Goal: Task Accomplishment & Management: Complete application form

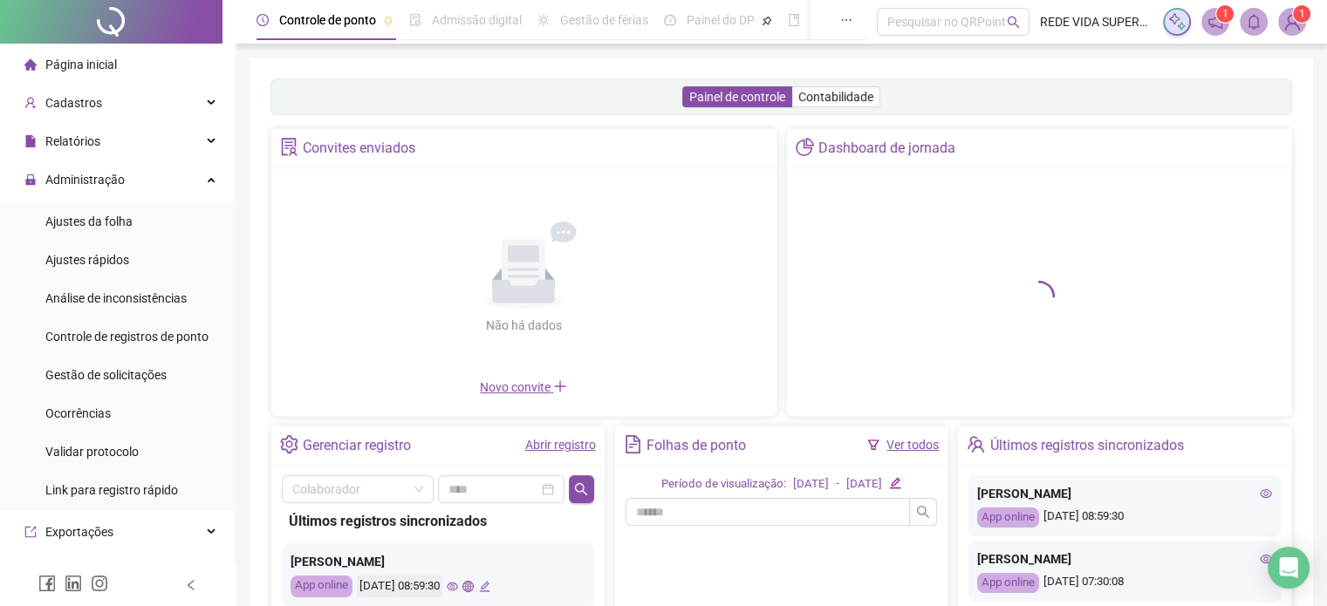
click at [548, 441] on link "Abrir registro" at bounding box center [560, 445] width 71 height 14
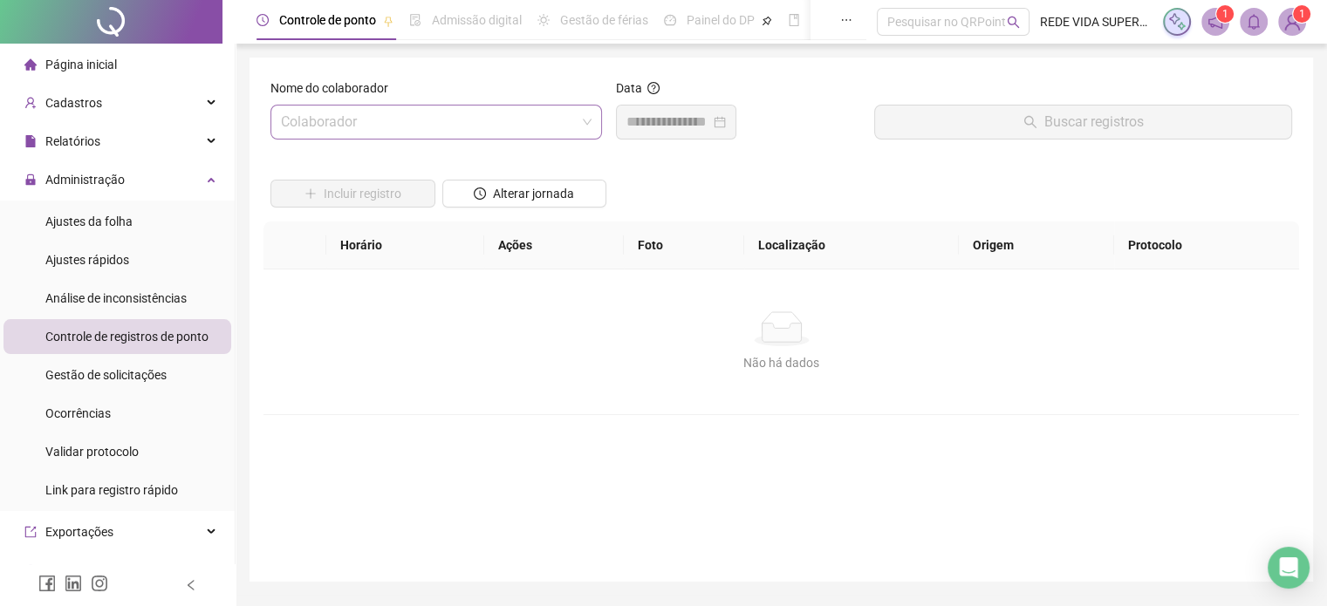
click at [450, 118] on input "search" at bounding box center [428, 122] width 295 height 33
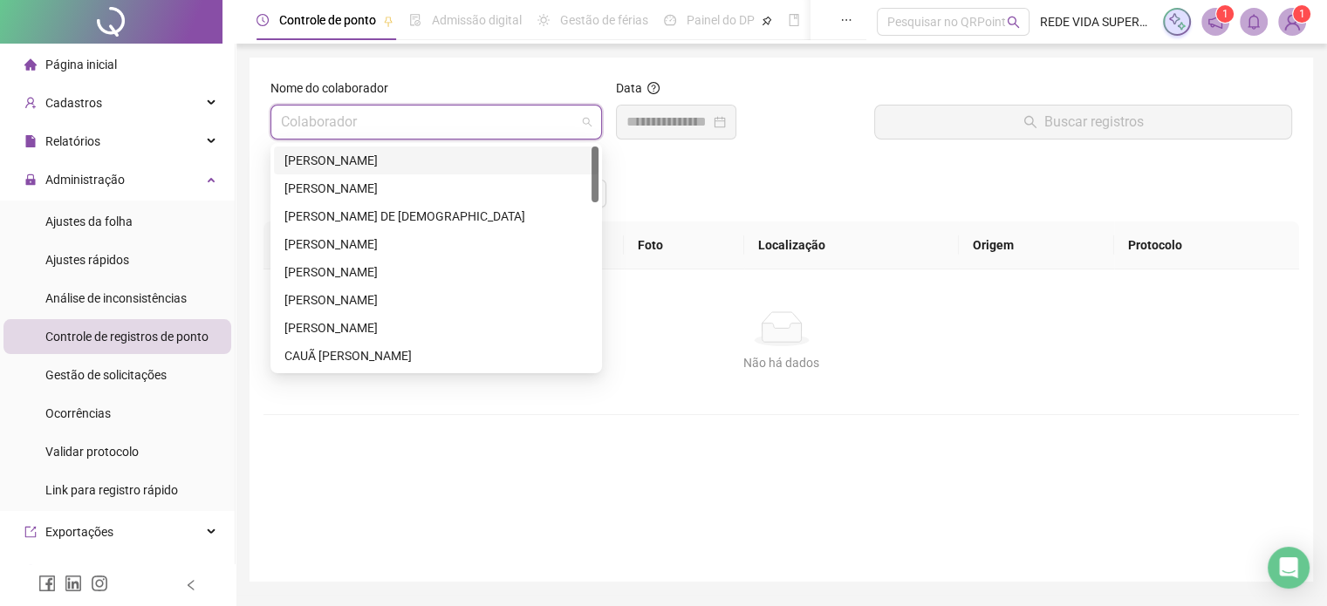
click at [443, 165] on div "[PERSON_NAME]" at bounding box center [436, 160] width 304 height 19
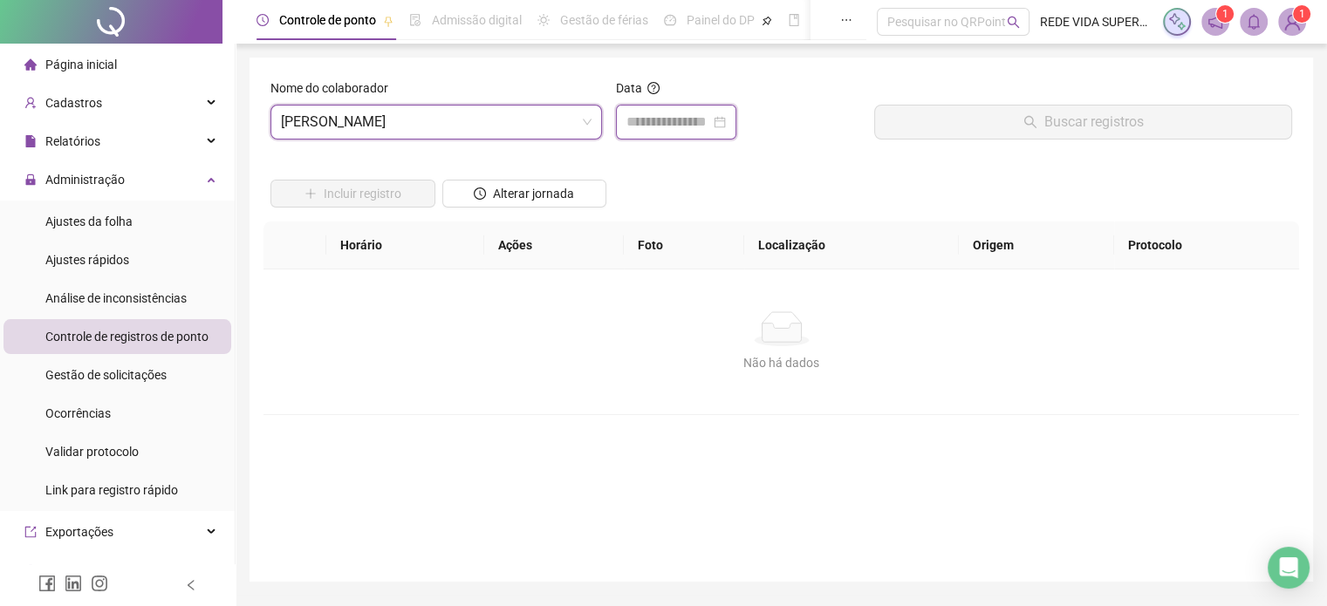
click at [650, 120] on input at bounding box center [668, 122] width 84 height 21
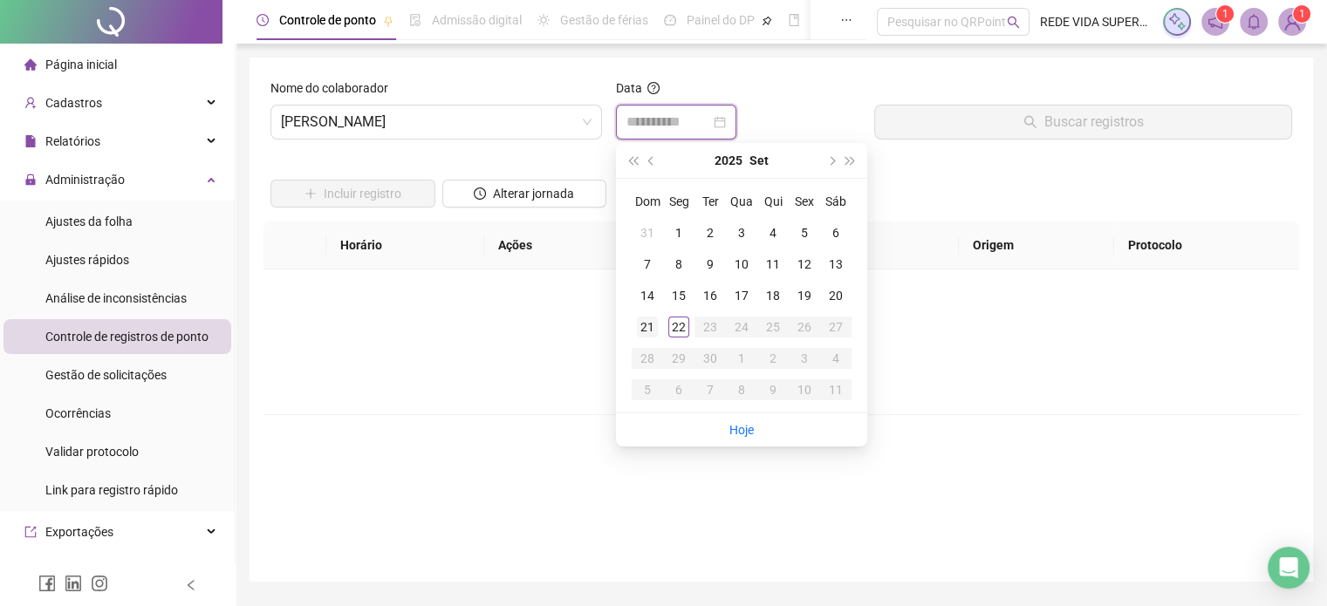
type input "**********"
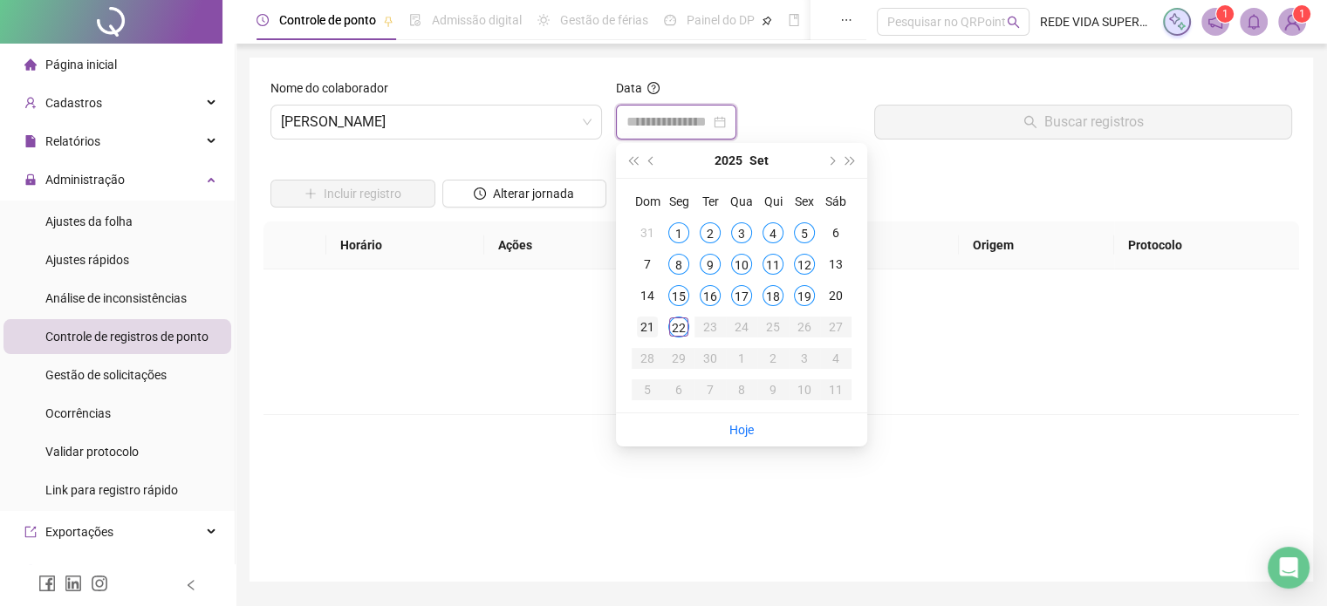
type input "**********"
click at [658, 330] on td "21" at bounding box center [646, 326] width 31 height 31
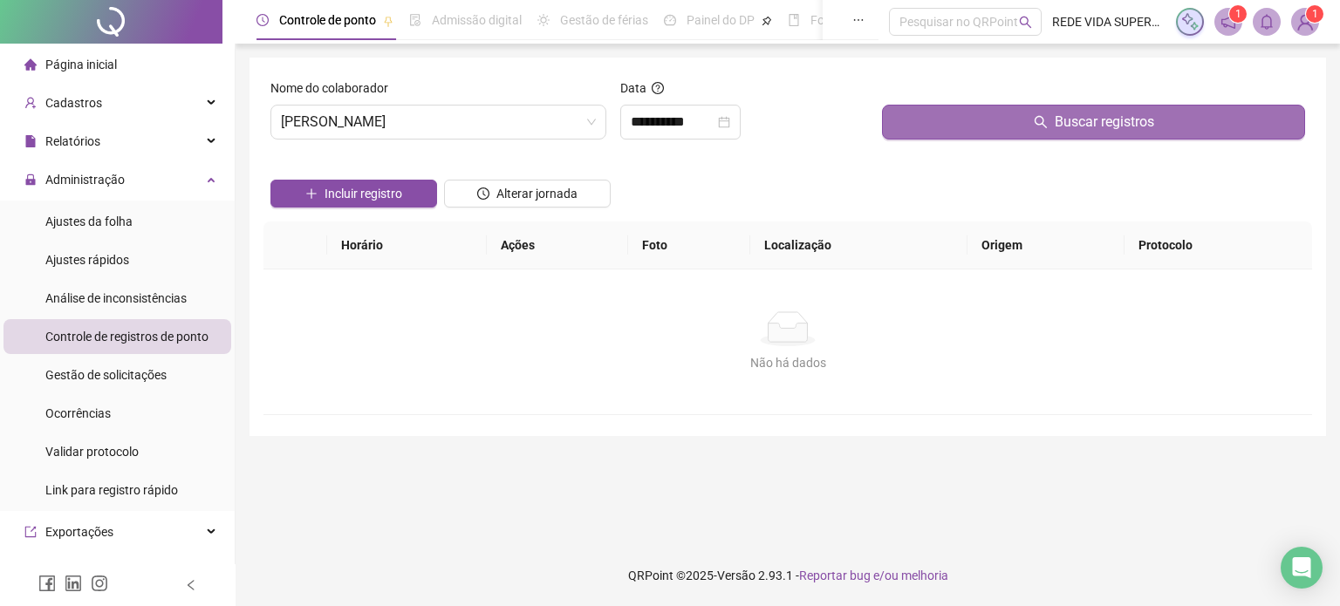
click at [972, 126] on button "Buscar registros" at bounding box center [1093, 122] width 423 height 35
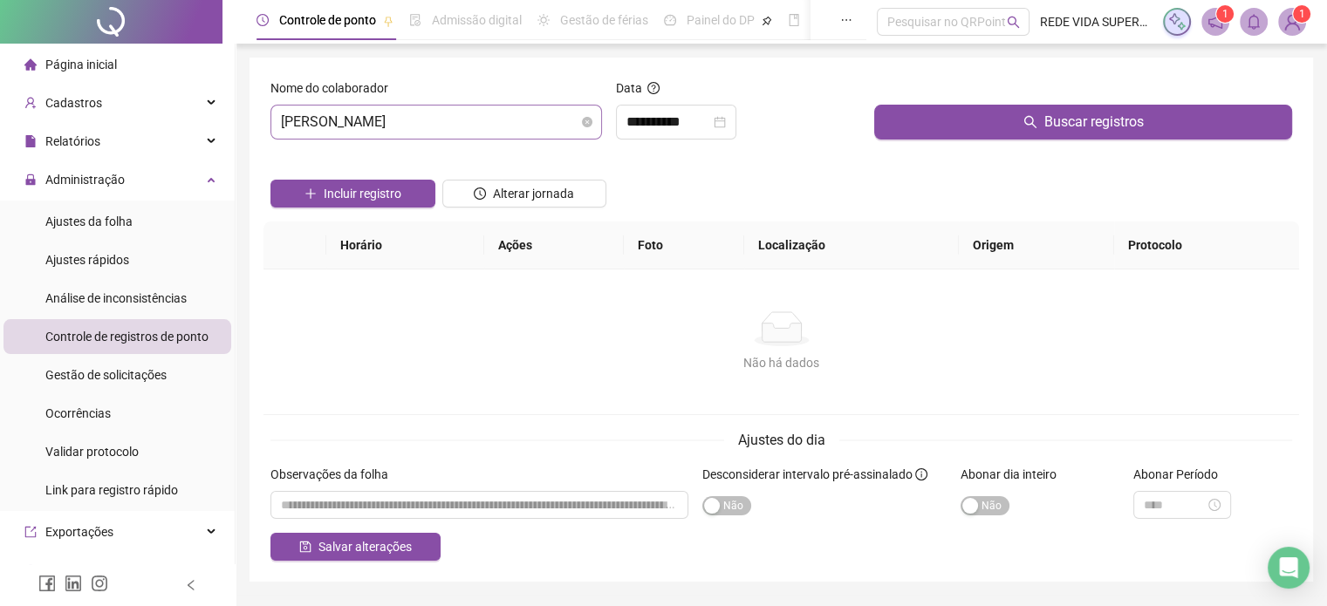
click at [508, 120] on span "[PERSON_NAME]" at bounding box center [436, 122] width 311 height 33
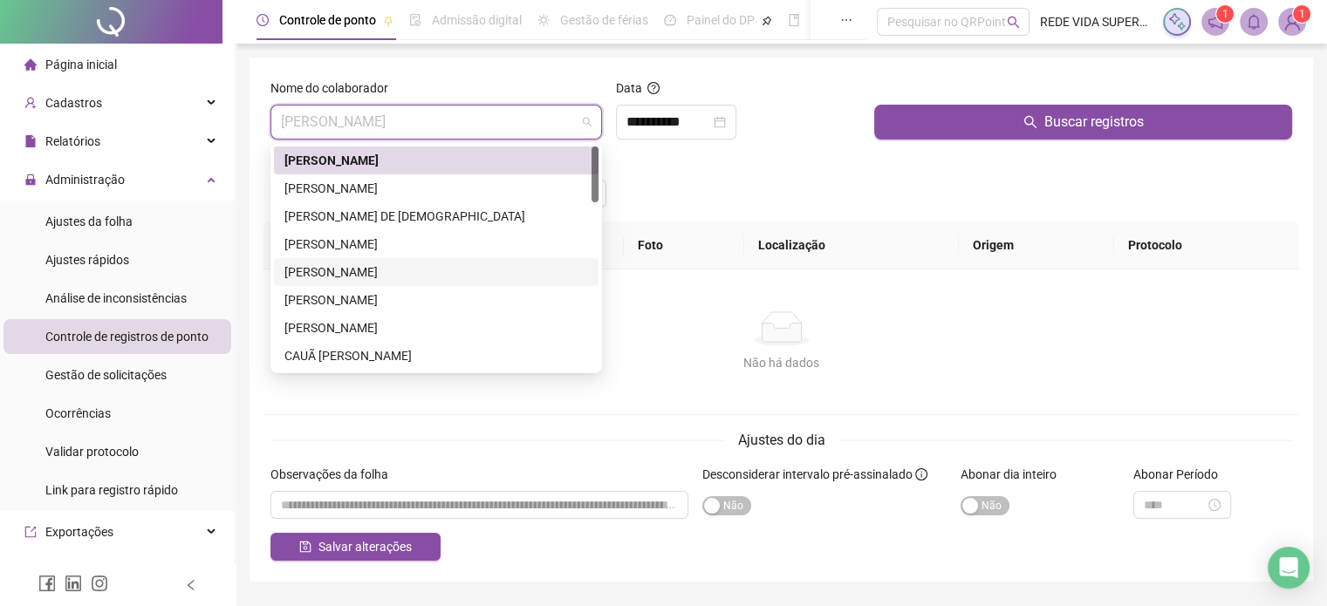
click at [377, 297] on div "[PERSON_NAME]" at bounding box center [436, 299] width 304 height 19
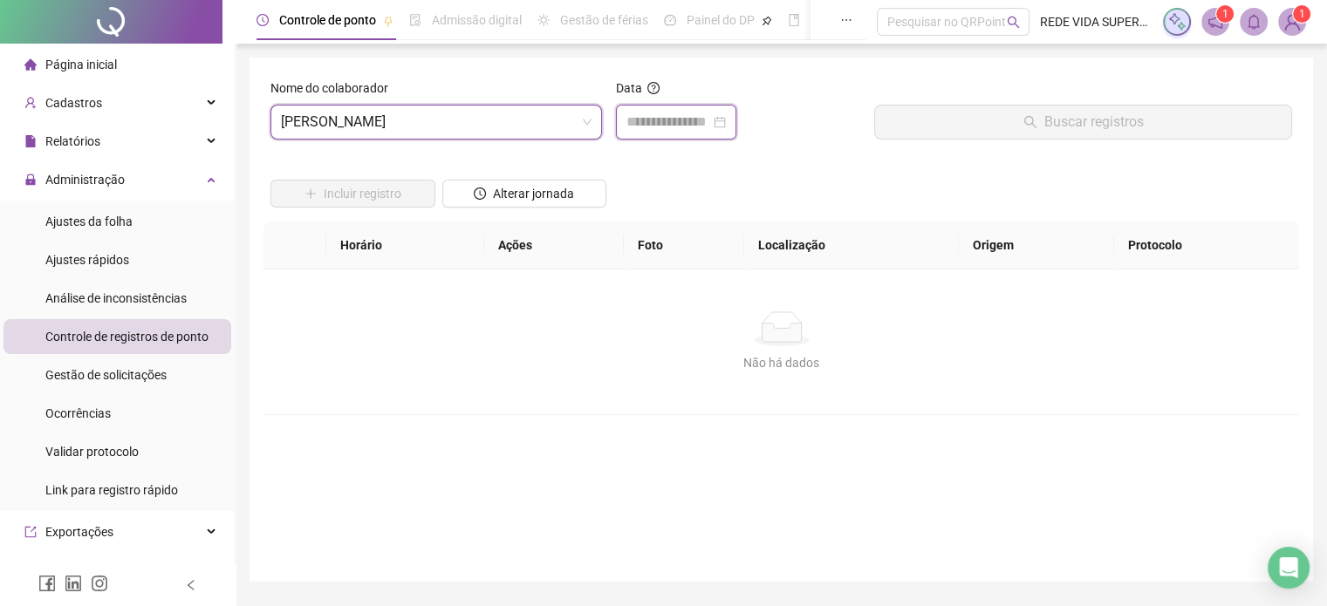
click at [664, 121] on input at bounding box center [668, 122] width 84 height 21
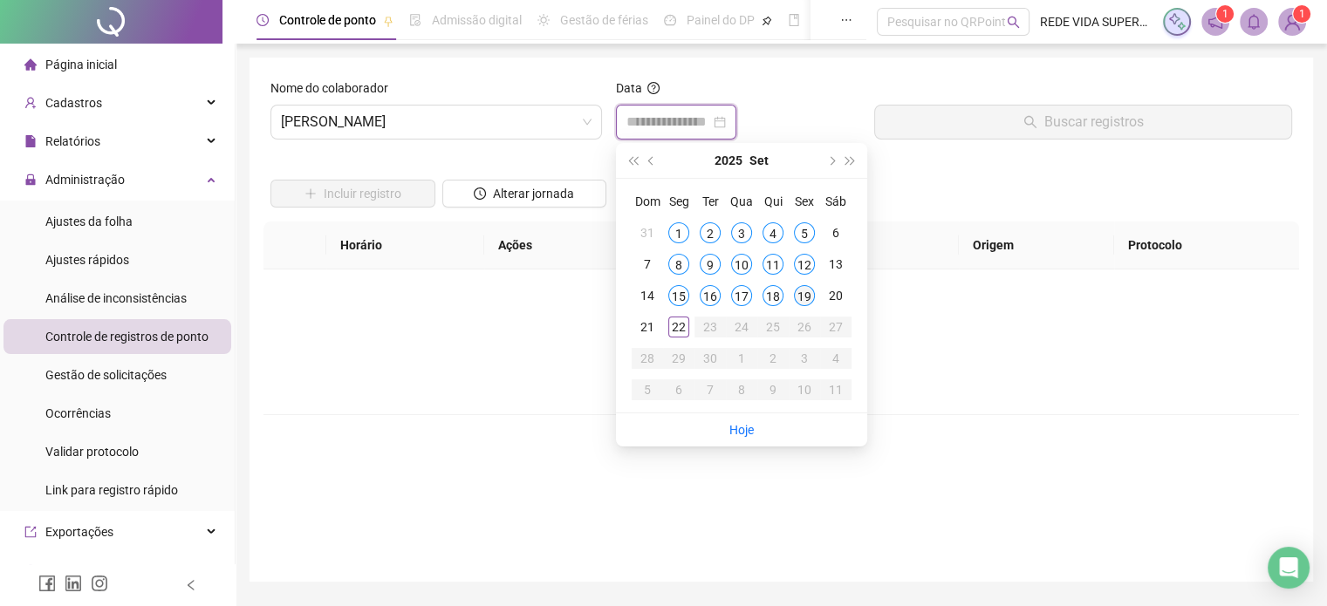
type input "**********"
click at [805, 302] on div "19" at bounding box center [804, 295] width 21 height 21
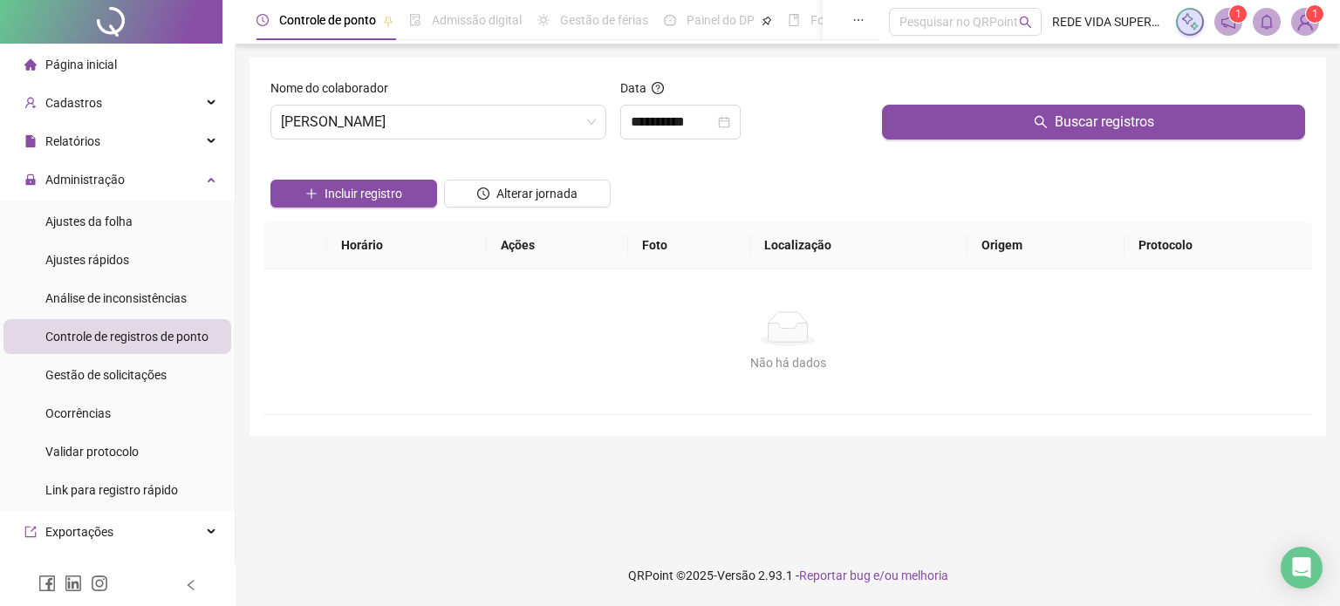
click at [987, 142] on div "Buscar registros" at bounding box center [1093, 115] width 437 height 75
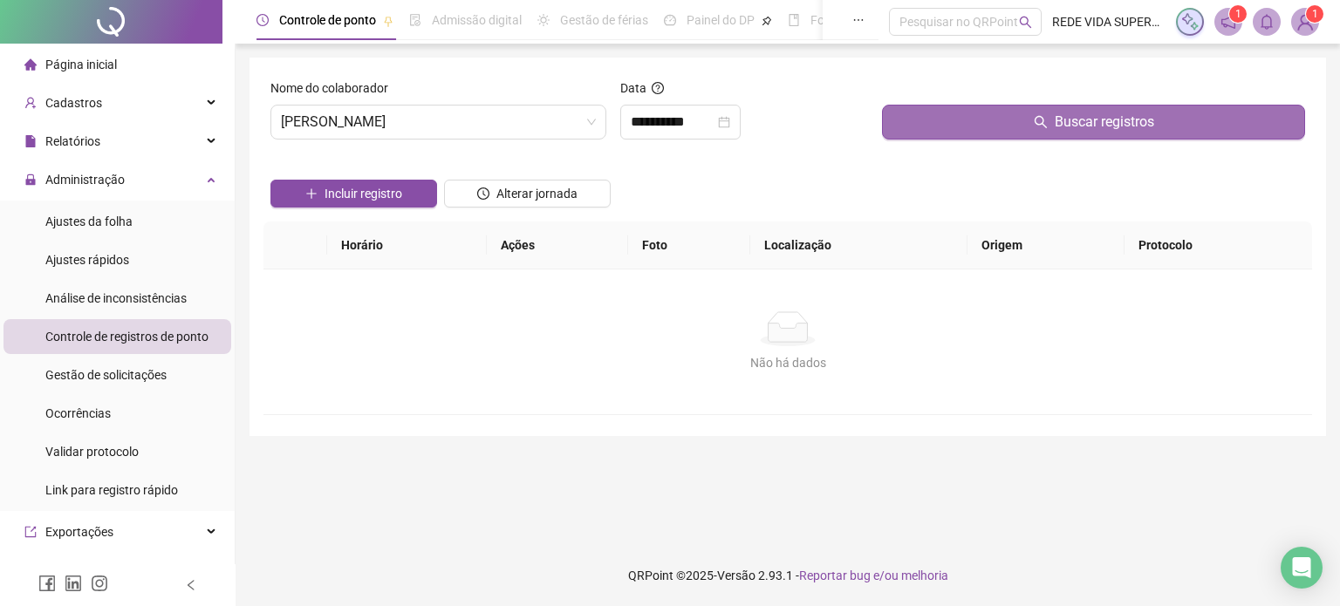
click at [998, 126] on button "Buscar registros" at bounding box center [1093, 122] width 423 height 35
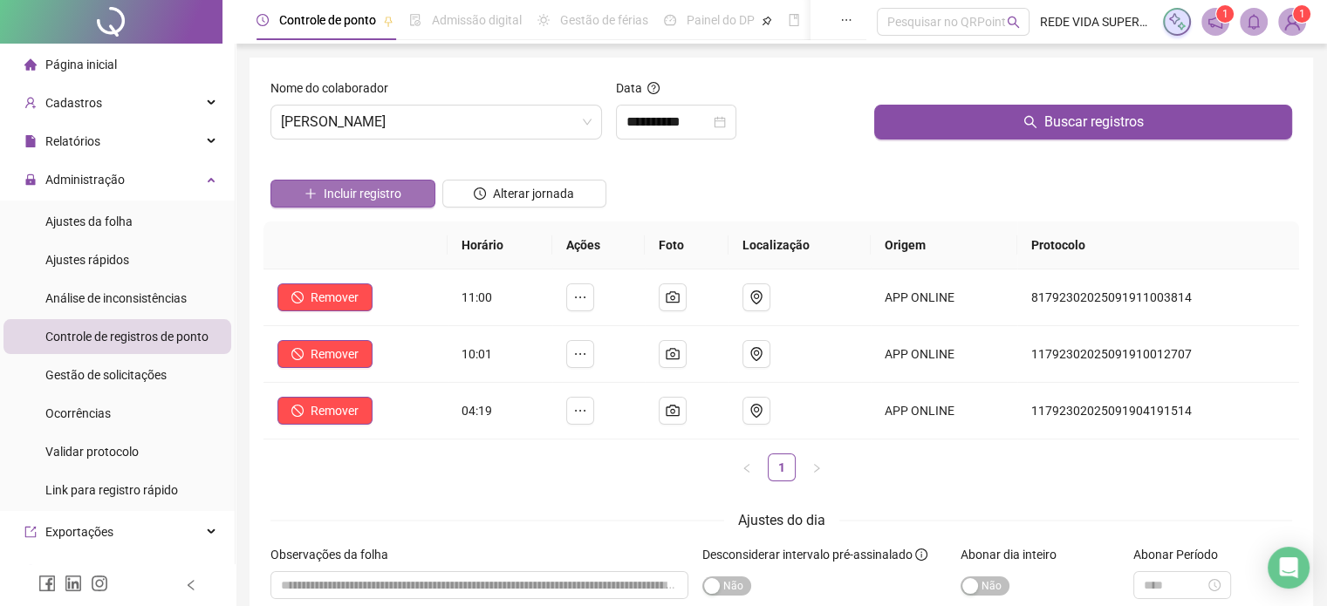
click at [393, 186] on span "Incluir registro" at bounding box center [363, 193] width 78 height 19
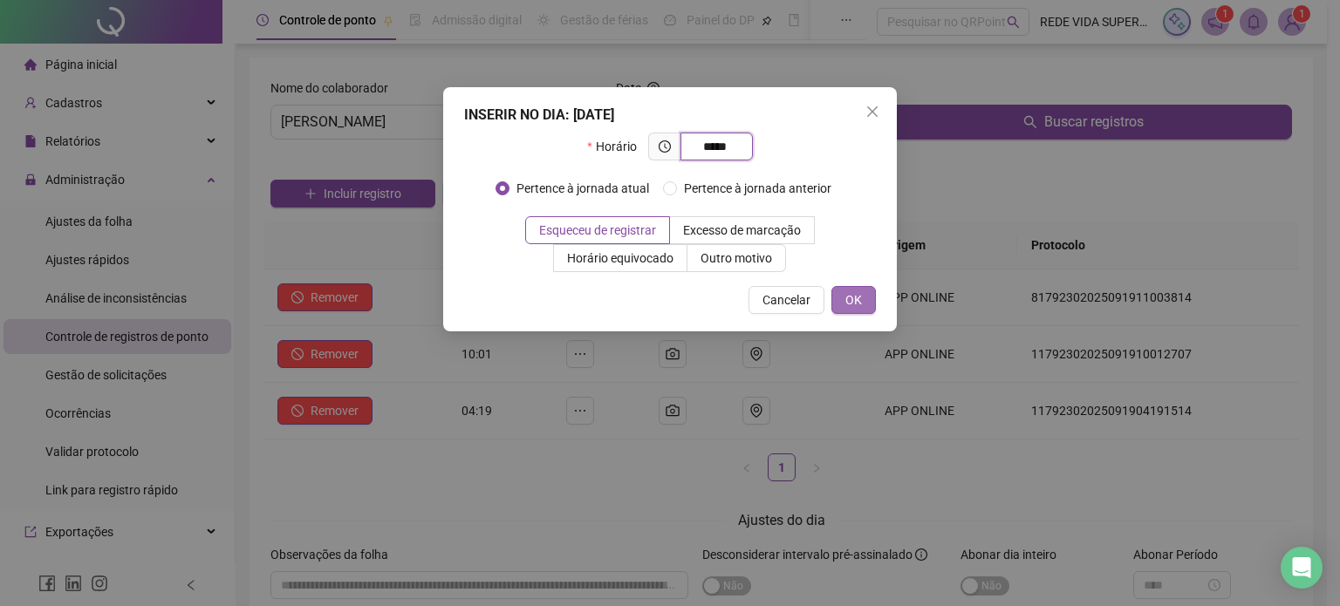
type input "*****"
click at [850, 296] on span "OK" at bounding box center [853, 299] width 17 height 19
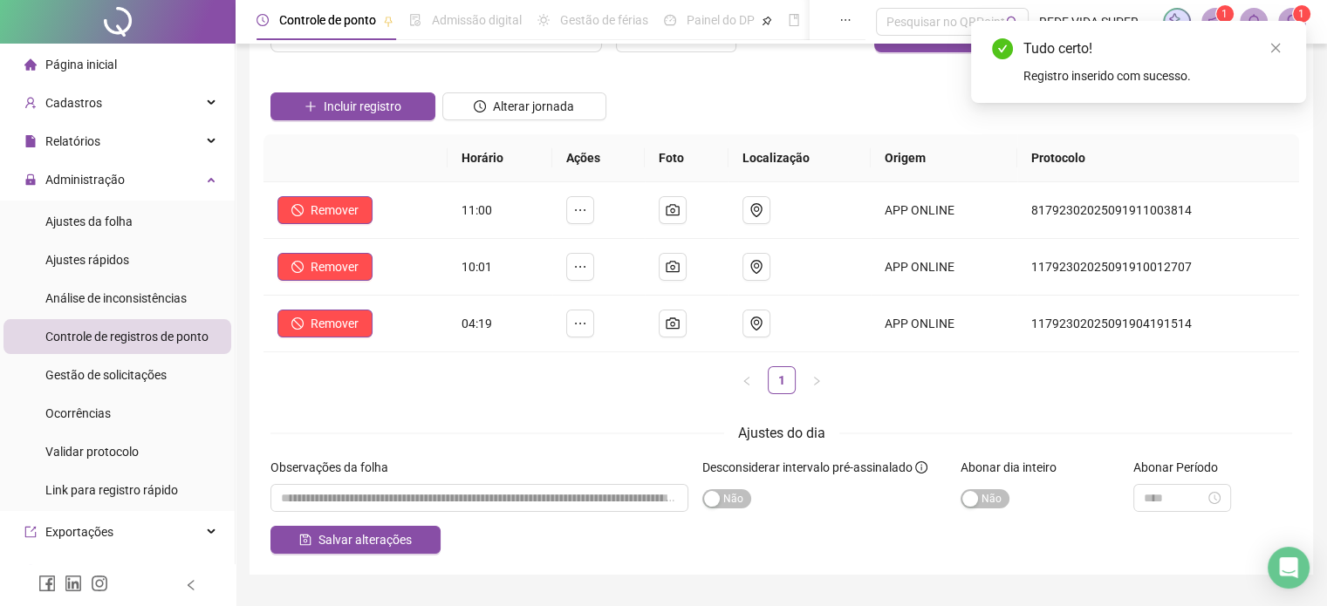
scroll to position [129, 0]
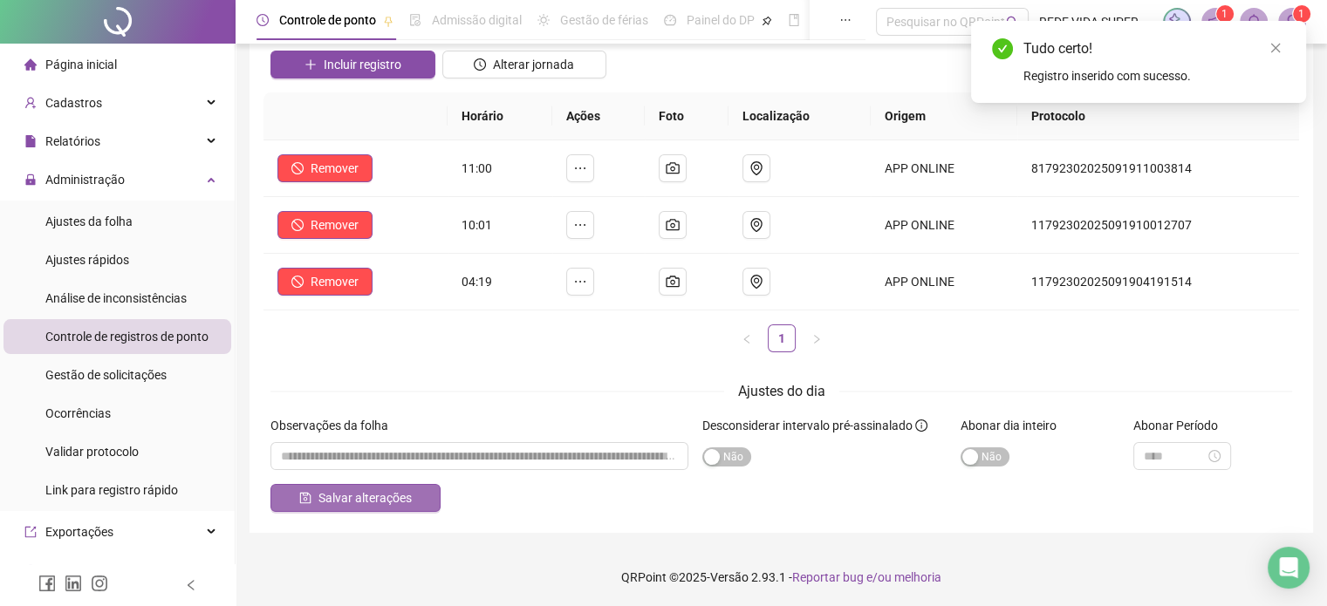
click at [412, 498] on button "Salvar alterações" at bounding box center [355, 498] width 170 height 28
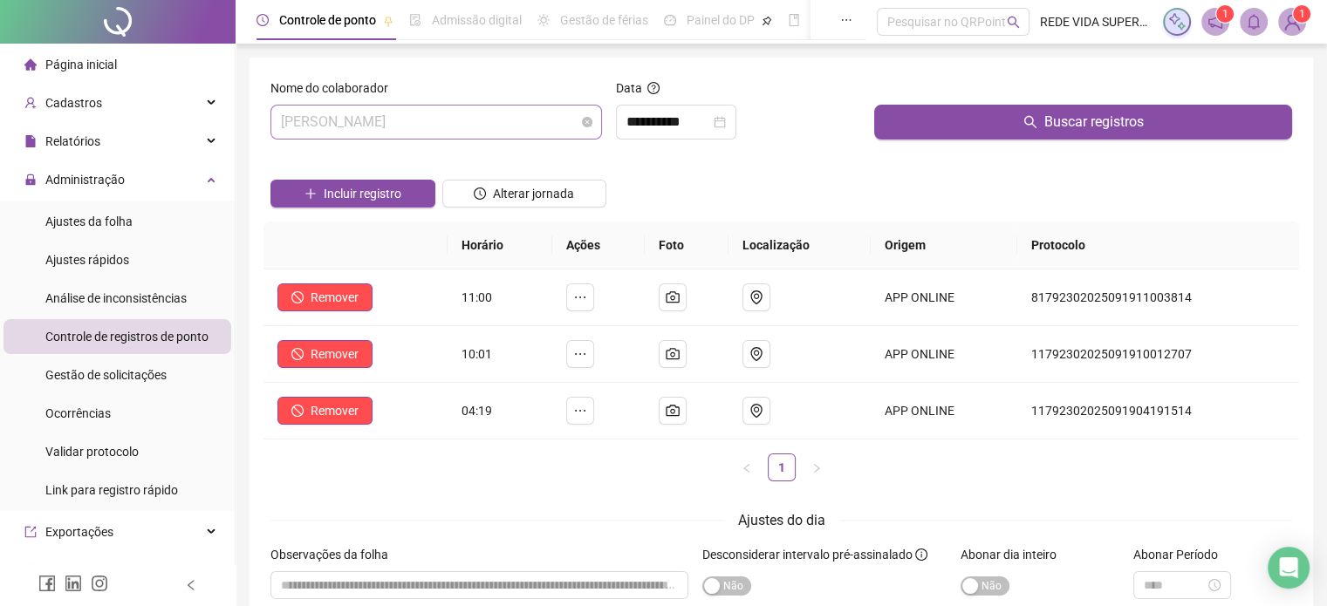
click at [545, 118] on span "[PERSON_NAME]" at bounding box center [436, 122] width 311 height 33
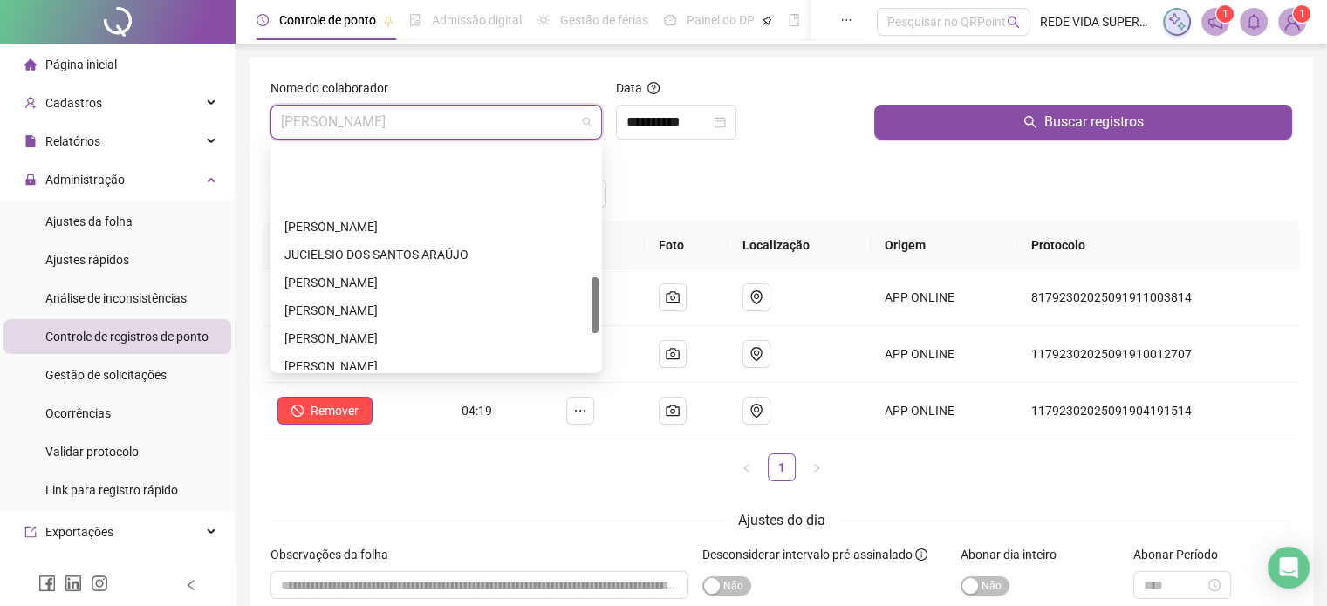
scroll to position [670, 0]
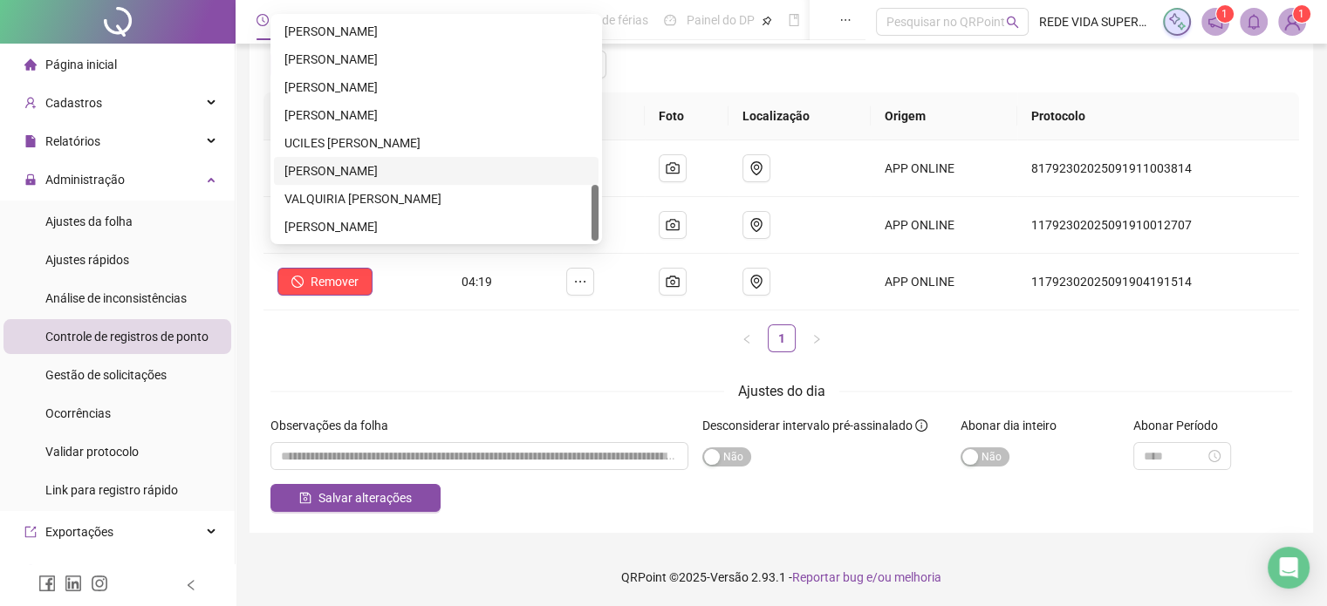
click at [440, 172] on div "[PERSON_NAME]" at bounding box center [436, 170] width 304 height 19
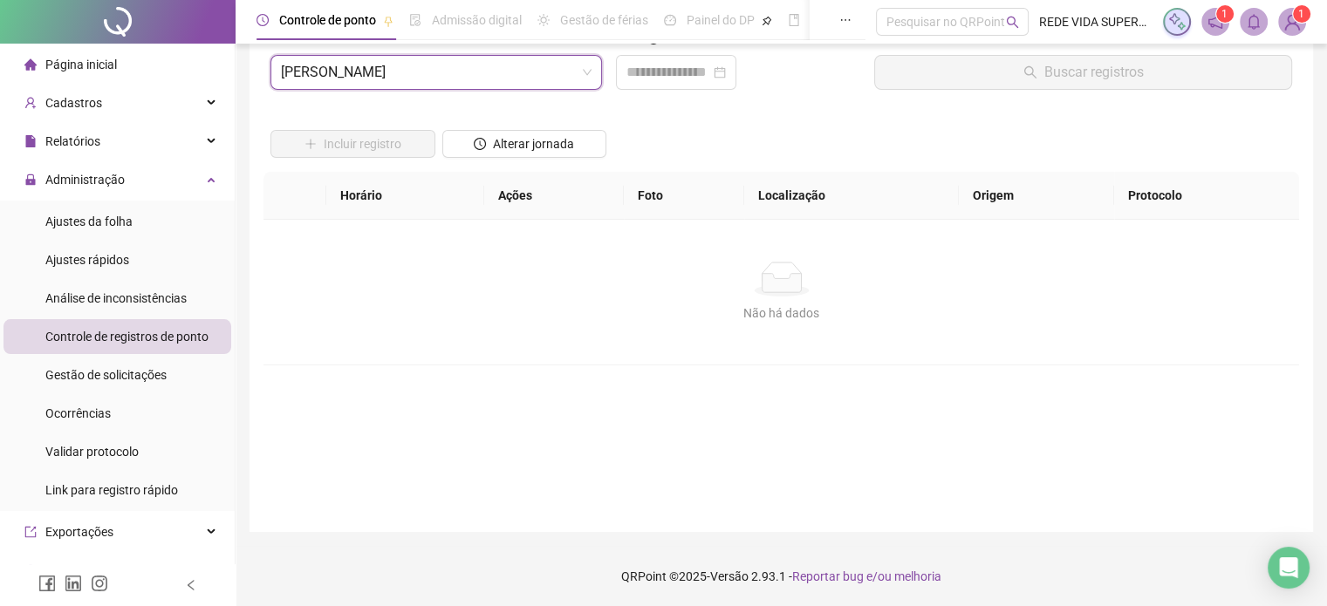
scroll to position [0, 0]
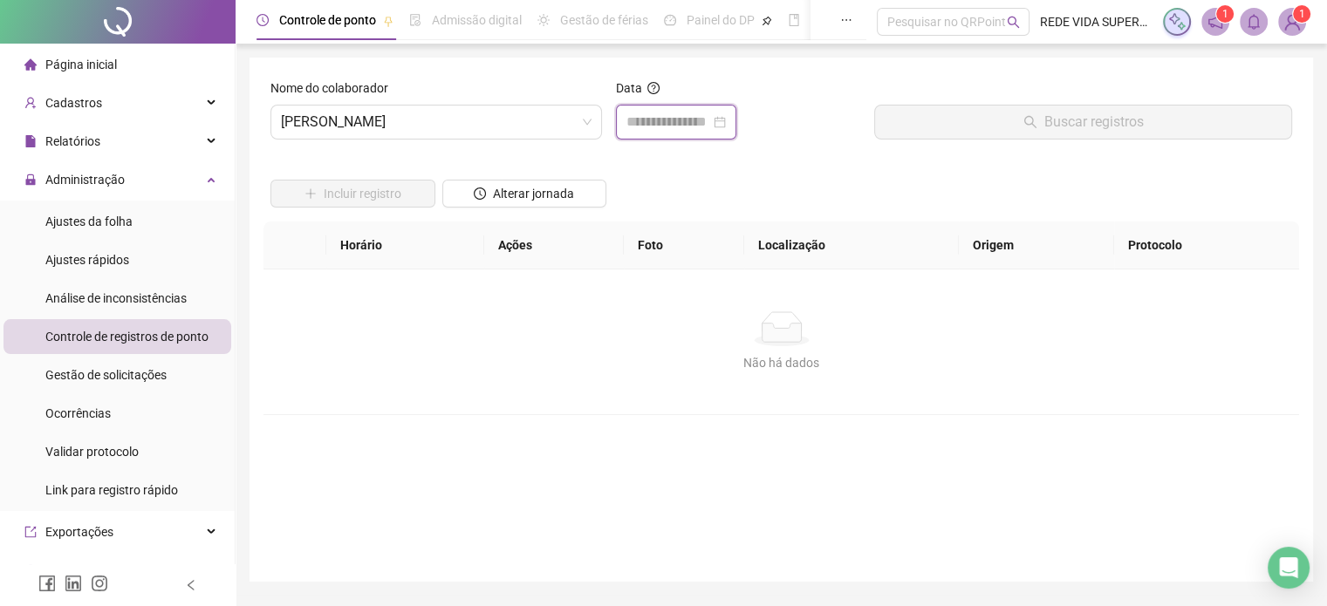
click at [679, 128] on input at bounding box center [668, 122] width 84 height 21
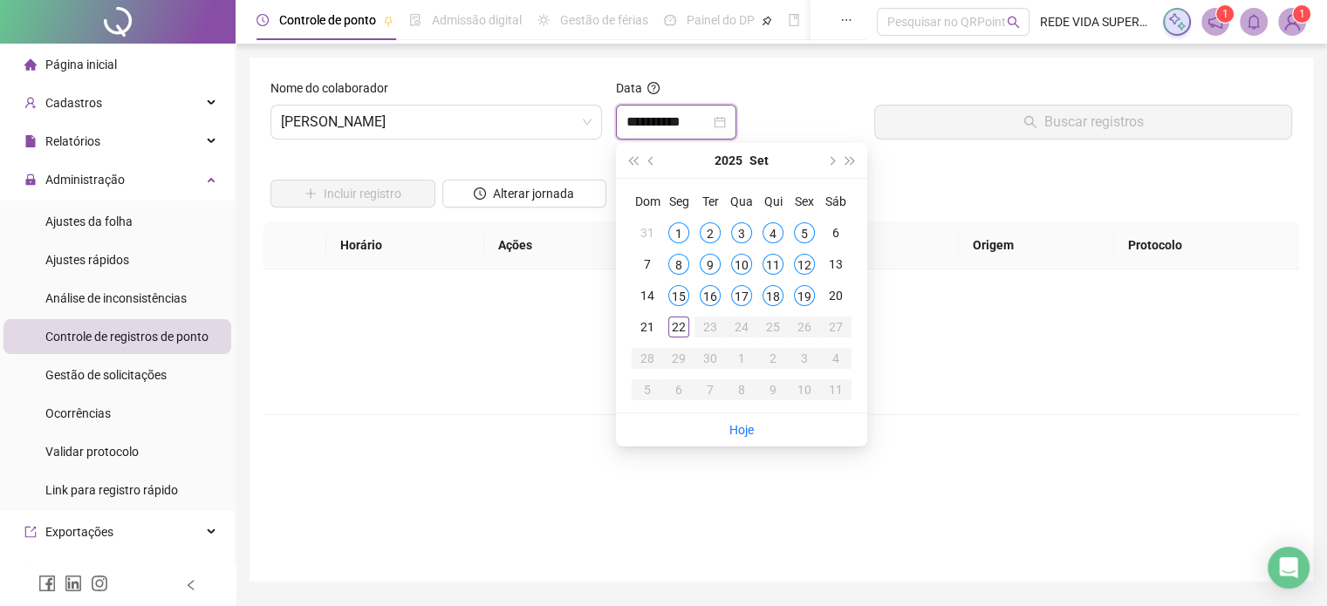
type input "**********"
click at [658, 324] on td "21" at bounding box center [646, 326] width 31 height 31
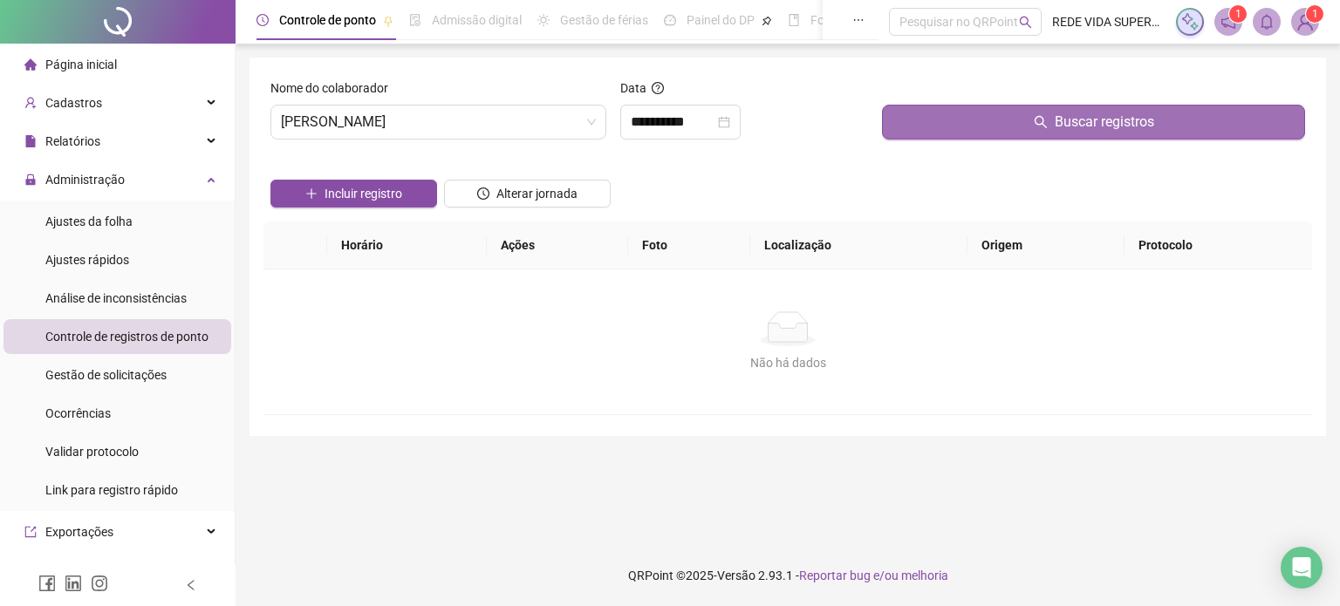
click at [985, 122] on button "Buscar registros" at bounding box center [1093, 122] width 423 height 35
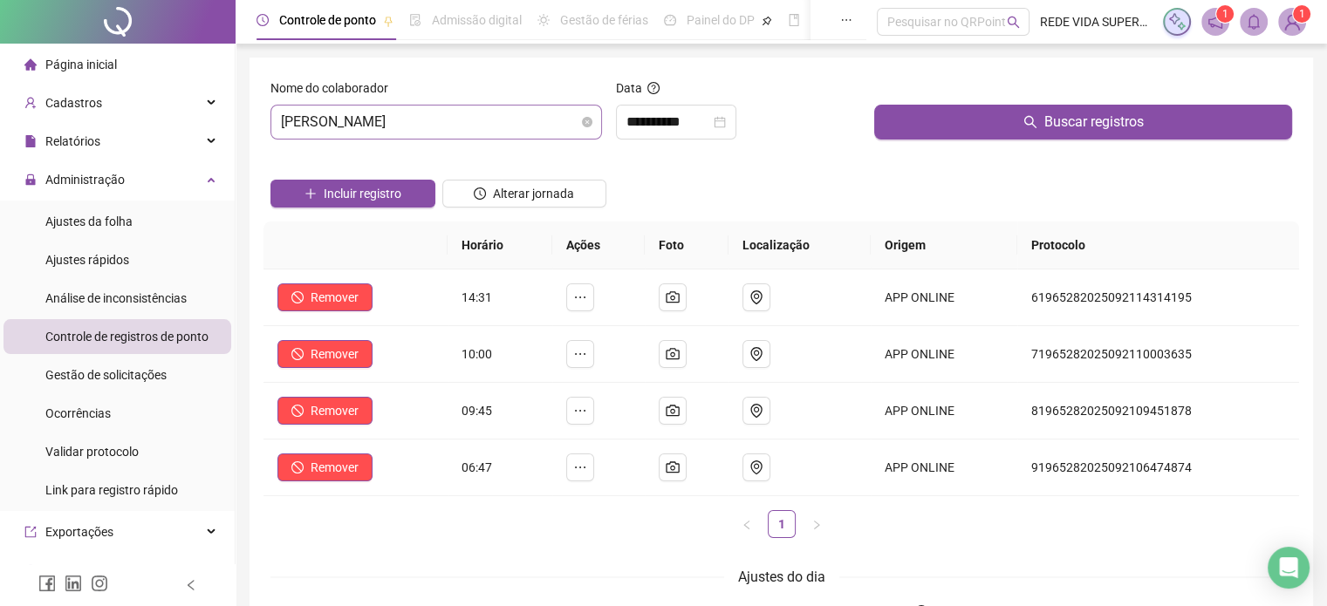
click at [500, 122] on span "[PERSON_NAME]" at bounding box center [436, 122] width 311 height 33
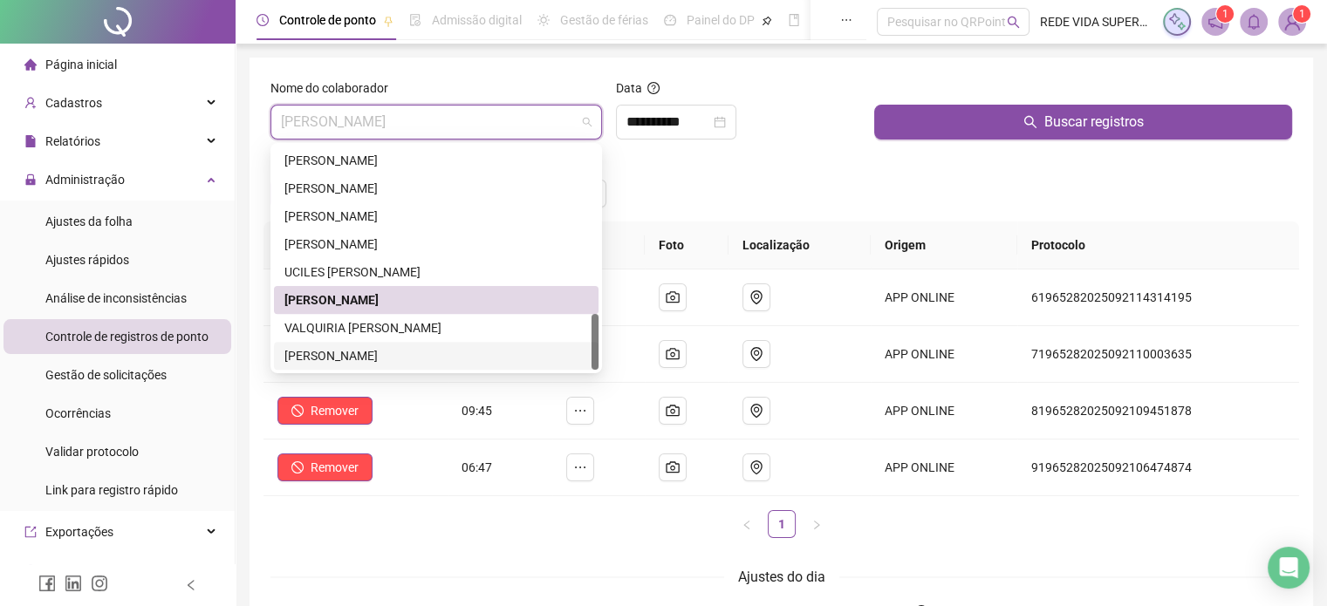
click at [396, 350] on div "[PERSON_NAME]" at bounding box center [436, 355] width 304 height 19
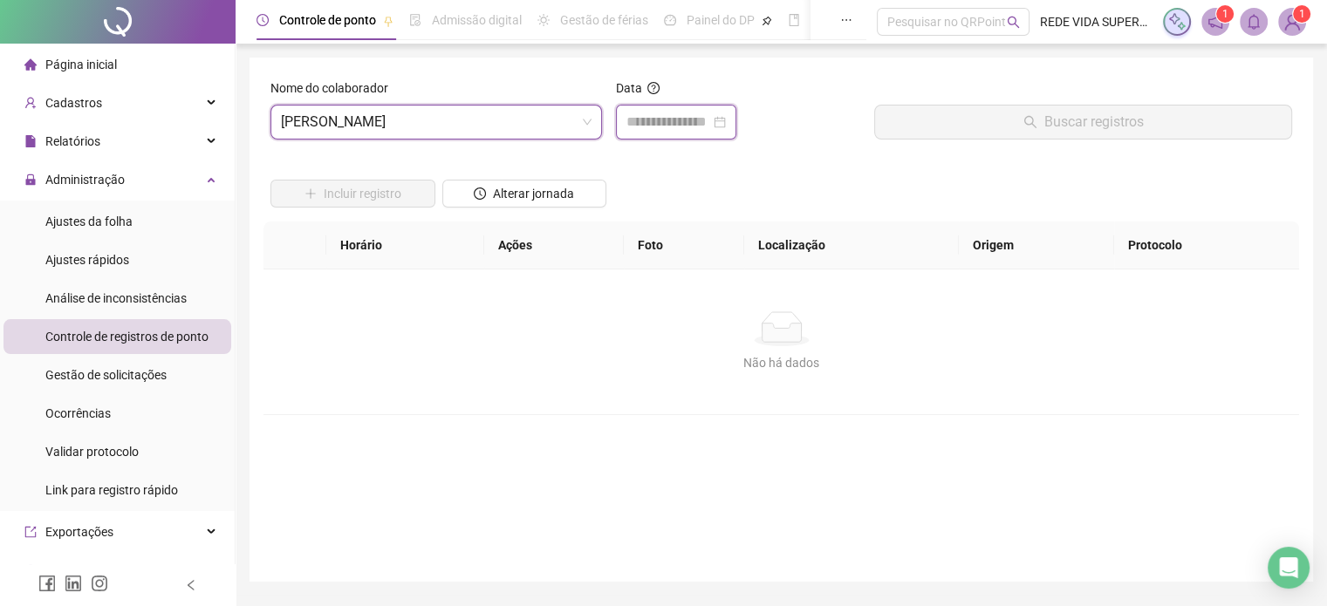
drag, startPoint x: 681, startPoint y: 113, endPoint x: 669, endPoint y: 195, distance: 82.9
click at [681, 113] on input at bounding box center [668, 122] width 84 height 21
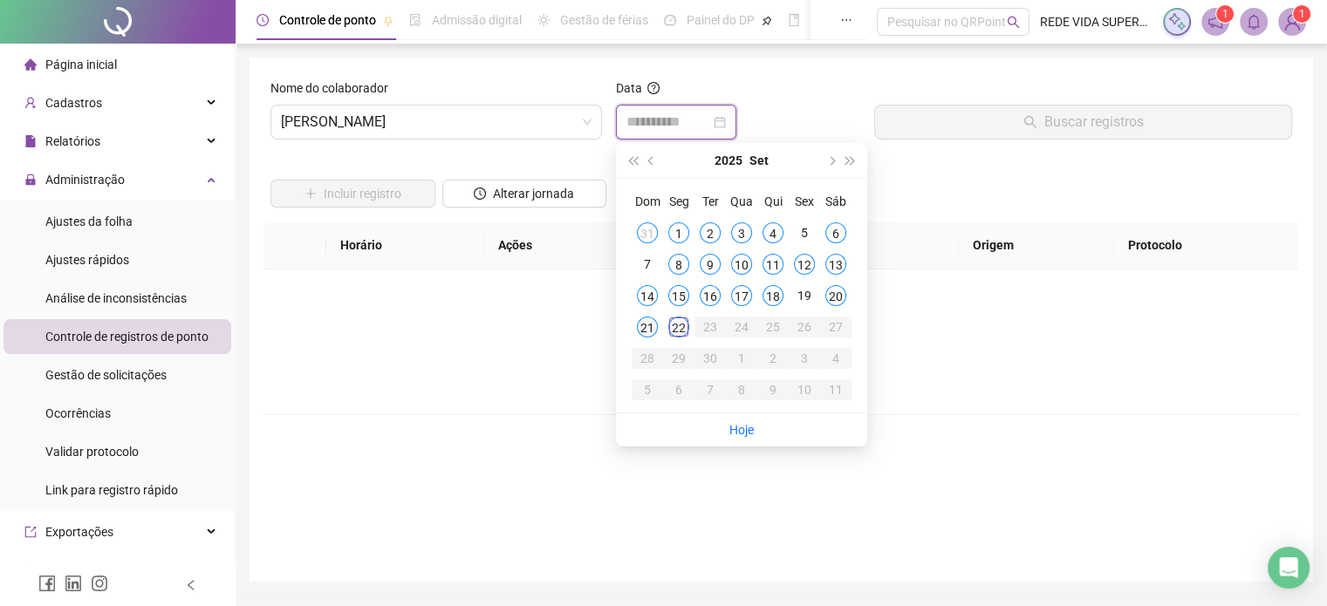
type input "**********"
click at [637, 327] on div "21" at bounding box center [647, 327] width 21 height 21
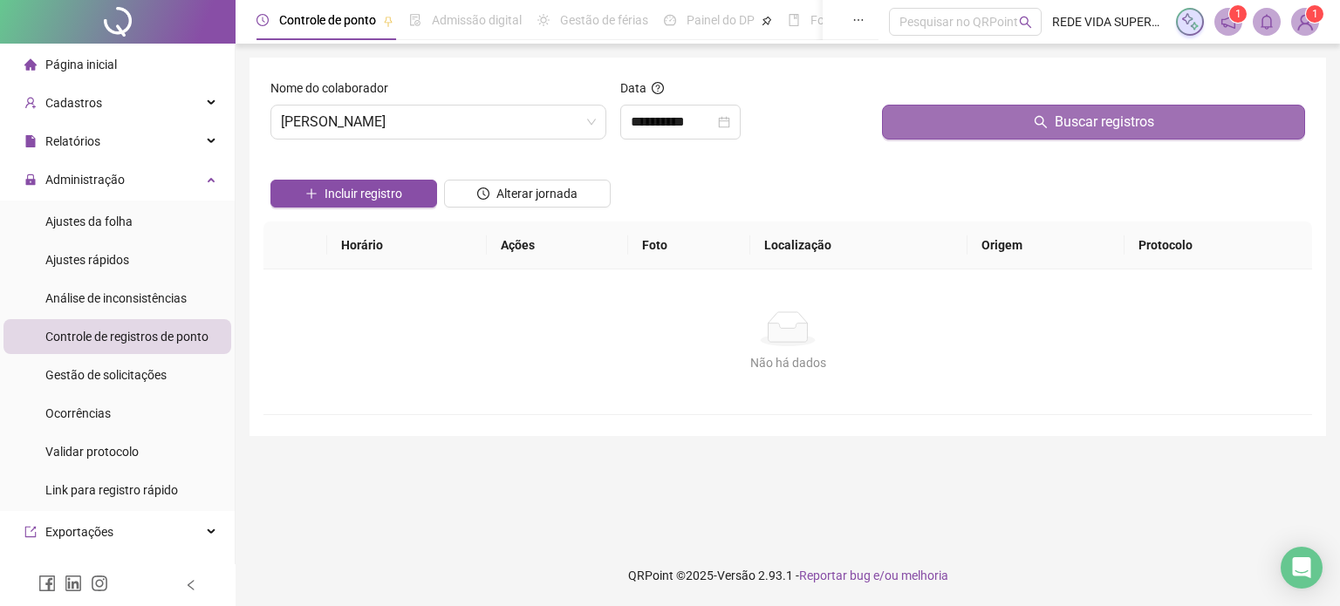
click at [1040, 132] on button "Buscar registros" at bounding box center [1093, 122] width 423 height 35
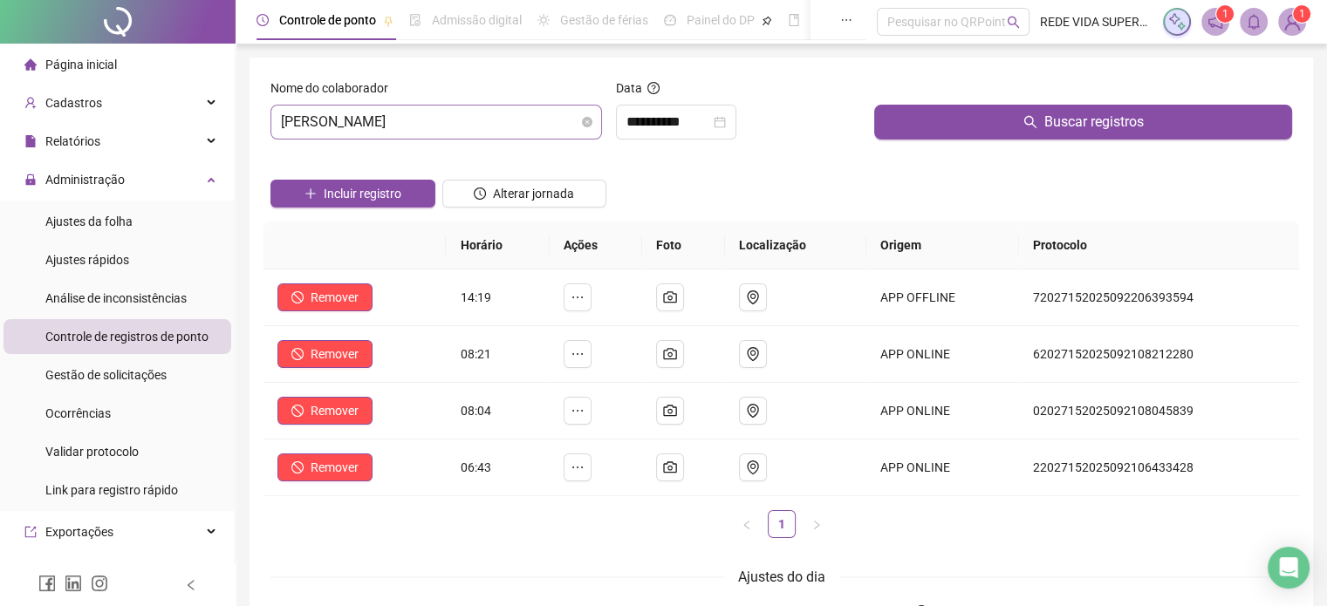
click at [488, 118] on span "[PERSON_NAME]" at bounding box center [436, 122] width 311 height 33
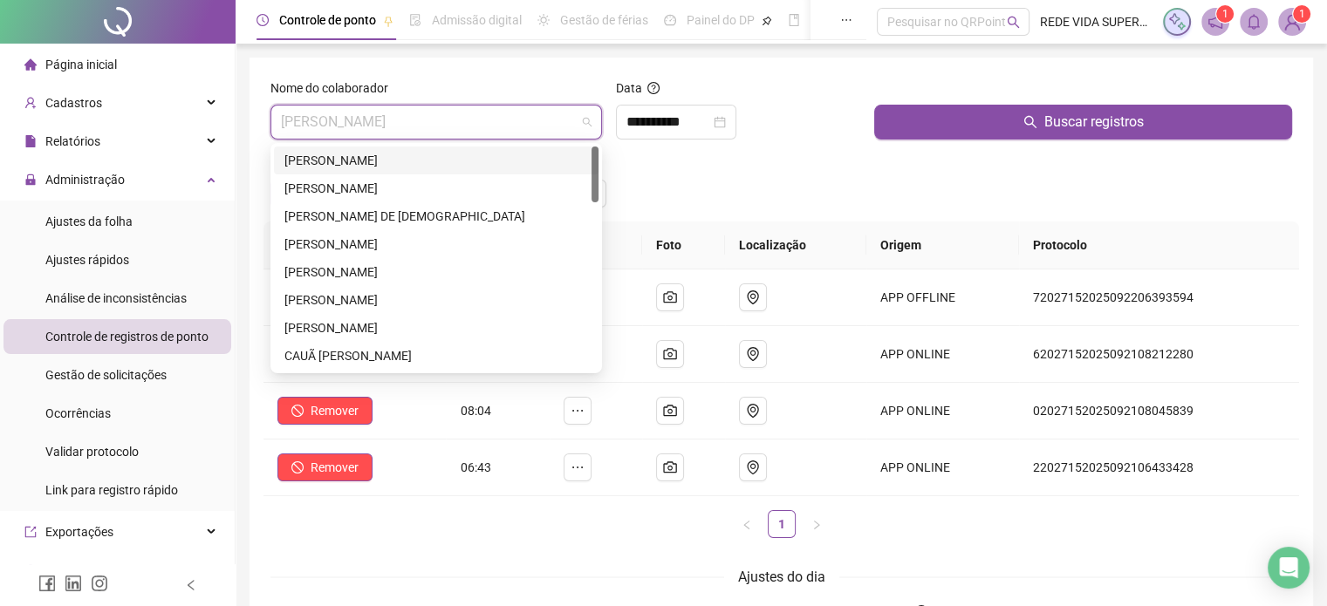
click at [527, 153] on div "[PERSON_NAME]" at bounding box center [436, 160] width 304 height 19
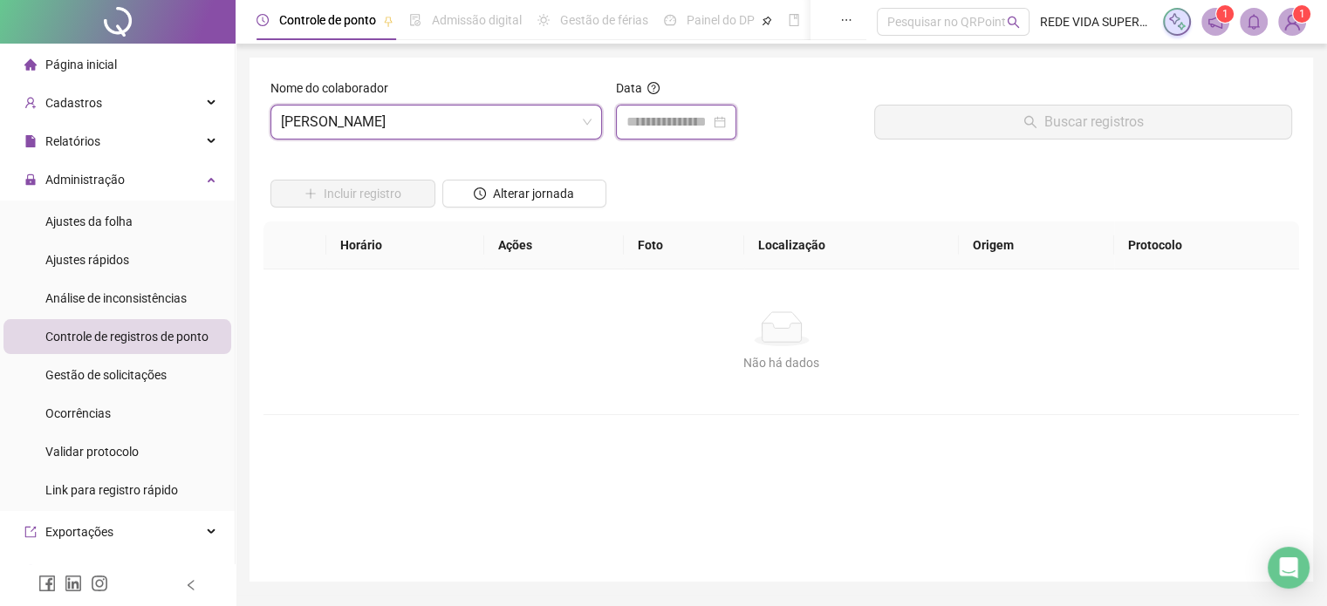
click at [667, 130] on input at bounding box center [668, 122] width 84 height 21
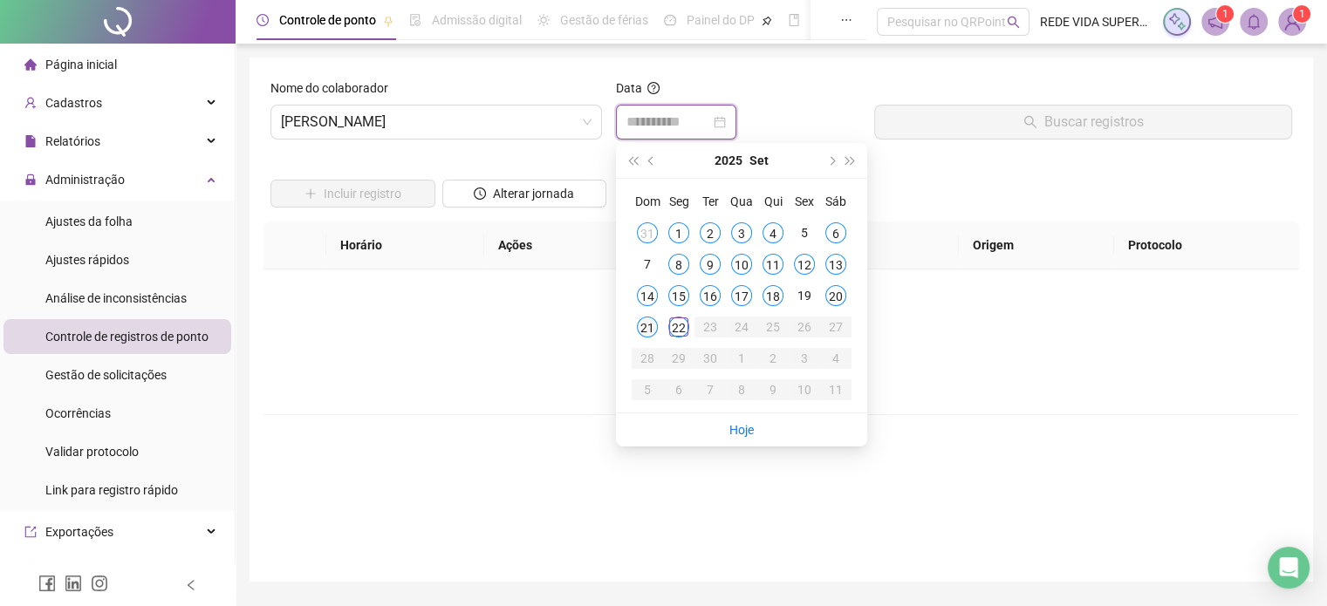
type input "**********"
click at [645, 334] on div "21" at bounding box center [647, 327] width 21 height 21
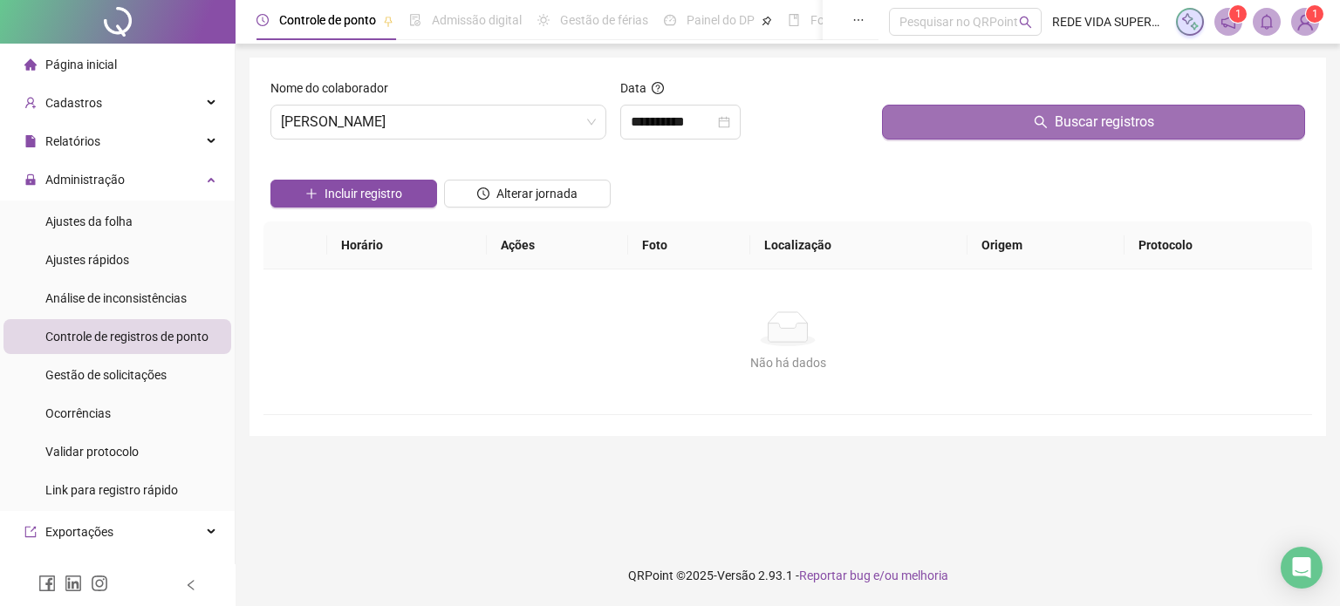
click at [937, 129] on button "Buscar registros" at bounding box center [1093, 122] width 423 height 35
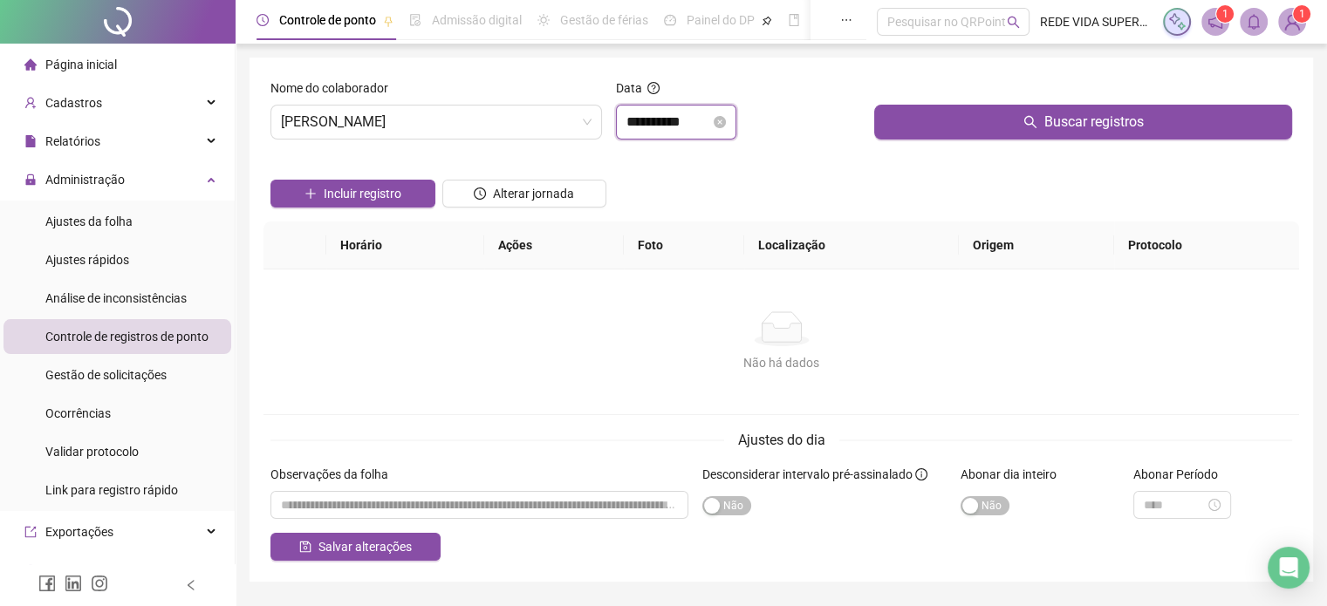
click at [701, 125] on input "**********" at bounding box center [668, 122] width 84 height 21
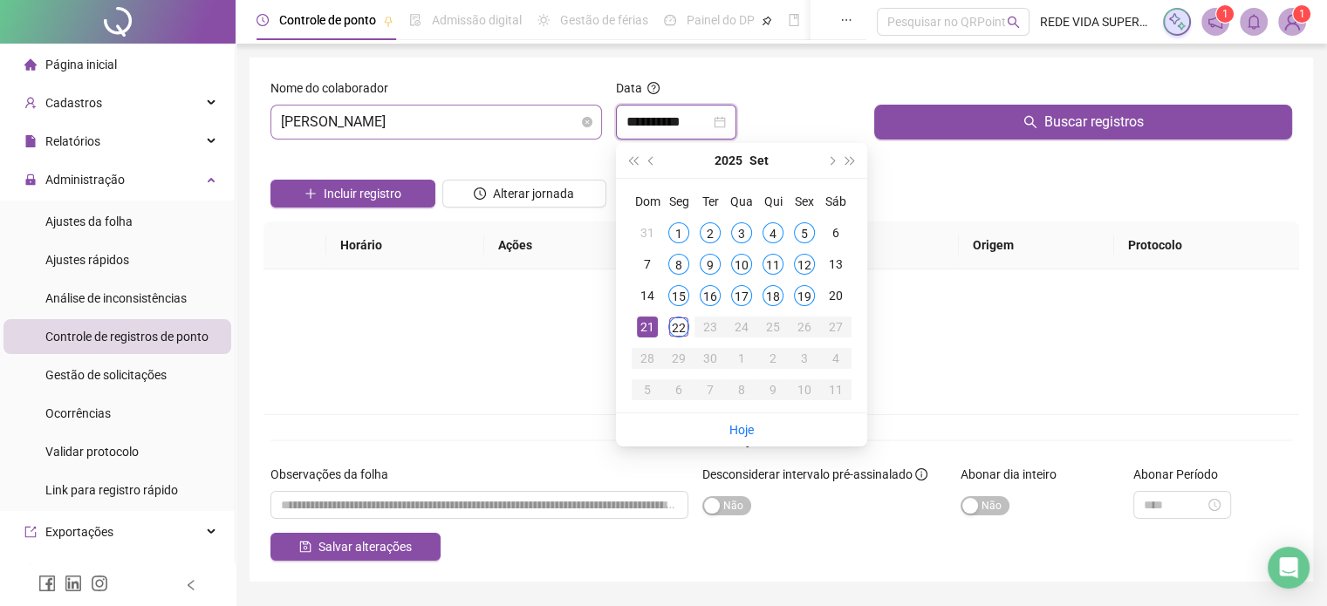
click at [529, 134] on span "[PERSON_NAME]" at bounding box center [436, 122] width 311 height 33
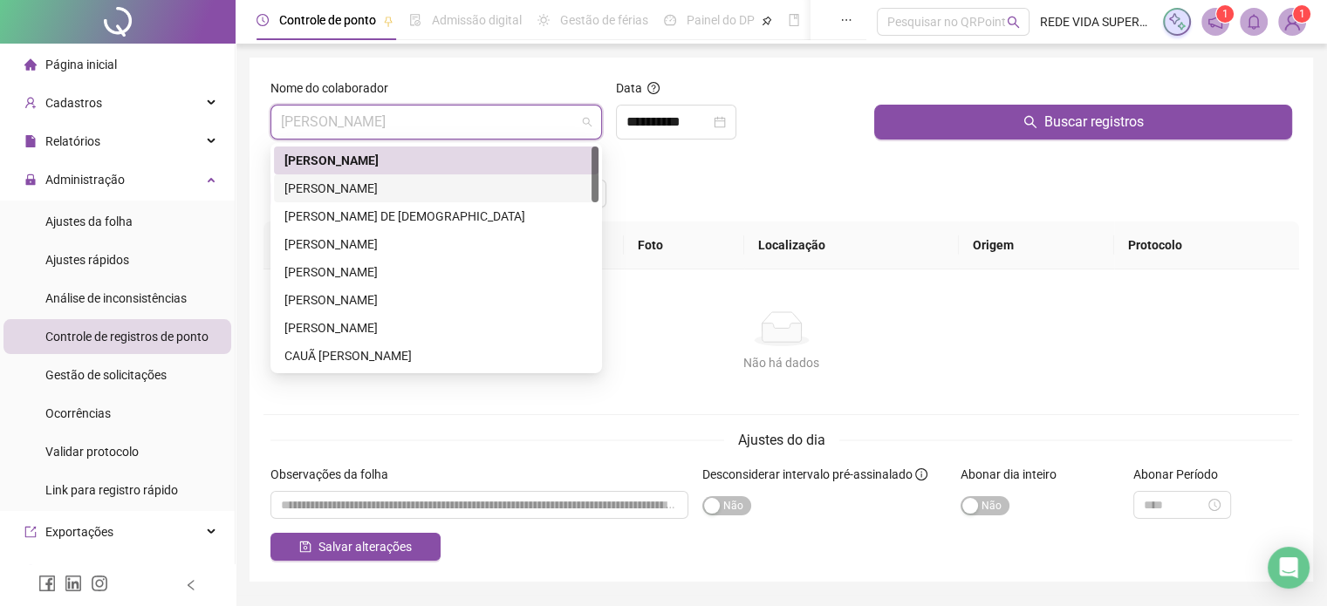
click at [416, 194] on div "[PERSON_NAME]" at bounding box center [436, 188] width 304 height 19
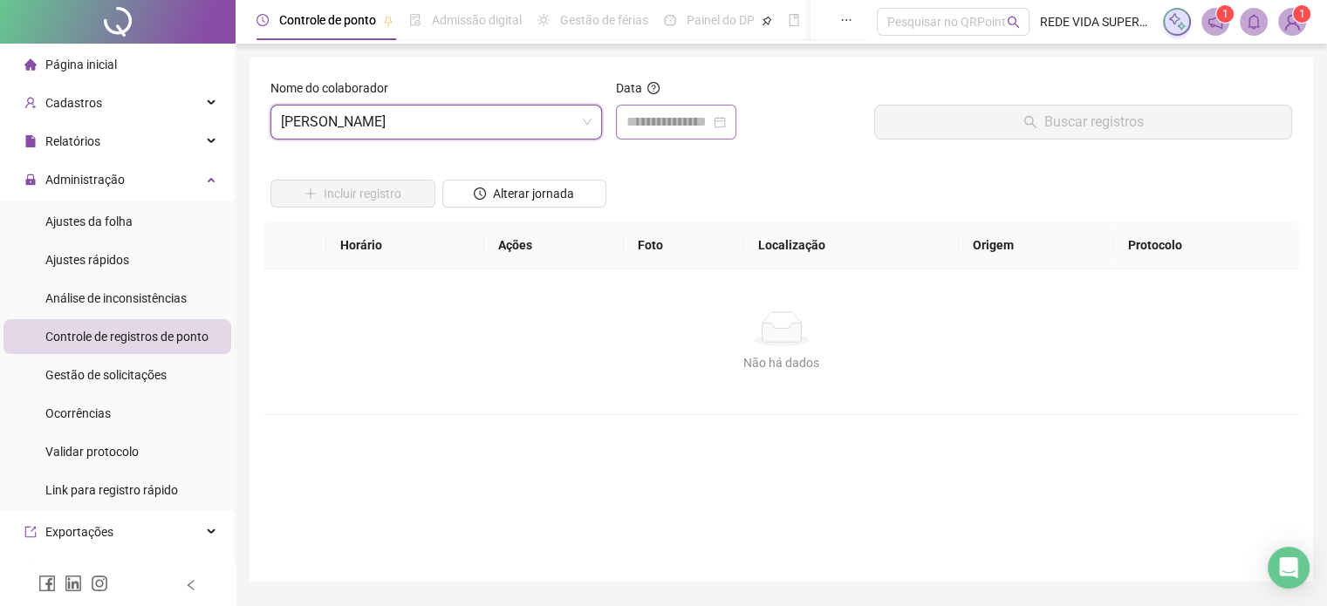
click at [671, 133] on div at bounding box center [676, 122] width 120 height 35
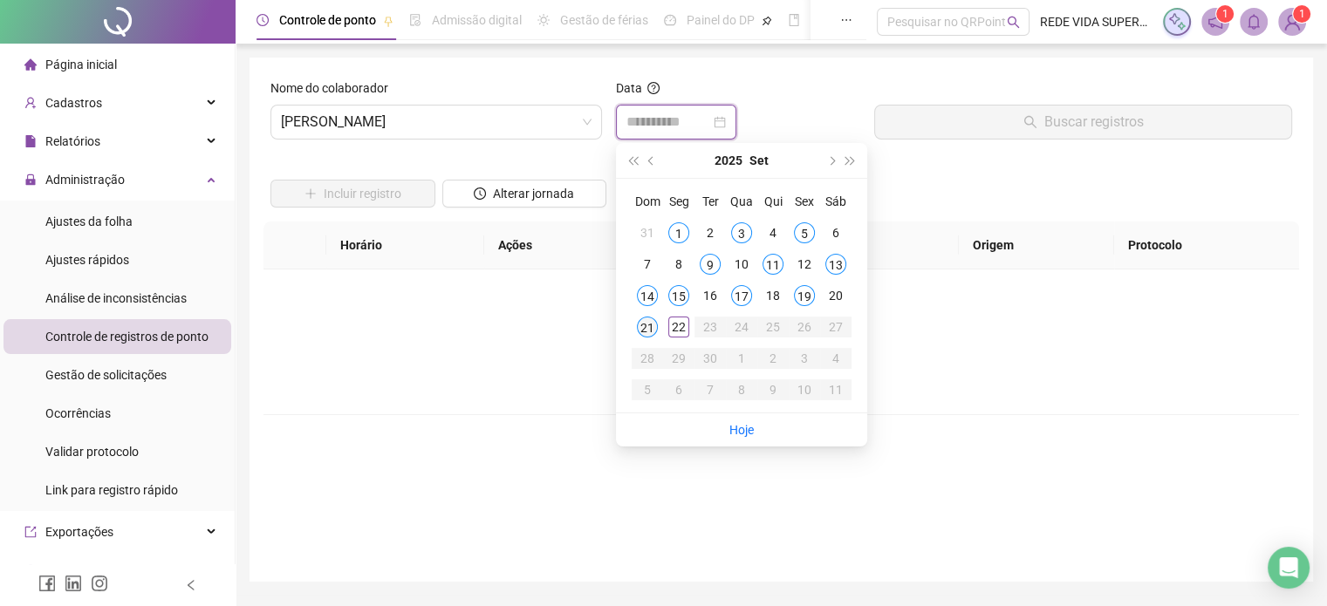
type input "**********"
click at [648, 324] on div "21" at bounding box center [647, 327] width 21 height 21
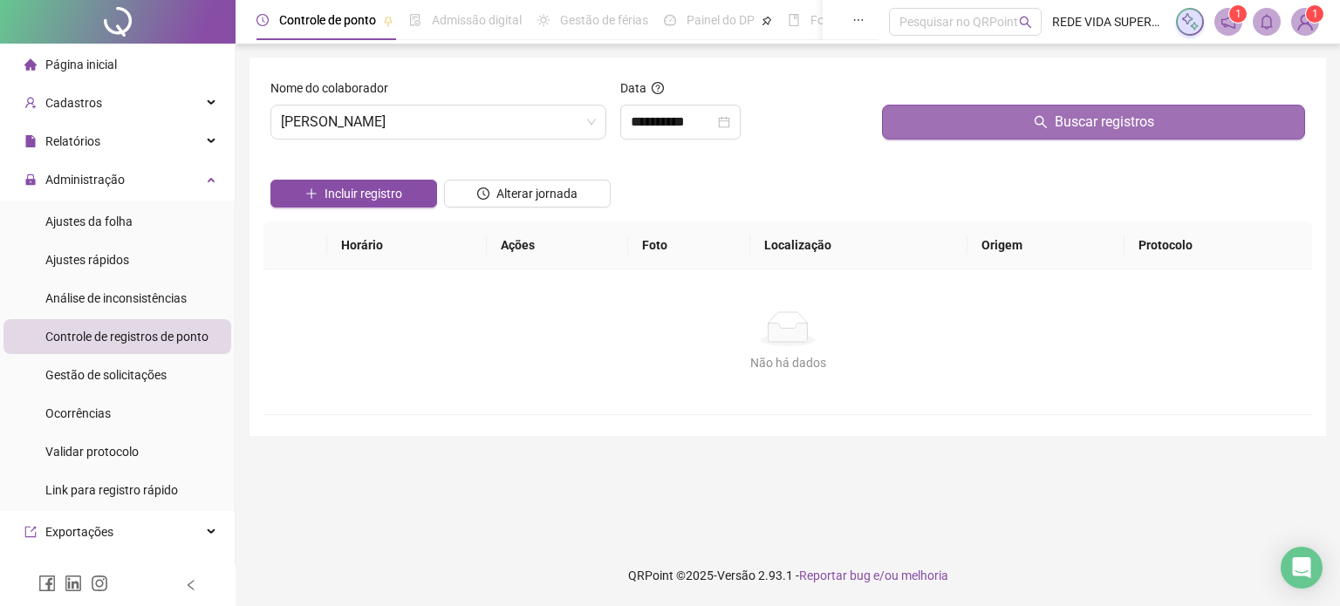
click at [994, 115] on button "Buscar registros" at bounding box center [1093, 122] width 423 height 35
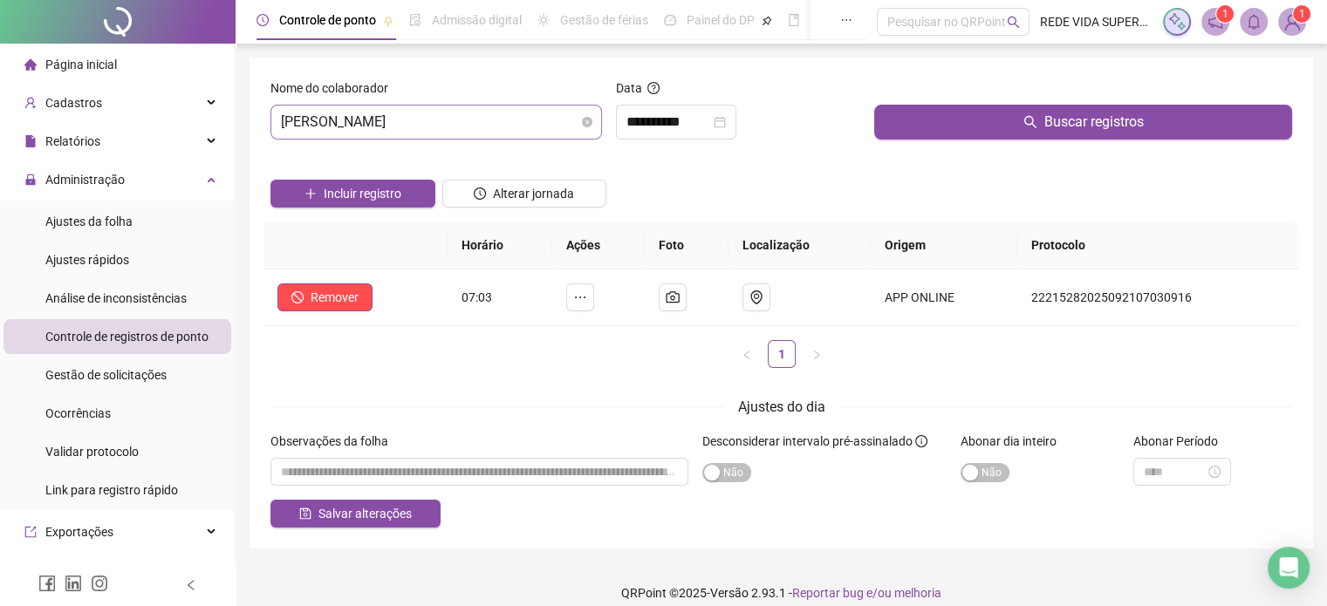
click at [558, 135] on span "[PERSON_NAME]" at bounding box center [436, 122] width 311 height 33
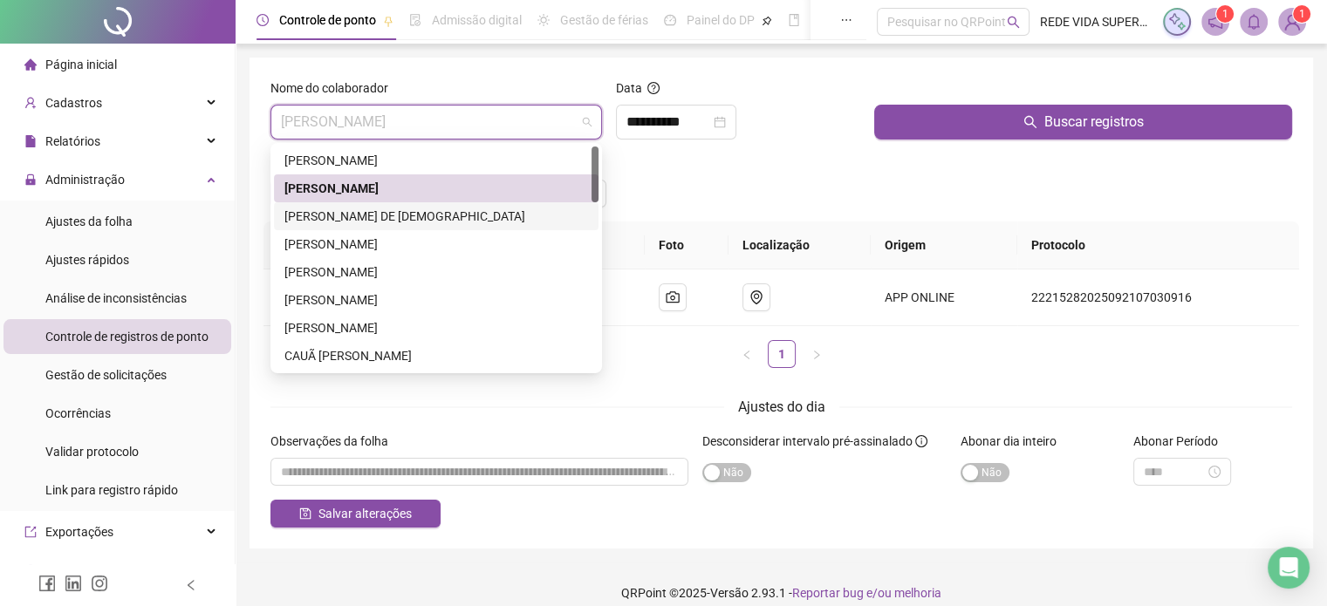
click at [434, 212] on div "[PERSON_NAME] DE [DEMOGRAPHIC_DATA]" at bounding box center [436, 216] width 304 height 19
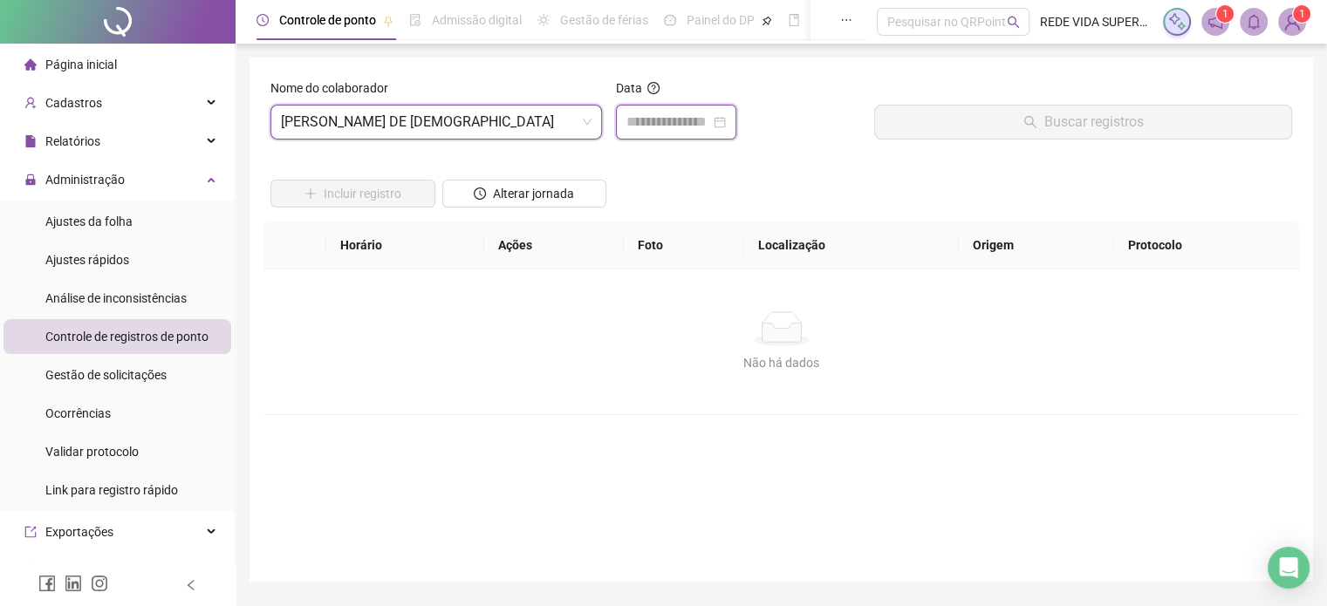
click at [653, 123] on input at bounding box center [668, 122] width 84 height 21
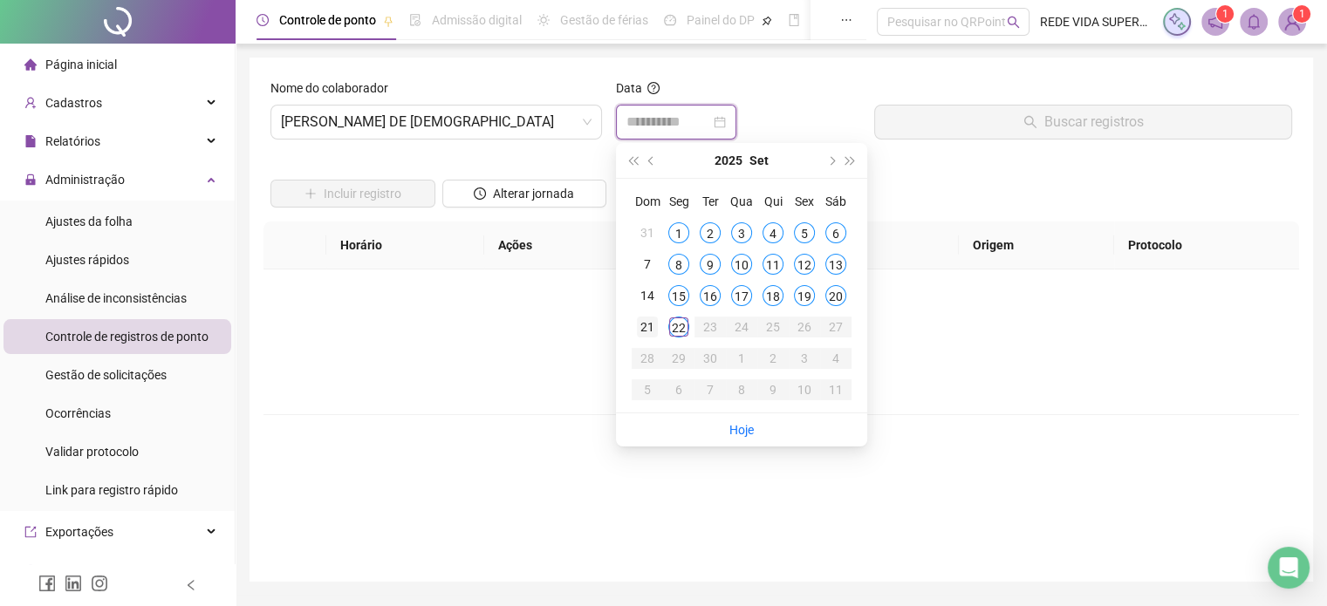
type input "**********"
drag, startPoint x: 649, startPoint y: 320, endPoint x: 735, endPoint y: 242, distance: 116.7
click at [648, 320] on div "21" at bounding box center [647, 327] width 21 height 21
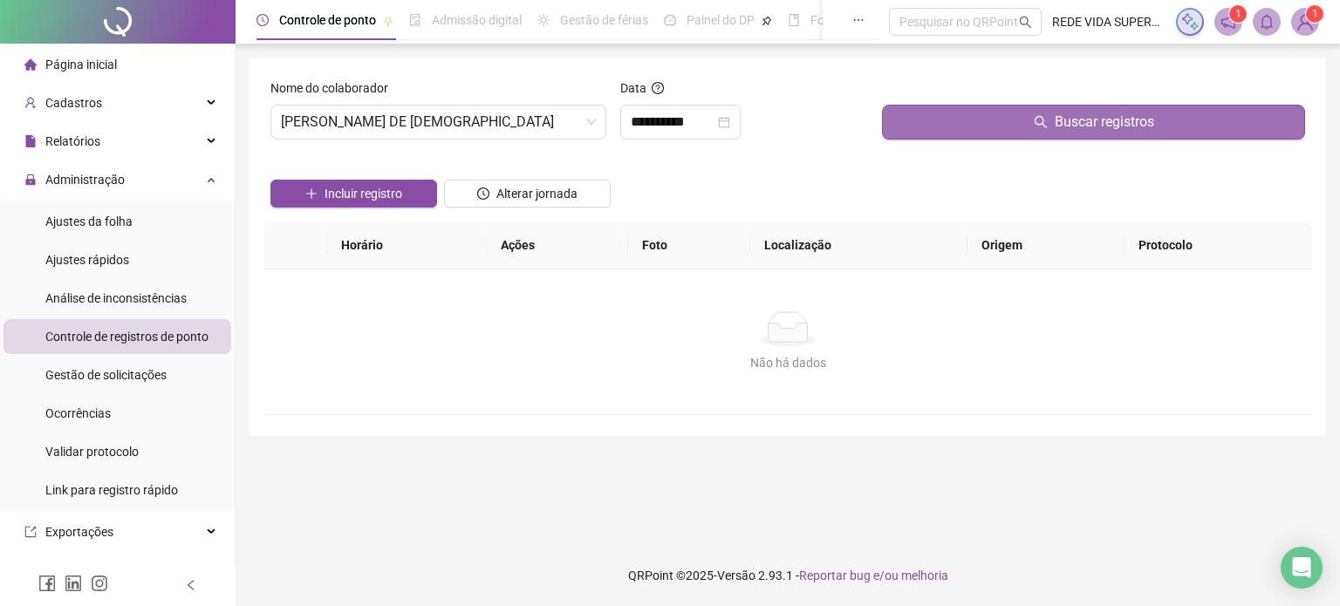
click at [966, 133] on button "Buscar registros" at bounding box center [1093, 122] width 423 height 35
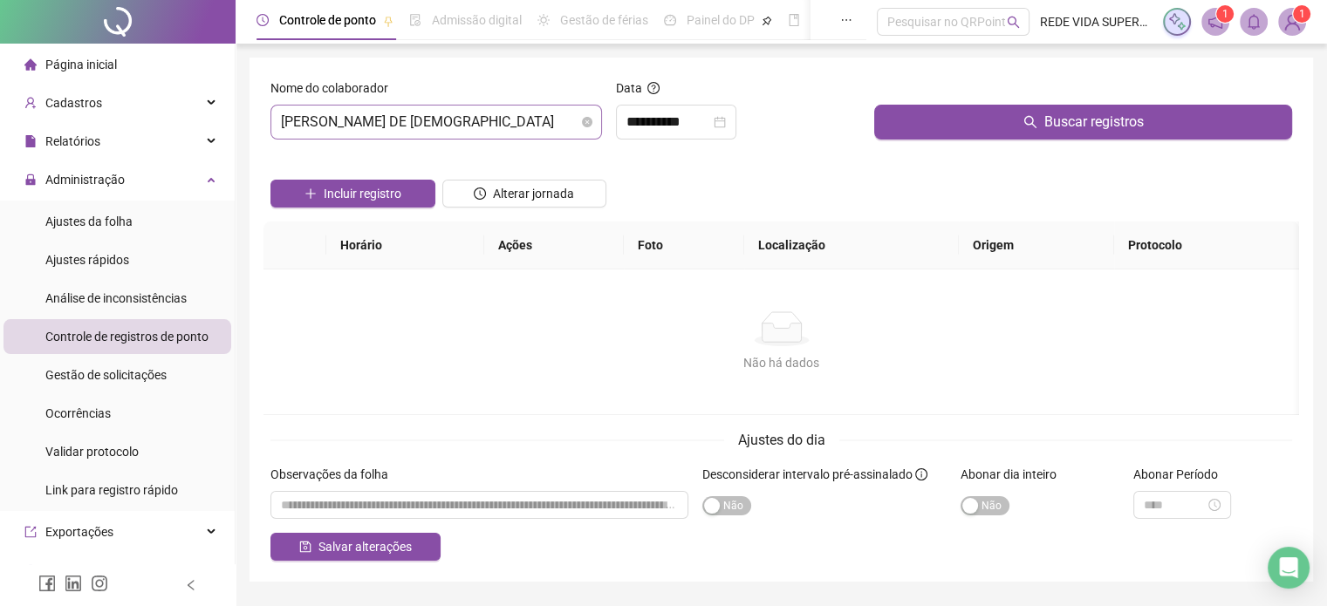
click at [489, 128] on span "[PERSON_NAME] DE [DEMOGRAPHIC_DATA]" at bounding box center [436, 122] width 311 height 33
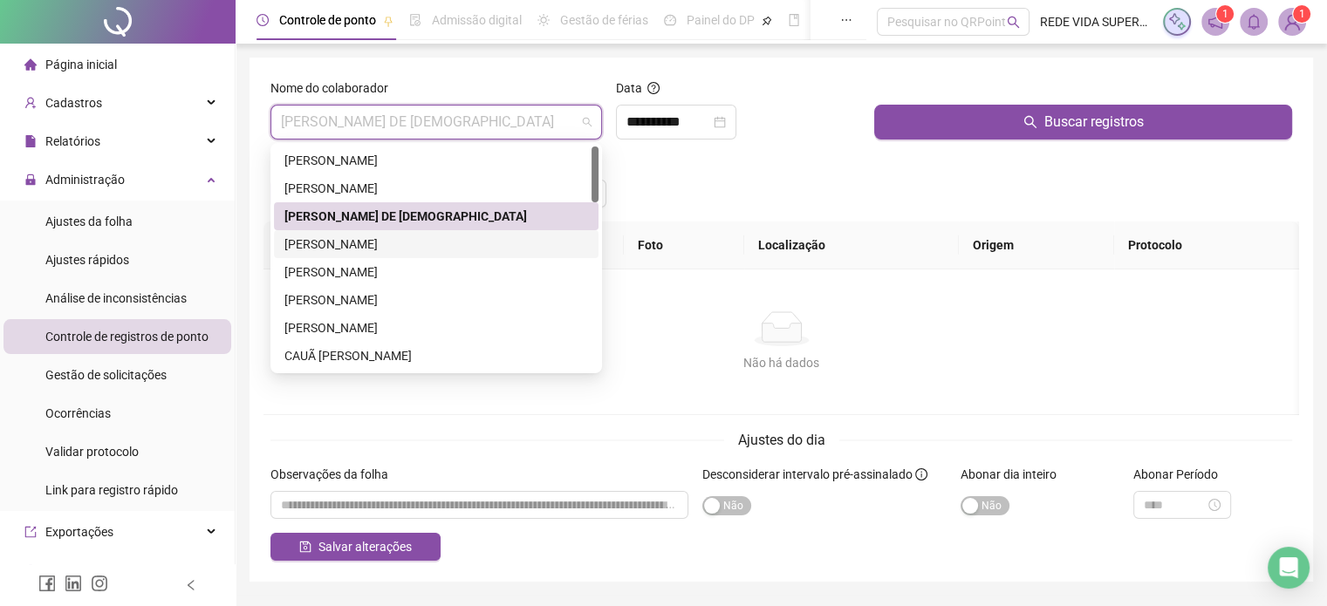
click at [408, 243] on div "[PERSON_NAME]" at bounding box center [436, 244] width 304 height 19
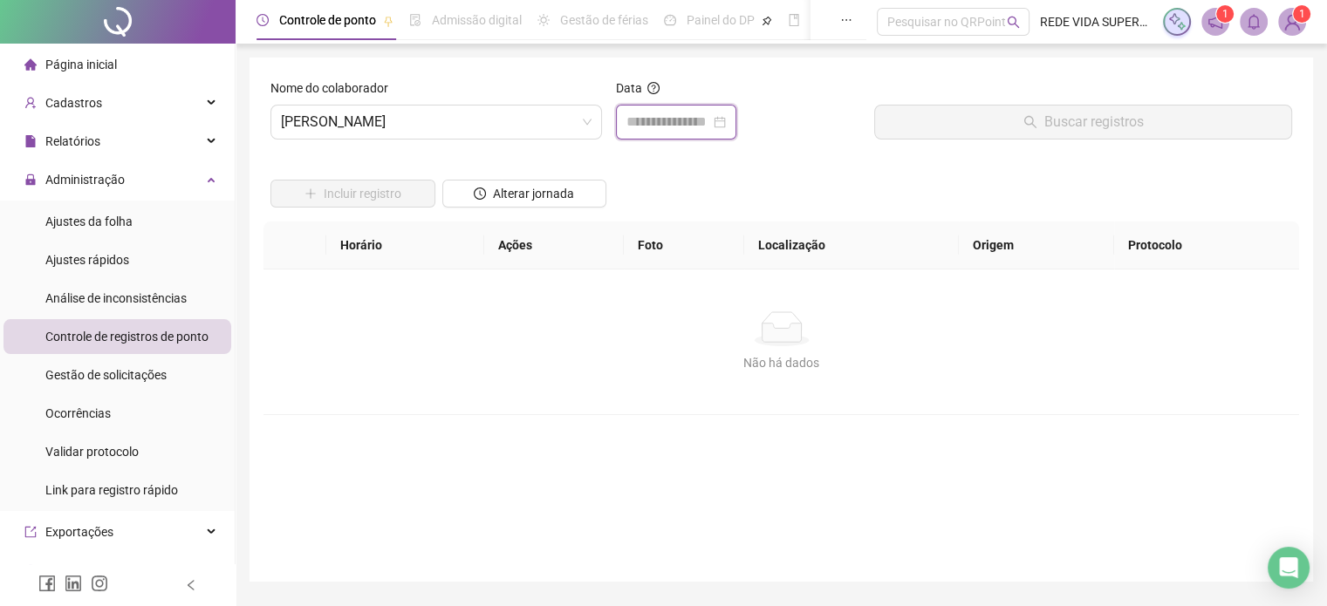
click at [688, 119] on input at bounding box center [668, 122] width 84 height 21
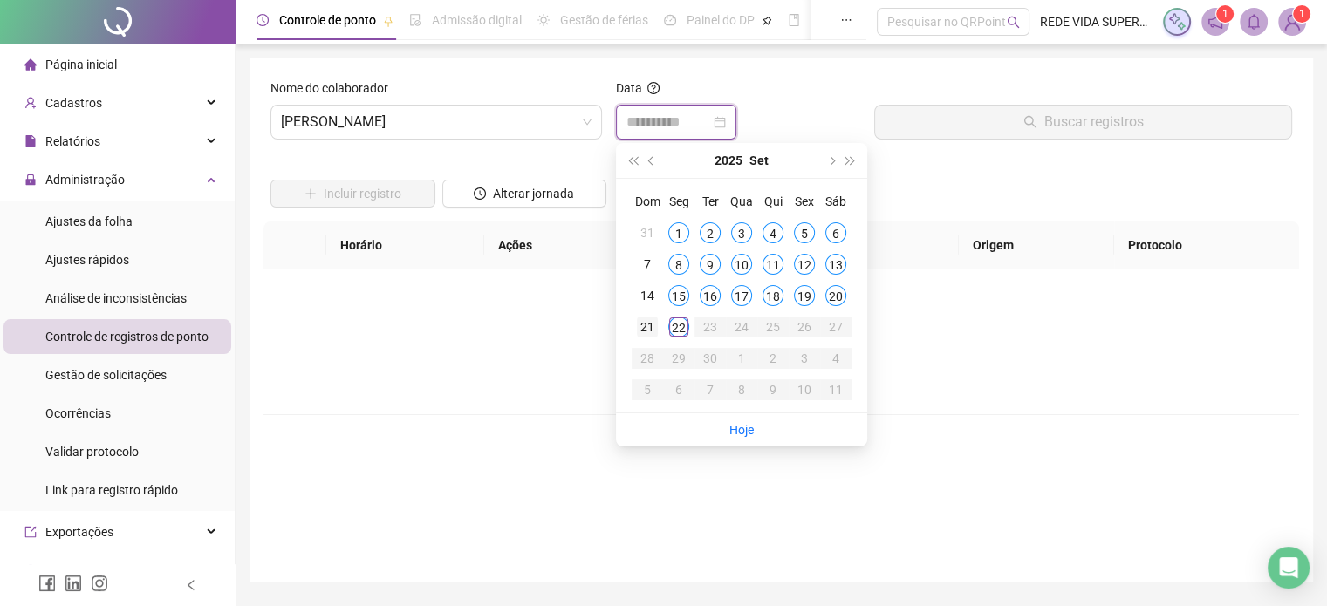
type input "**********"
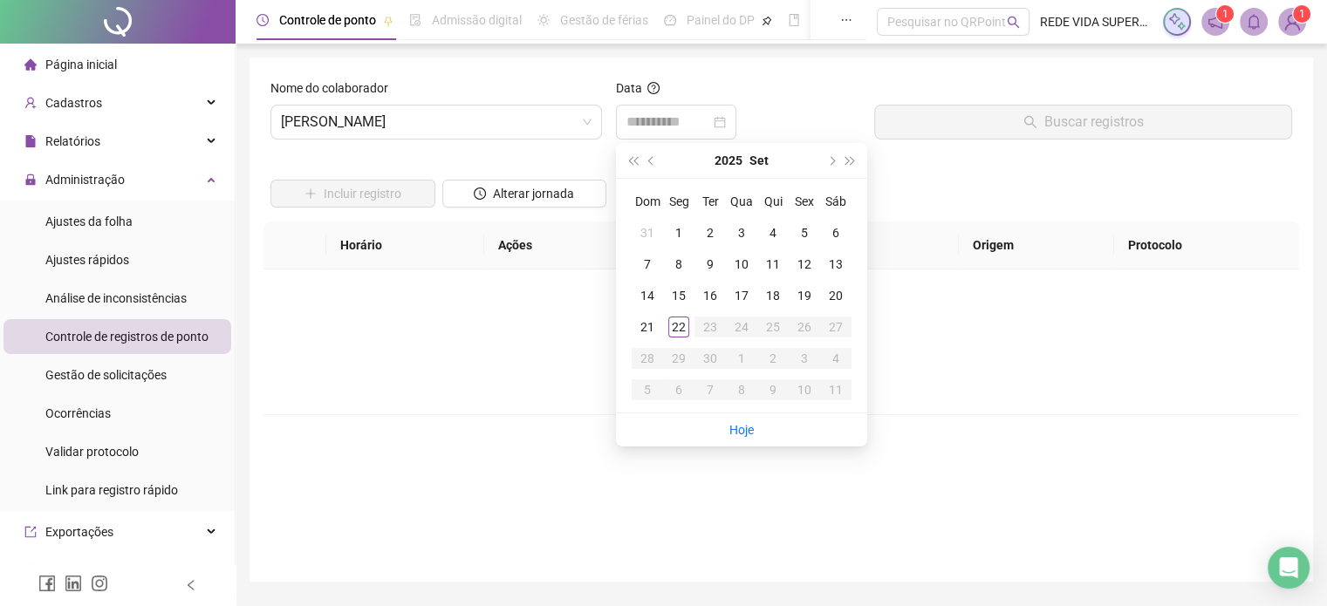
click at [652, 326] on div "21" at bounding box center [647, 327] width 21 height 21
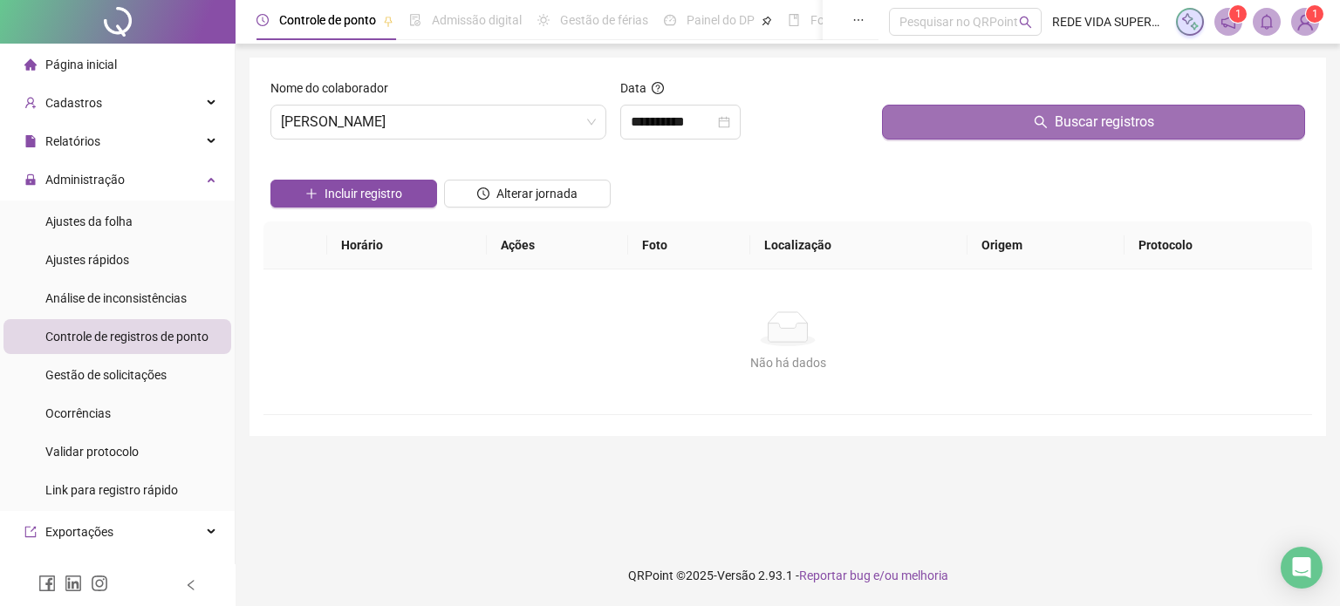
click at [984, 128] on button "Buscar registros" at bounding box center [1093, 122] width 423 height 35
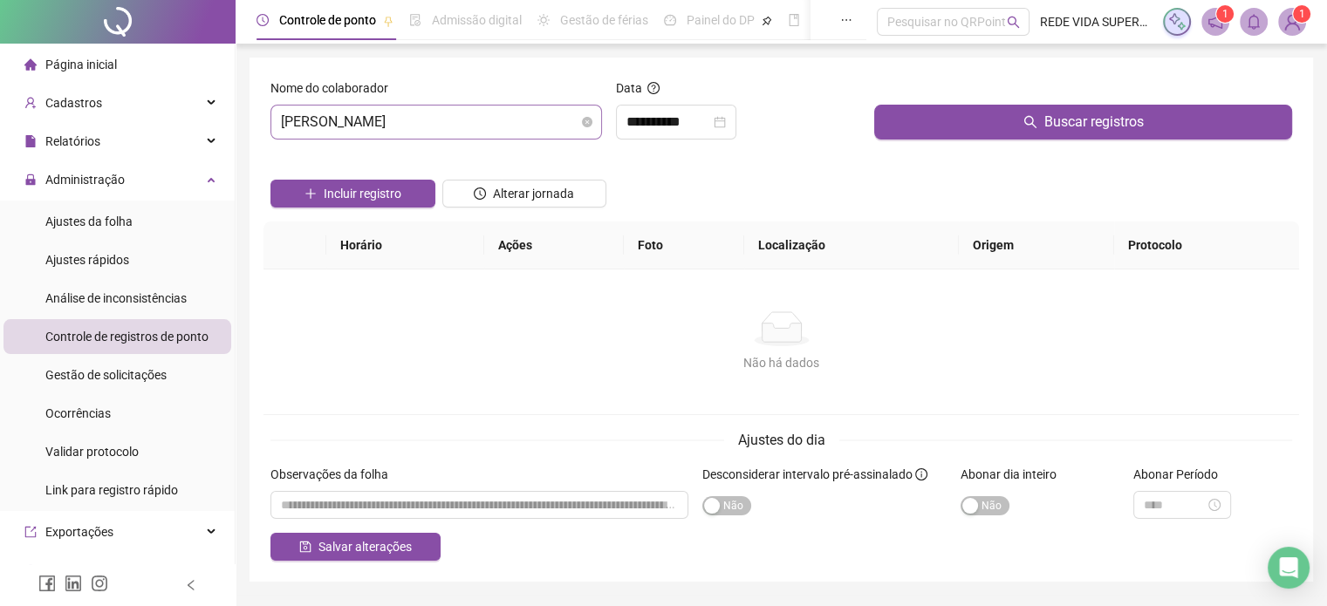
click at [520, 112] on span "[PERSON_NAME]" at bounding box center [436, 122] width 311 height 33
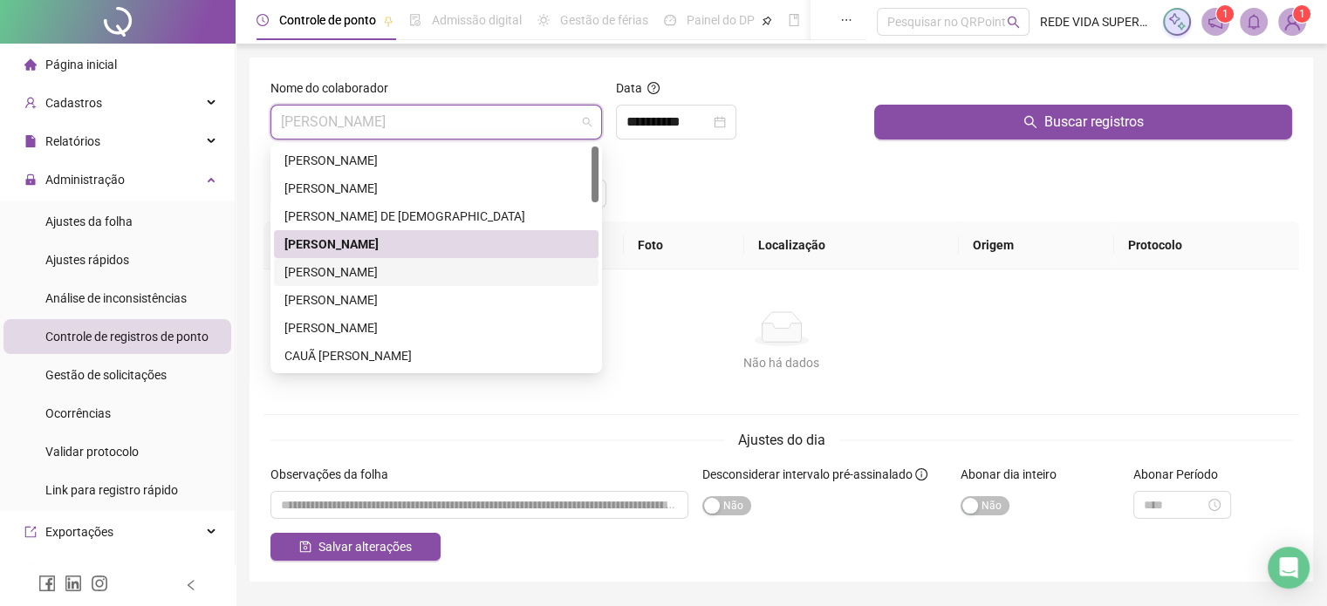
click at [417, 276] on div "[PERSON_NAME]" at bounding box center [436, 272] width 304 height 19
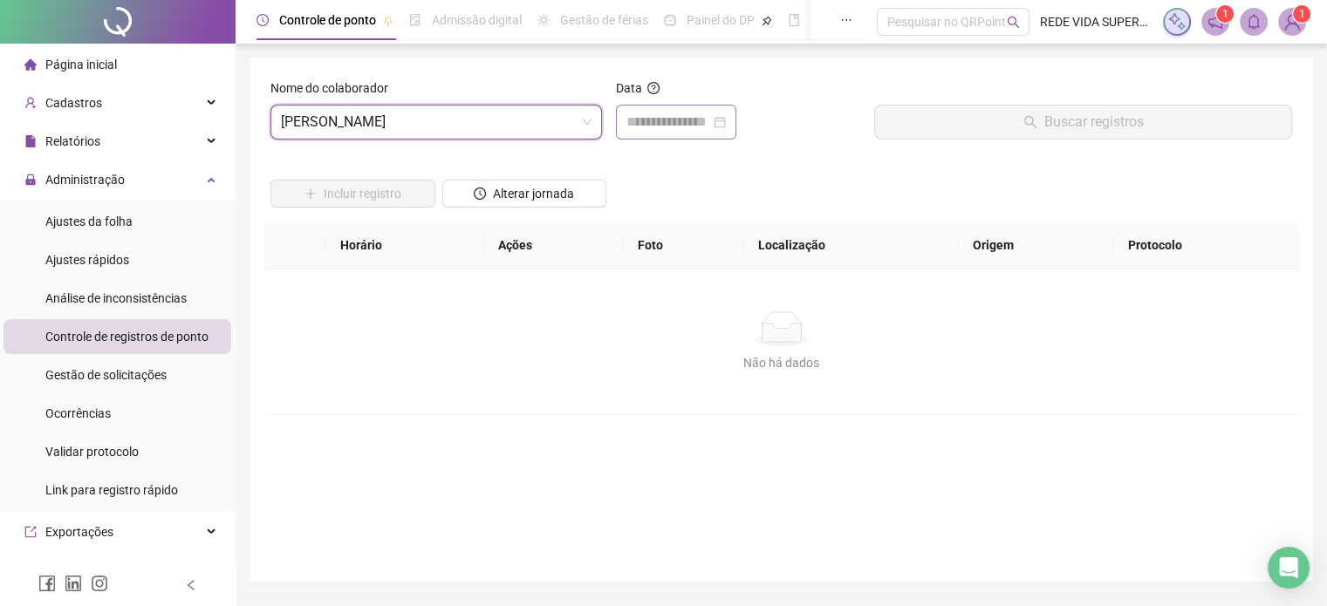
click at [675, 111] on div at bounding box center [676, 122] width 120 height 35
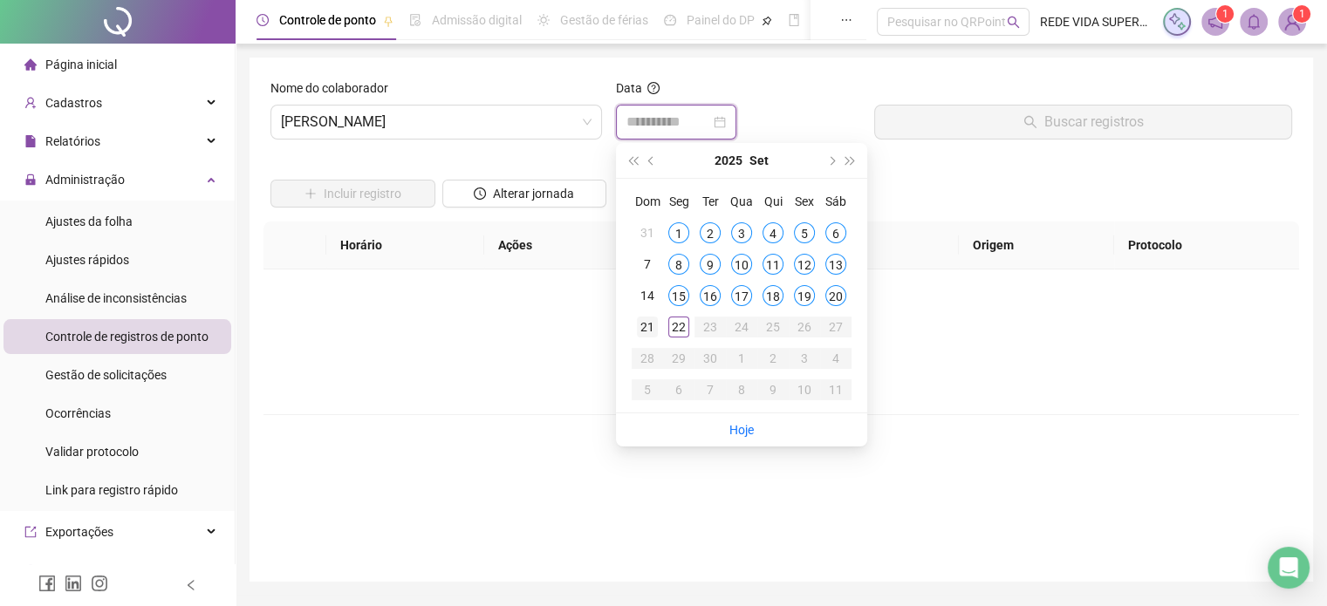
type input "**********"
click at [651, 331] on div "21" at bounding box center [647, 327] width 21 height 21
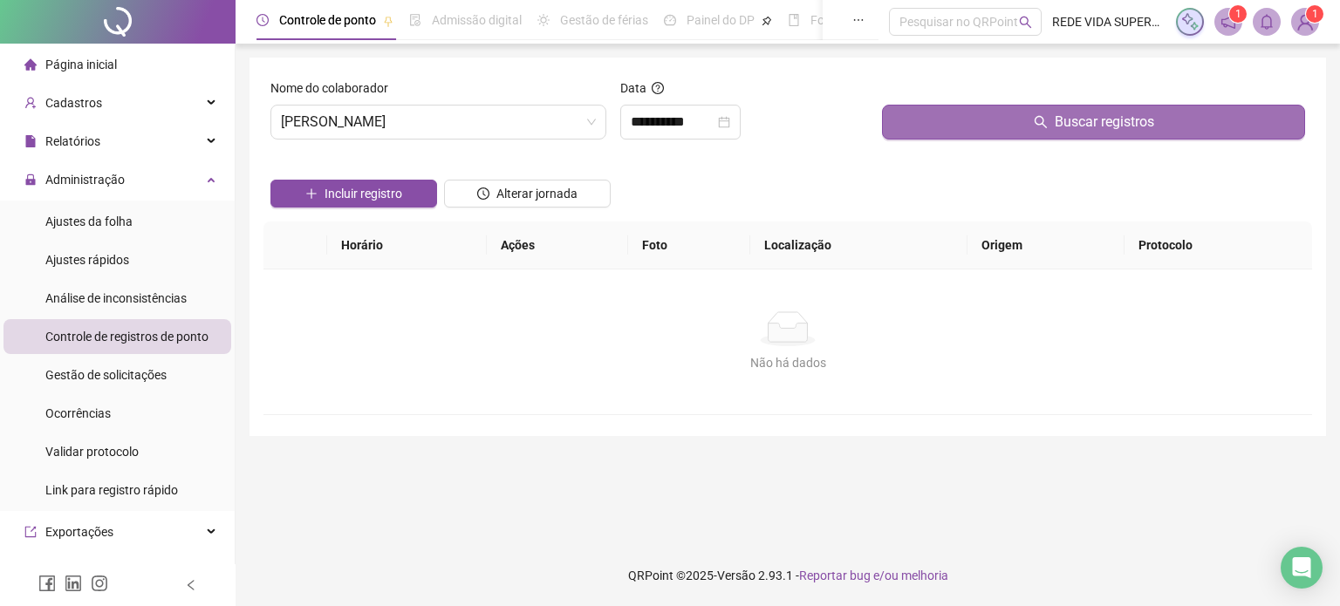
click at [993, 125] on button "Buscar registros" at bounding box center [1093, 122] width 423 height 35
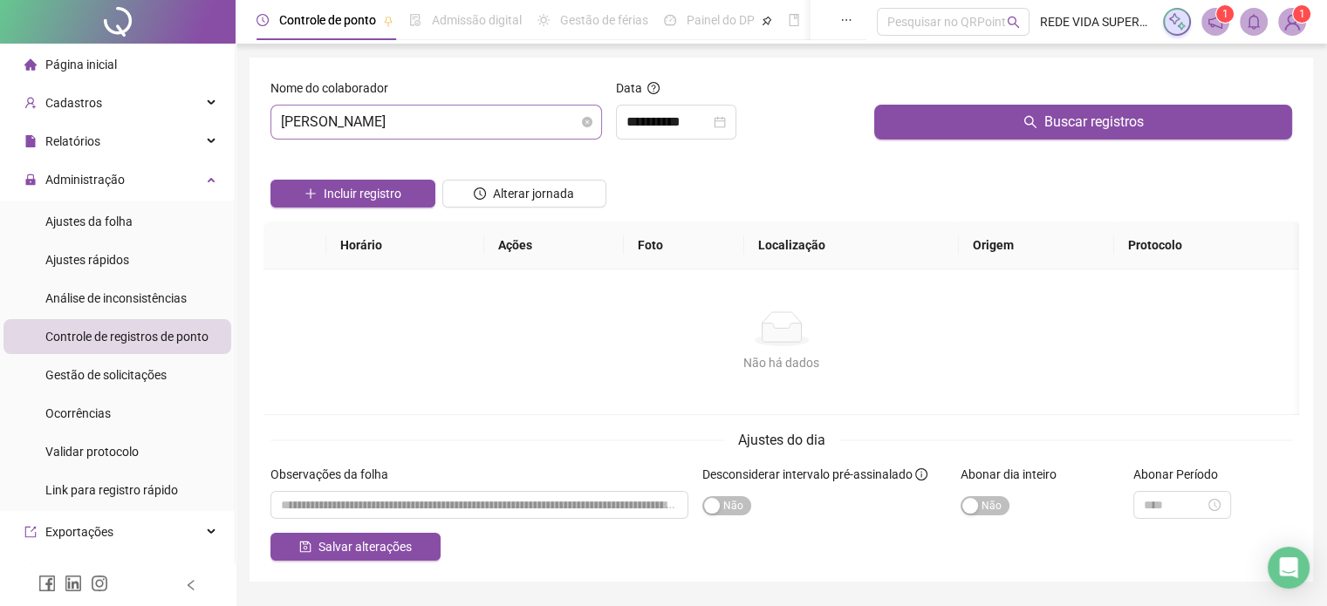
click at [478, 121] on span "[PERSON_NAME]" at bounding box center [436, 122] width 311 height 33
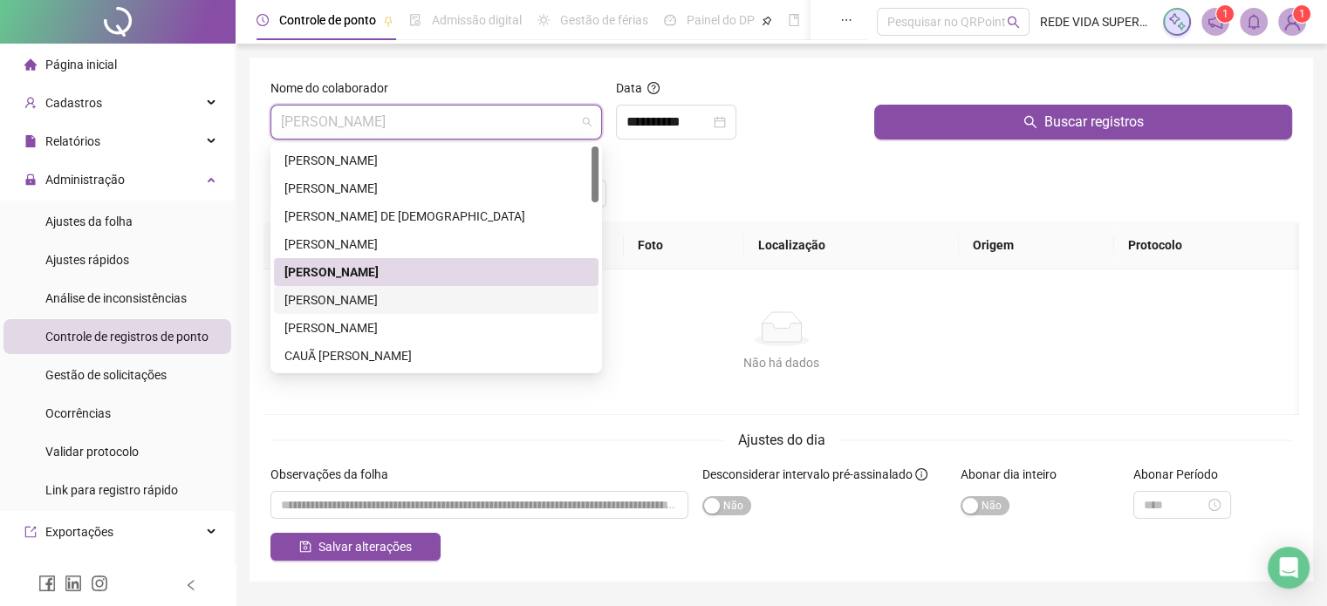
click at [477, 313] on div "[PERSON_NAME]" at bounding box center [436, 300] width 324 height 28
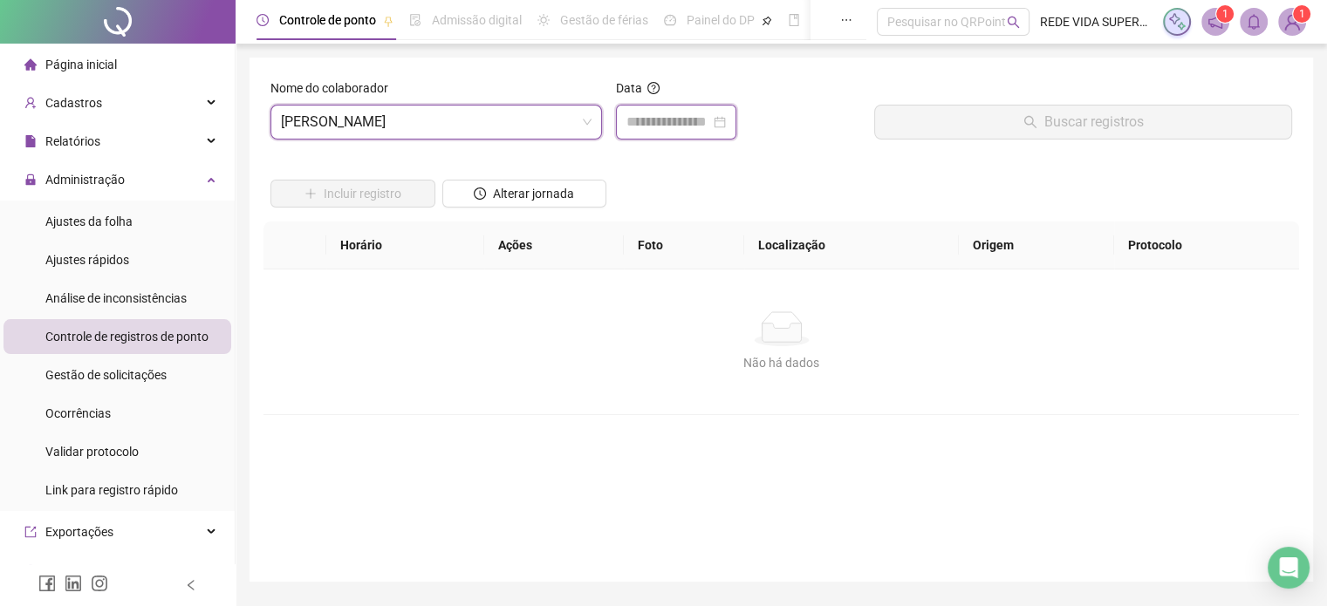
click at [681, 117] on input at bounding box center [668, 122] width 84 height 21
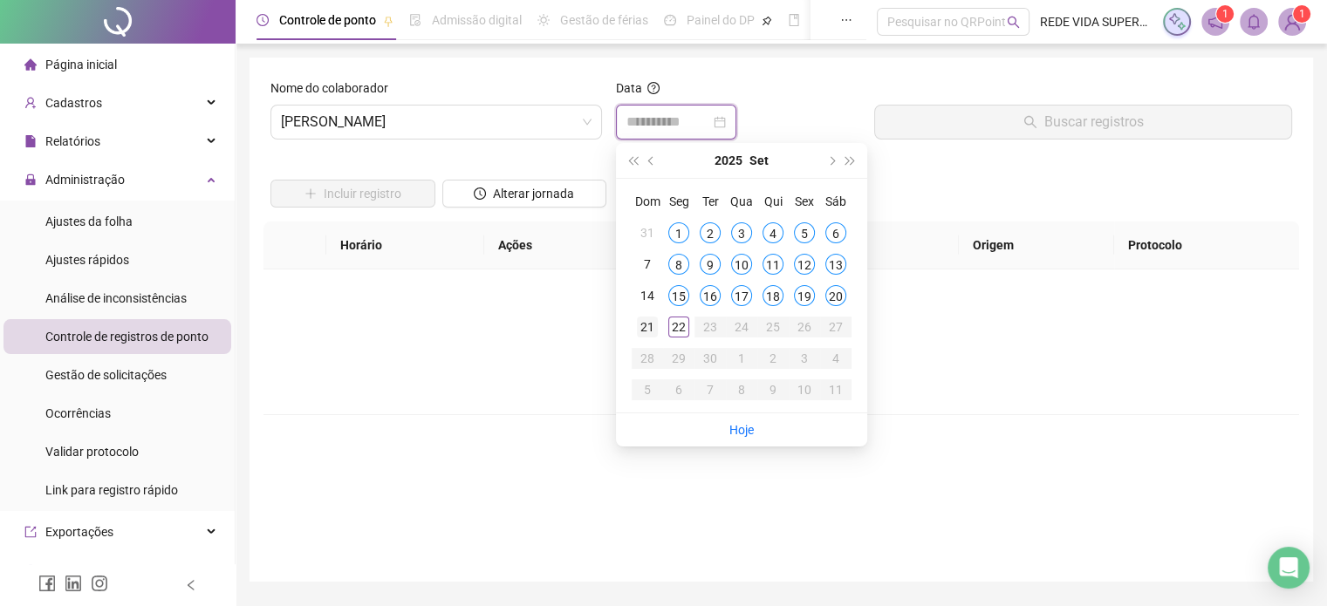
type input "**********"
drag, startPoint x: 638, startPoint y: 329, endPoint x: 658, endPoint y: 317, distance: 22.7
click at [638, 328] on div "21" at bounding box center [647, 327] width 21 height 21
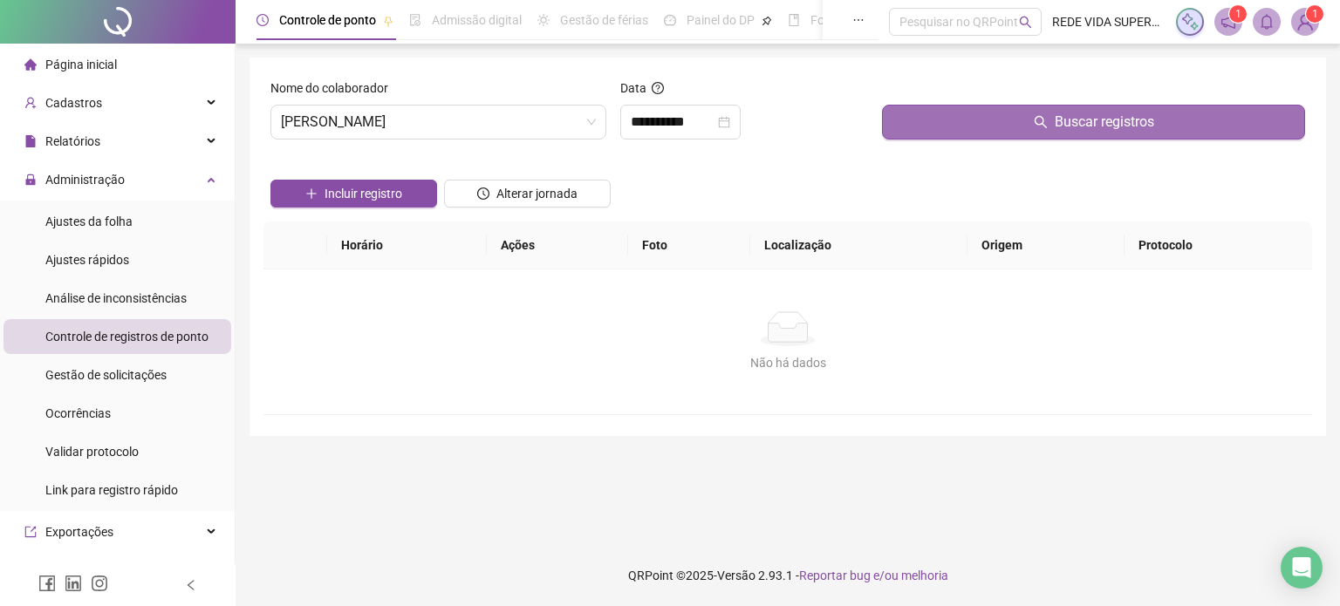
click at [955, 114] on button "Buscar registros" at bounding box center [1093, 122] width 423 height 35
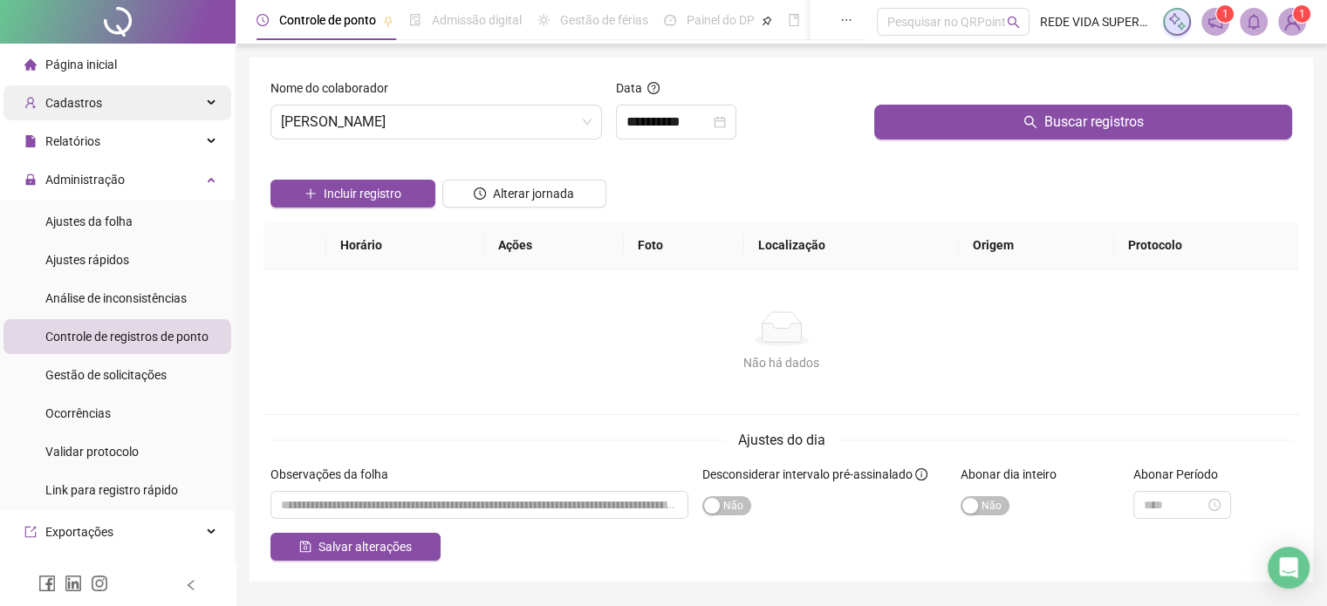
click at [154, 95] on div "Cadastros" at bounding box center [117, 102] width 228 height 35
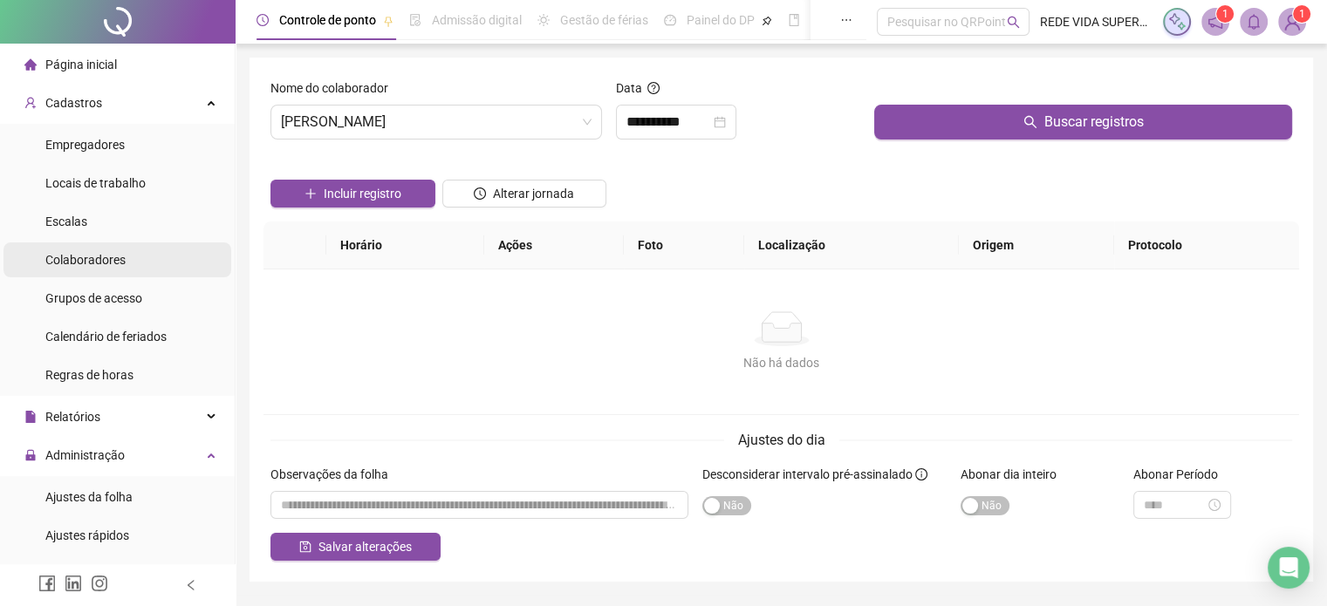
click at [108, 270] on div "Colaboradores" at bounding box center [85, 259] width 80 height 35
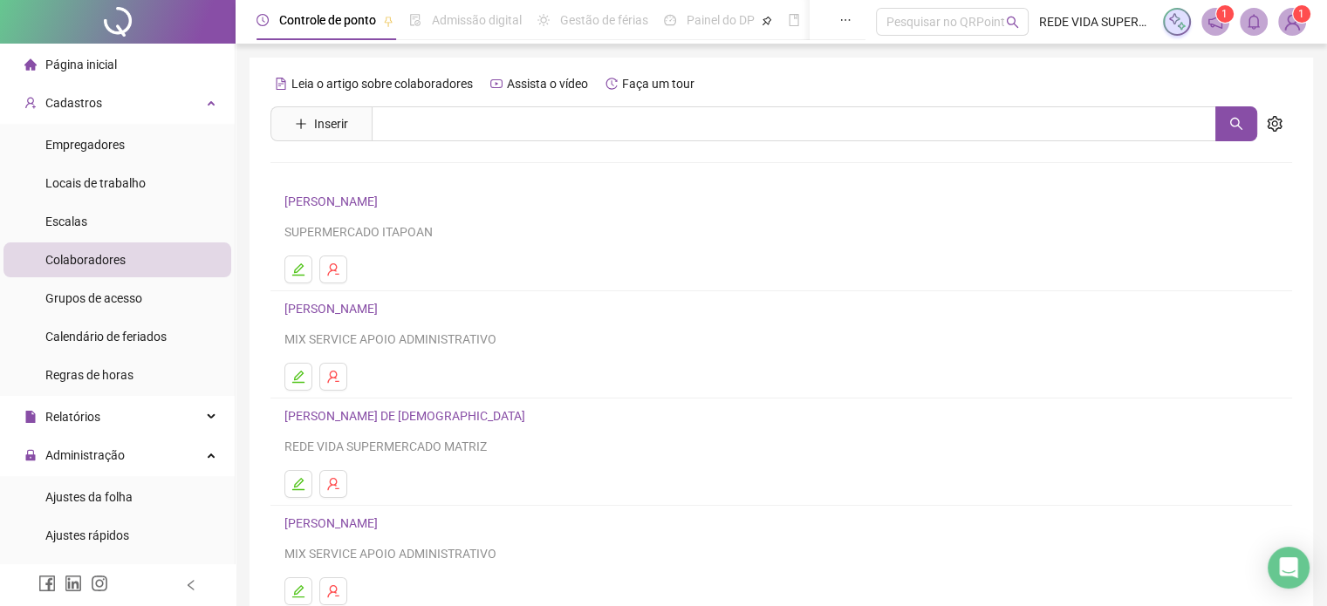
scroll to position [174, 0]
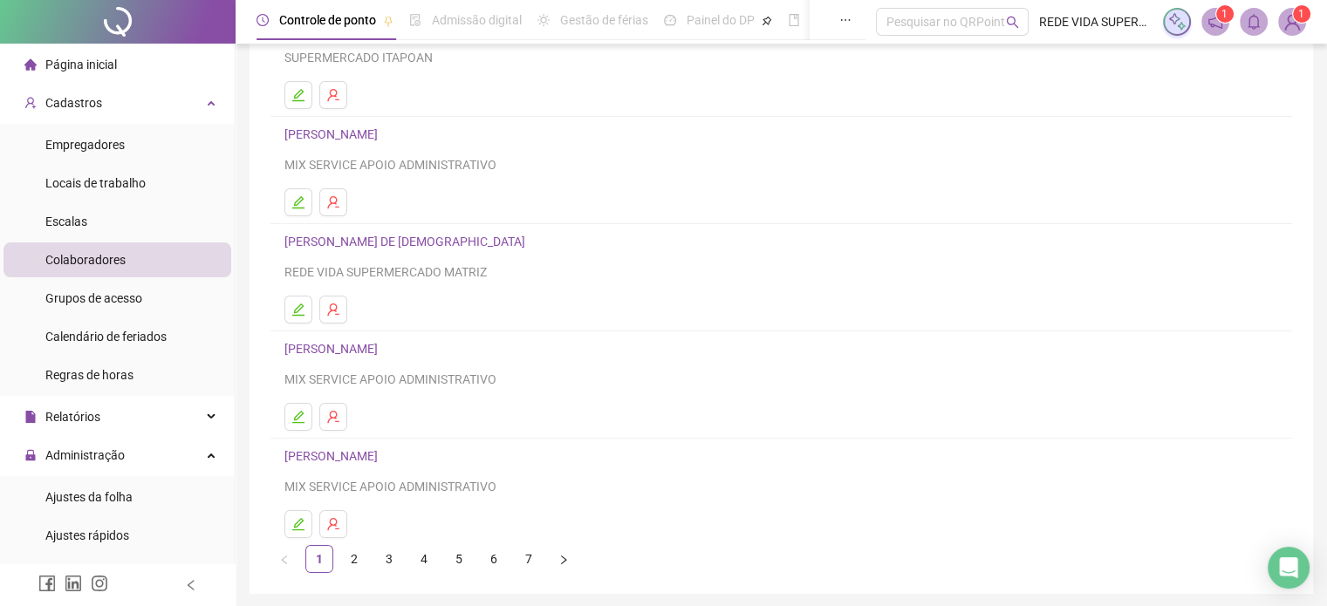
click at [350, 561] on link "2" at bounding box center [354, 559] width 26 height 26
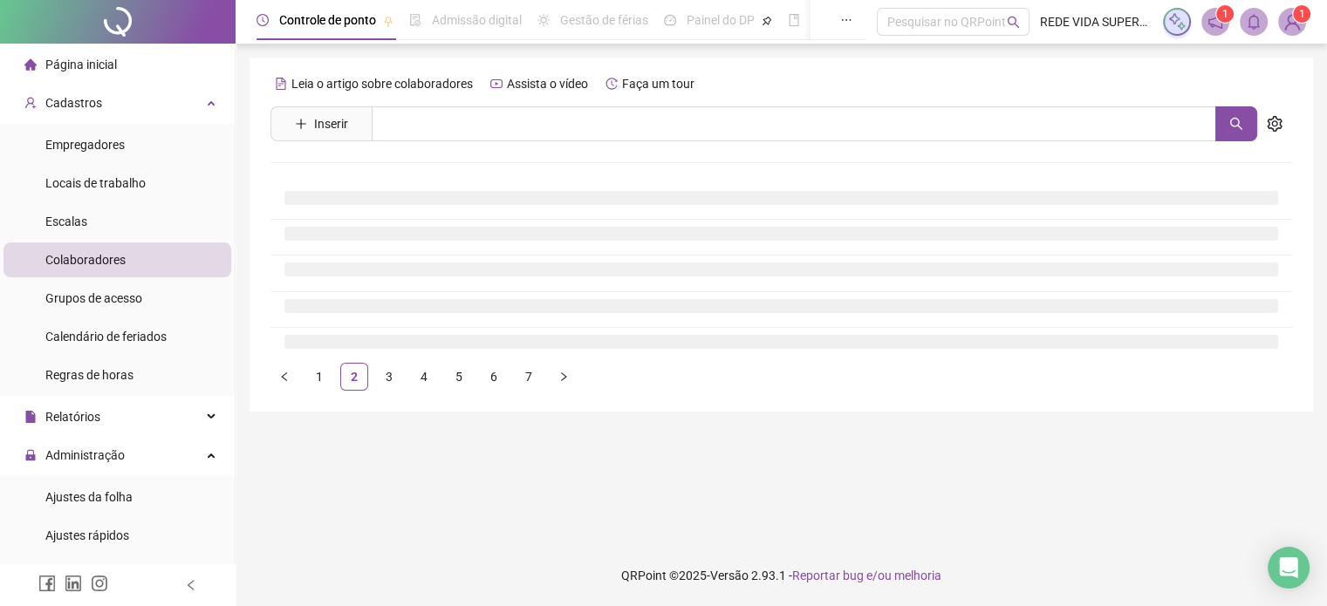
scroll to position [0, 0]
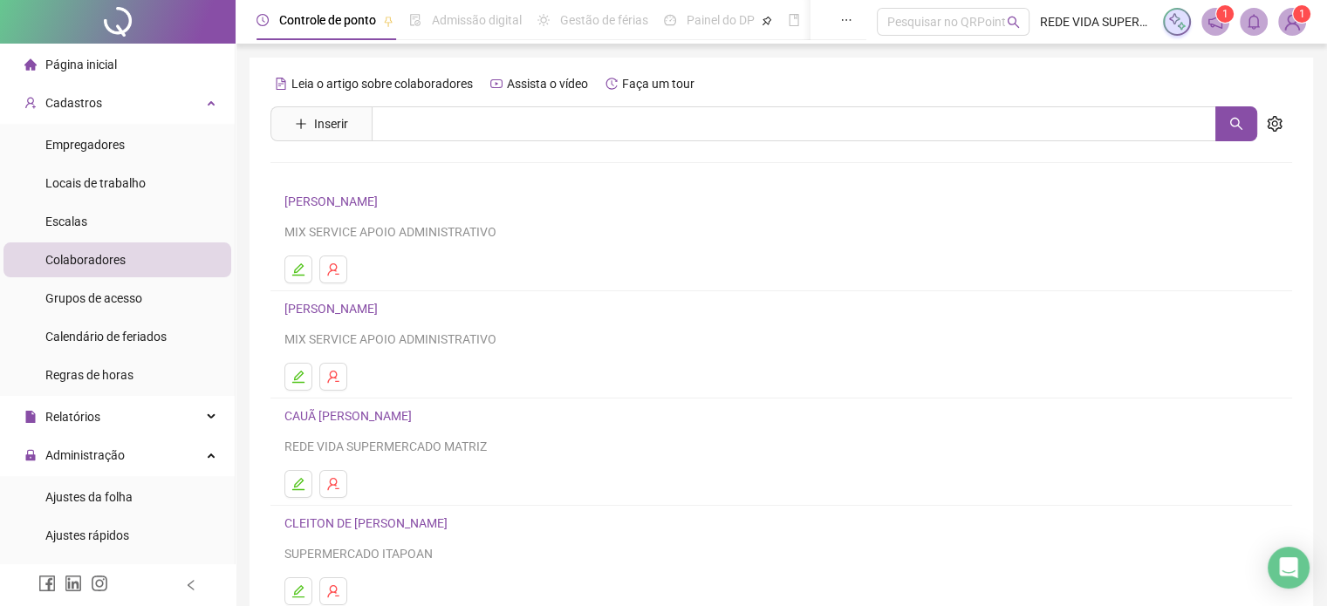
click at [357, 208] on link "[PERSON_NAME]" at bounding box center [333, 201] width 99 height 14
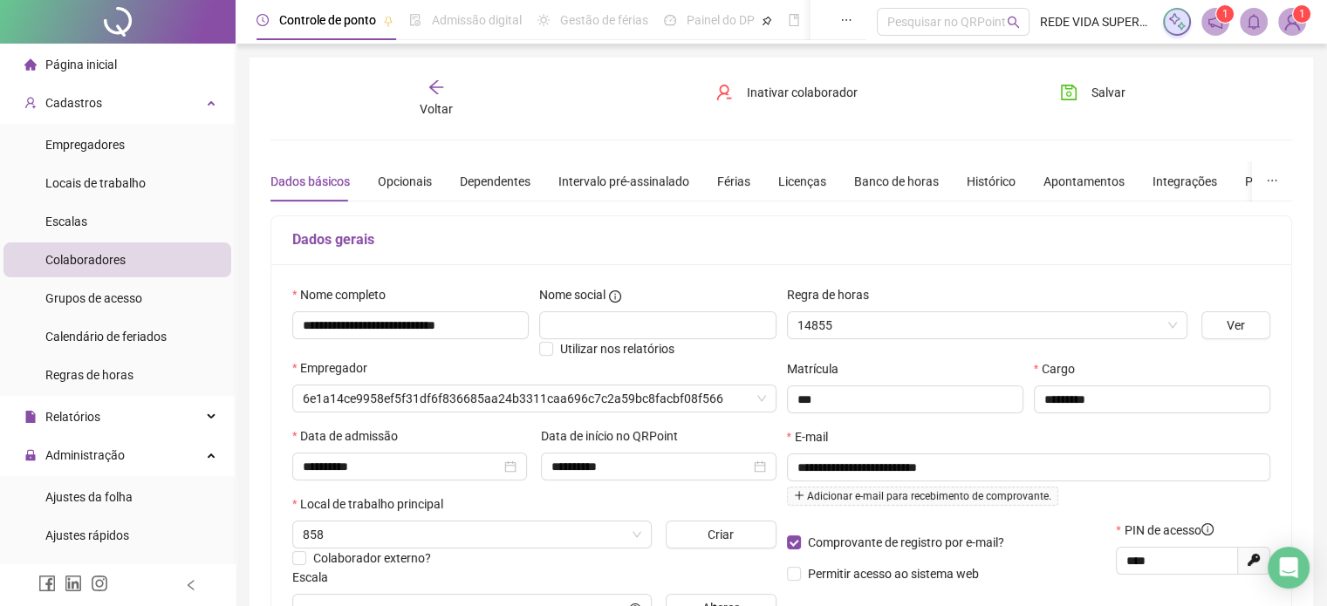
type input "*****"
click at [728, 177] on div "Férias" at bounding box center [733, 181] width 33 height 19
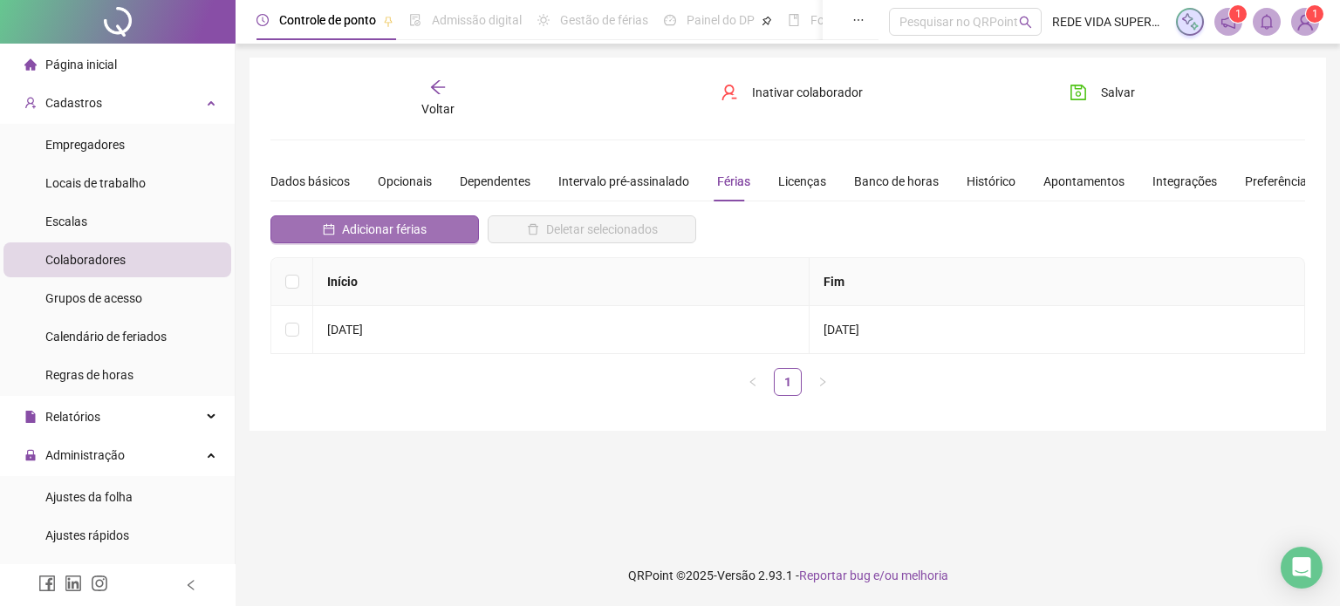
click at [436, 222] on button "Adicionar férias" at bounding box center [374, 229] width 208 height 28
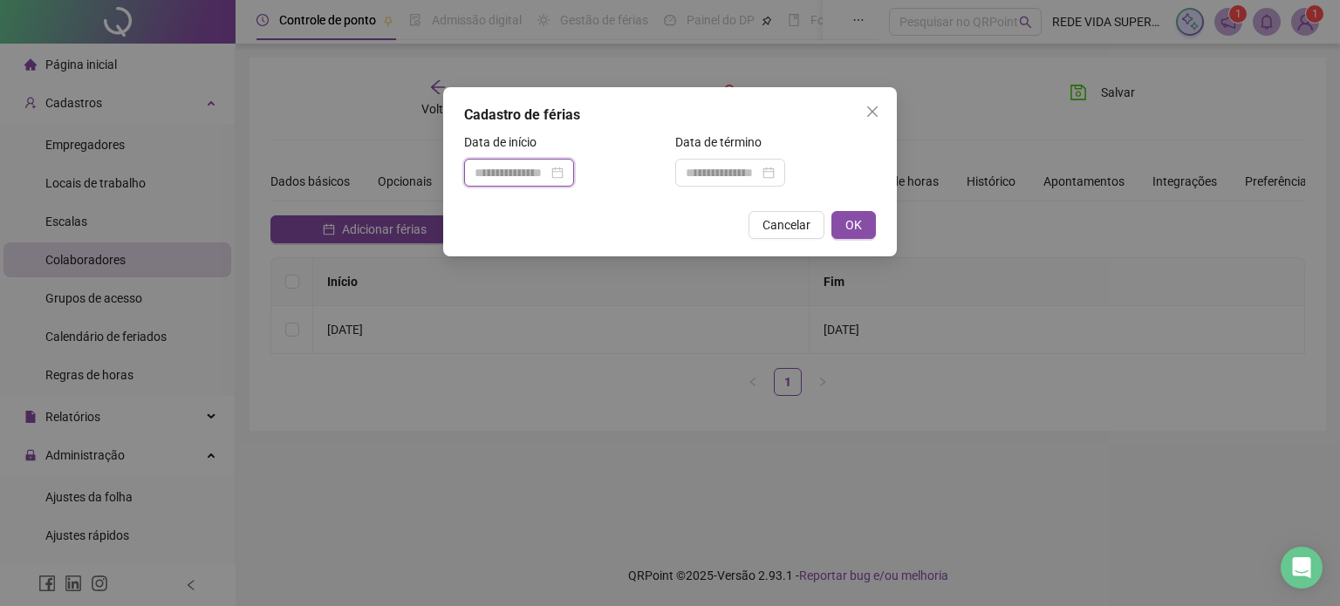
click at [533, 174] on input at bounding box center [510, 172] width 73 height 19
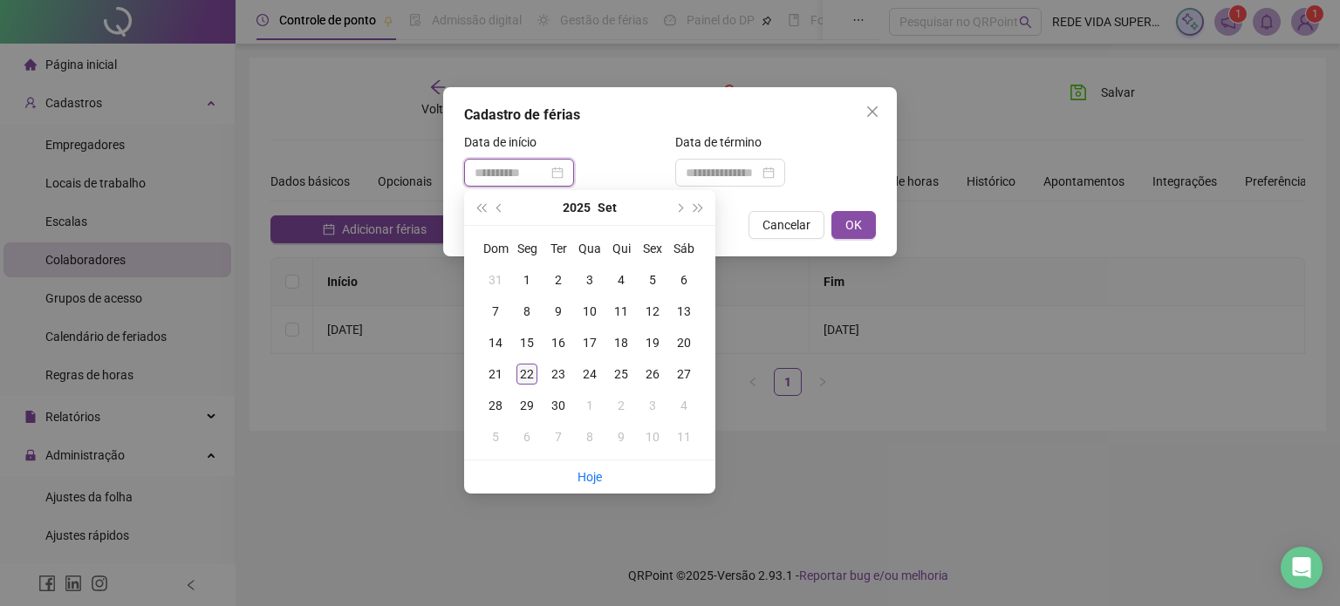
type input "**********"
click at [527, 370] on div "22" at bounding box center [526, 374] width 21 height 21
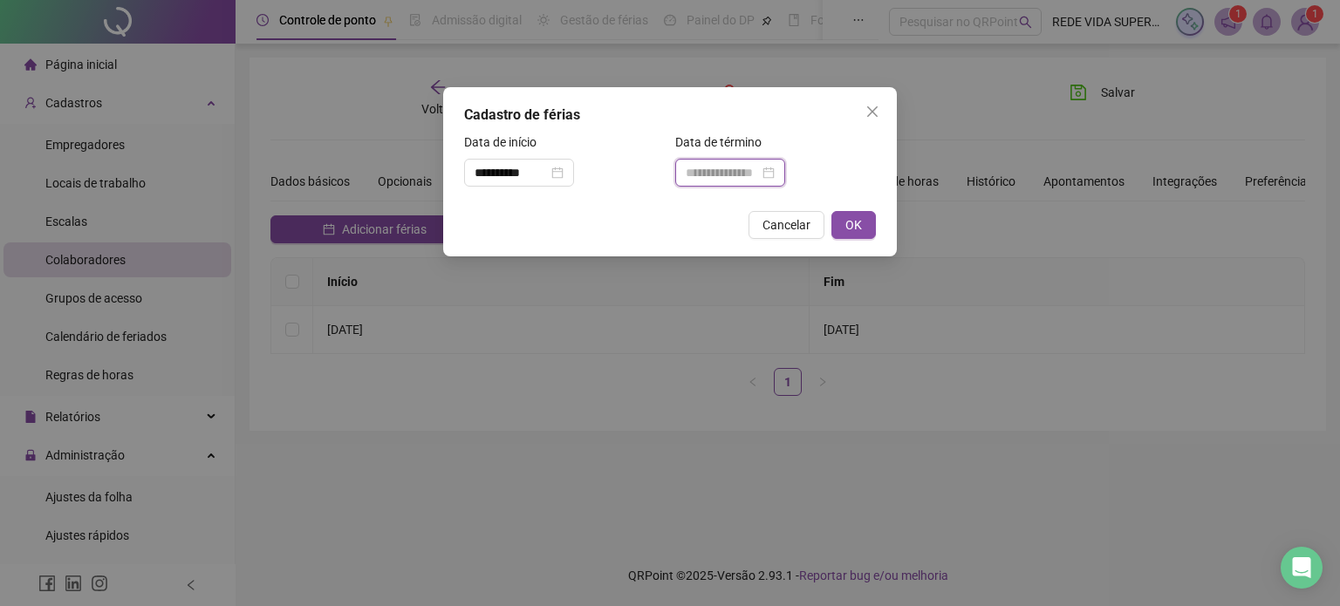
click at [689, 169] on input at bounding box center [722, 172] width 73 height 19
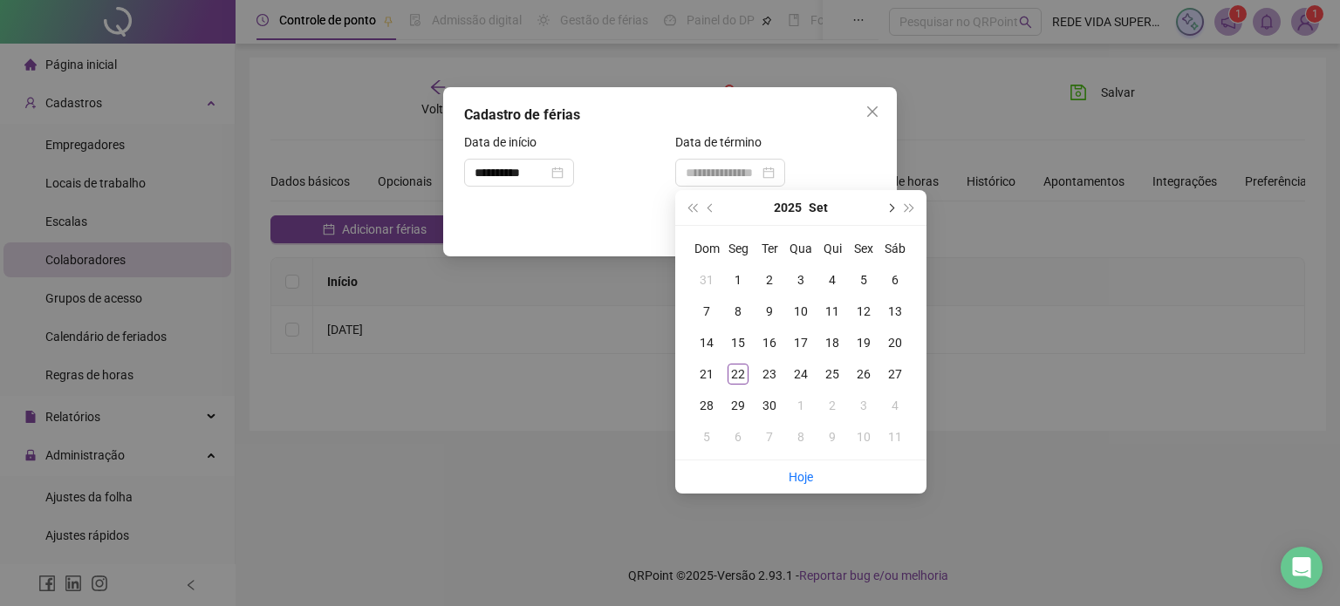
click at [882, 212] on button "next-year" at bounding box center [889, 207] width 19 height 35
type input "**********"
click at [771, 372] on div "21" at bounding box center [769, 374] width 21 height 21
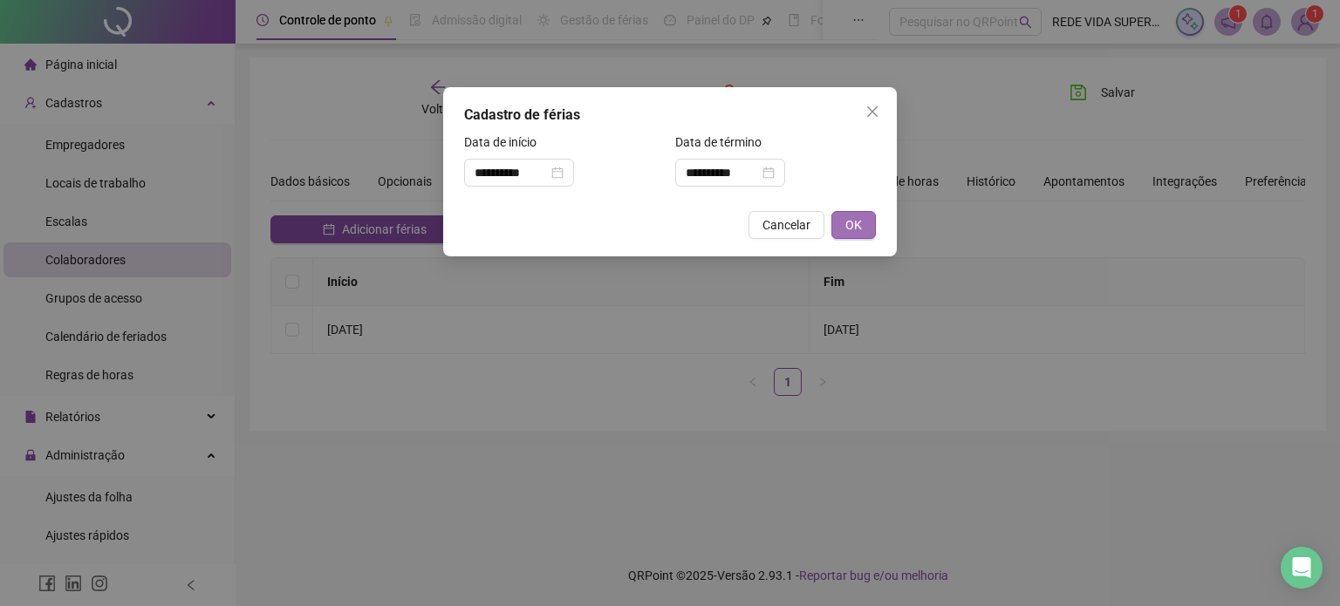
click at [855, 220] on span "OK" at bounding box center [853, 224] width 17 height 19
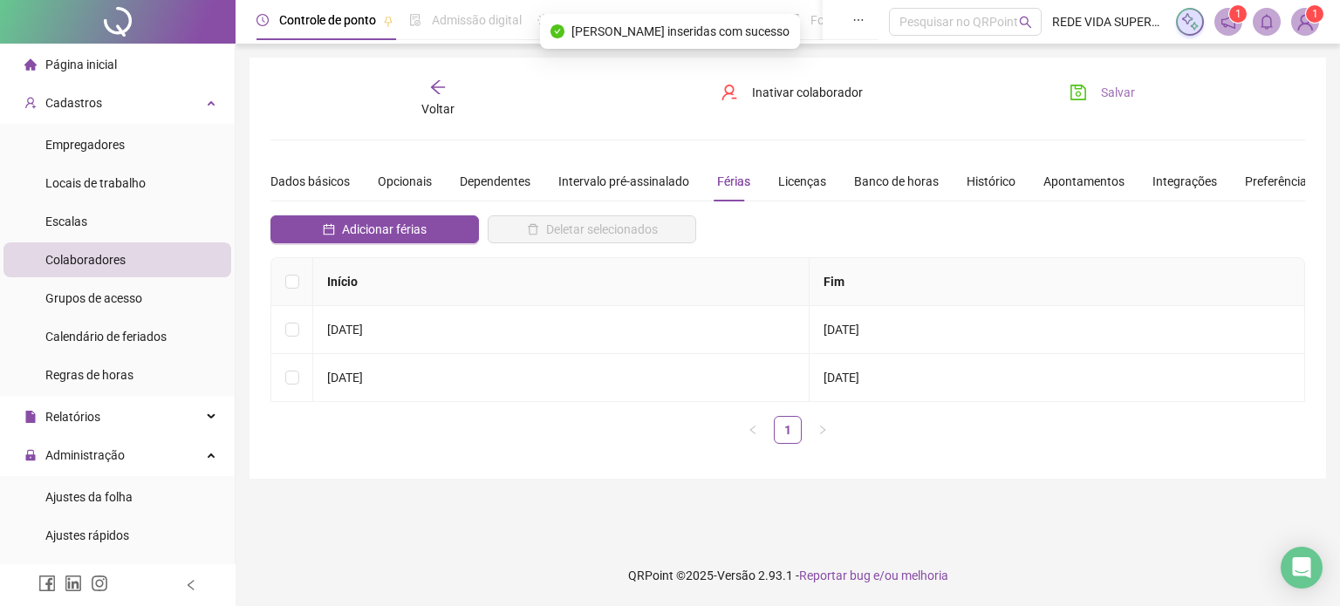
click at [1102, 97] on span "Salvar" at bounding box center [1118, 92] width 34 height 19
click at [71, 65] on span "Página inicial" at bounding box center [81, 65] width 72 height 14
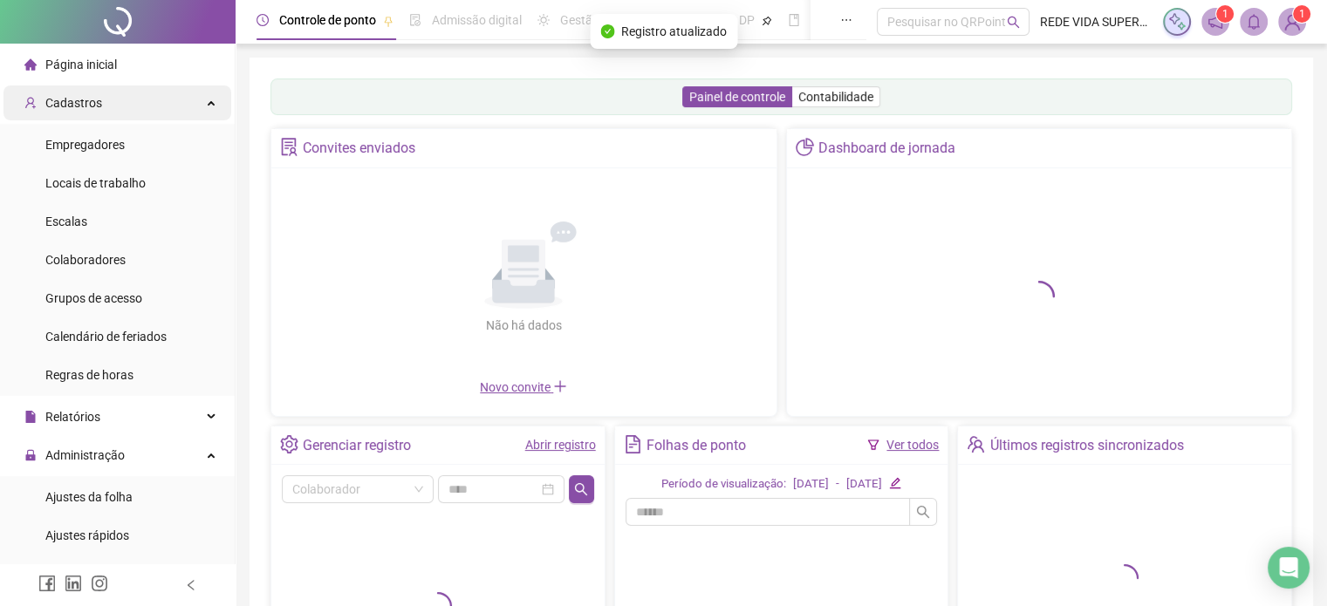
click at [188, 106] on div "Cadastros" at bounding box center [117, 102] width 228 height 35
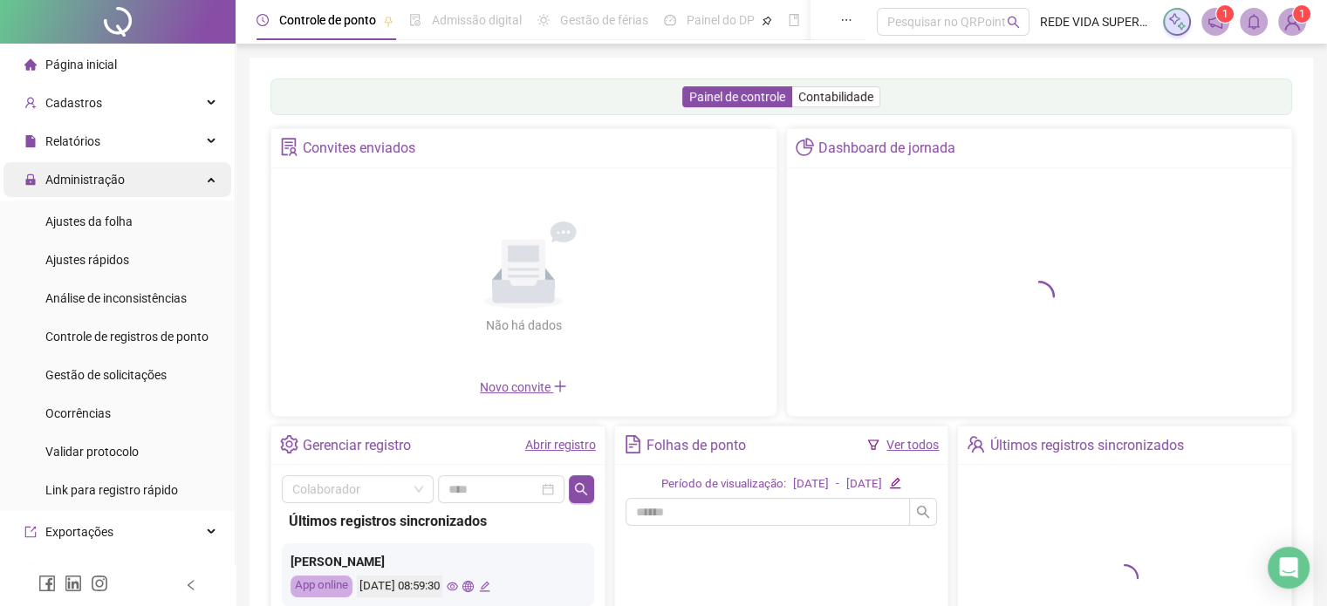
click at [169, 180] on div "Administração" at bounding box center [117, 179] width 228 height 35
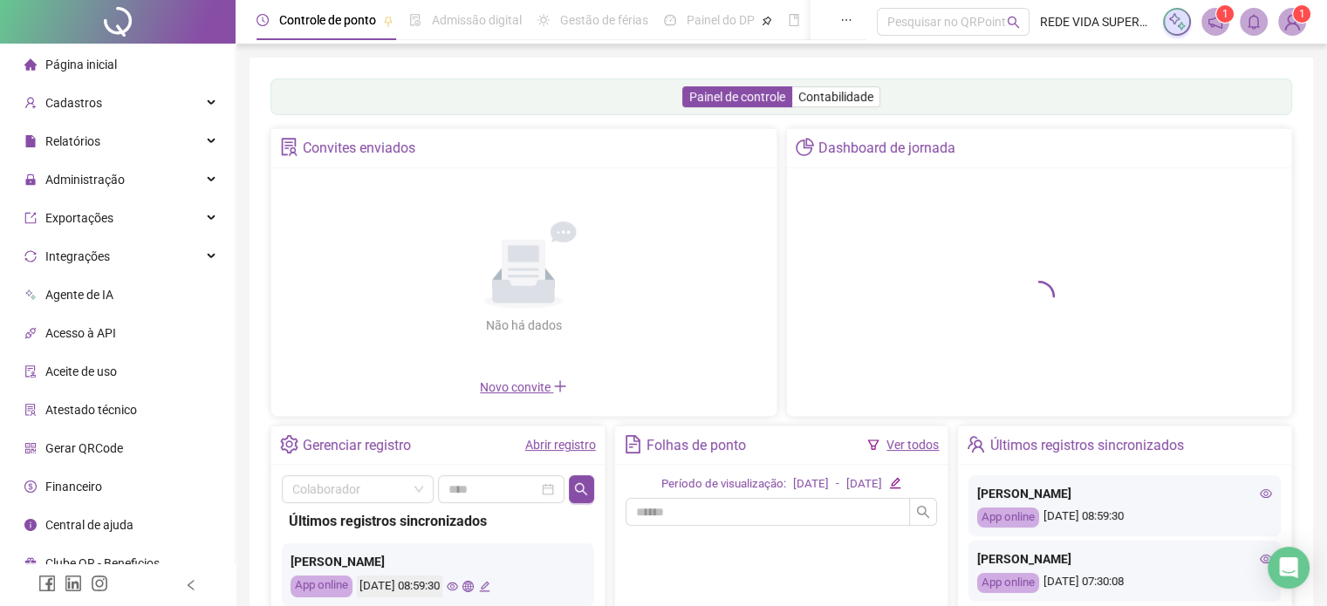
click at [548, 447] on link "Abrir registro" at bounding box center [560, 445] width 71 height 14
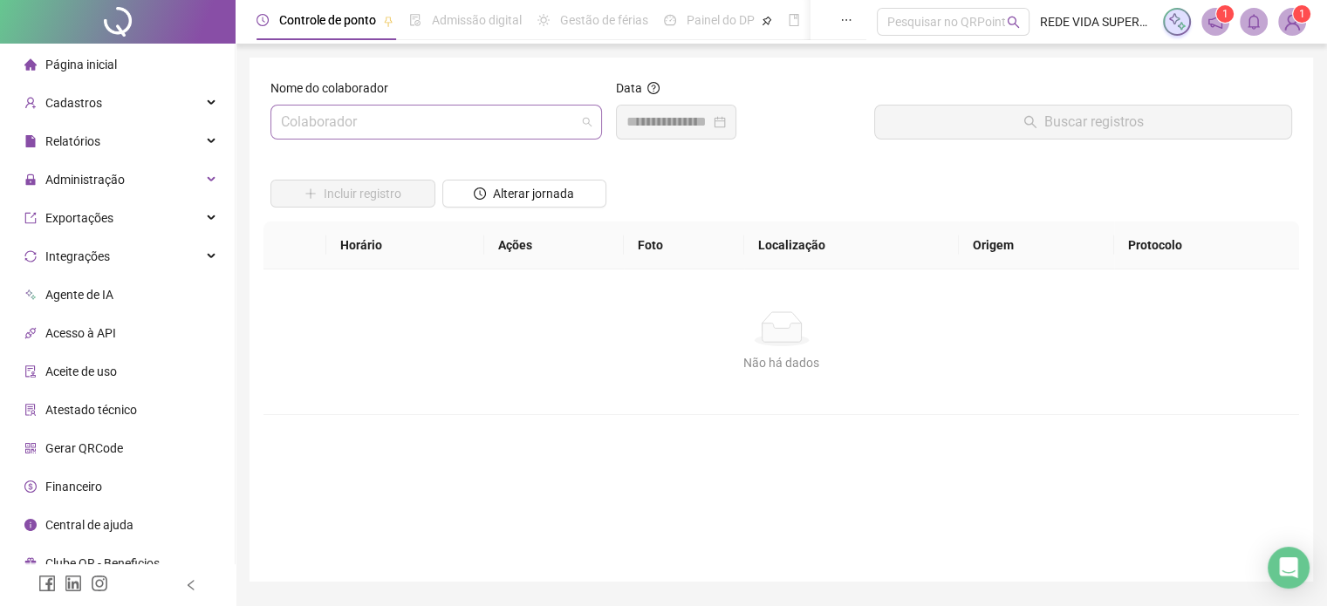
click at [476, 114] on input "search" at bounding box center [428, 122] width 295 height 33
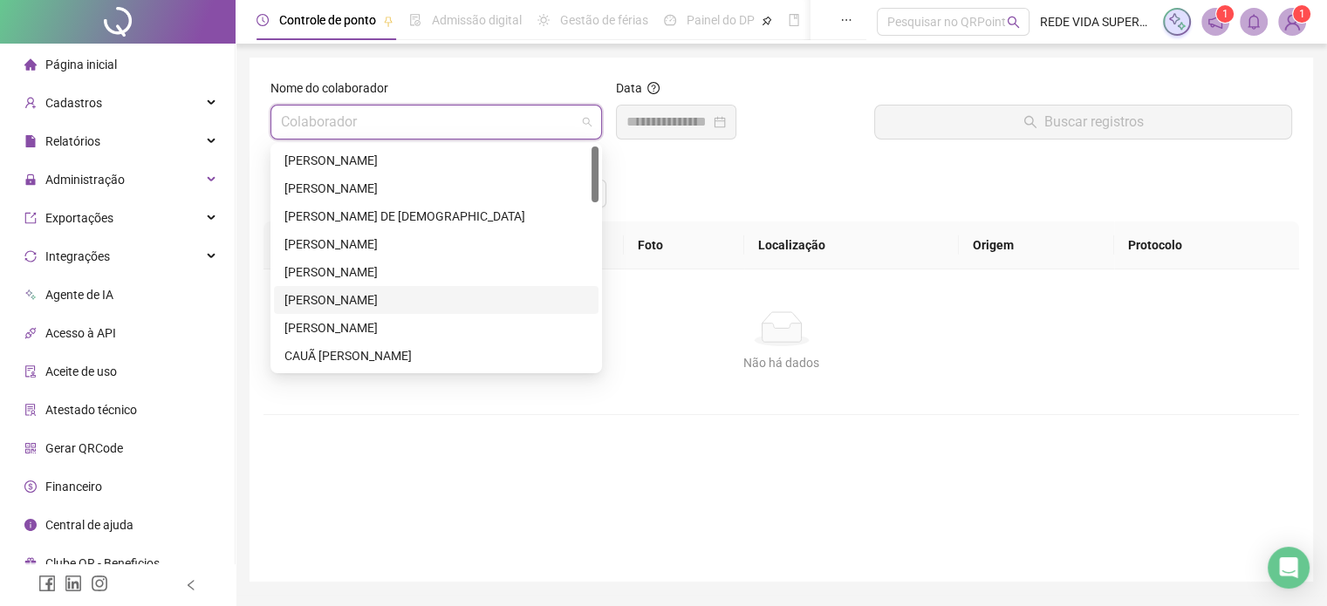
click at [394, 303] on div "[PERSON_NAME]" at bounding box center [436, 299] width 304 height 19
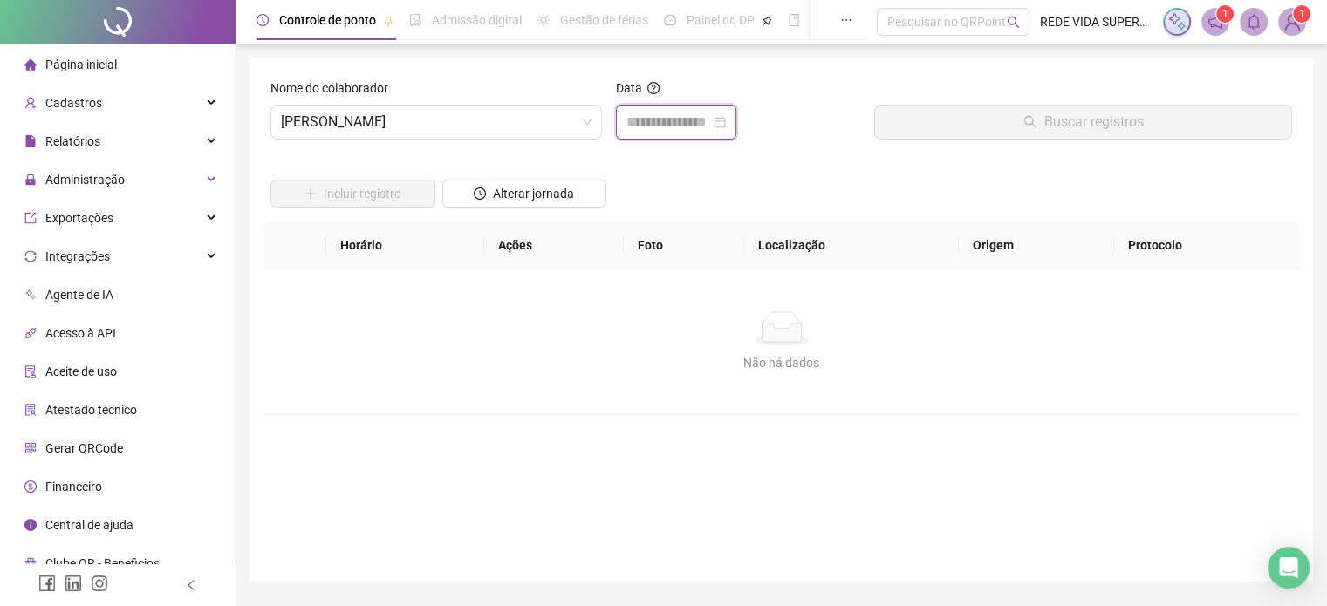
click at [643, 118] on input at bounding box center [668, 122] width 84 height 21
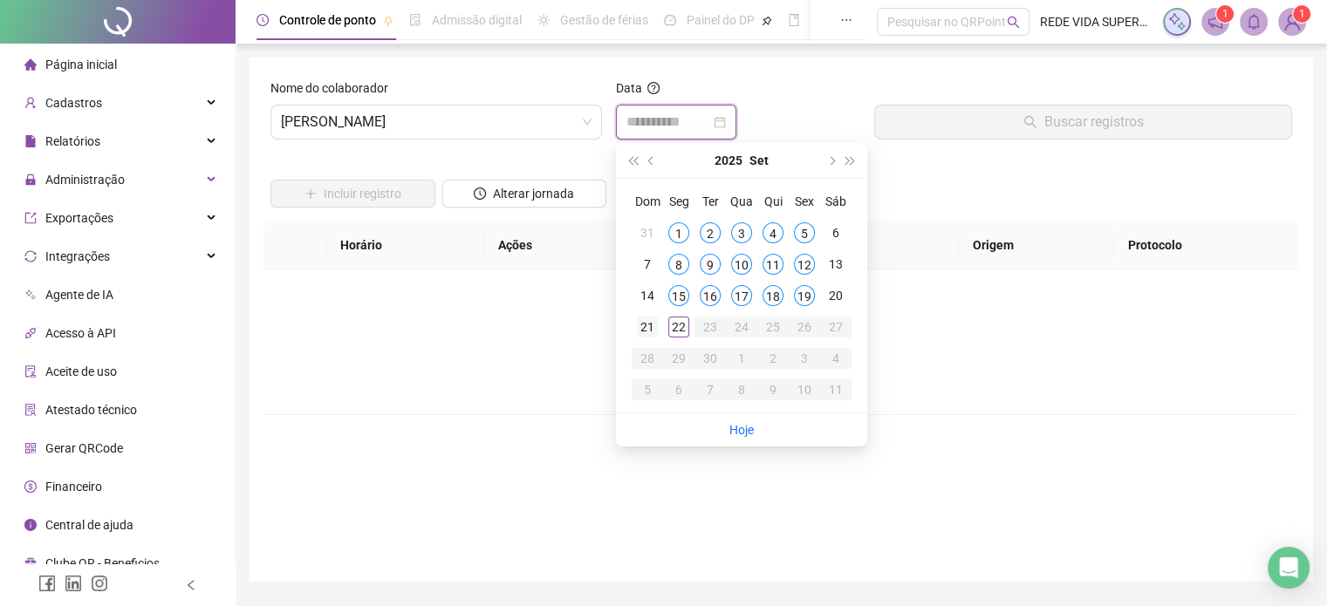
type input "**********"
click at [652, 329] on div "21" at bounding box center [647, 327] width 21 height 21
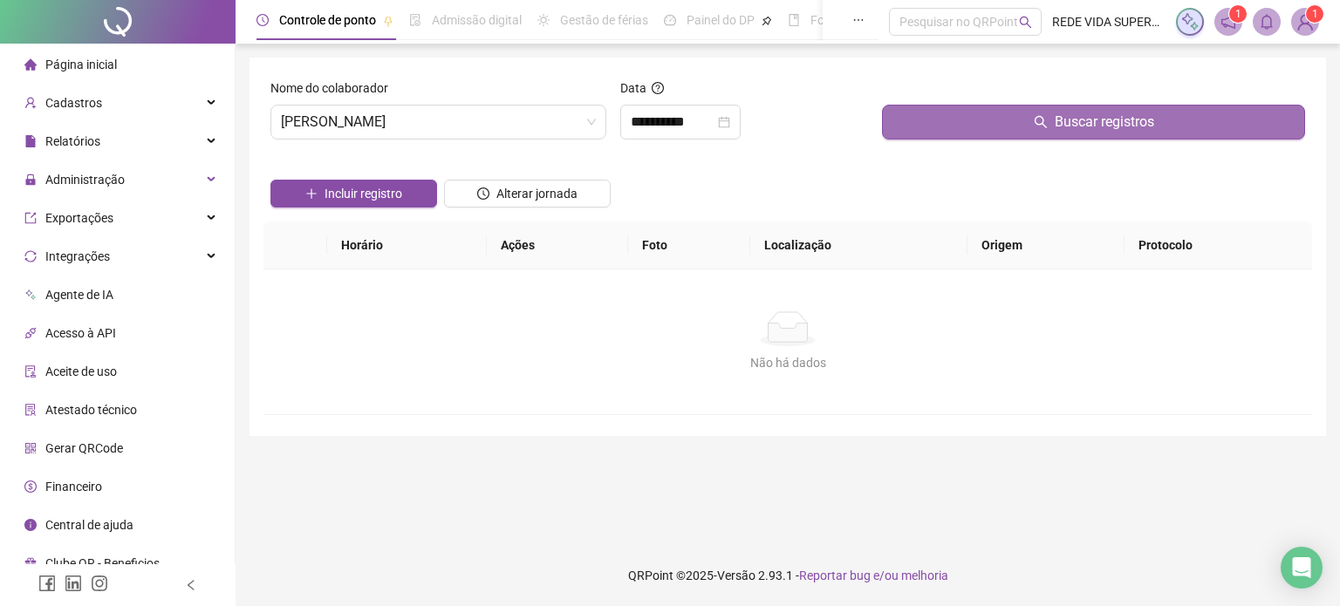
click at [972, 139] on button "Buscar registros" at bounding box center [1093, 122] width 423 height 35
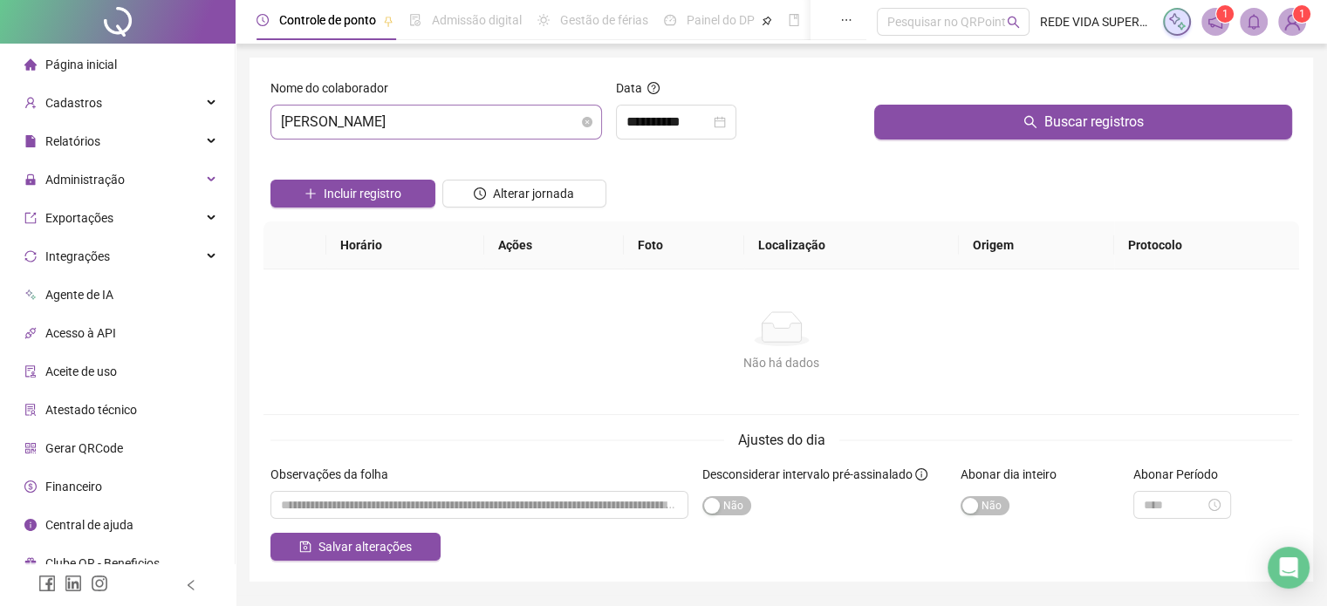
click at [481, 123] on span "[PERSON_NAME]" at bounding box center [436, 122] width 311 height 33
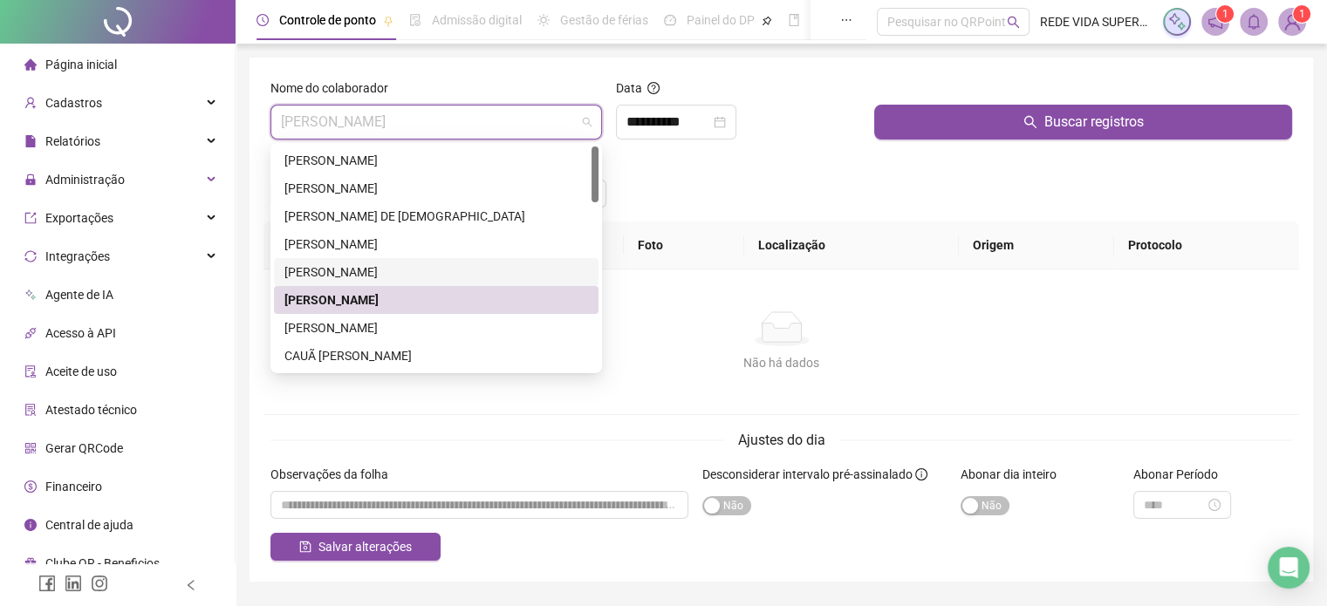
click at [314, 264] on div "[PERSON_NAME]" at bounding box center [436, 272] width 304 height 19
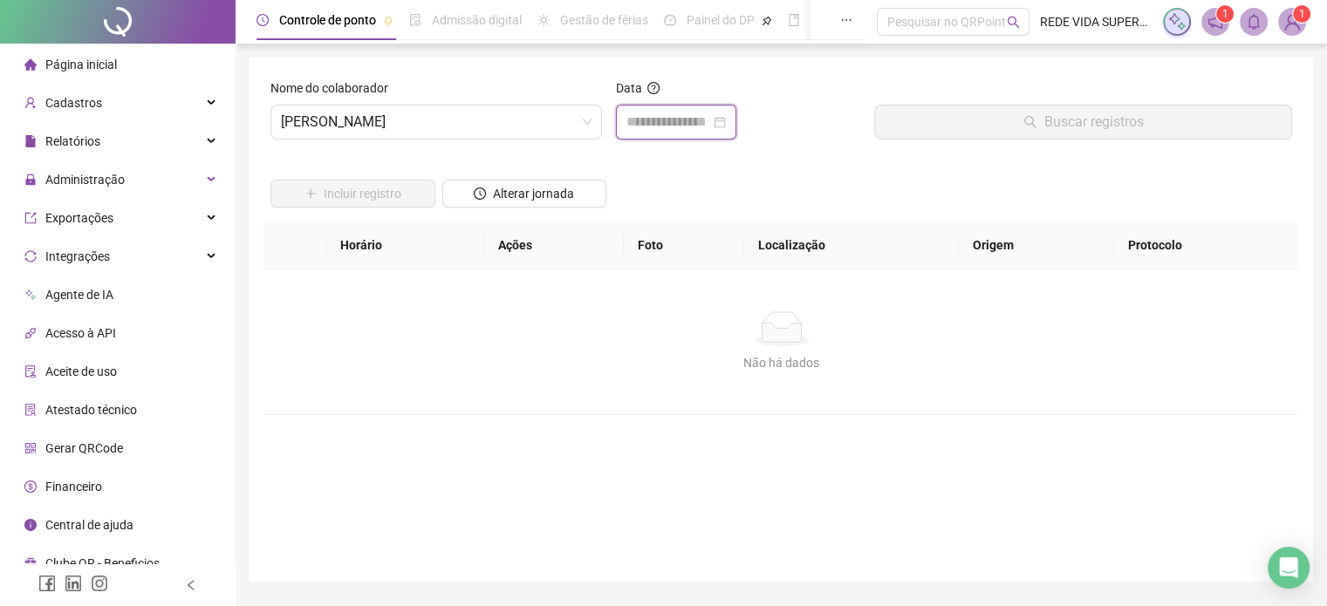
click at [670, 125] on input at bounding box center [668, 122] width 84 height 21
type input "**********"
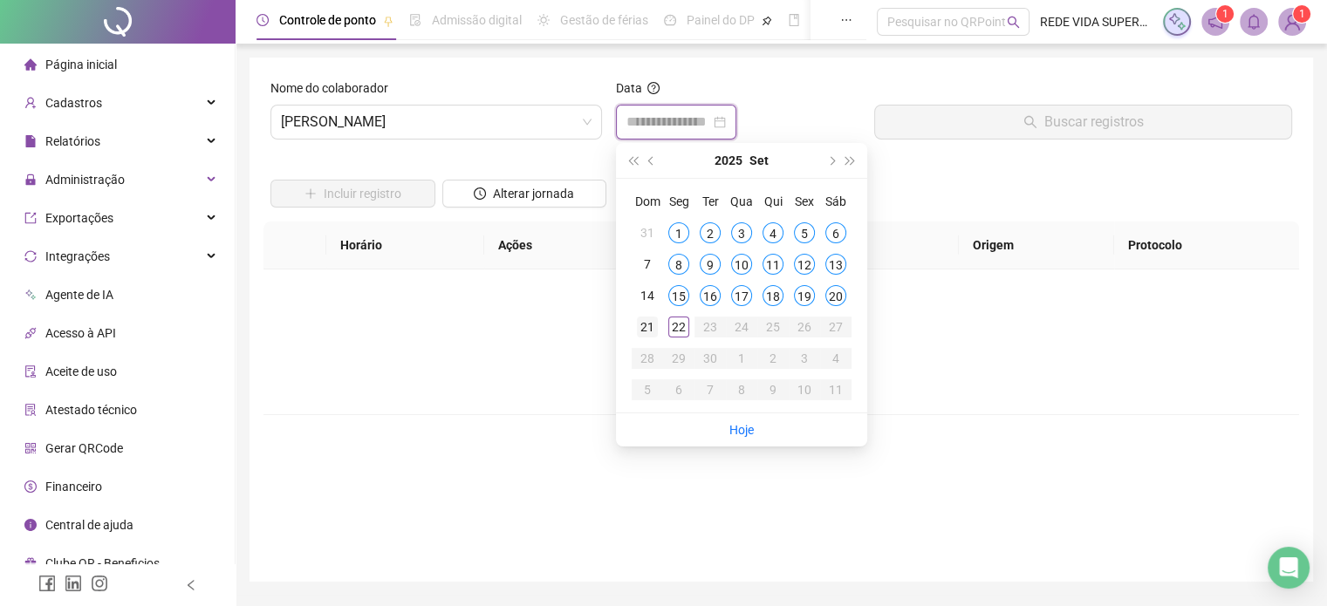
type input "**********"
click at [642, 332] on div "21" at bounding box center [647, 327] width 21 height 21
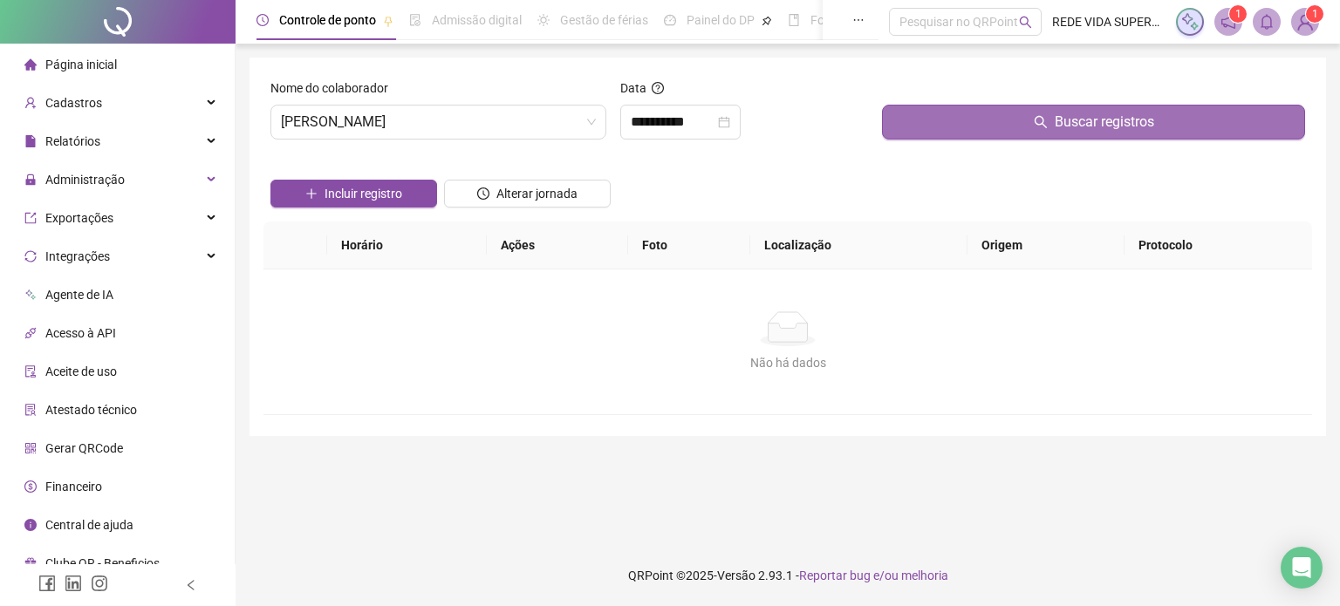
click at [975, 133] on button "Buscar registros" at bounding box center [1093, 122] width 423 height 35
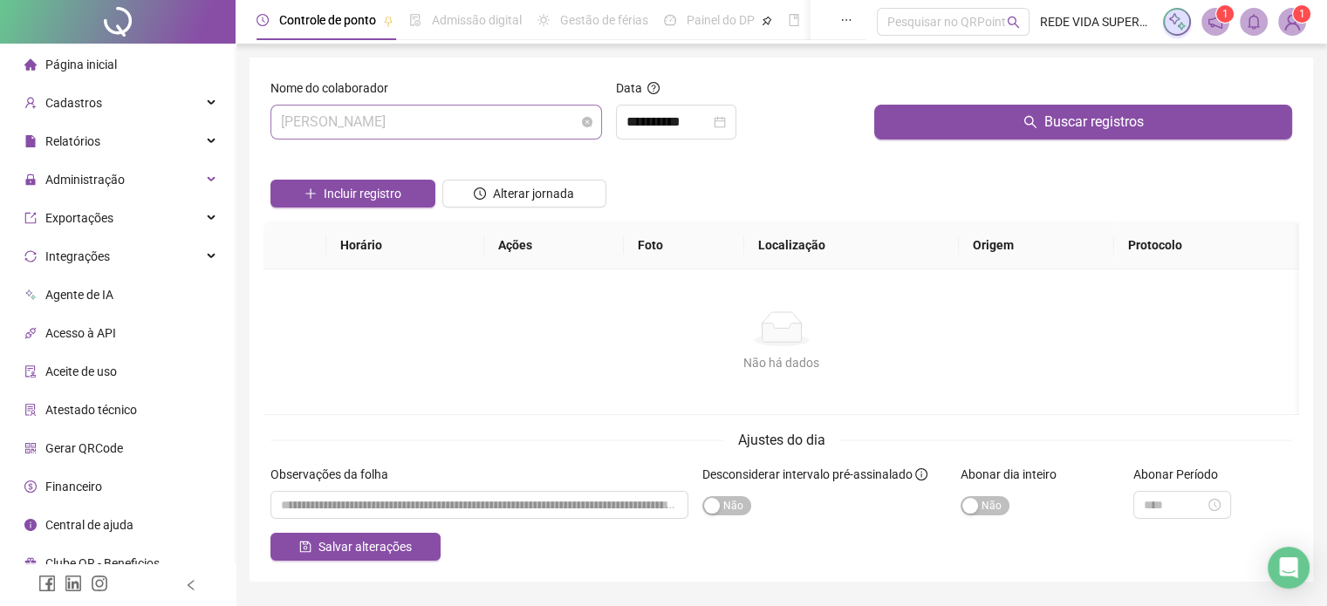
click at [481, 132] on span "[PERSON_NAME]" at bounding box center [436, 122] width 311 height 33
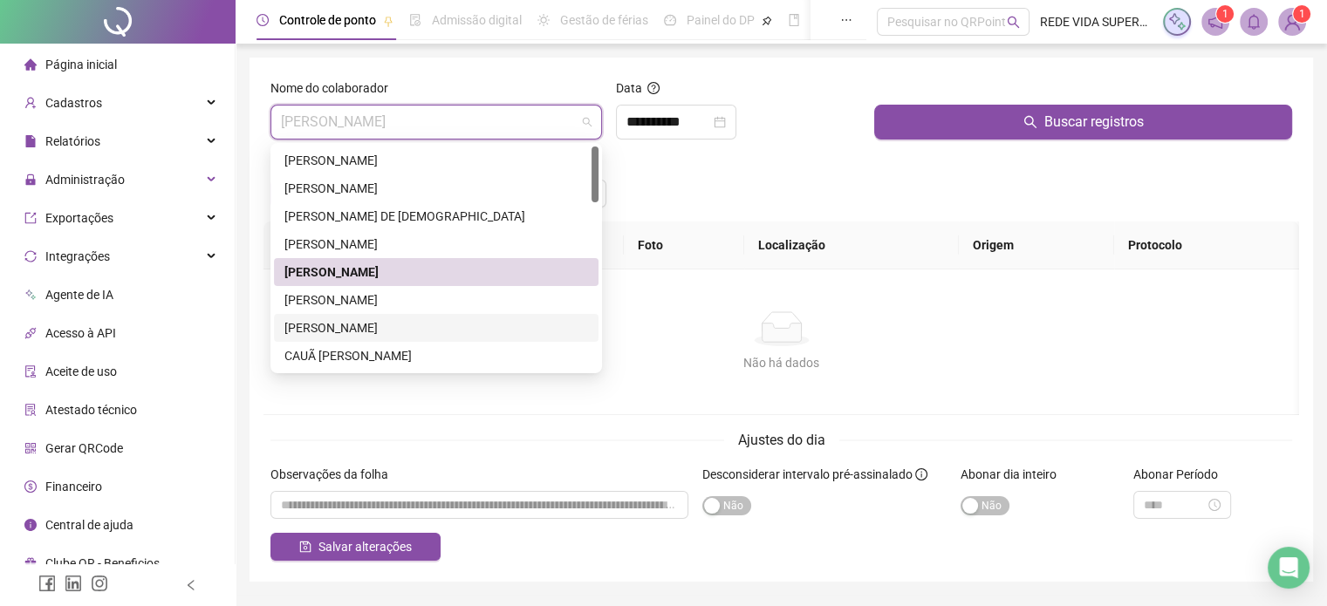
click at [407, 331] on div "[PERSON_NAME]" at bounding box center [436, 327] width 304 height 19
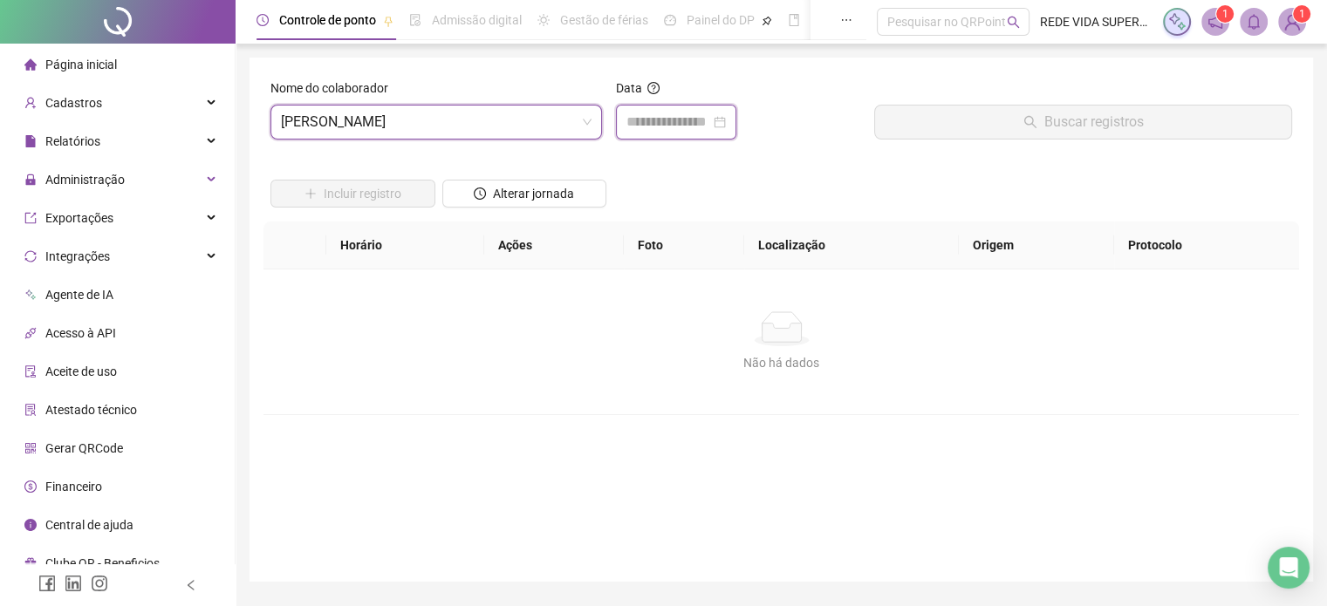
click at [681, 114] on input at bounding box center [668, 122] width 84 height 21
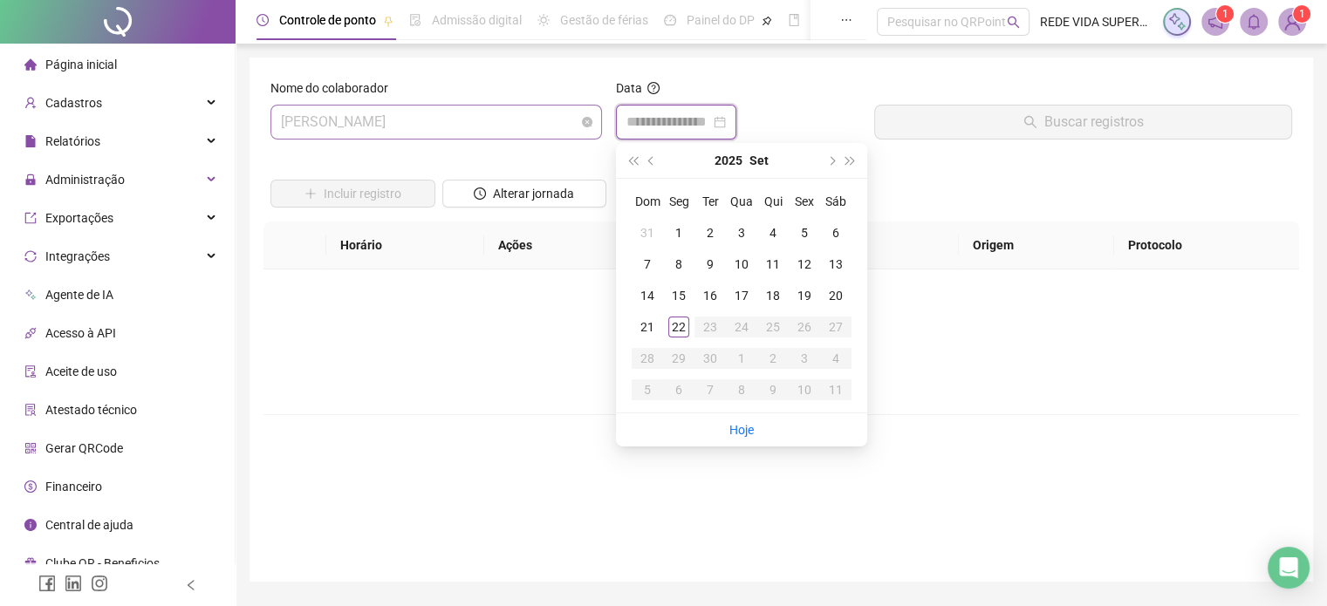
click at [529, 115] on span "[PERSON_NAME]" at bounding box center [436, 122] width 311 height 33
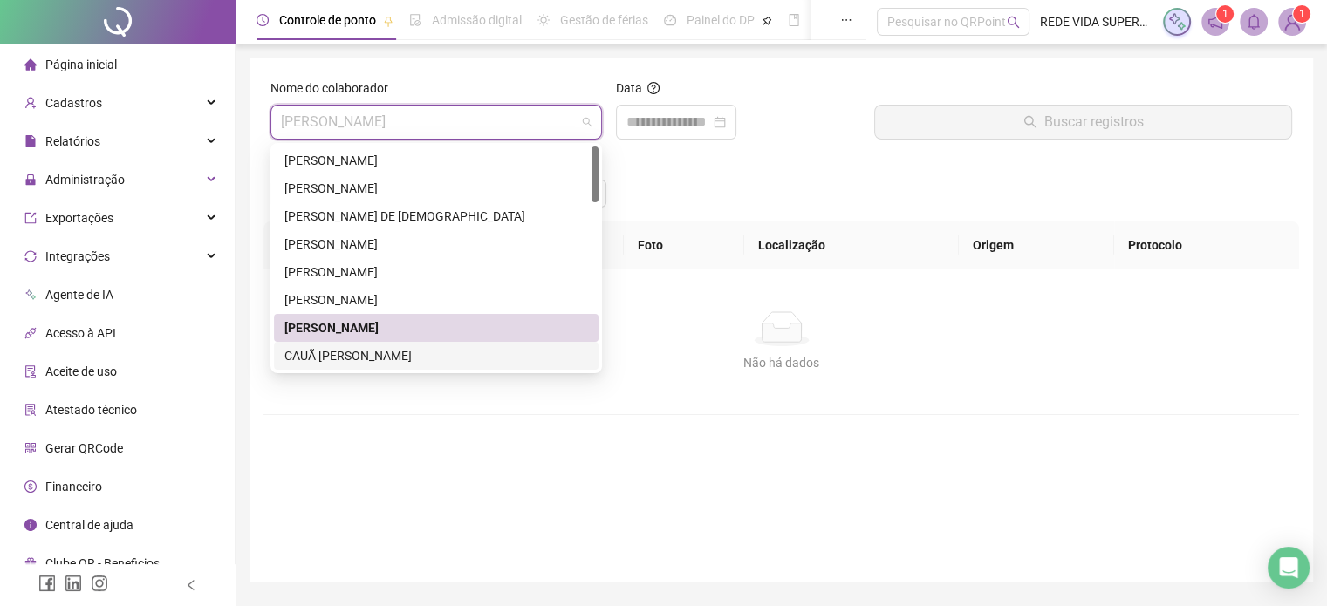
click at [377, 348] on div "CAUÃ [PERSON_NAME]" at bounding box center [436, 355] width 304 height 19
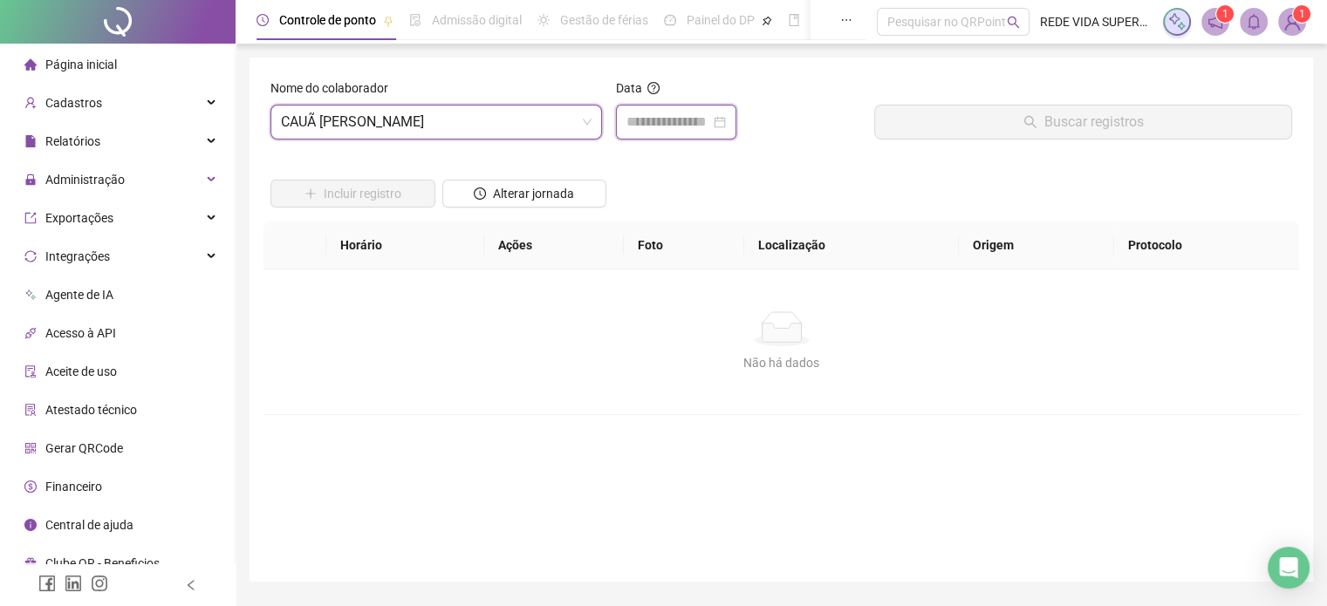
click at [710, 125] on input at bounding box center [668, 122] width 84 height 21
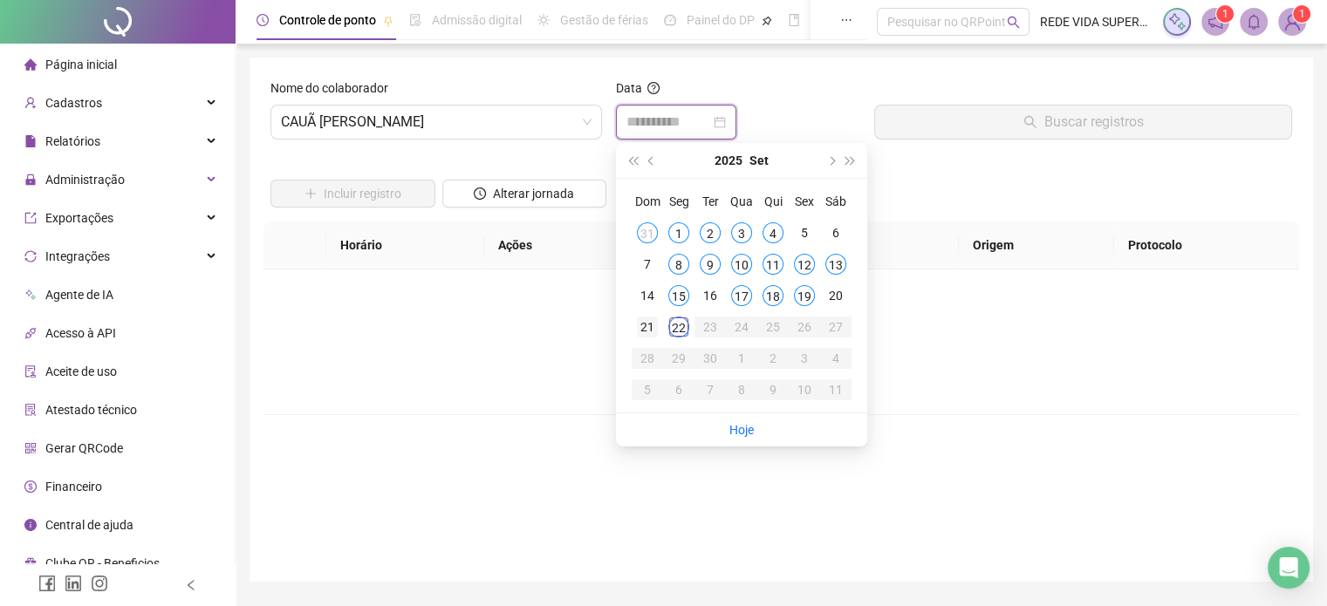
type input "**********"
click at [645, 327] on div "21" at bounding box center [647, 327] width 21 height 21
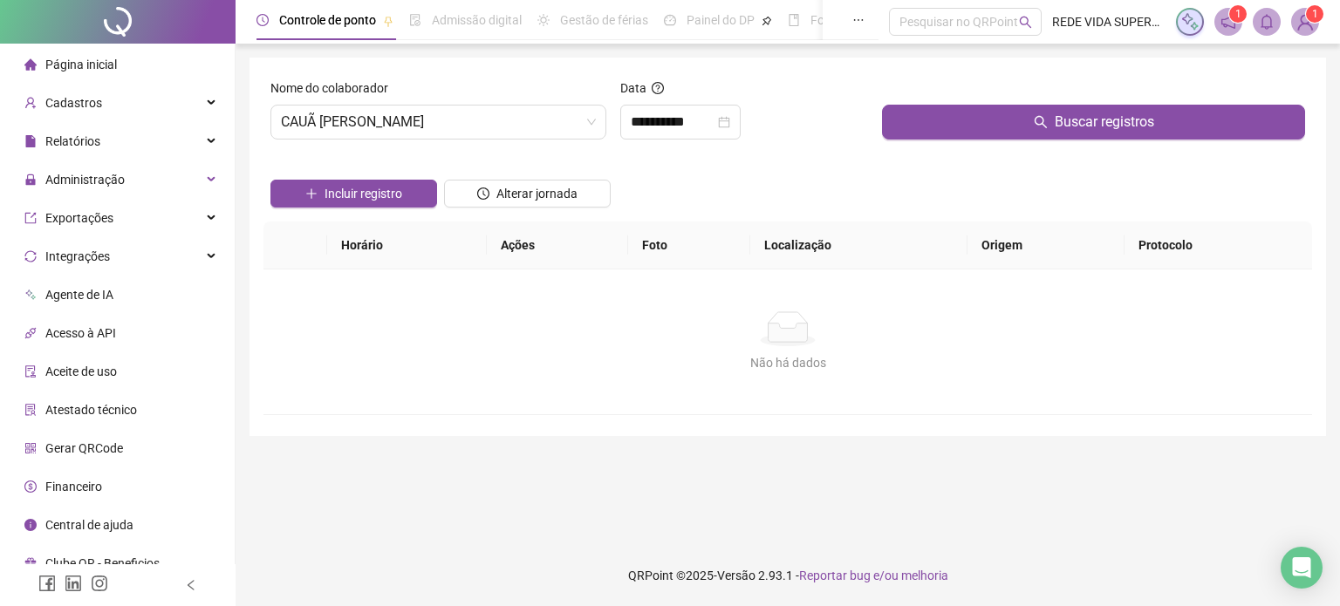
click at [980, 145] on div "Buscar registros" at bounding box center [1093, 115] width 437 height 75
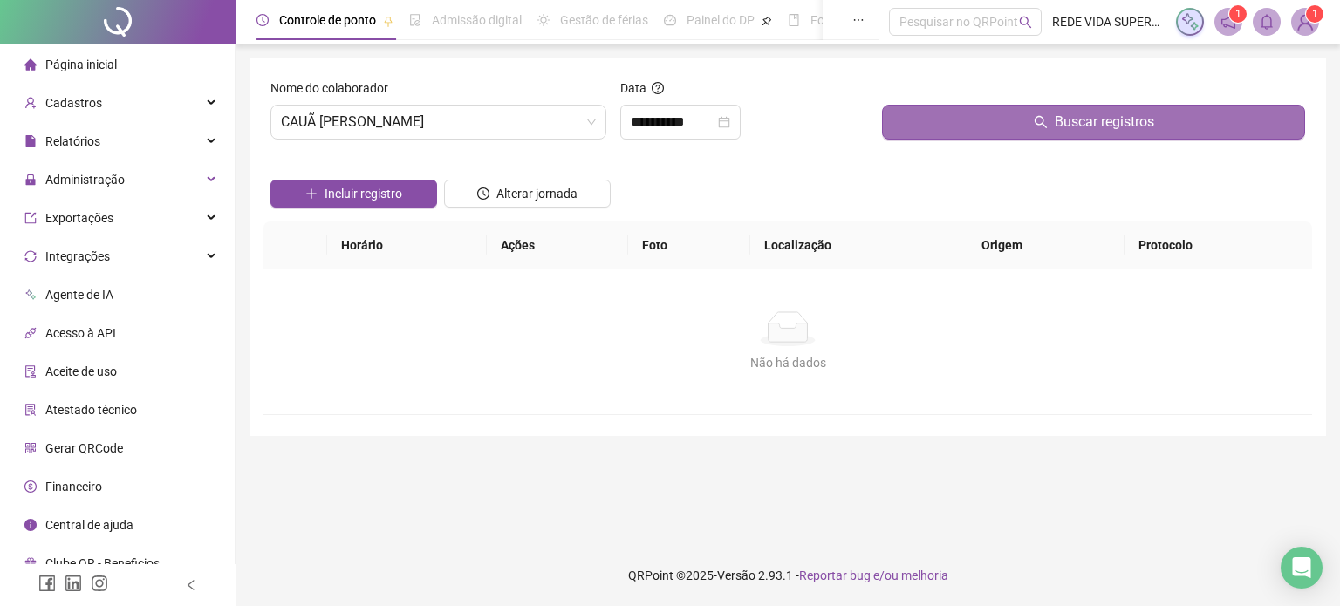
click at [986, 130] on button "Buscar registros" at bounding box center [1093, 122] width 423 height 35
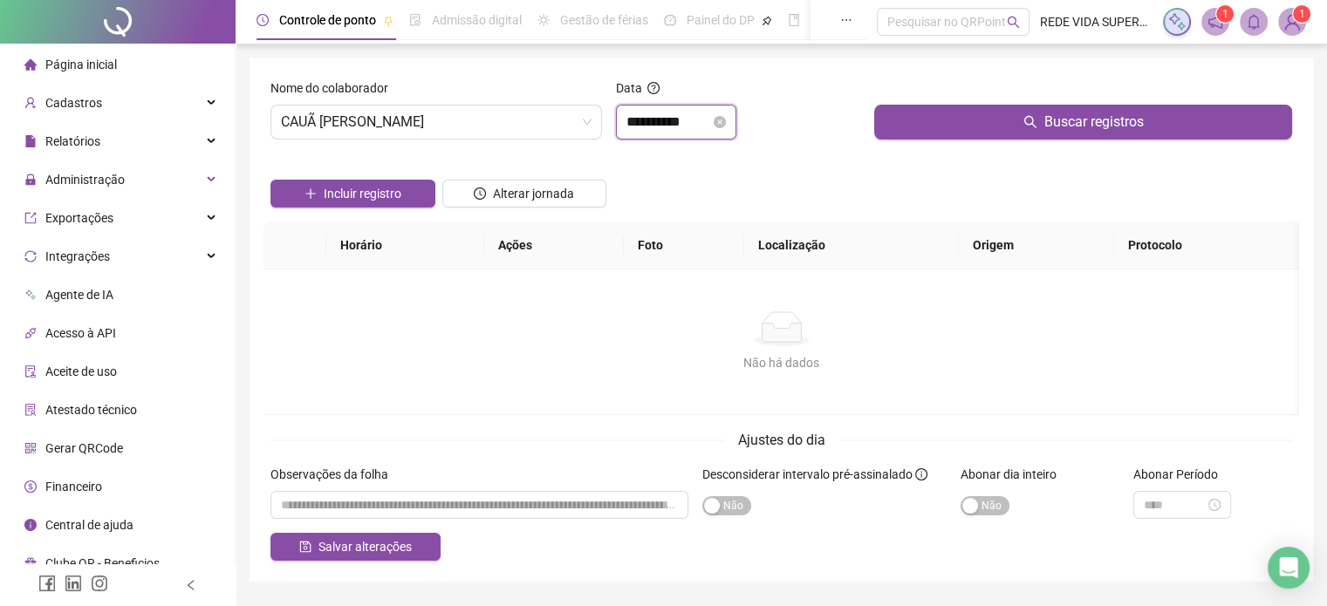
click at [693, 130] on input "**********" at bounding box center [668, 122] width 84 height 21
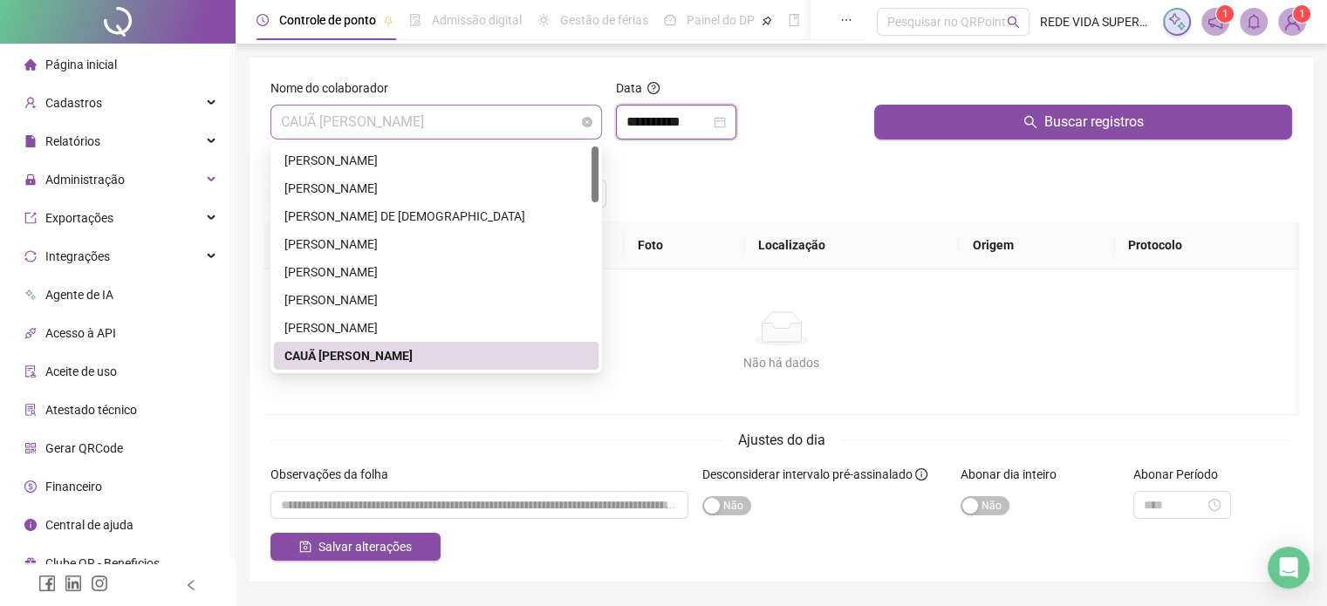
click at [500, 132] on span "CAUÃ [PERSON_NAME]" at bounding box center [436, 122] width 311 height 33
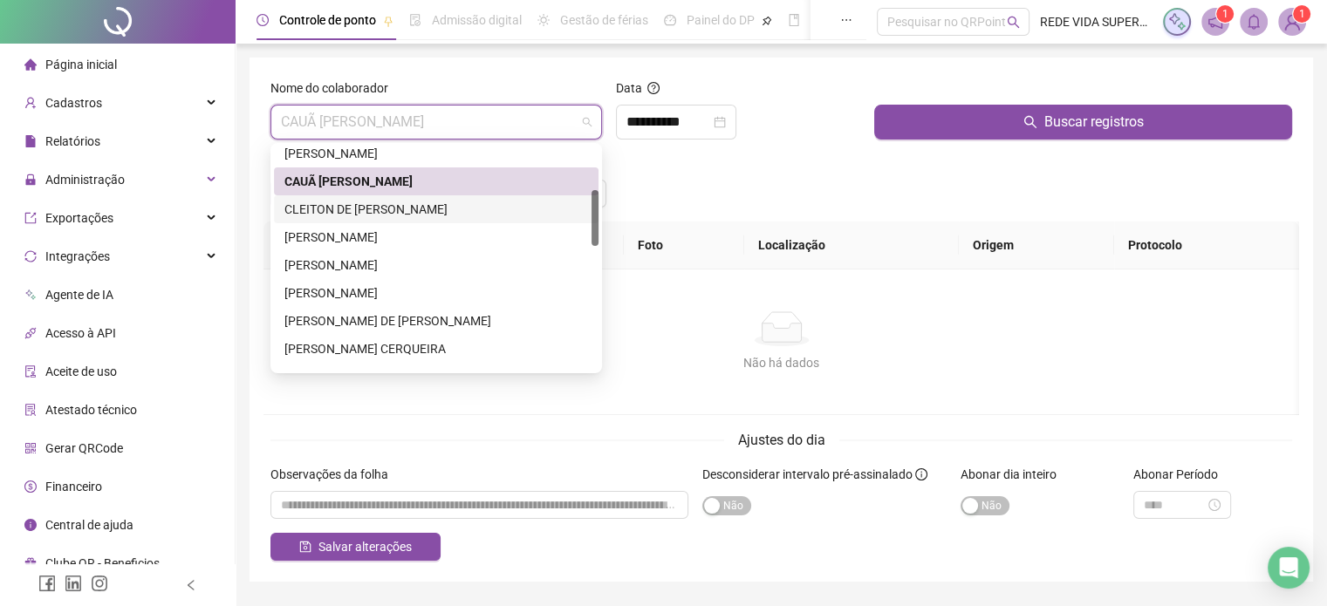
click at [393, 206] on div "CLEITON DE [PERSON_NAME]" at bounding box center [436, 209] width 304 height 19
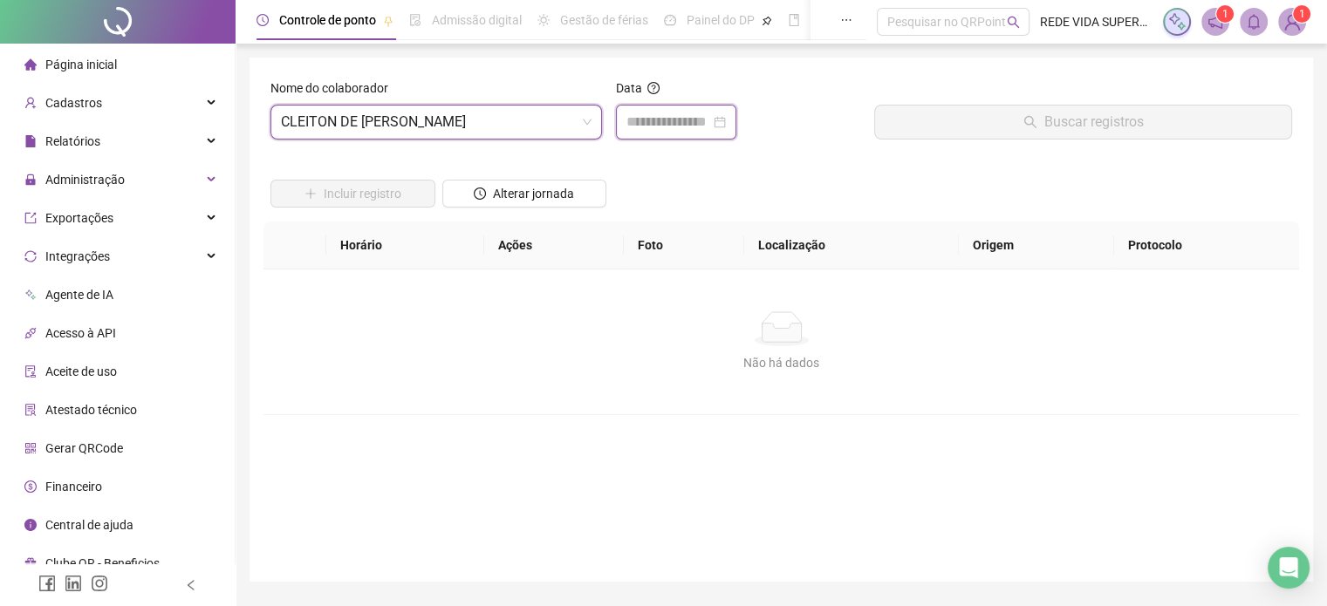
click at [670, 121] on input at bounding box center [668, 122] width 84 height 21
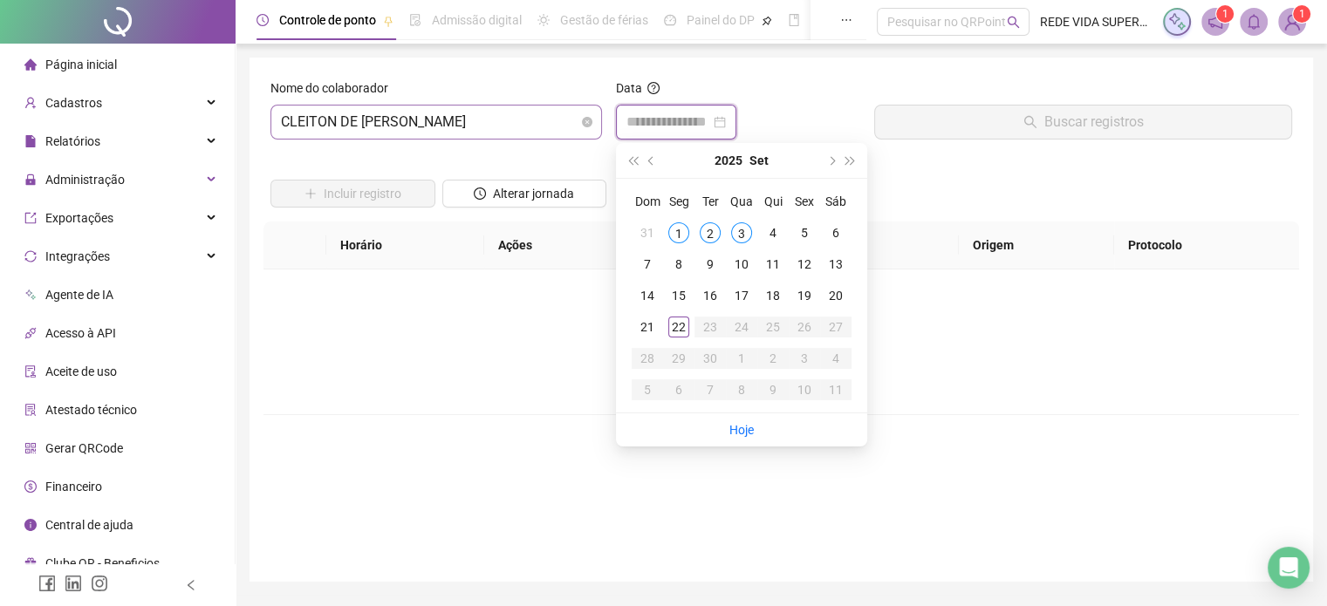
click at [481, 124] on span "CLEITON DE [PERSON_NAME]" at bounding box center [436, 122] width 311 height 33
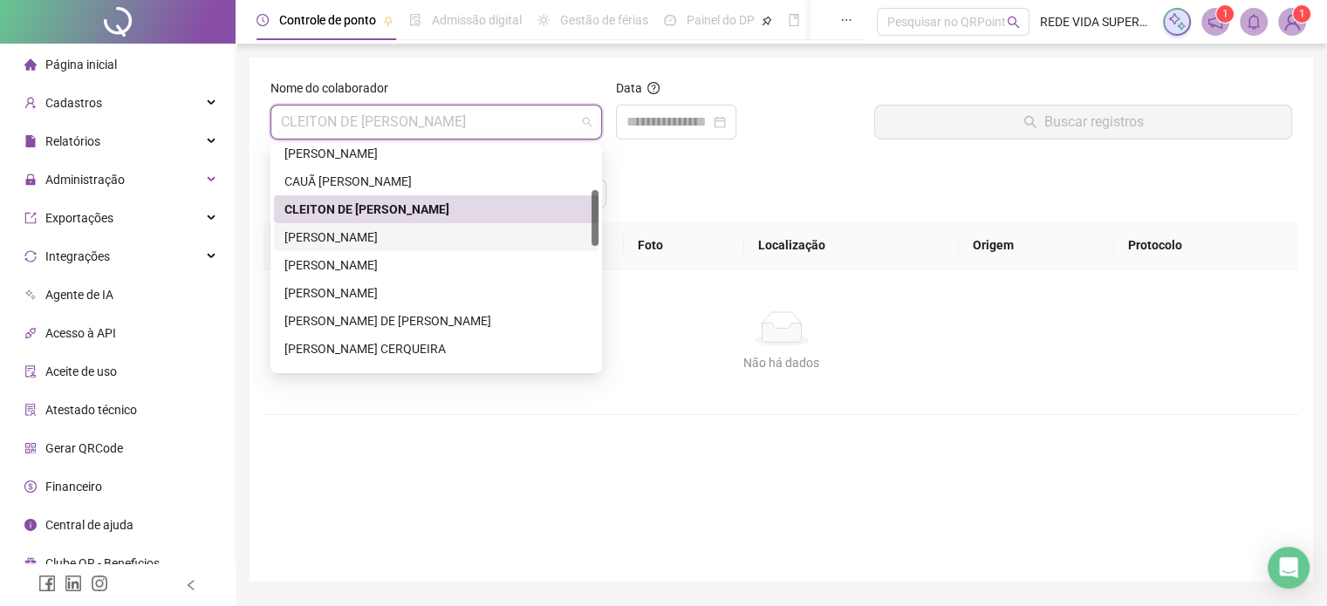
click at [380, 237] on div "[PERSON_NAME]" at bounding box center [436, 237] width 304 height 19
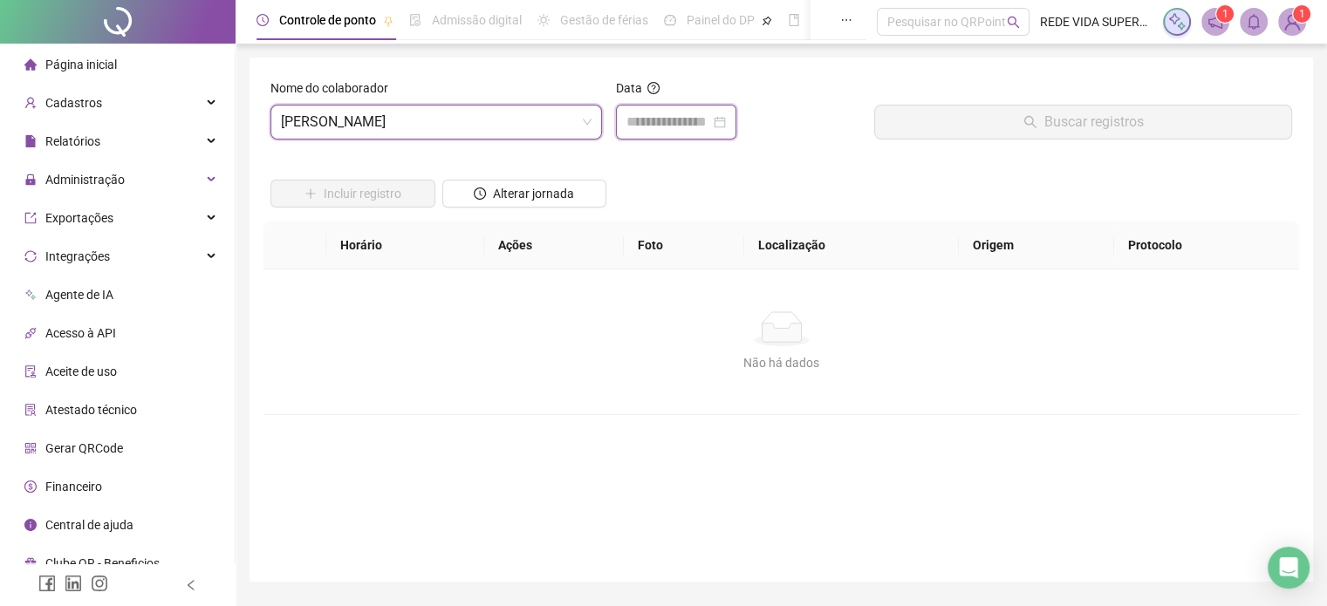
click at [695, 112] on input at bounding box center [668, 122] width 84 height 21
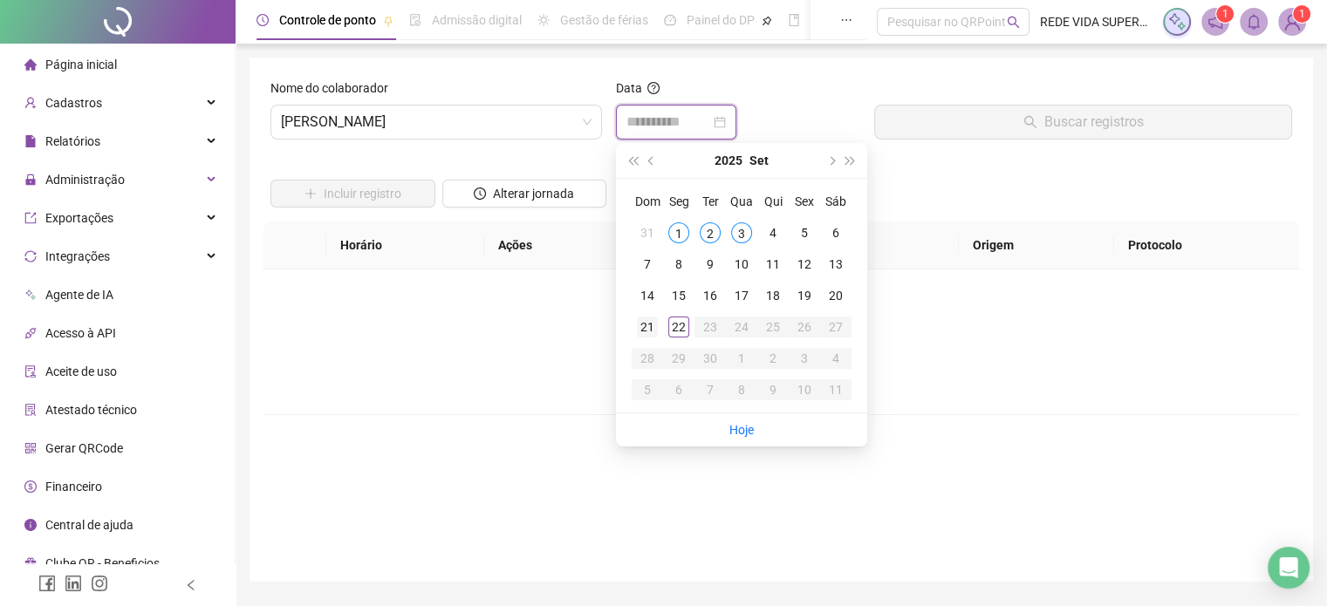
type input "**********"
click at [649, 325] on div "21" at bounding box center [647, 327] width 21 height 21
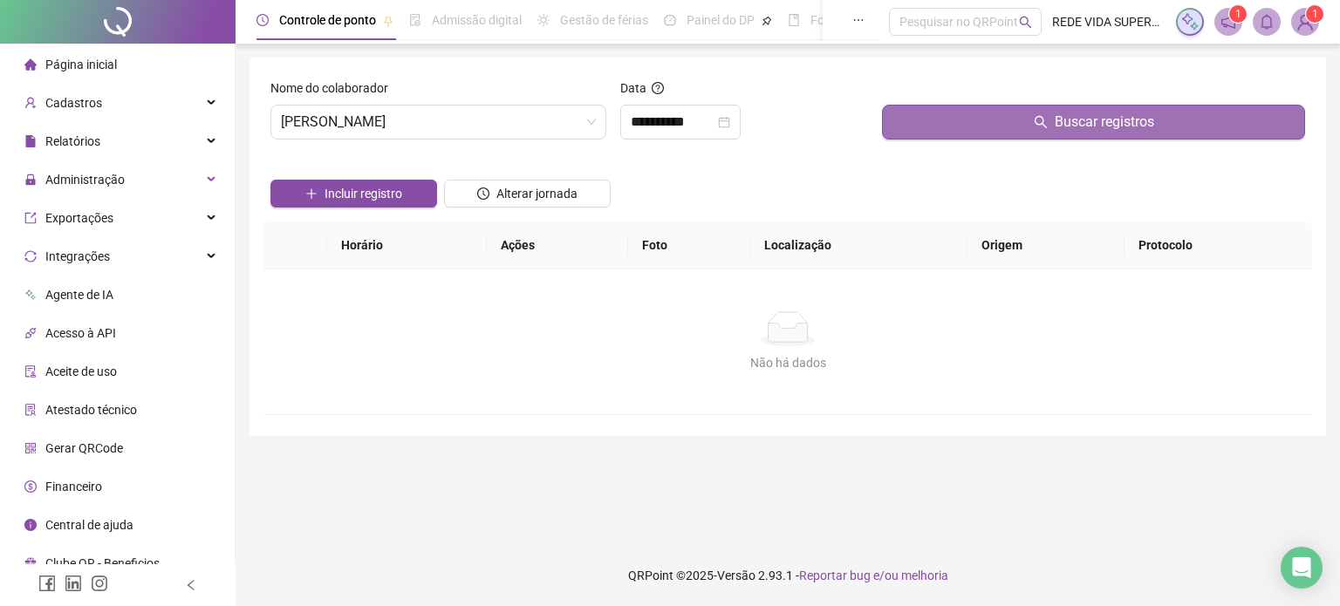
click at [963, 134] on button "Buscar registros" at bounding box center [1093, 122] width 423 height 35
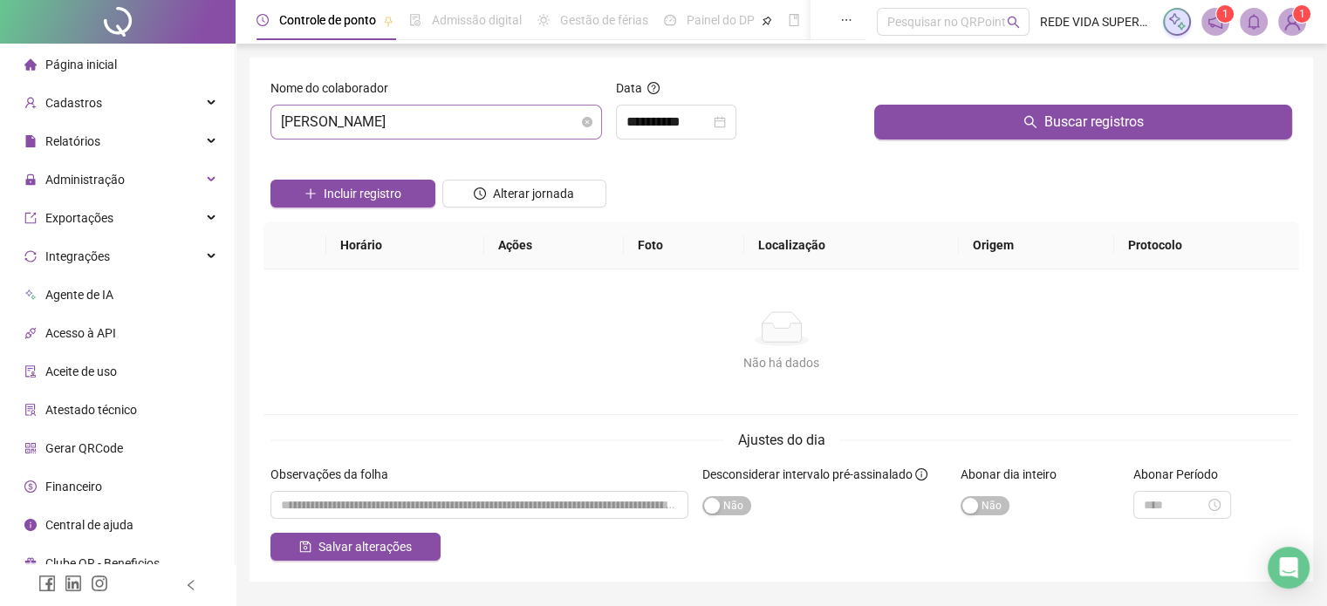
click at [486, 119] on span "[PERSON_NAME]" at bounding box center [436, 122] width 311 height 33
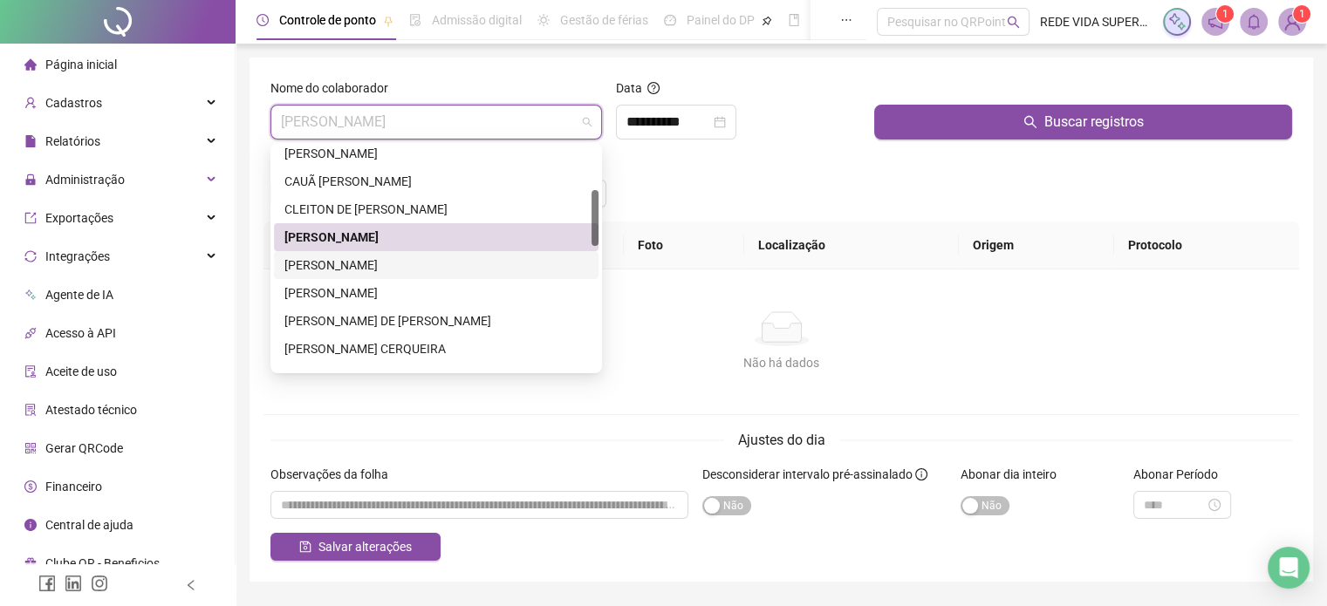
click at [398, 263] on div "[PERSON_NAME]" at bounding box center [436, 265] width 304 height 19
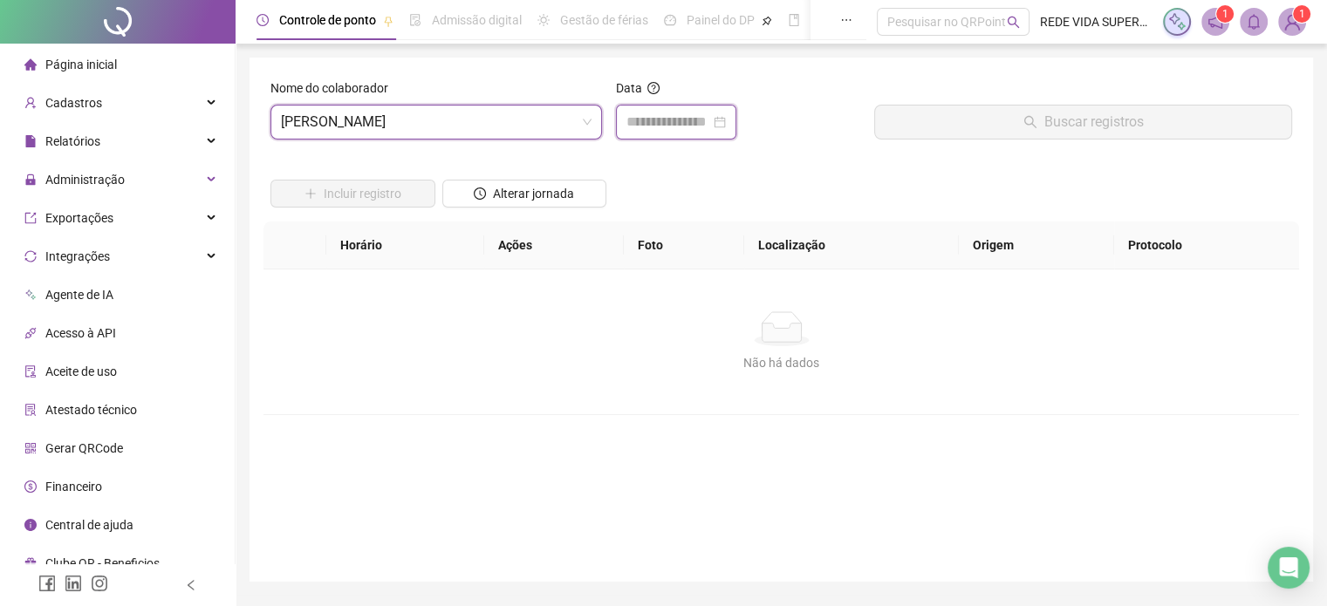
click at [649, 120] on input at bounding box center [668, 122] width 84 height 21
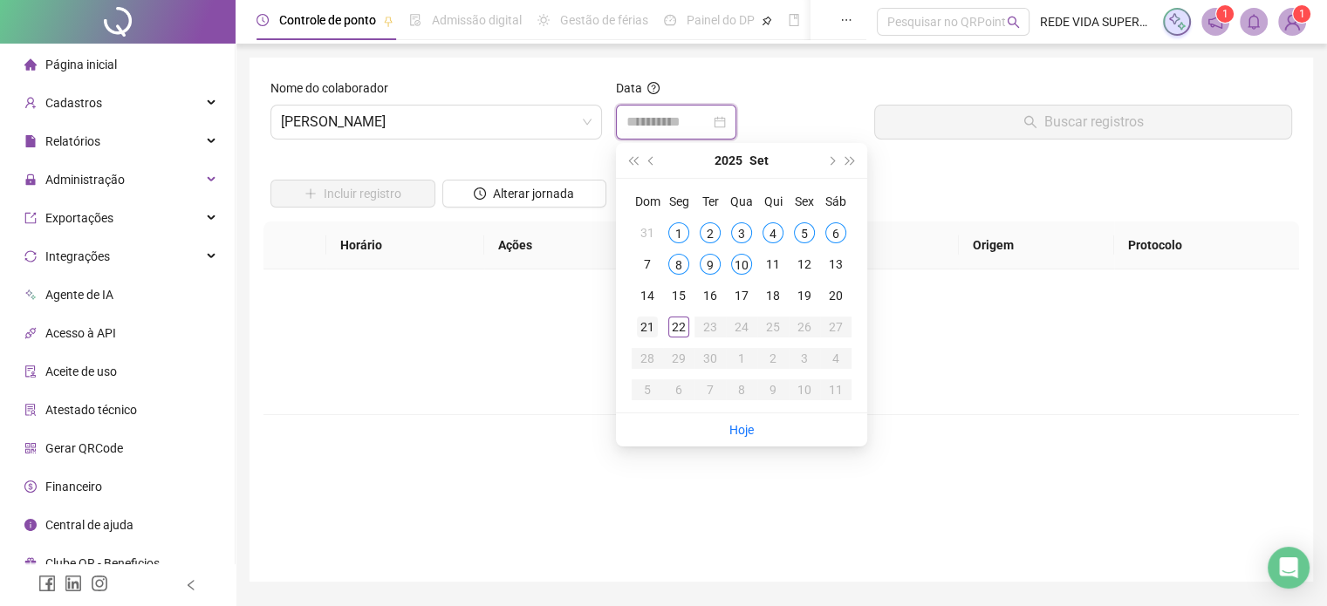
type input "**********"
click at [638, 331] on div "21" at bounding box center [647, 327] width 21 height 21
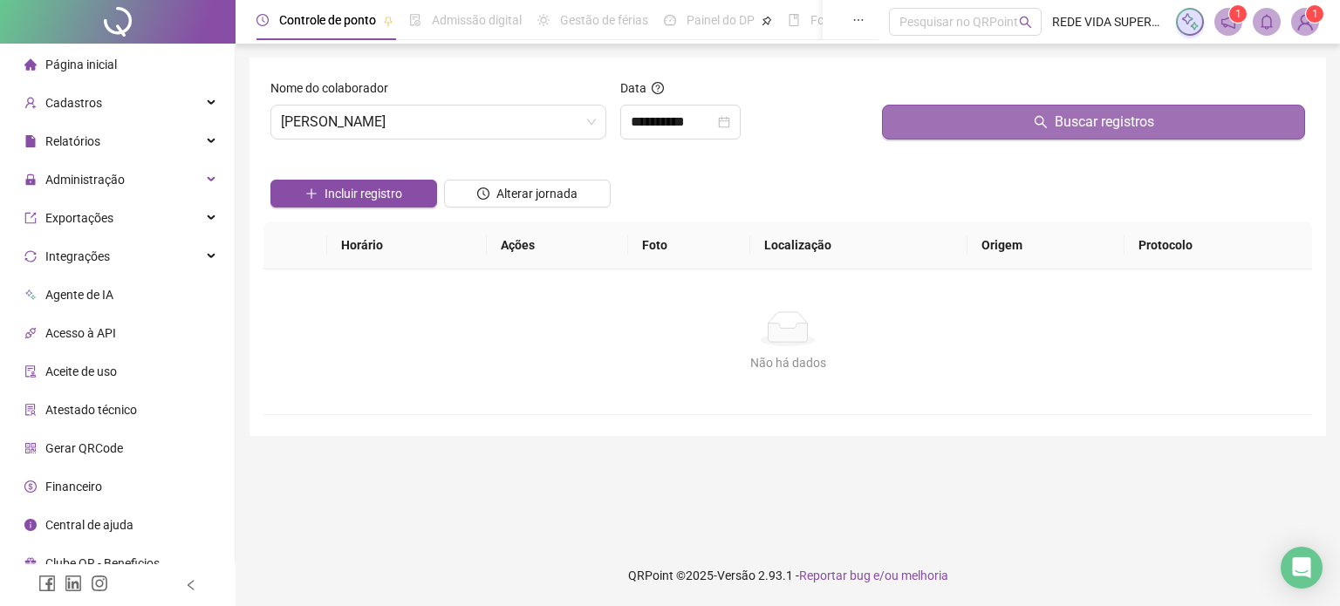
click at [993, 138] on button "Buscar registros" at bounding box center [1093, 122] width 423 height 35
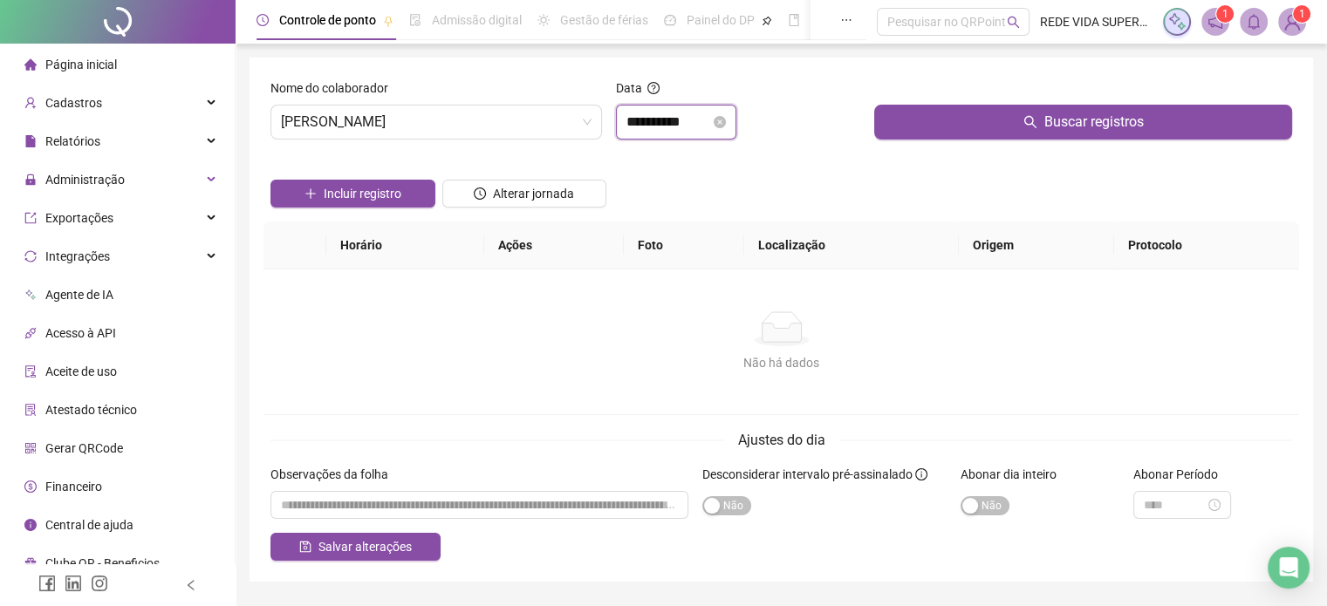
click at [690, 124] on input "**********" at bounding box center [668, 122] width 84 height 21
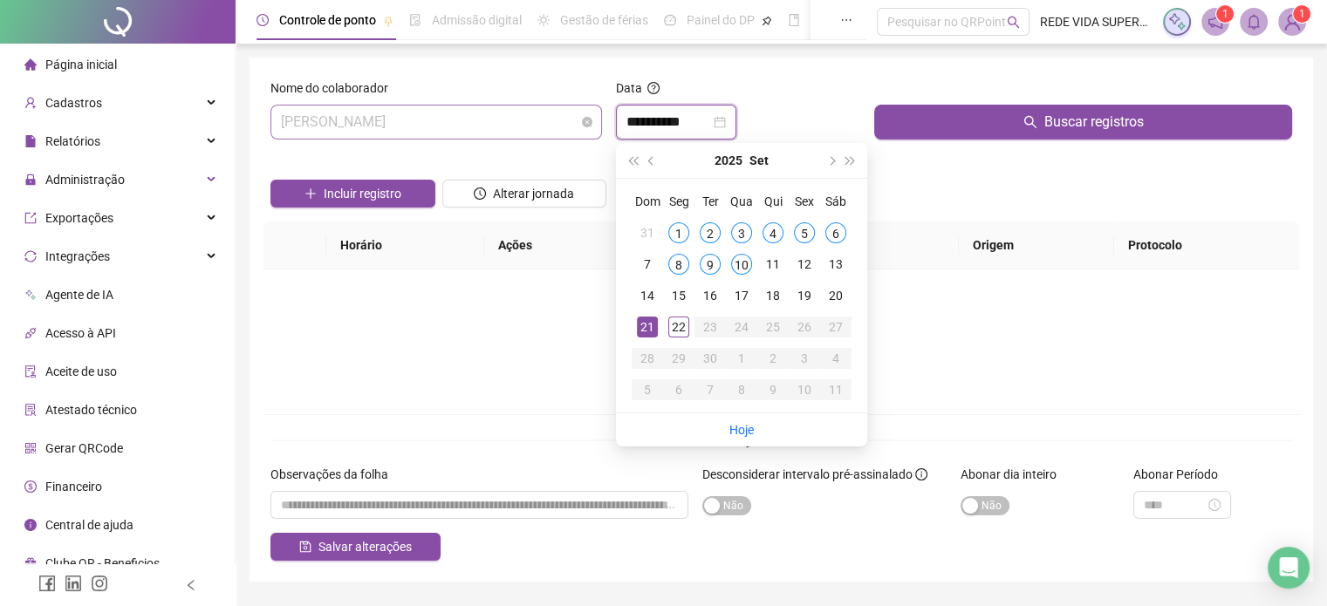
click at [534, 106] on span "[PERSON_NAME]" at bounding box center [436, 122] width 311 height 33
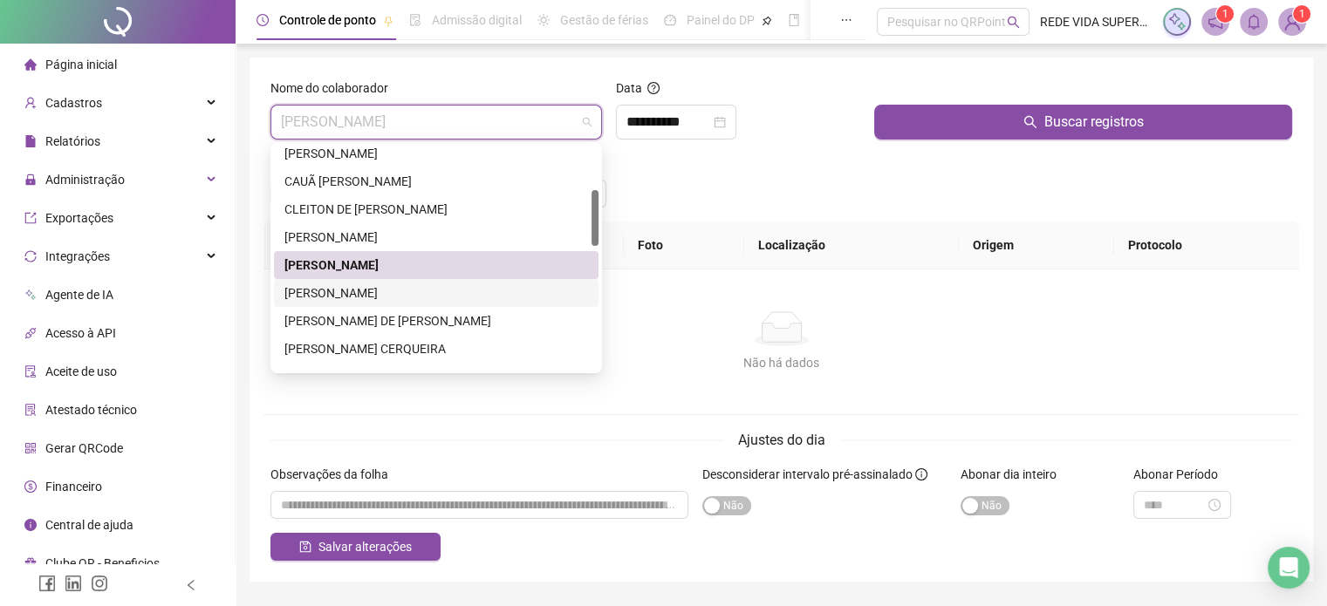
click at [383, 291] on div "[PERSON_NAME]" at bounding box center [436, 292] width 304 height 19
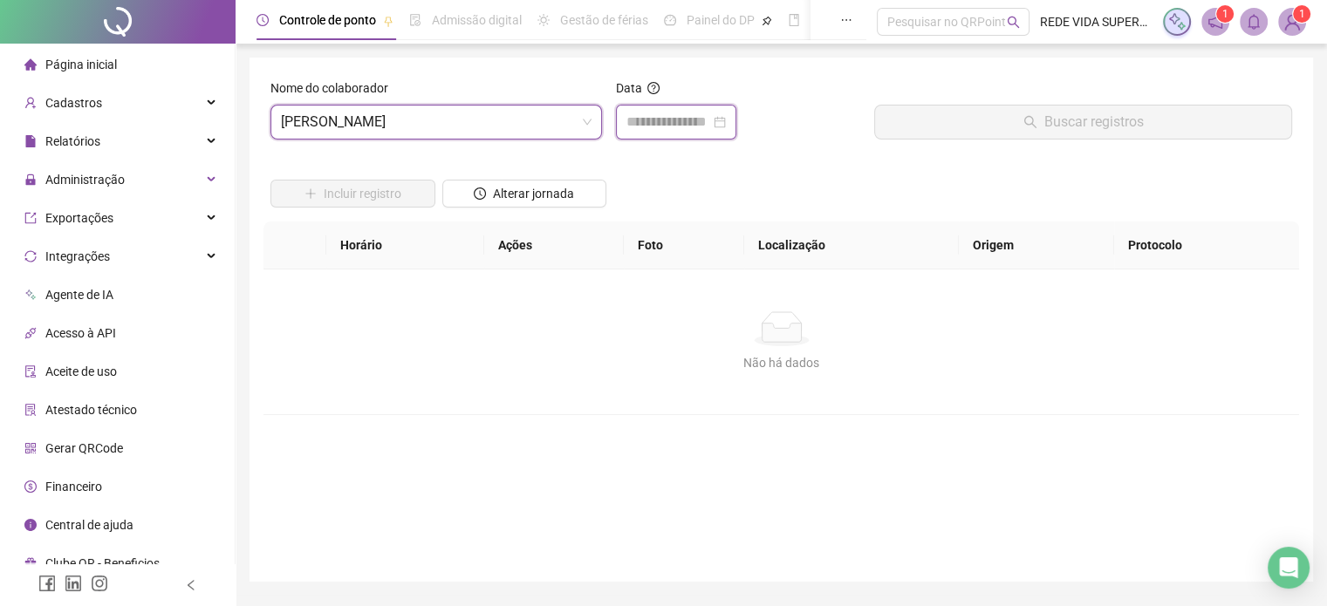
click at [678, 131] on input at bounding box center [668, 122] width 84 height 21
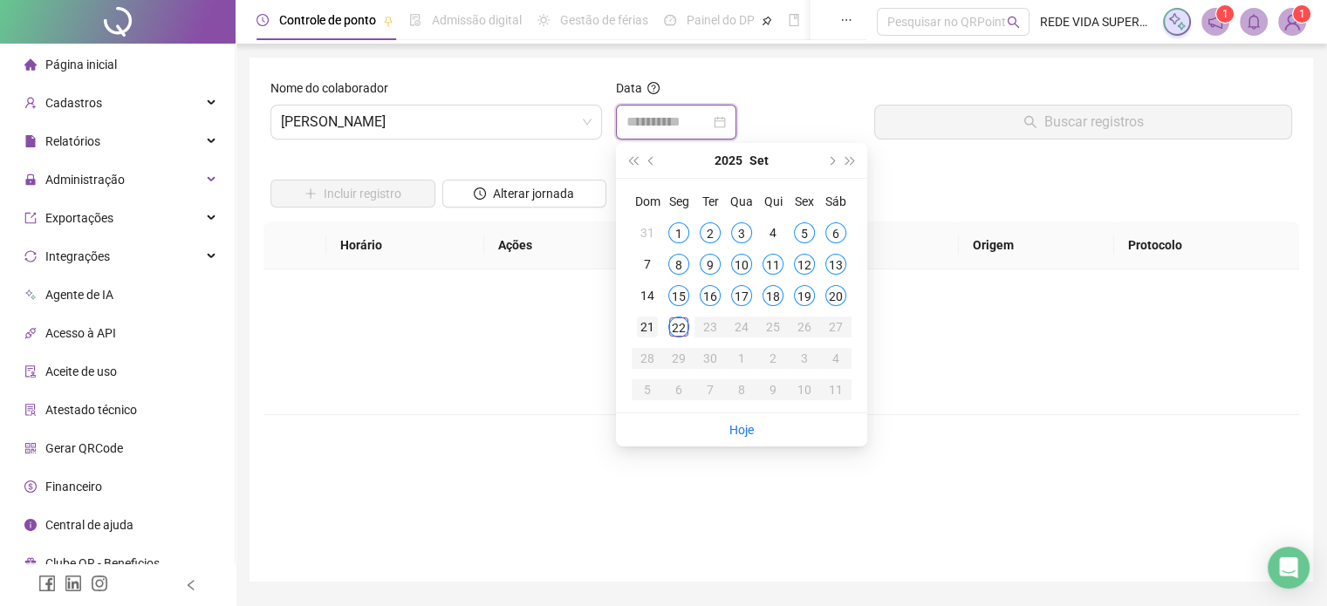
type input "**********"
click at [638, 327] on div "21" at bounding box center [647, 327] width 21 height 21
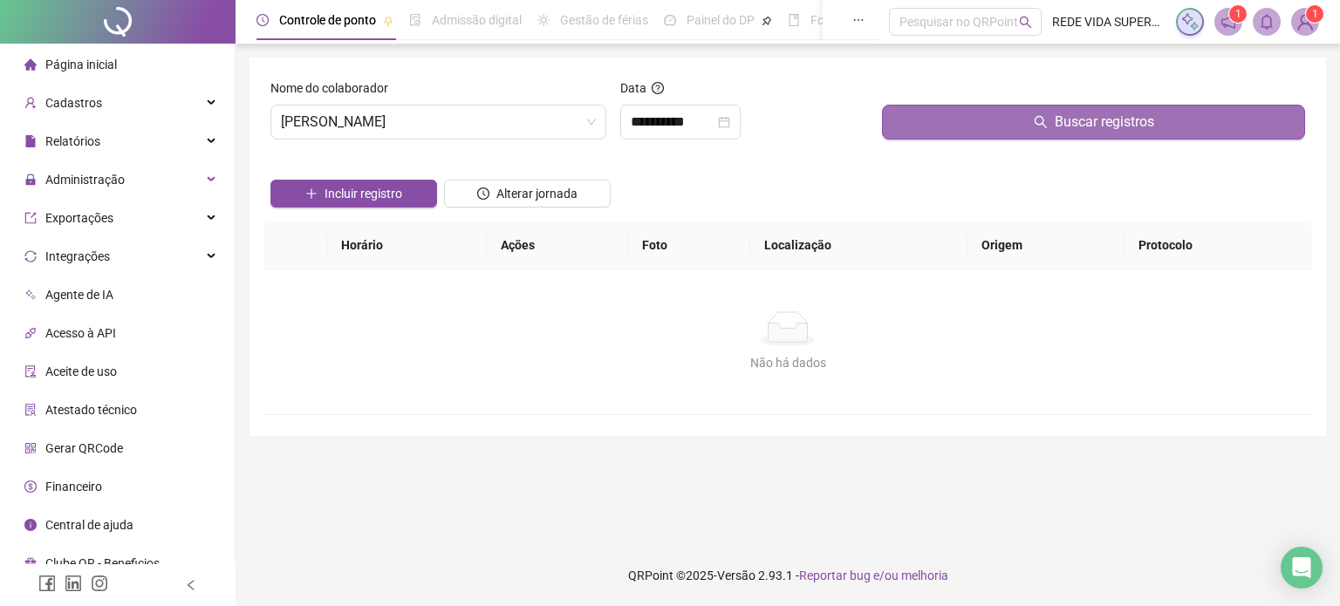
drag, startPoint x: 959, startPoint y: 142, endPoint x: 969, endPoint y: 135, distance: 11.9
click at [960, 141] on div "Buscar registros" at bounding box center [1093, 115] width 437 height 75
click at [973, 130] on button "Buscar registros" at bounding box center [1093, 122] width 423 height 35
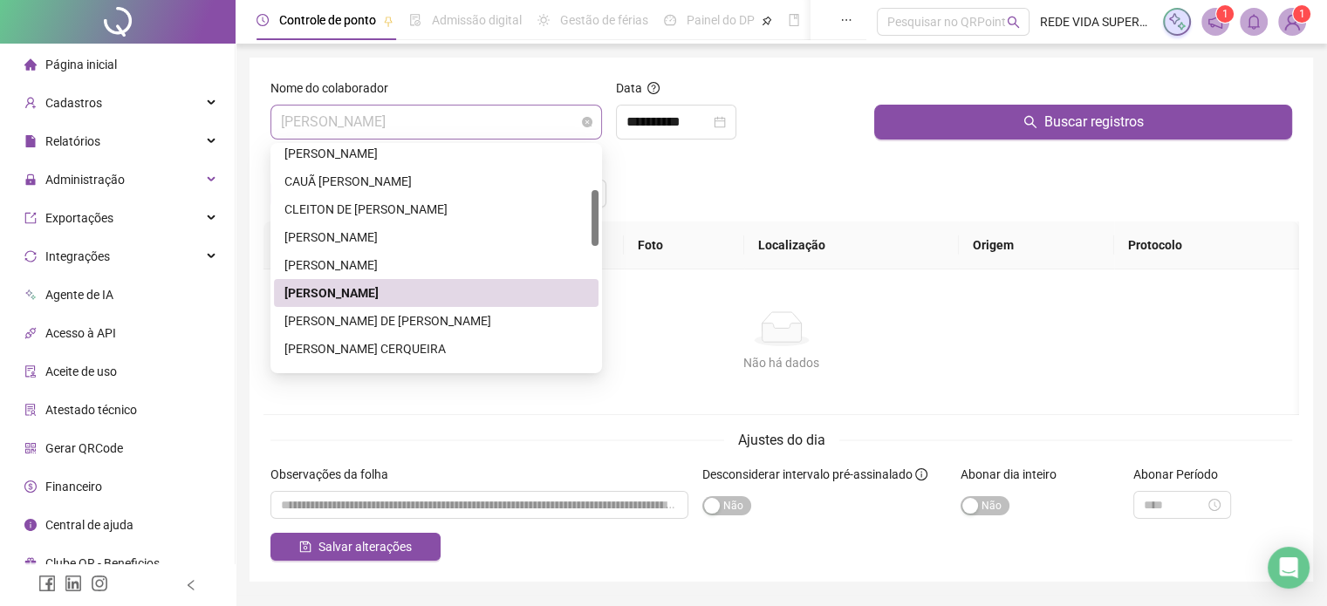
click at [533, 121] on span "[PERSON_NAME]" at bounding box center [436, 122] width 311 height 33
click at [395, 319] on div "[PERSON_NAME] DE [PERSON_NAME]" at bounding box center [436, 320] width 304 height 19
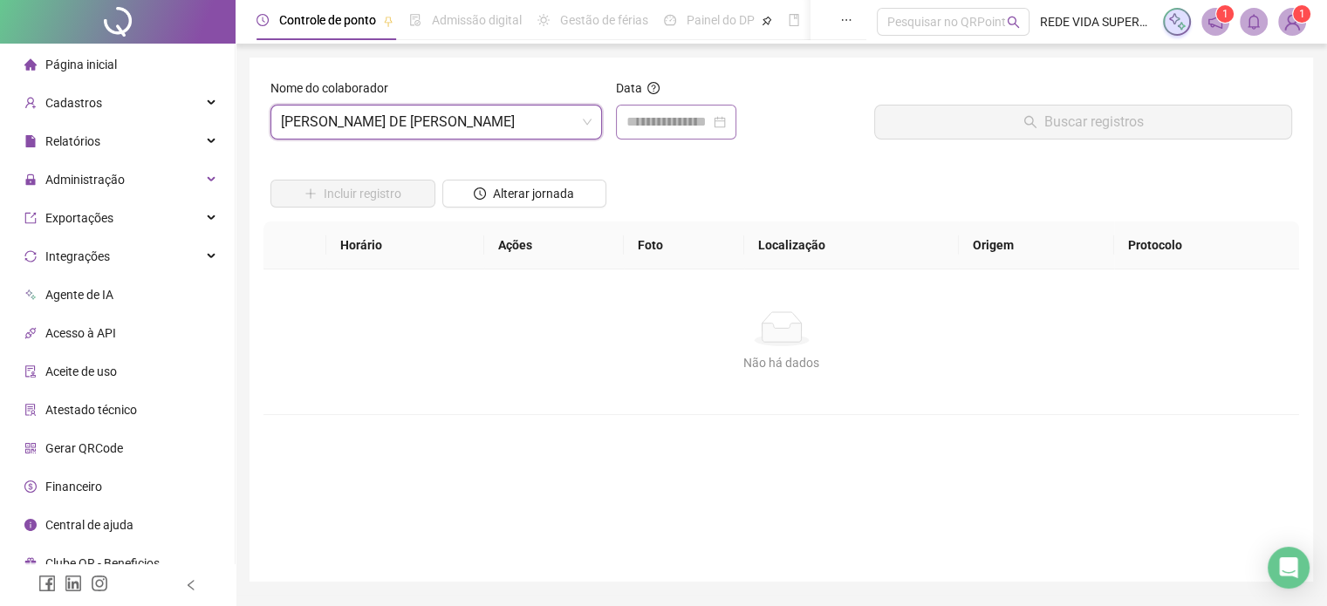
click at [650, 134] on div at bounding box center [676, 122] width 120 height 35
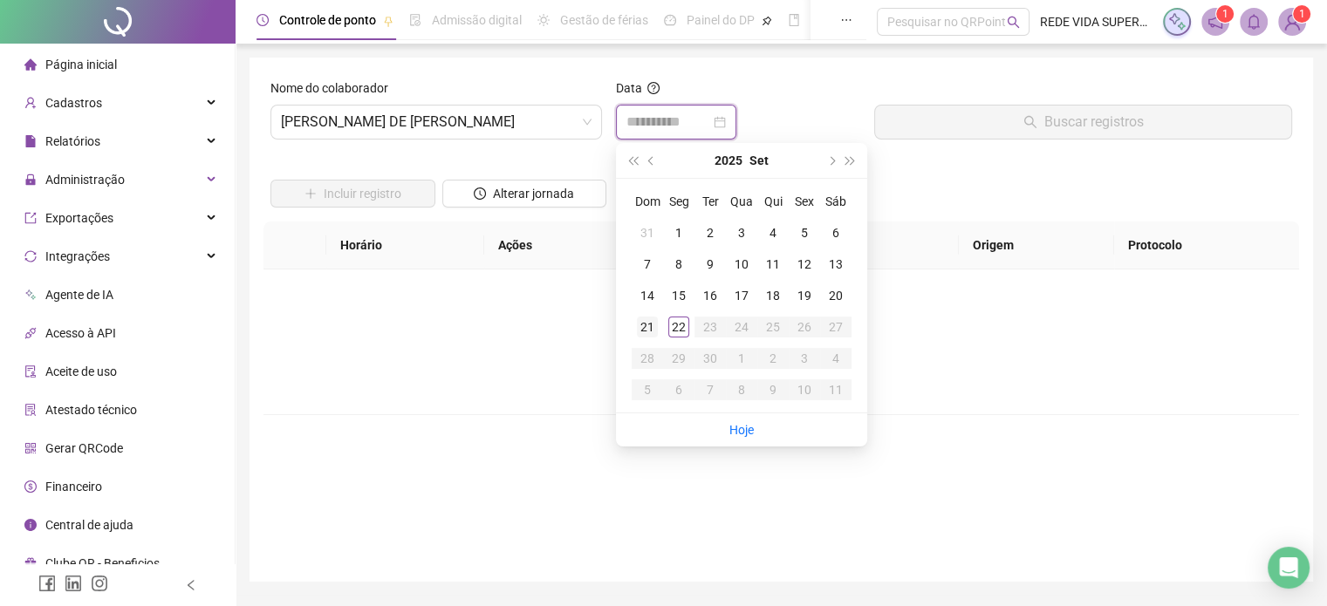
type input "**********"
click at [647, 320] on div "21" at bounding box center [647, 327] width 21 height 21
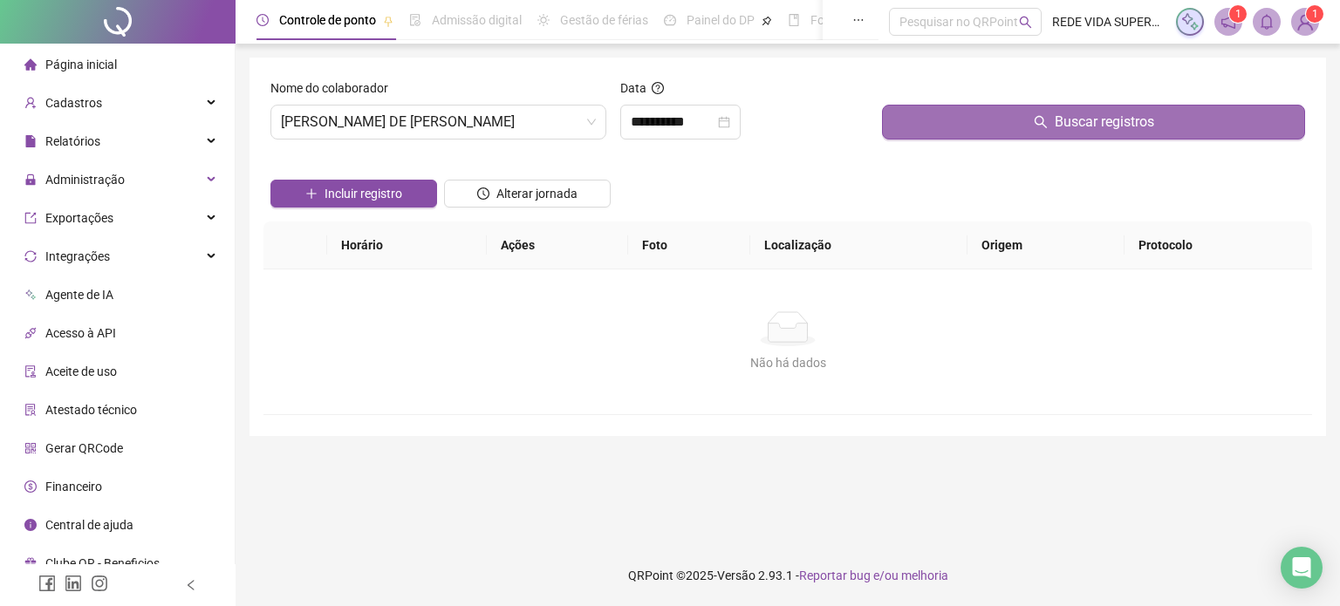
click at [935, 130] on button "Buscar registros" at bounding box center [1093, 122] width 423 height 35
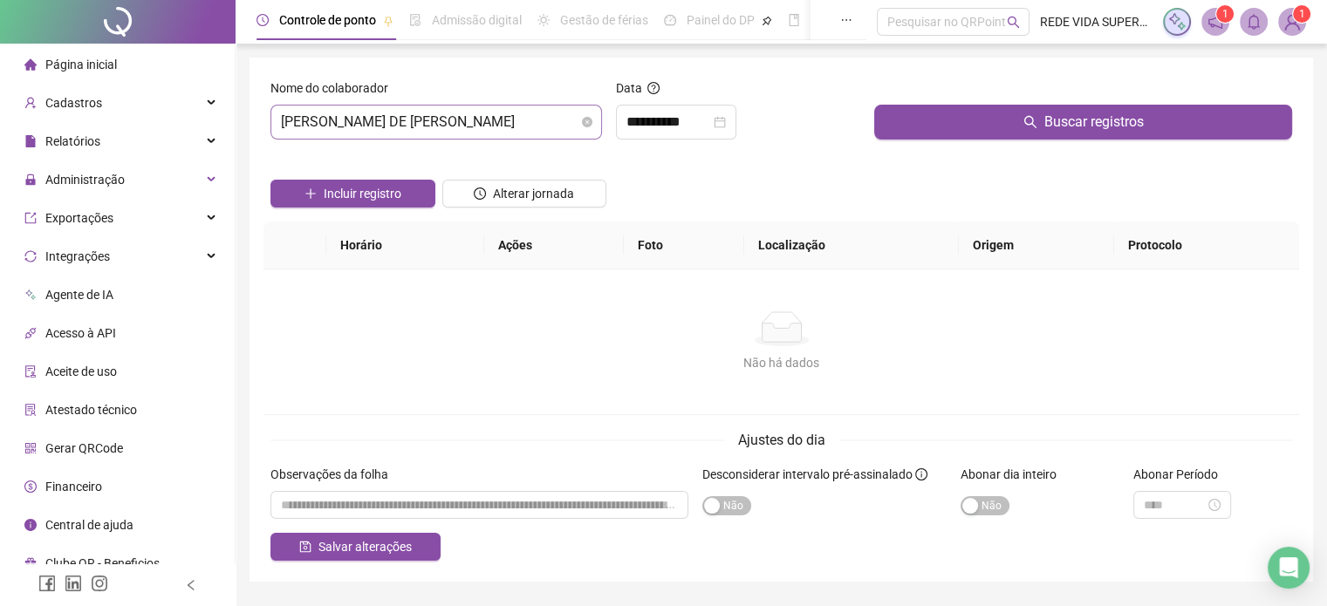
click at [512, 120] on span "[PERSON_NAME] DE [PERSON_NAME]" at bounding box center [436, 122] width 311 height 33
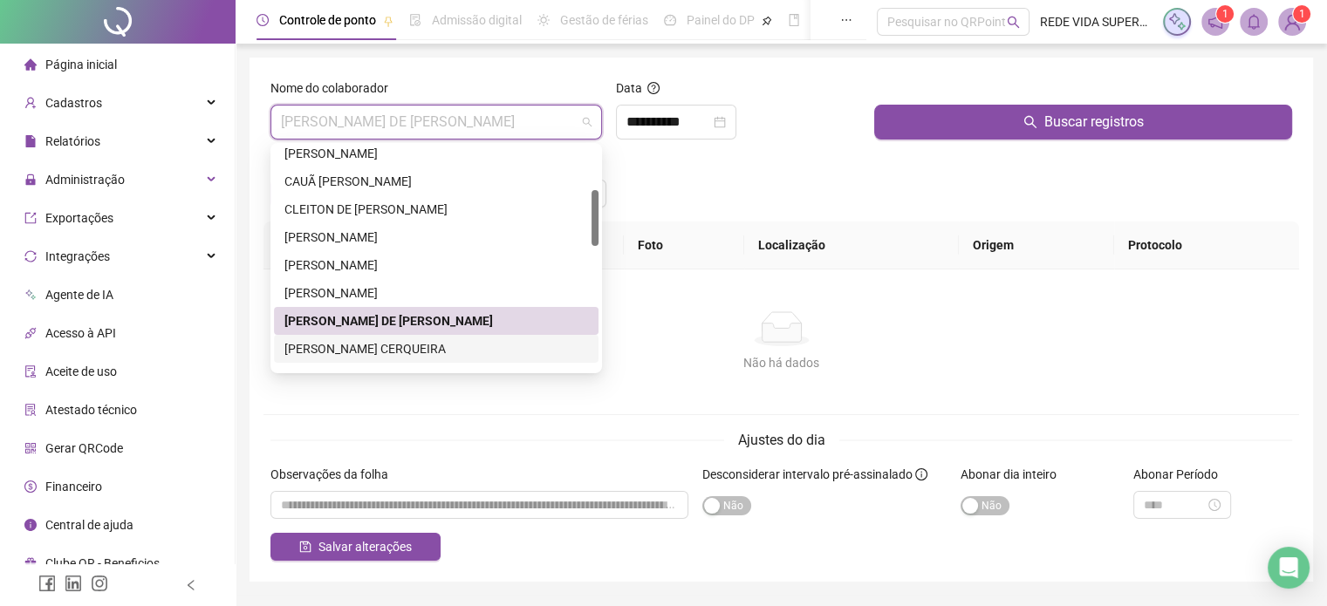
click at [345, 348] on div "[PERSON_NAME] CERQUEIRA" at bounding box center [436, 348] width 304 height 19
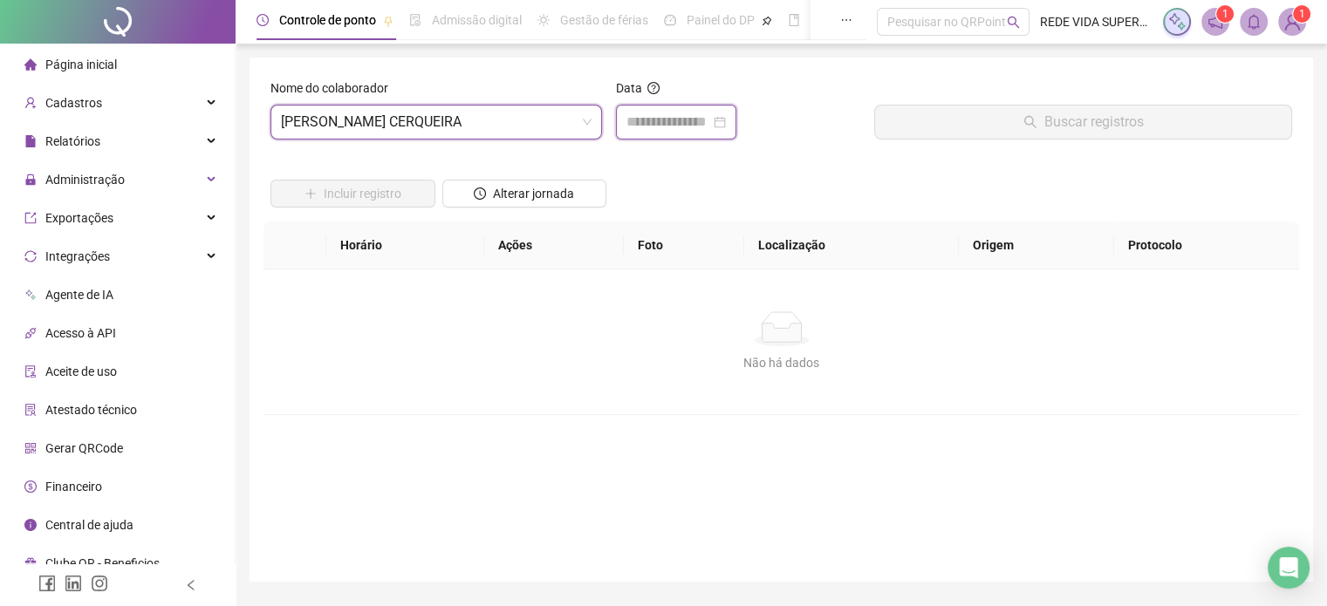
click at [675, 114] on input at bounding box center [668, 122] width 84 height 21
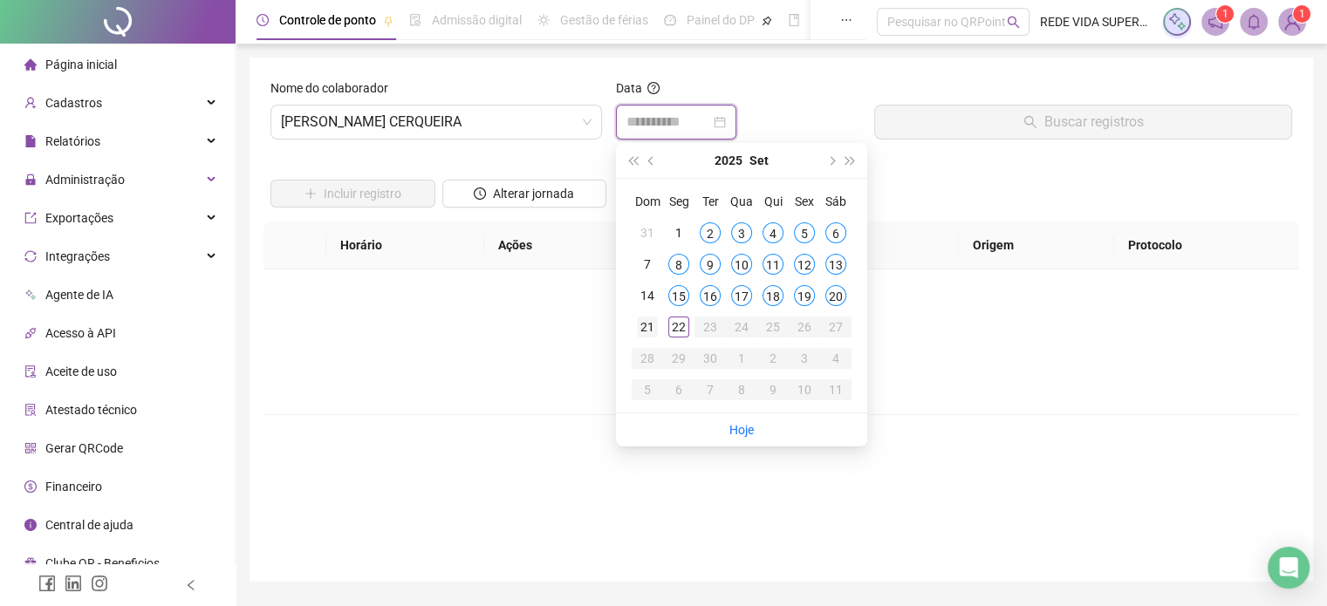
type input "**********"
click at [642, 326] on div "21" at bounding box center [647, 327] width 21 height 21
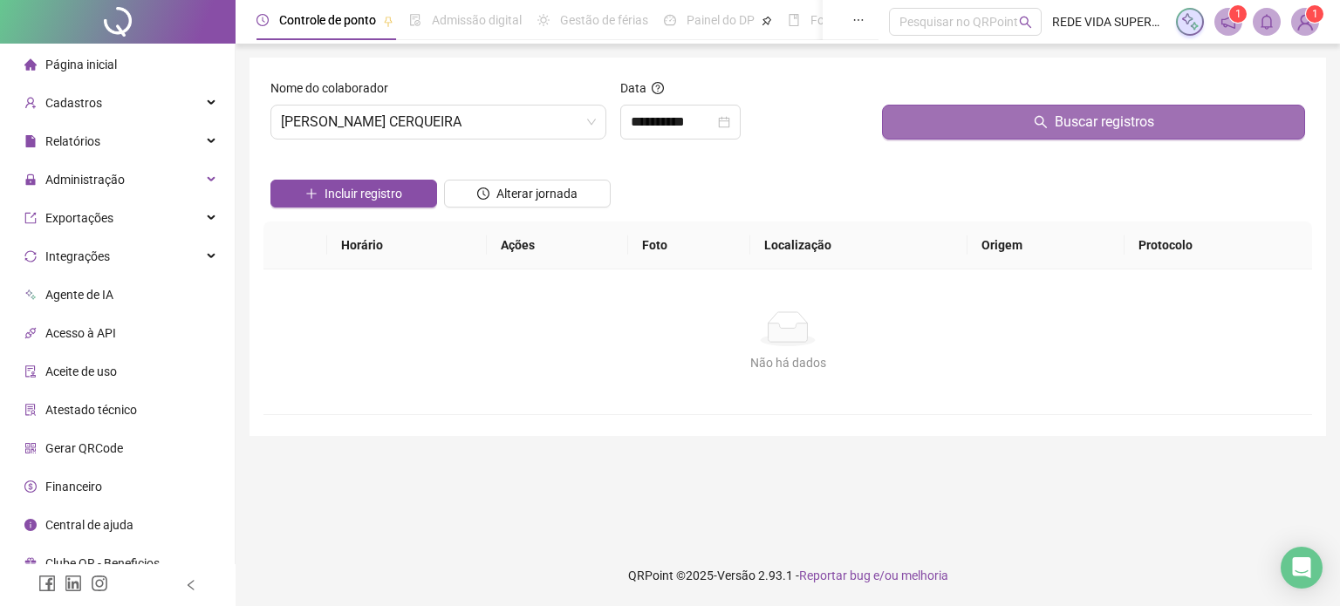
click at [915, 125] on button "Buscar registros" at bounding box center [1093, 122] width 423 height 35
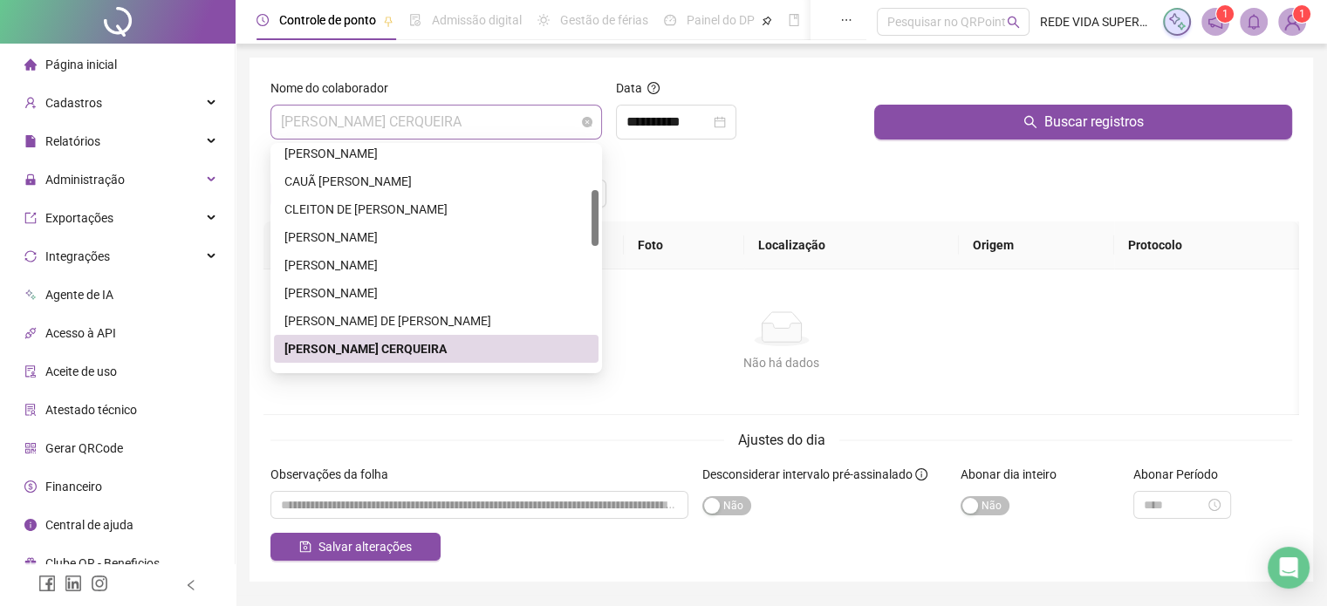
click at [542, 128] on span "[PERSON_NAME] CERQUEIRA" at bounding box center [436, 122] width 311 height 33
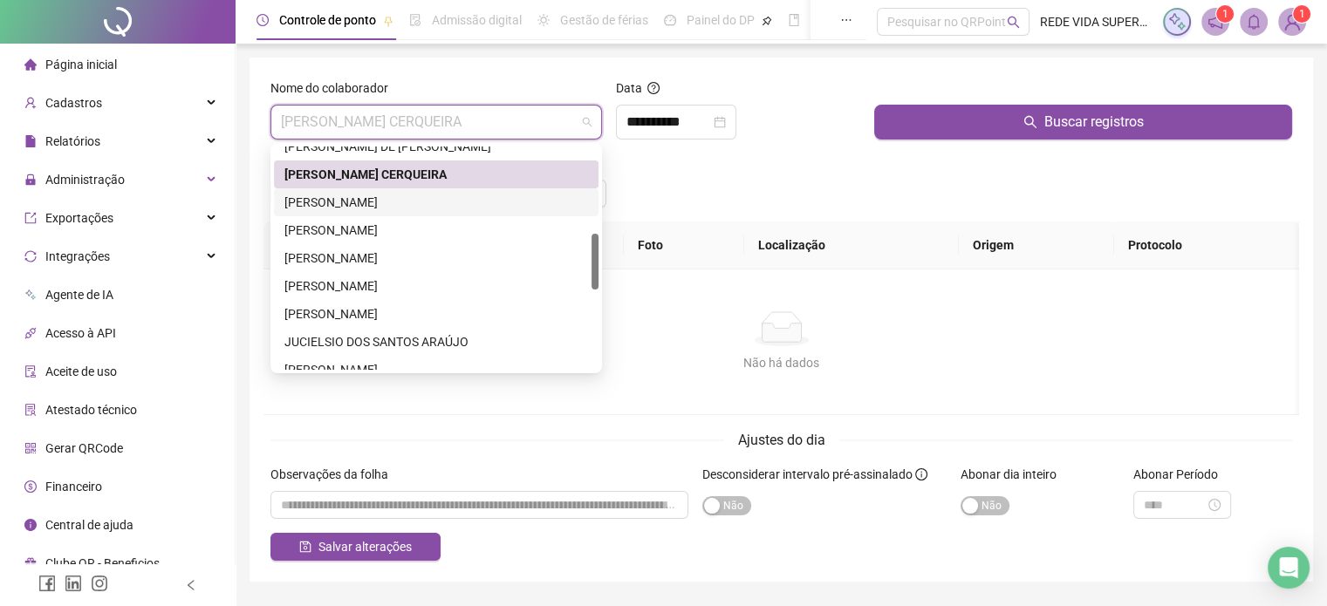
click at [443, 207] on div "[PERSON_NAME]" at bounding box center [436, 202] width 304 height 19
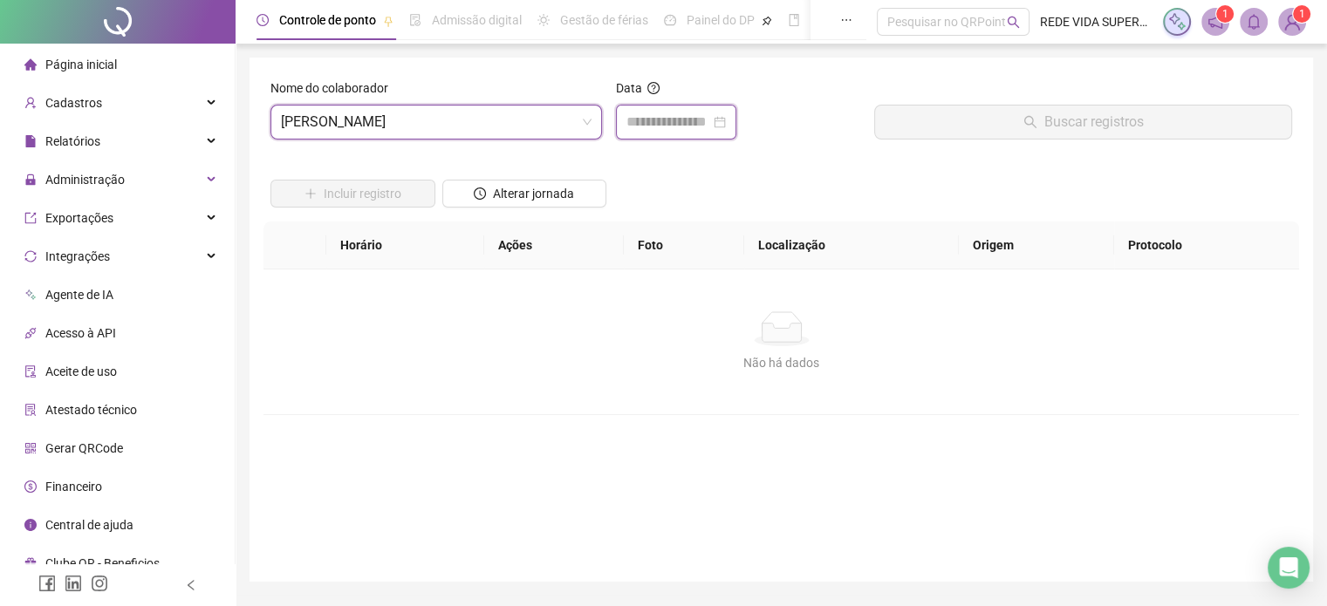
click at [659, 114] on input at bounding box center [668, 122] width 84 height 21
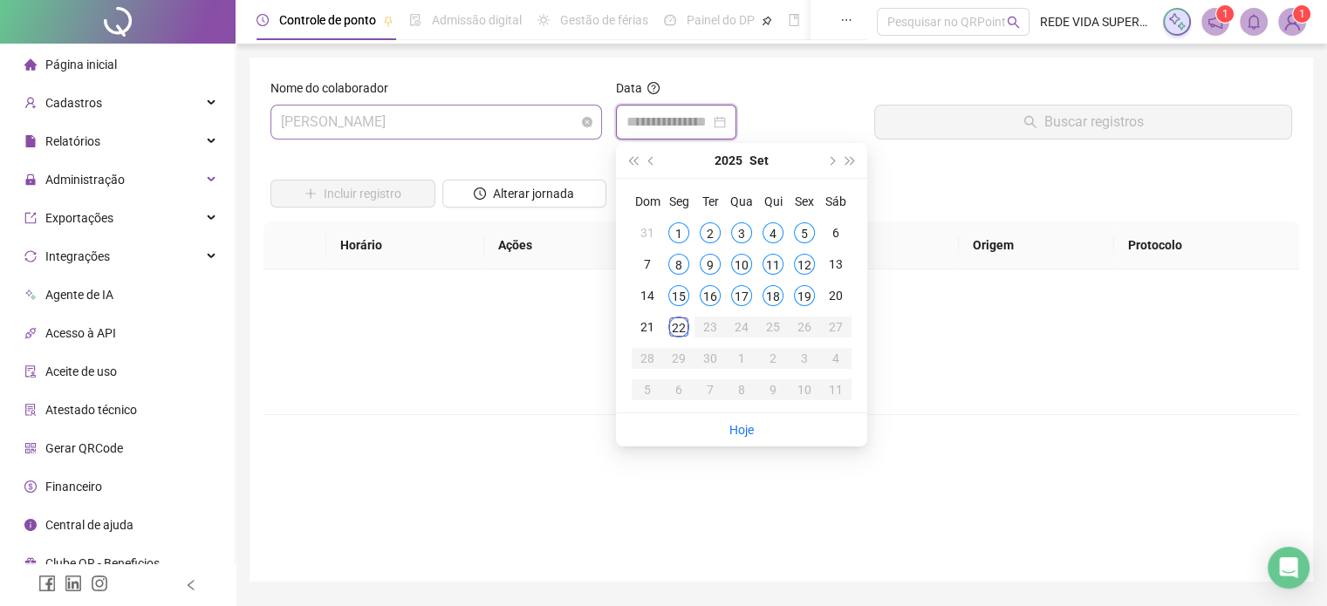
click at [523, 120] on span "[PERSON_NAME]" at bounding box center [436, 122] width 311 height 33
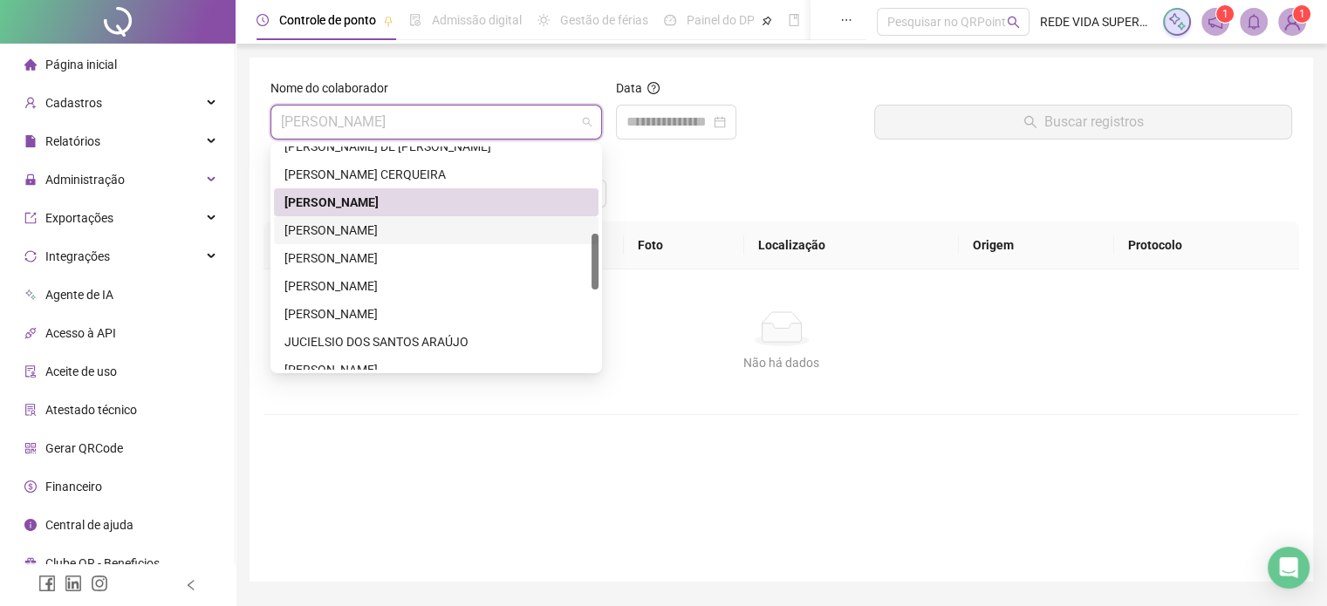
click at [451, 219] on div "[PERSON_NAME]" at bounding box center [436, 230] width 324 height 28
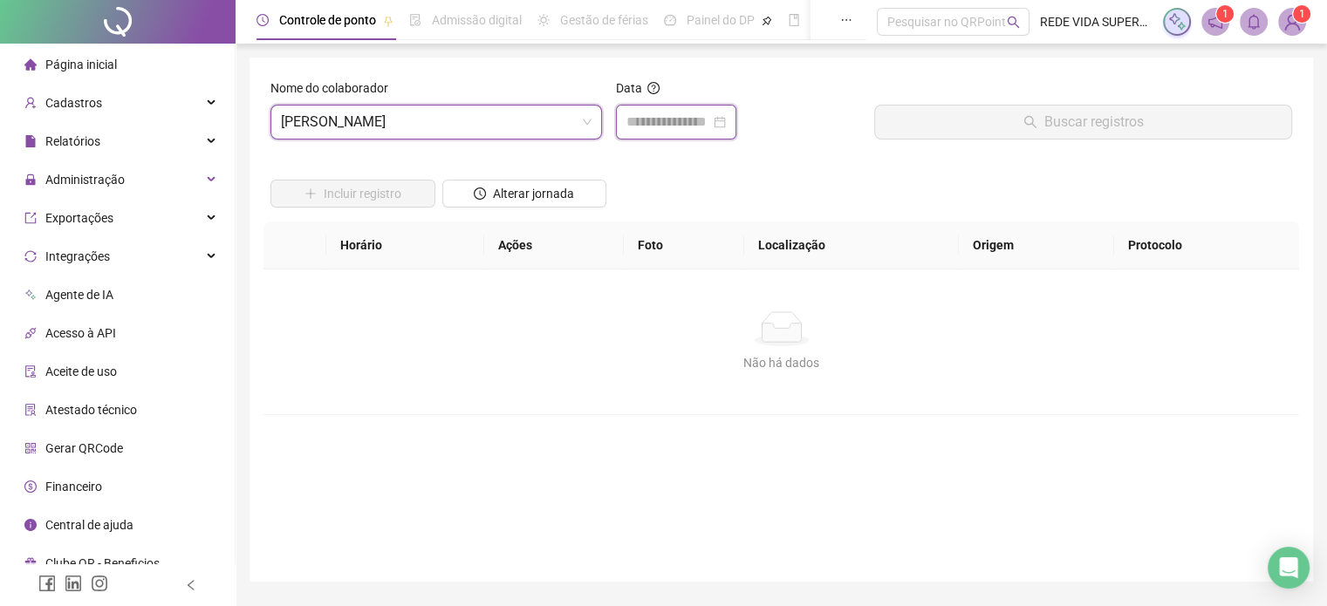
click at [665, 116] on input at bounding box center [668, 122] width 84 height 21
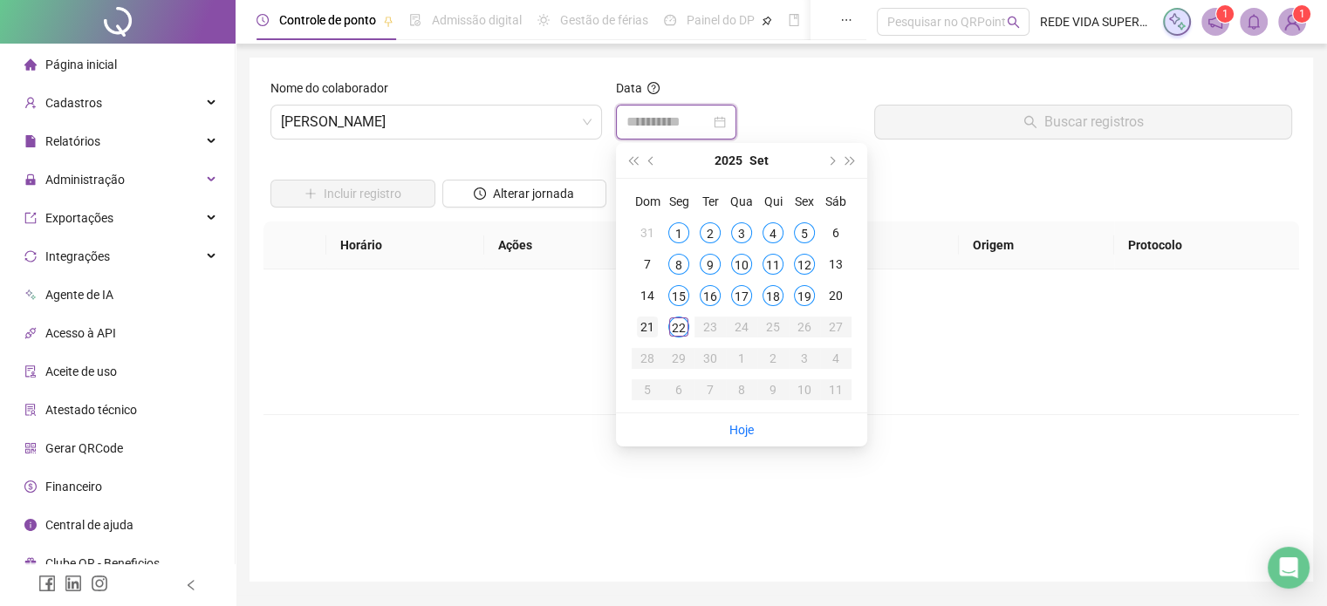
type input "**********"
click at [643, 323] on div "21" at bounding box center [647, 327] width 21 height 21
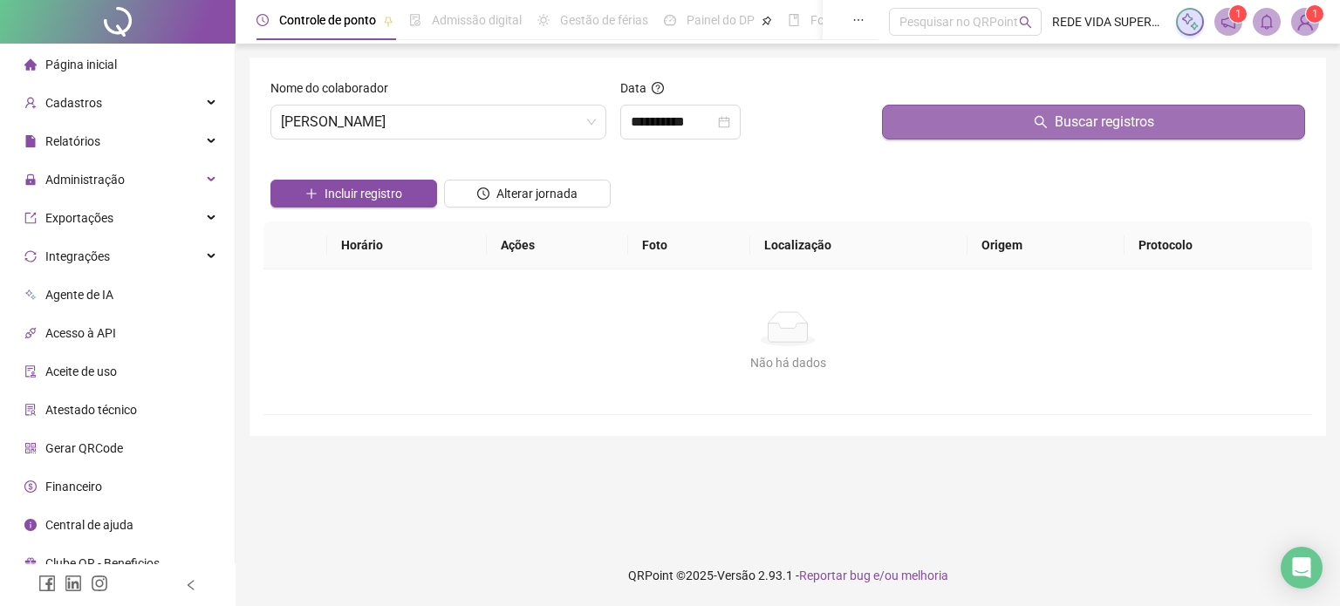
click at [911, 131] on button "Buscar registros" at bounding box center [1093, 122] width 423 height 35
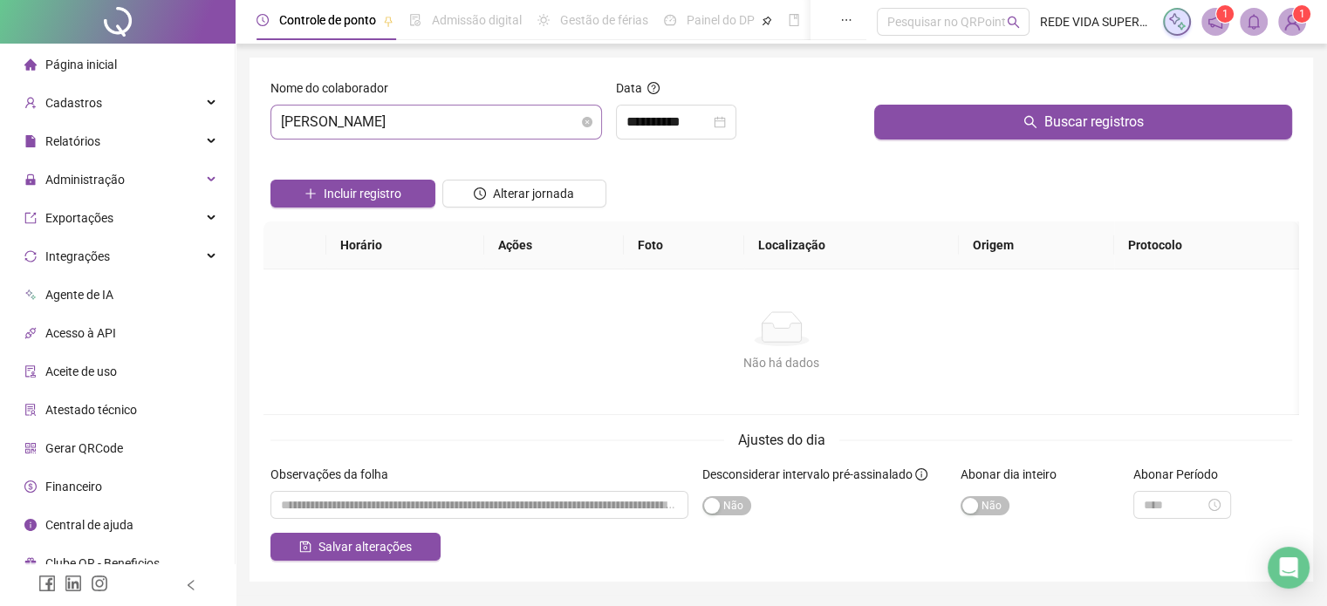
drag, startPoint x: 551, startPoint y: 131, endPoint x: 543, endPoint y: 135, distance: 9.0
click at [549, 133] on span "[PERSON_NAME]" at bounding box center [436, 122] width 311 height 33
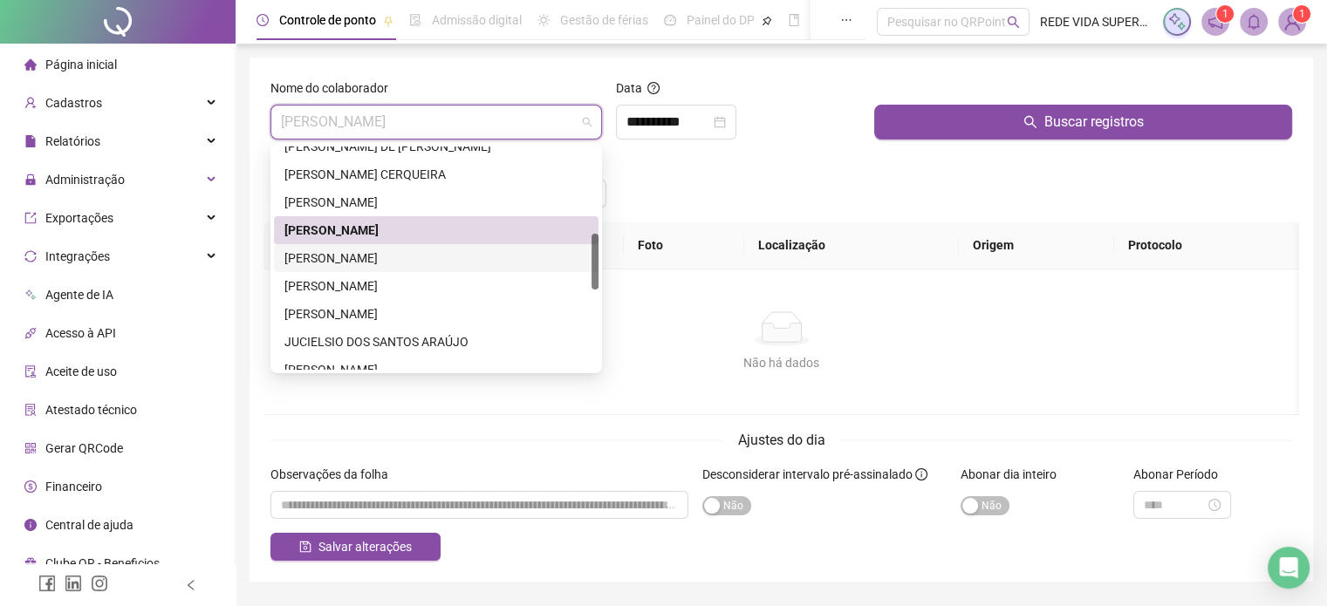
click at [420, 268] on div "[PERSON_NAME]" at bounding box center [436, 258] width 324 height 28
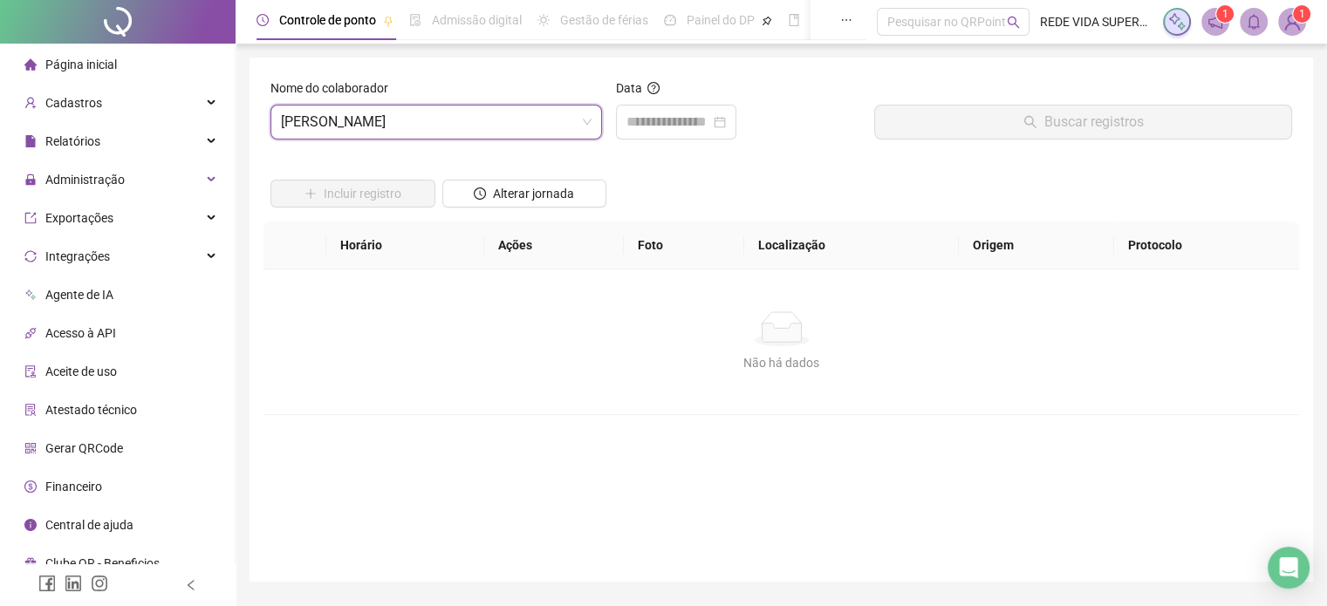
click at [693, 100] on div "Data" at bounding box center [738, 91] width 245 height 26
click at [694, 144] on div "Data" at bounding box center [738, 115] width 259 height 75
click at [698, 138] on div at bounding box center [676, 122] width 120 height 35
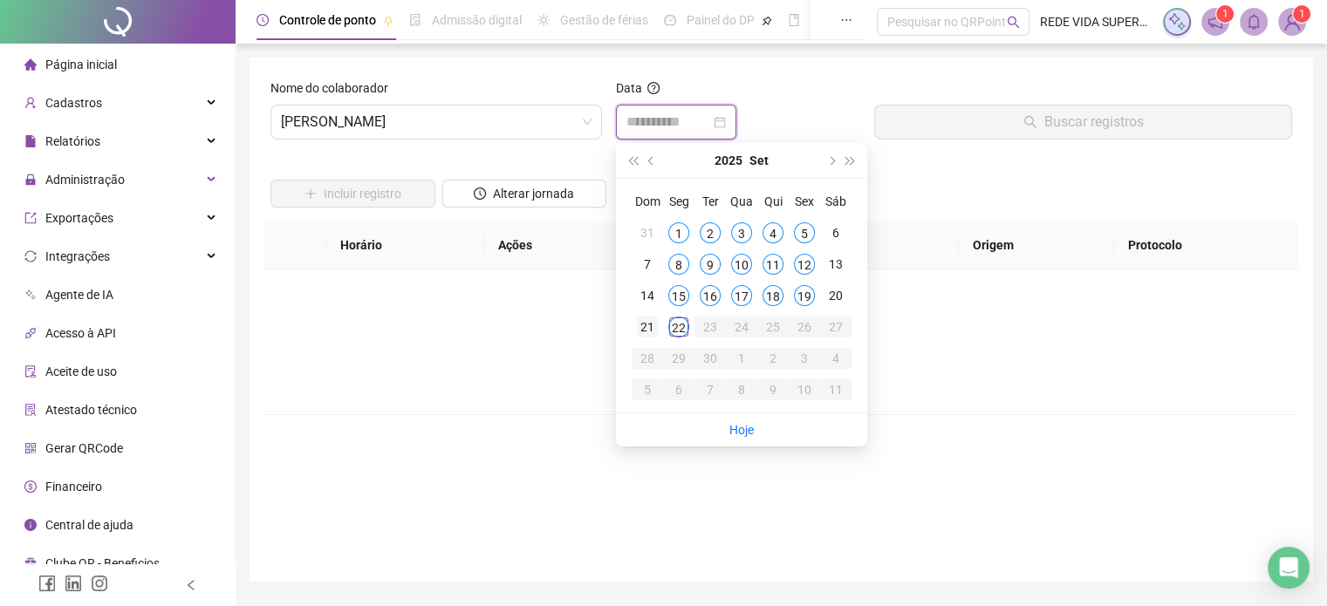
type input "**********"
click at [642, 324] on div "21" at bounding box center [647, 327] width 21 height 21
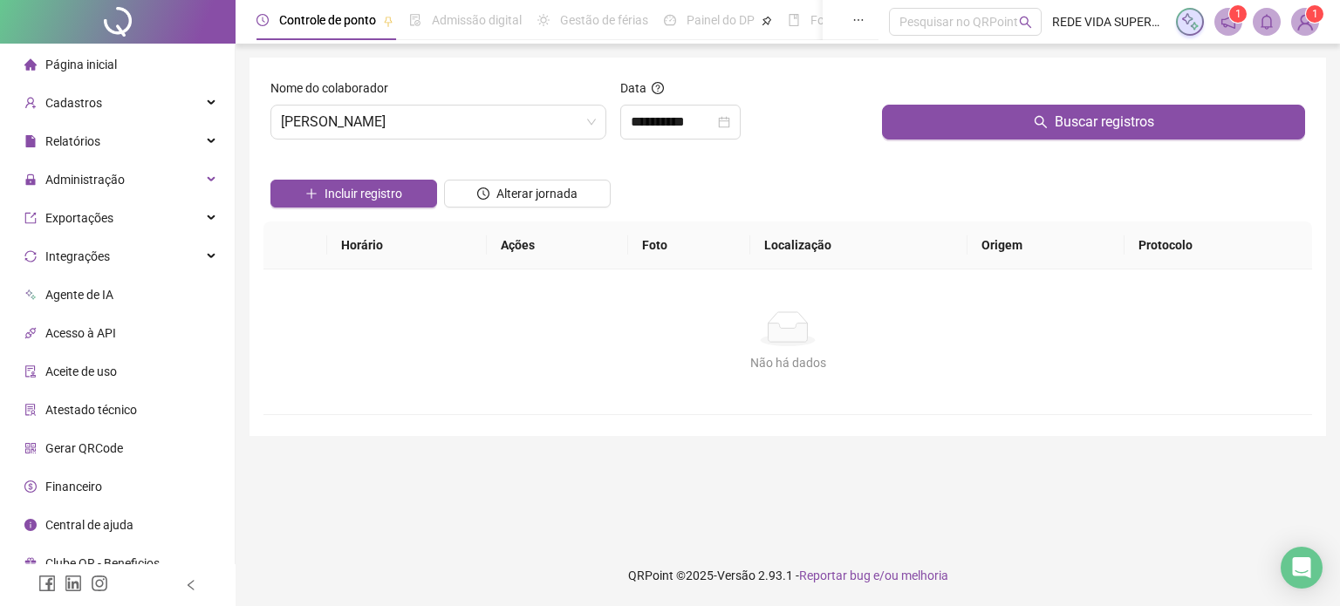
click at [988, 93] on div at bounding box center [1093, 91] width 423 height 26
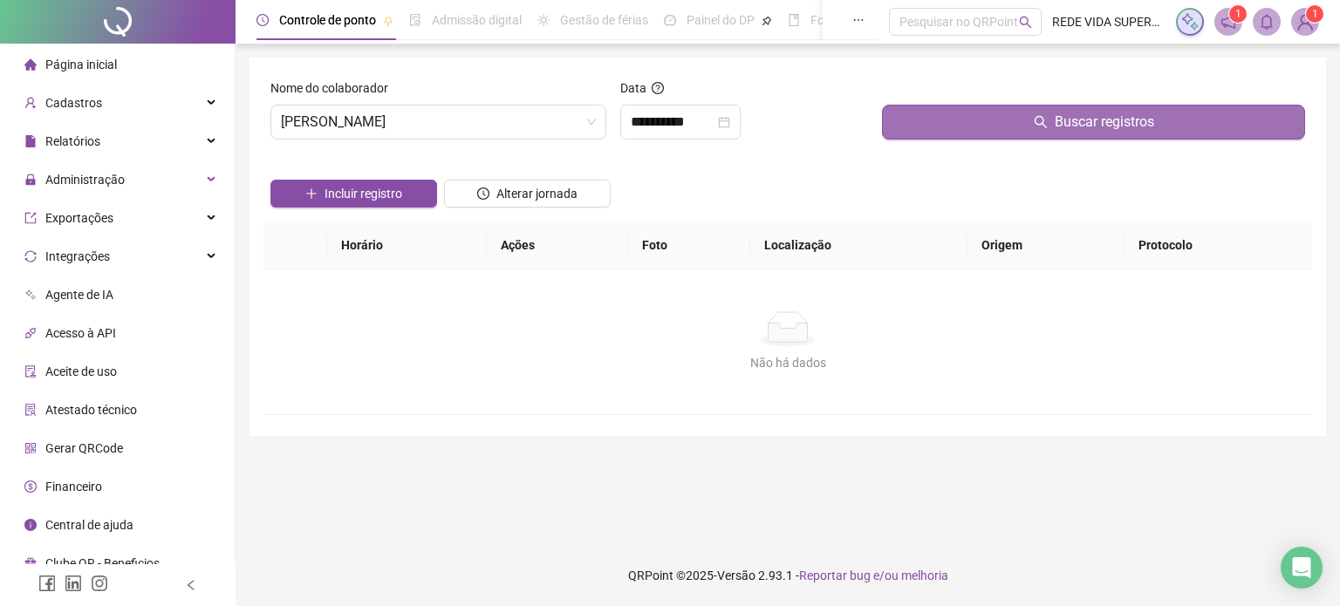
click at [980, 122] on button "Buscar registros" at bounding box center [1093, 122] width 423 height 35
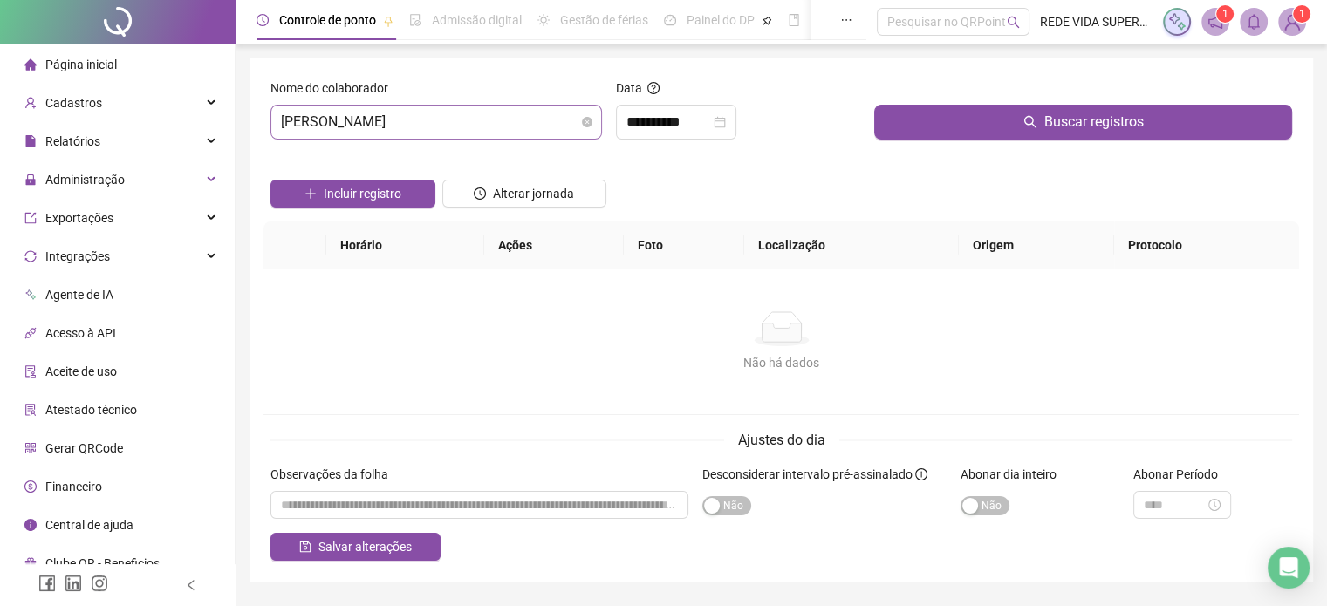
click at [536, 126] on span "[PERSON_NAME]" at bounding box center [436, 122] width 311 height 33
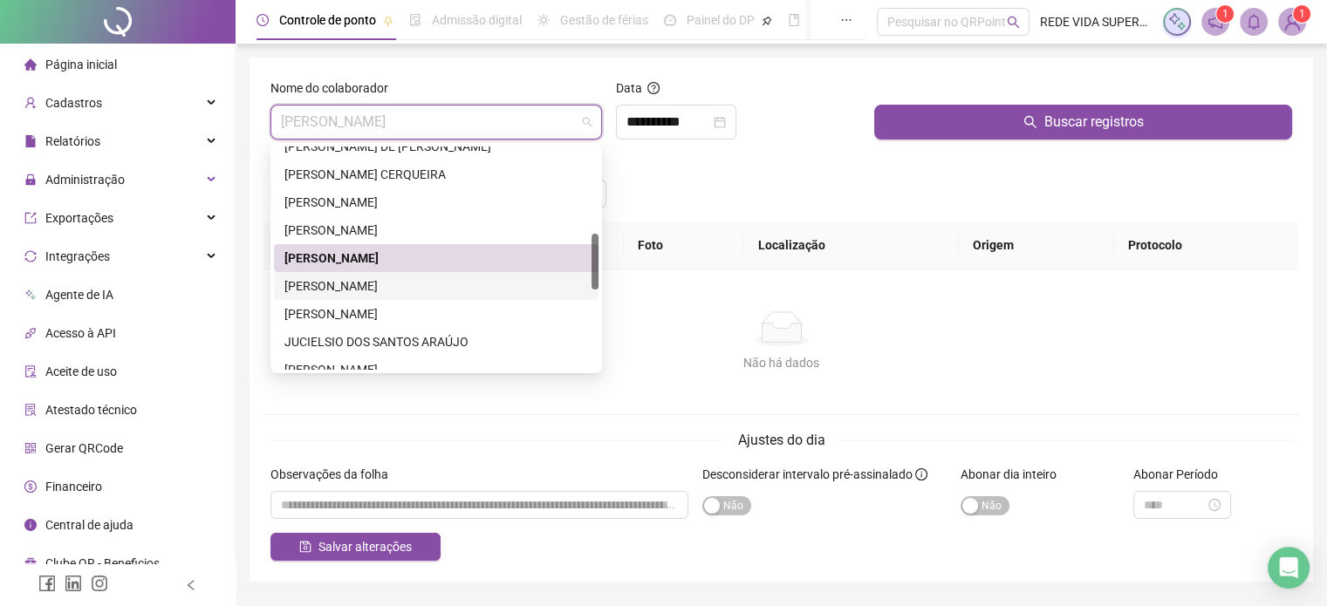
click at [401, 282] on div "[PERSON_NAME]" at bounding box center [436, 285] width 304 height 19
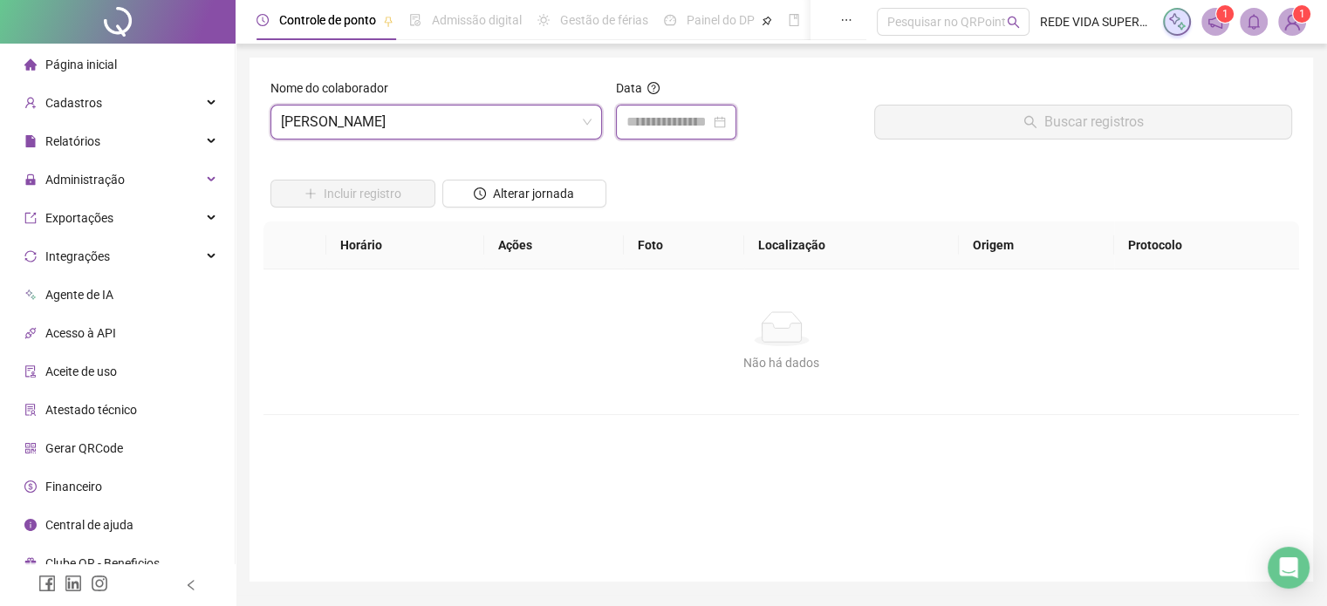
click at [628, 132] on input at bounding box center [668, 122] width 84 height 21
click at [531, 118] on span "[PERSON_NAME]" at bounding box center [436, 122] width 311 height 33
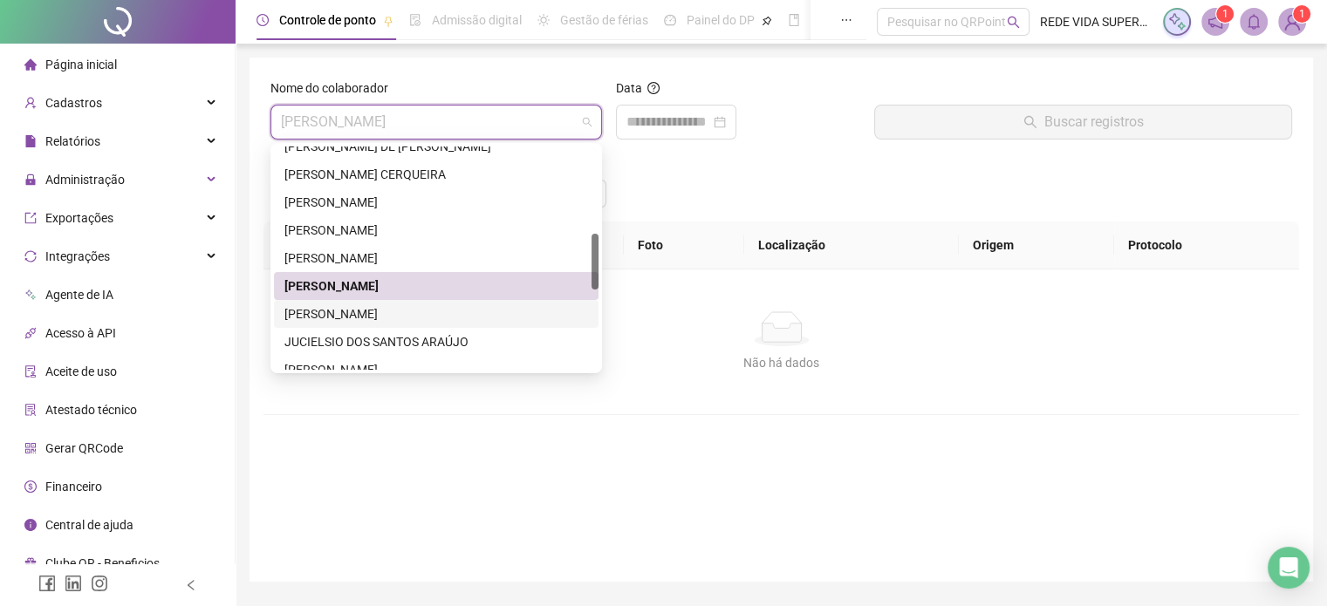
click at [401, 310] on div "[PERSON_NAME]" at bounding box center [436, 313] width 304 height 19
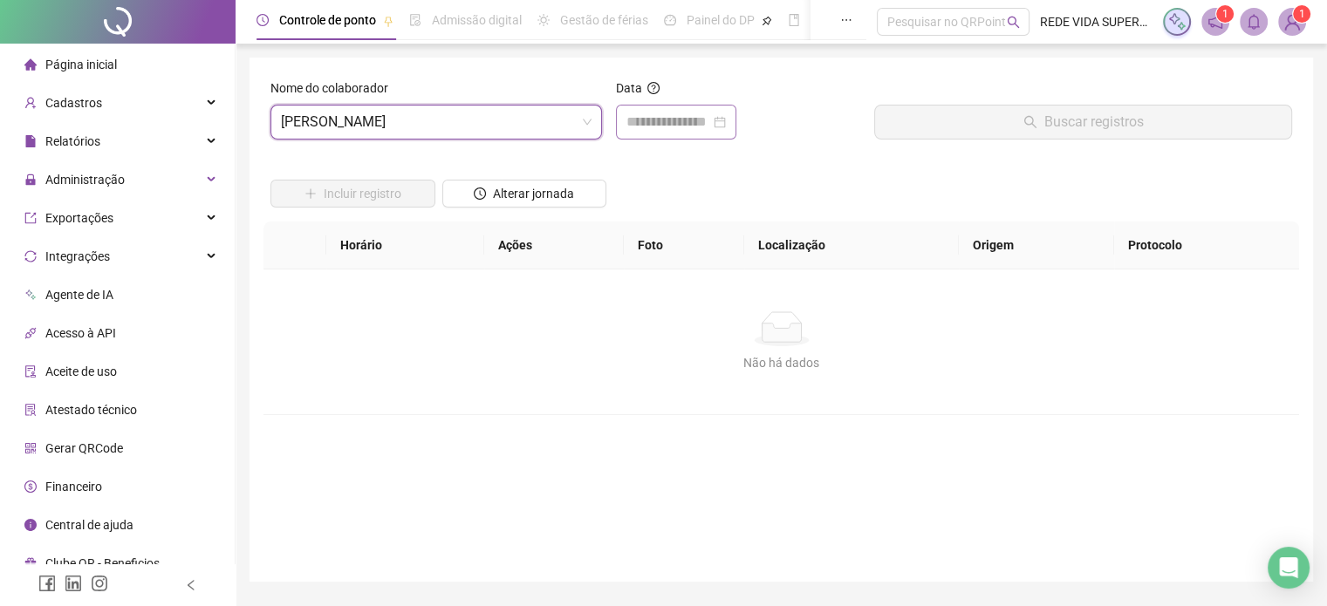
click at [672, 133] on div at bounding box center [676, 122] width 120 height 35
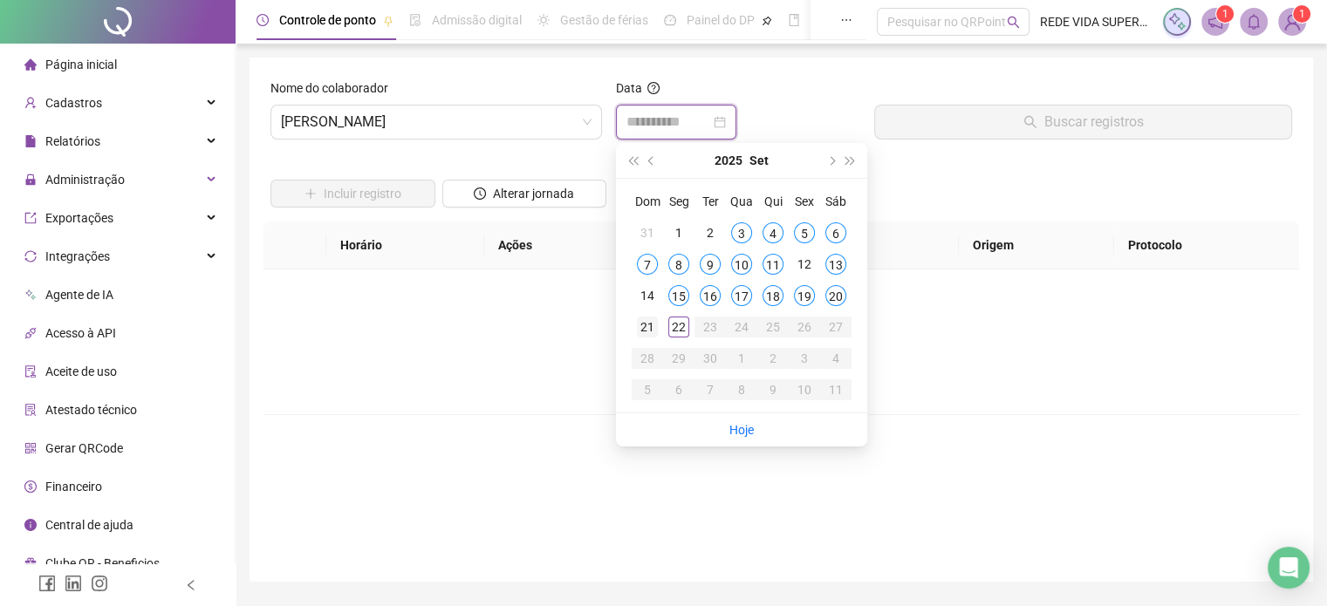
type input "**********"
click at [641, 324] on div "21" at bounding box center [647, 327] width 21 height 21
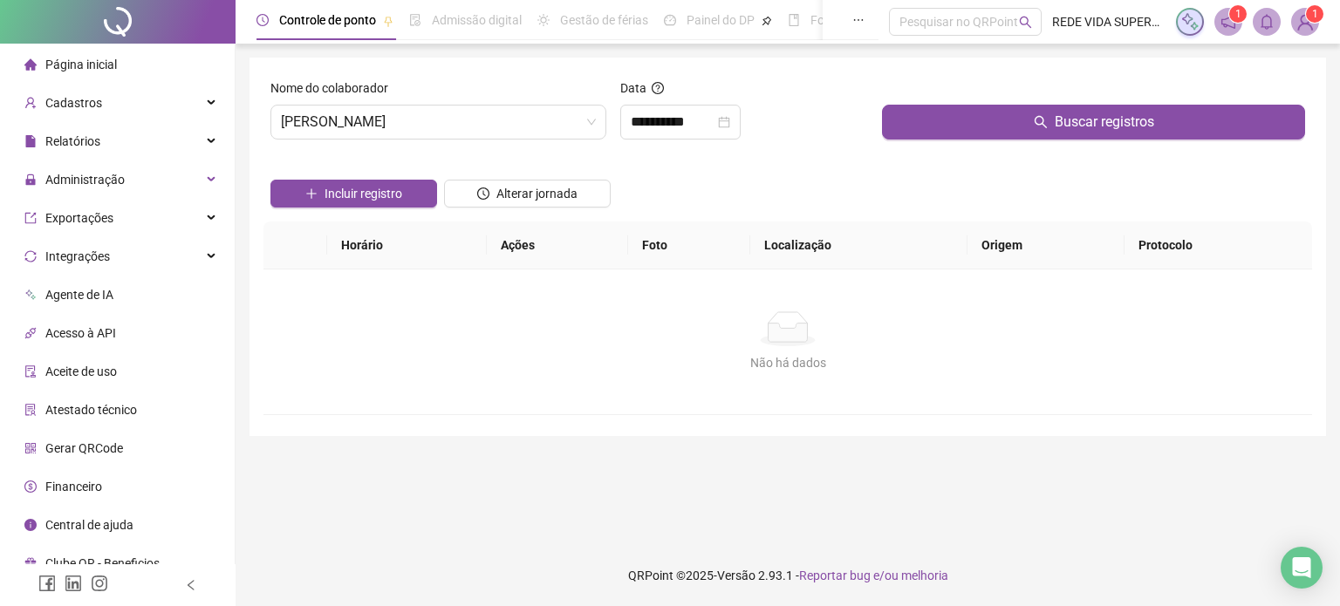
click at [939, 141] on div "Buscar registros" at bounding box center [1093, 115] width 437 height 75
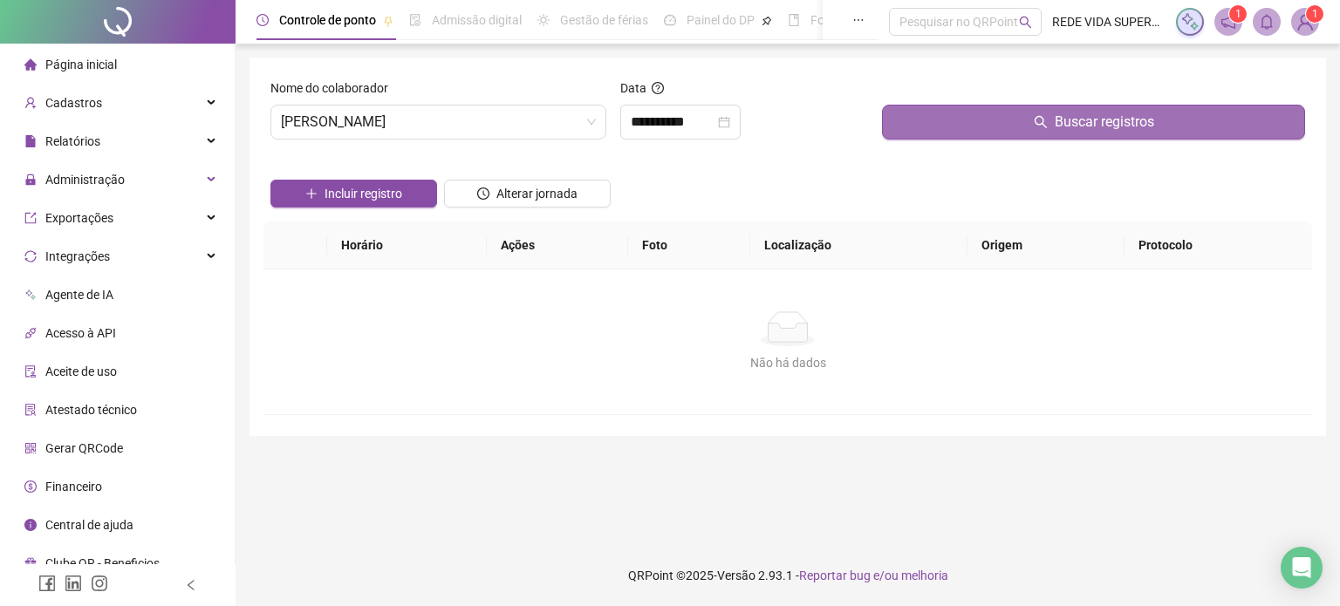
click at [940, 132] on button "Buscar registros" at bounding box center [1093, 122] width 423 height 35
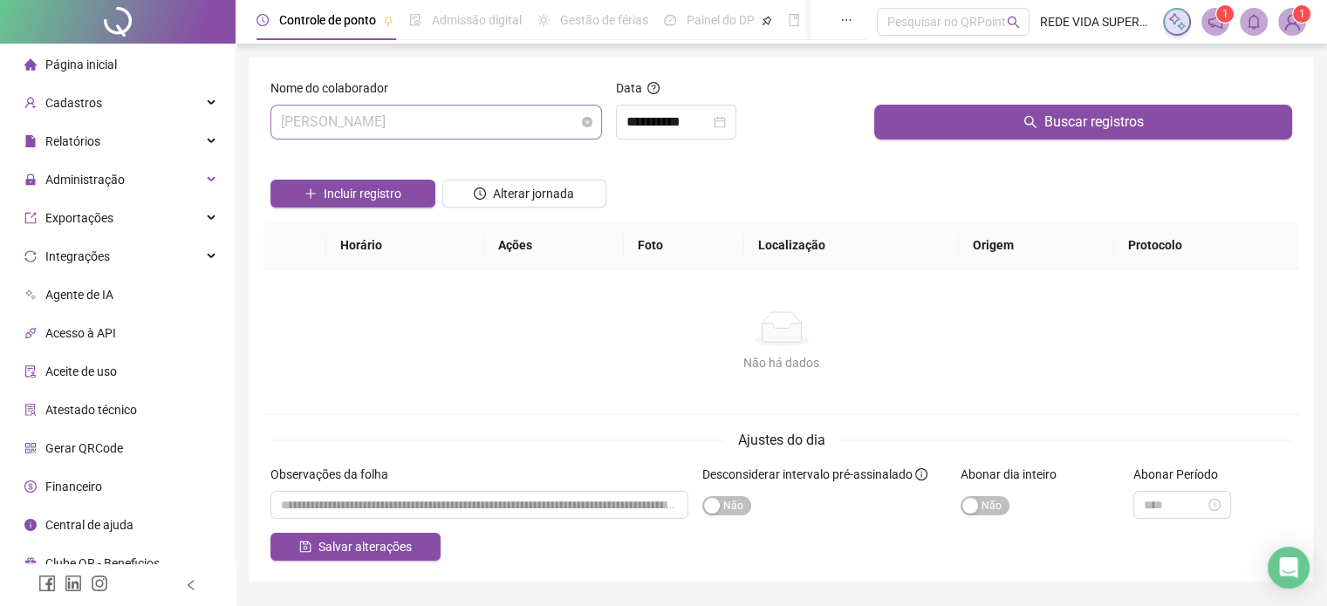
click at [485, 131] on span "[PERSON_NAME]" at bounding box center [436, 122] width 311 height 33
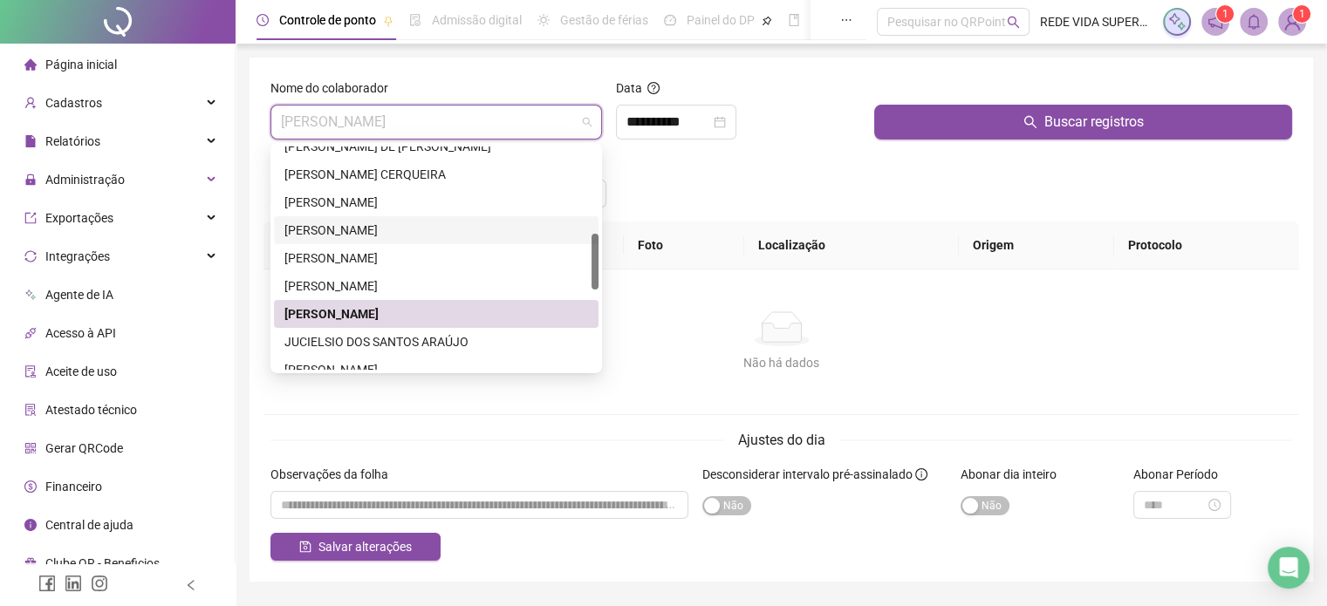
scroll to position [436, 0]
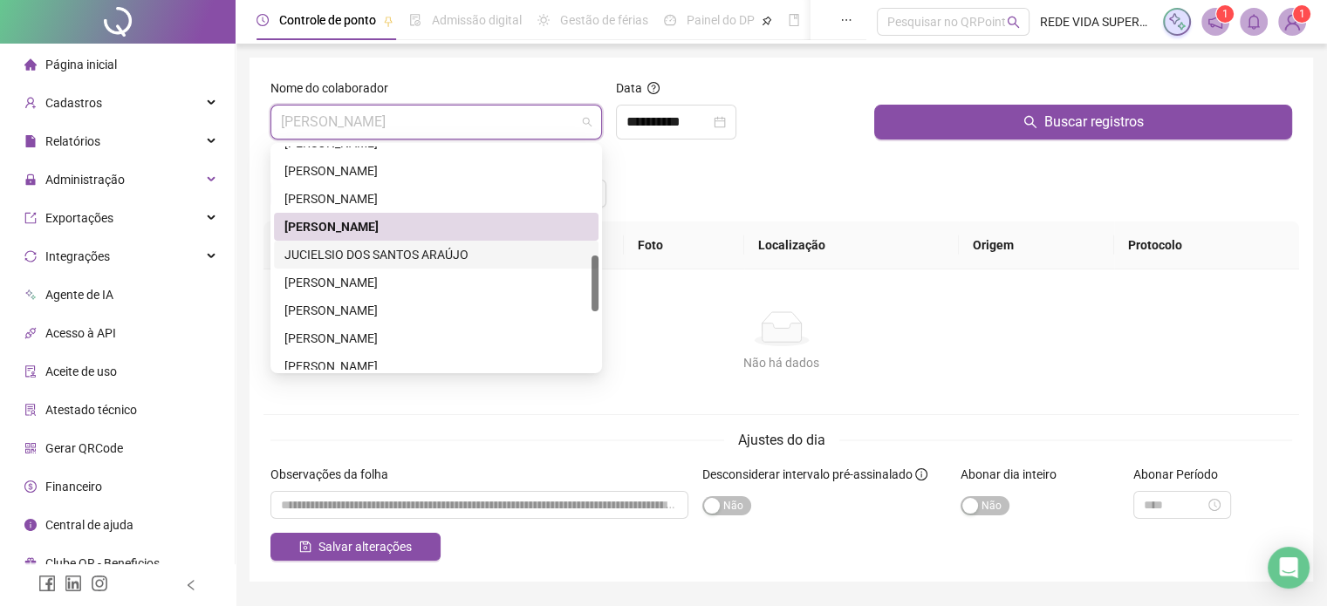
click at [430, 243] on div "JUCIELSIO DOS SANTOS ARAÚJO" at bounding box center [436, 255] width 324 height 28
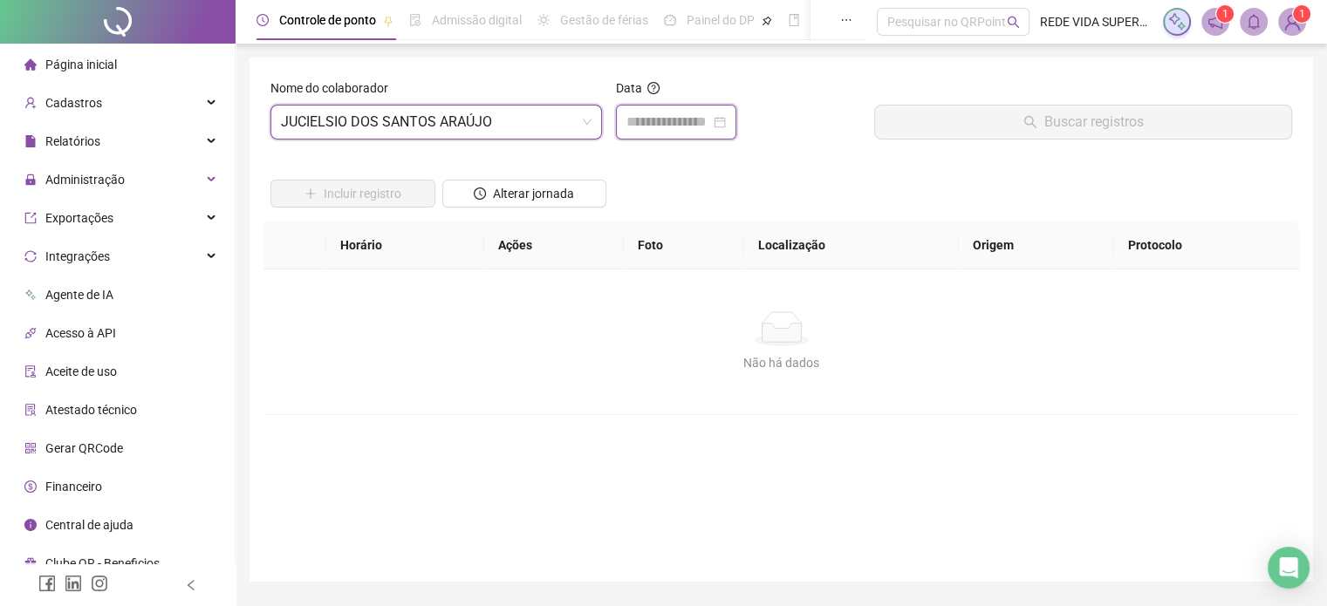
click at [677, 118] on input at bounding box center [668, 122] width 84 height 21
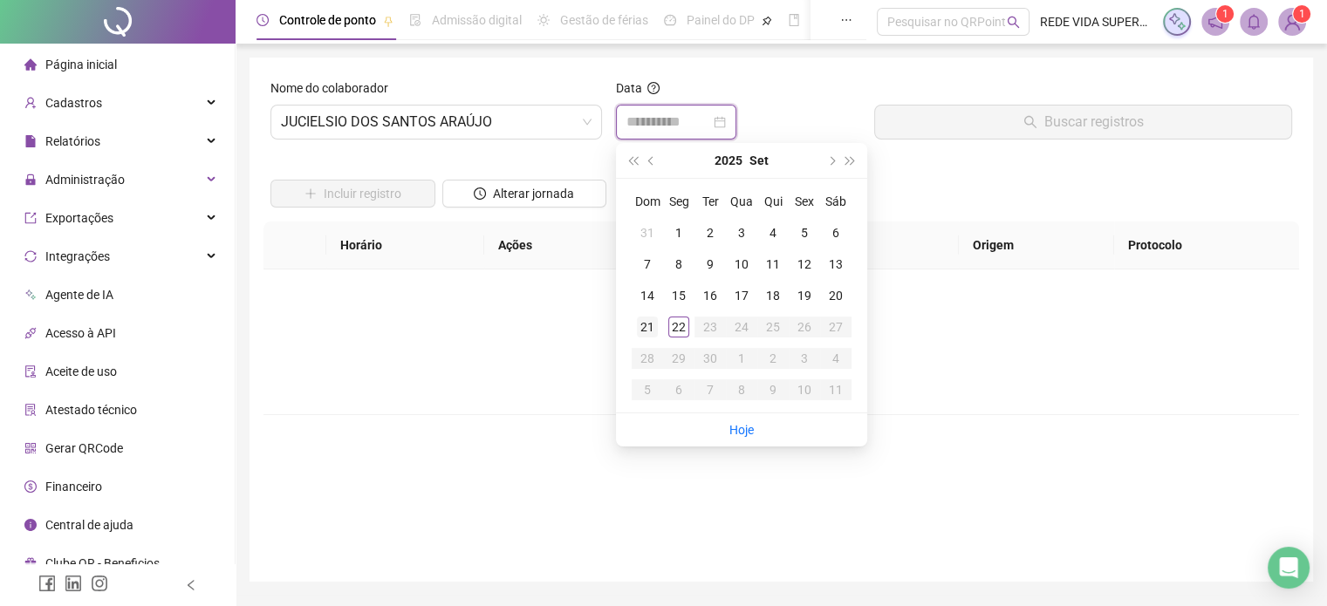
type input "**********"
click at [647, 326] on div "21" at bounding box center [647, 327] width 21 height 21
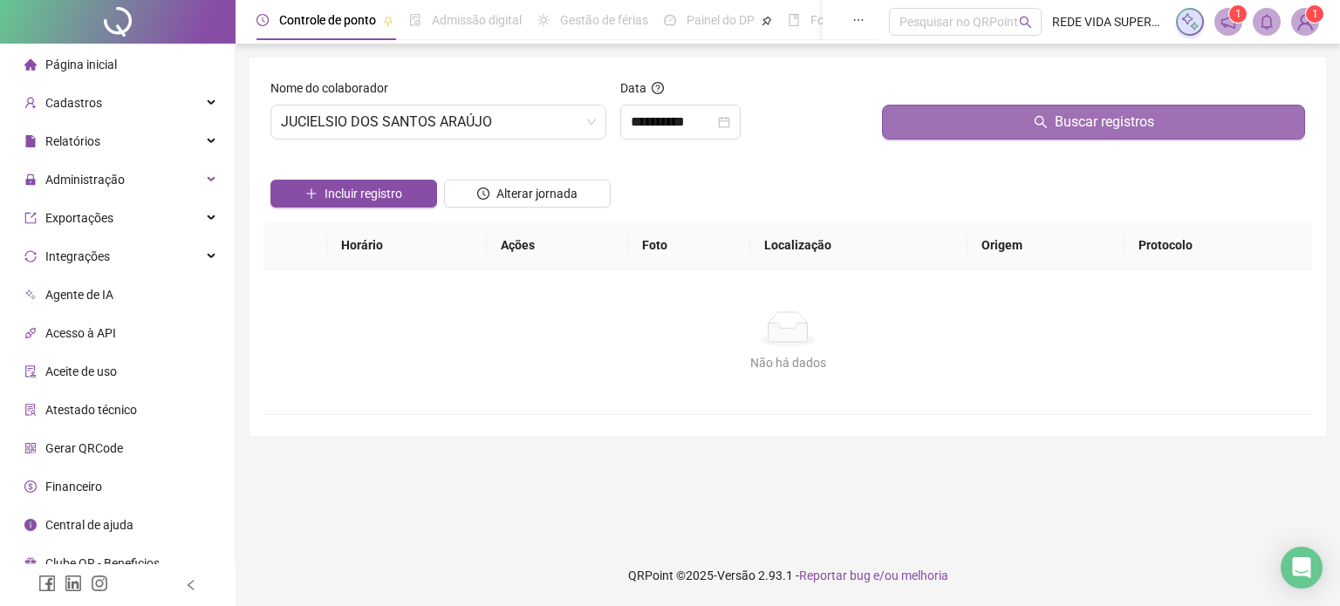
click at [1003, 111] on button "Buscar registros" at bounding box center [1093, 122] width 423 height 35
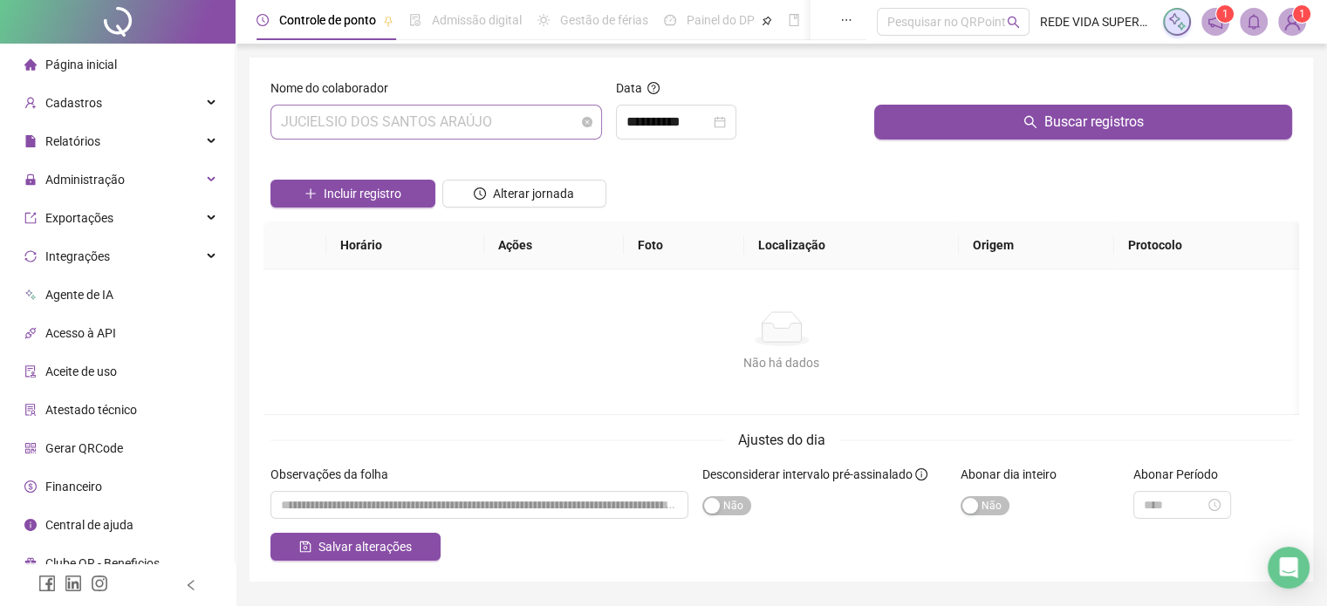
click at [527, 124] on span "JUCIELSIO DOS SANTOS ARAÚJO" at bounding box center [436, 122] width 311 height 33
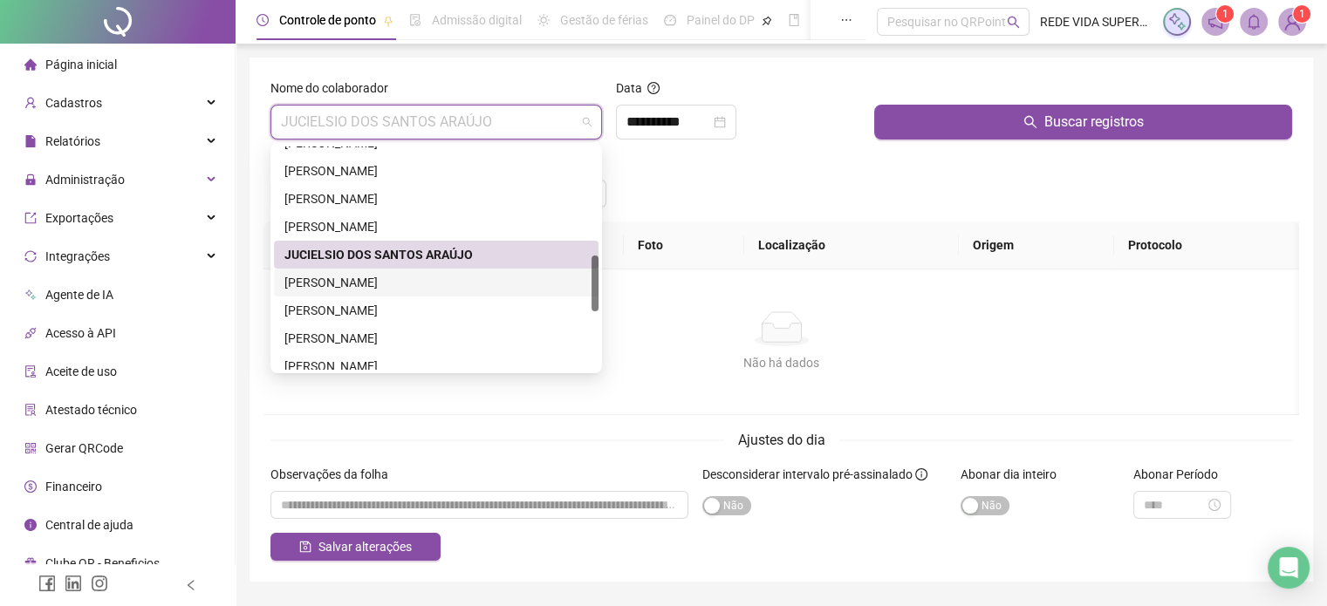
click at [468, 284] on div "[PERSON_NAME]" at bounding box center [436, 282] width 304 height 19
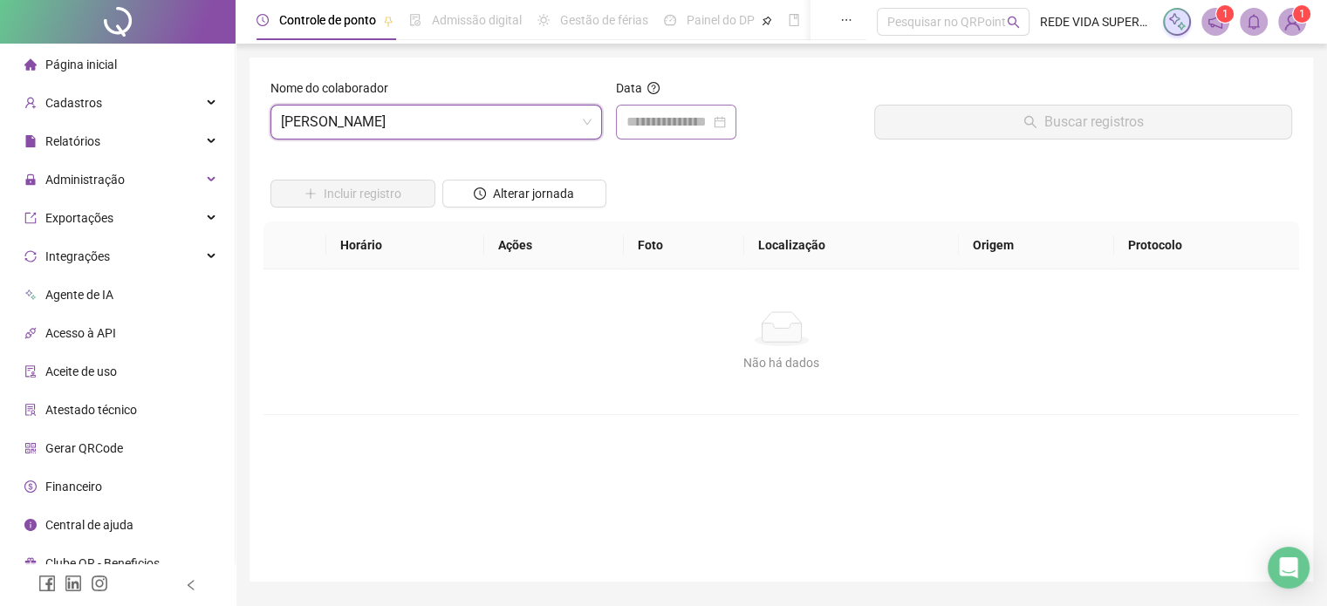
click at [706, 110] on div at bounding box center [676, 122] width 120 height 35
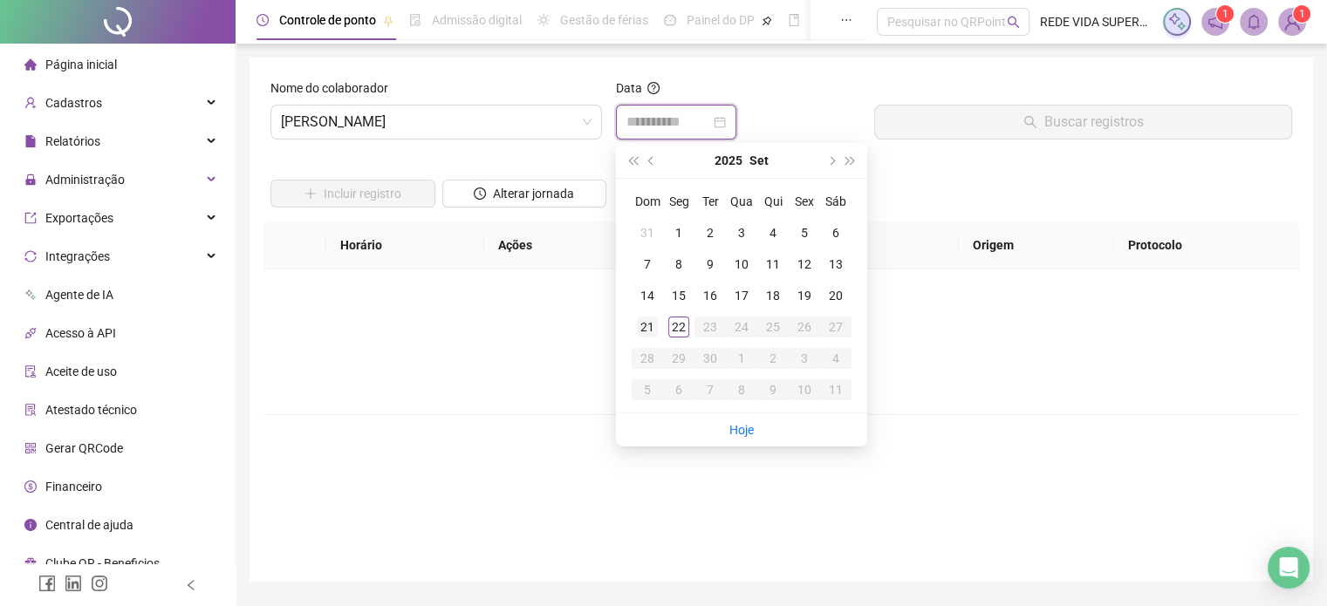
type input "**********"
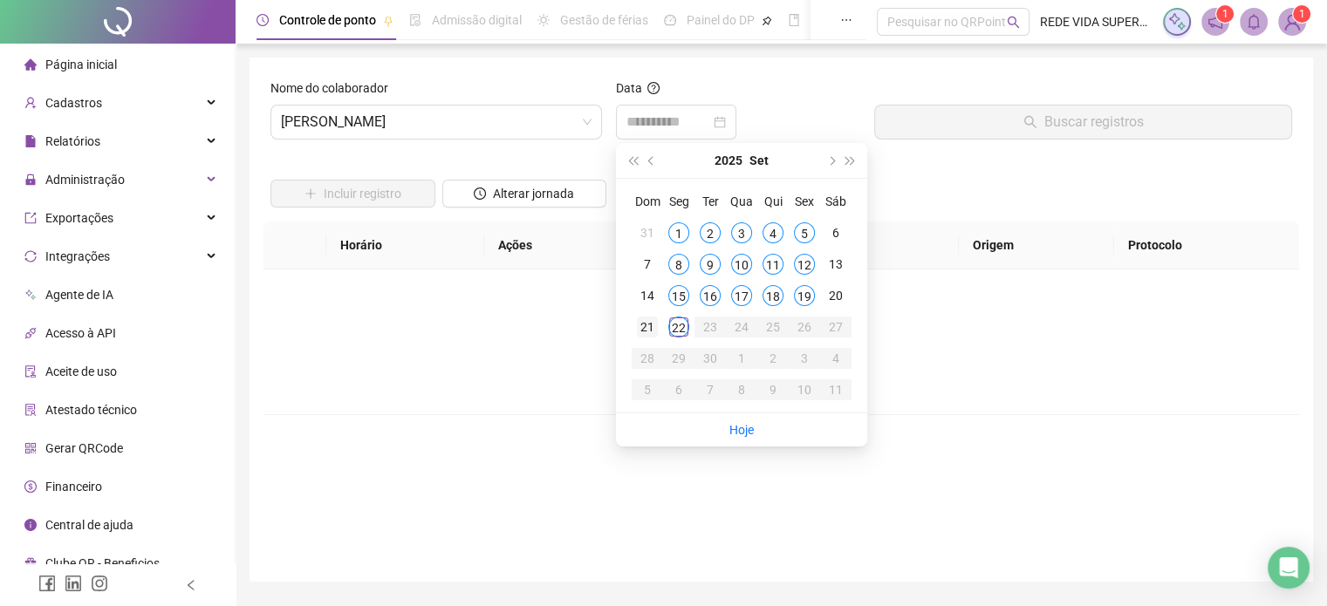
click at [645, 330] on div "21" at bounding box center [647, 327] width 21 height 21
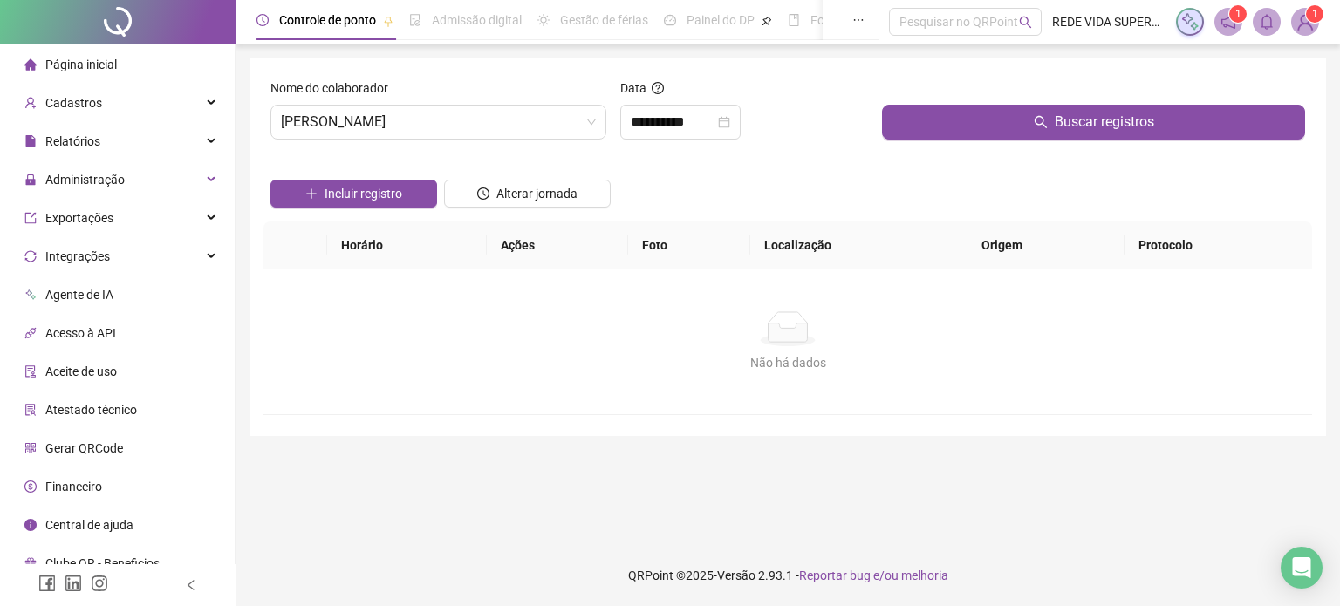
click at [942, 145] on div "Buscar registros" at bounding box center [1093, 115] width 437 height 75
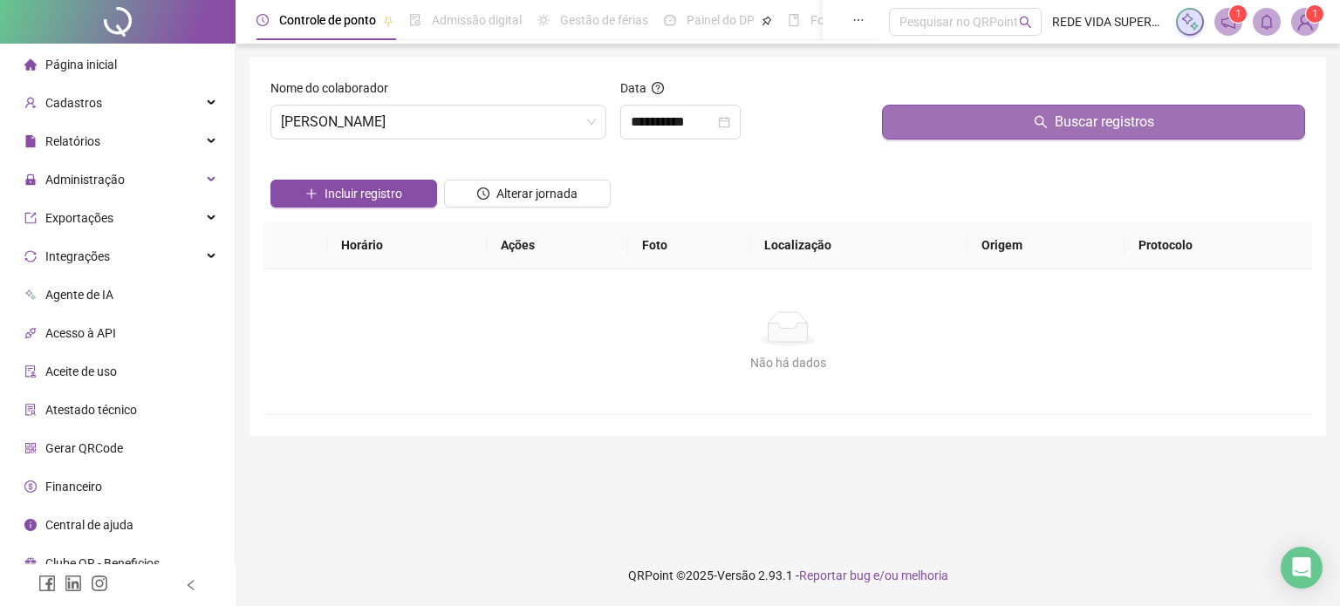
click at [949, 133] on button "Buscar registros" at bounding box center [1093, 122] width 423 height 35
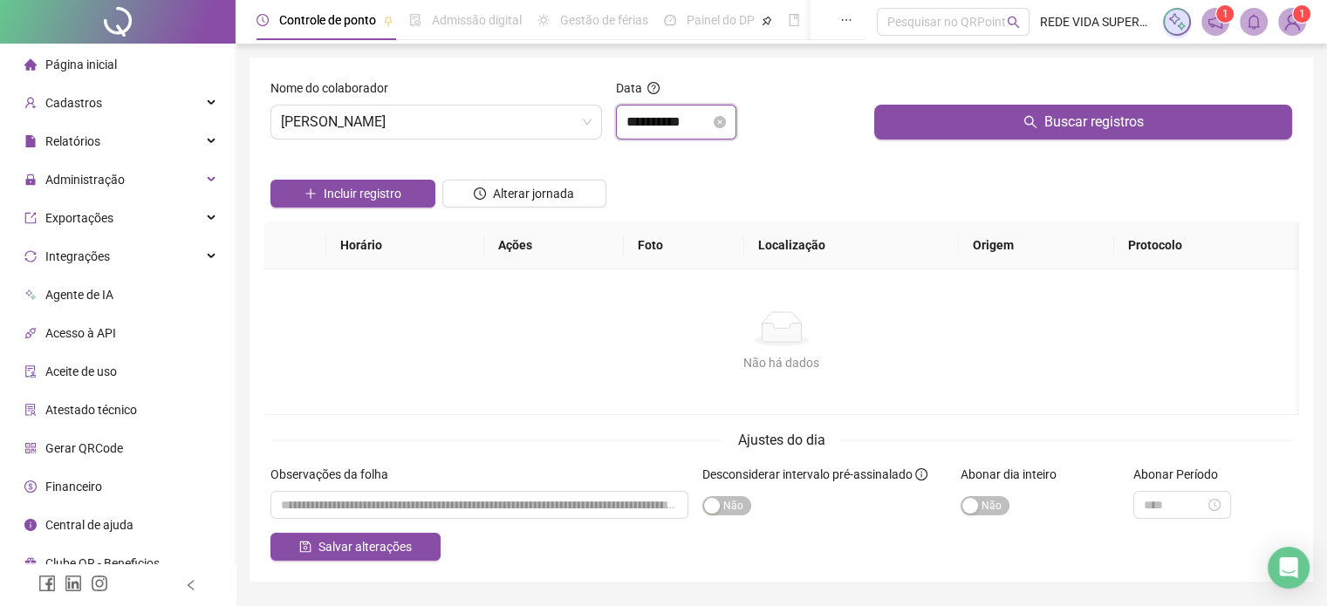
click at [684, 118] on input "**********" at bounding box center [668, 122] width 84 height 21
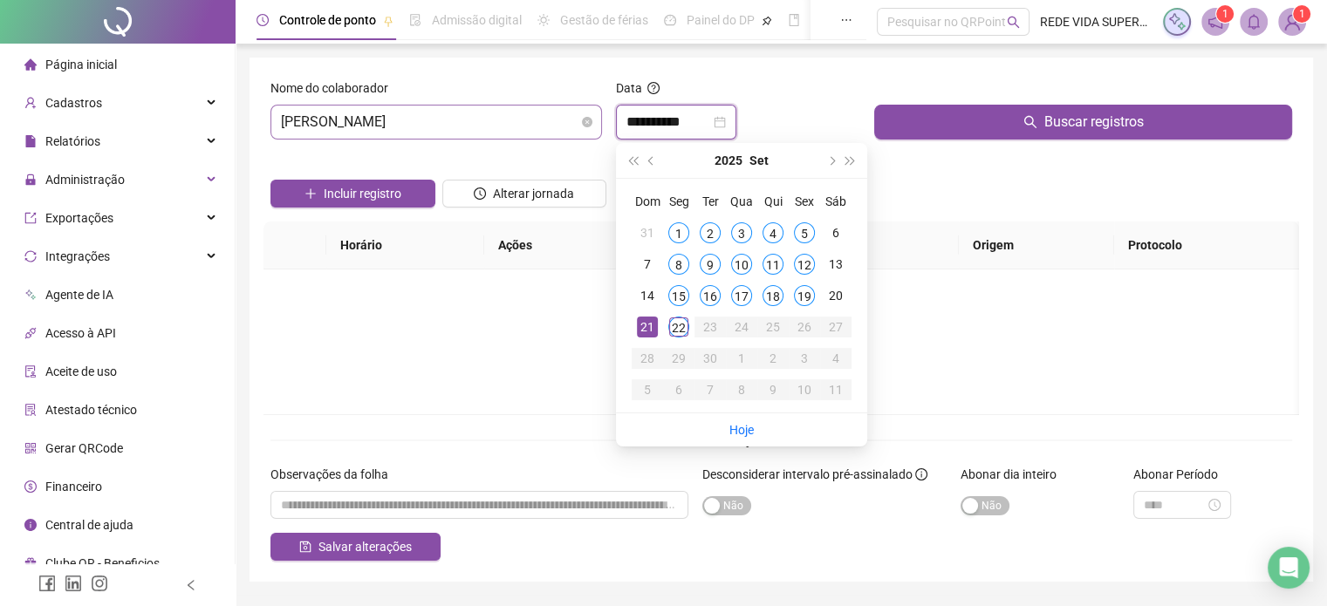
click at [501, 118] on span "[PERSON_NAME]" at bounding box center [436, 122] width 311 height 33
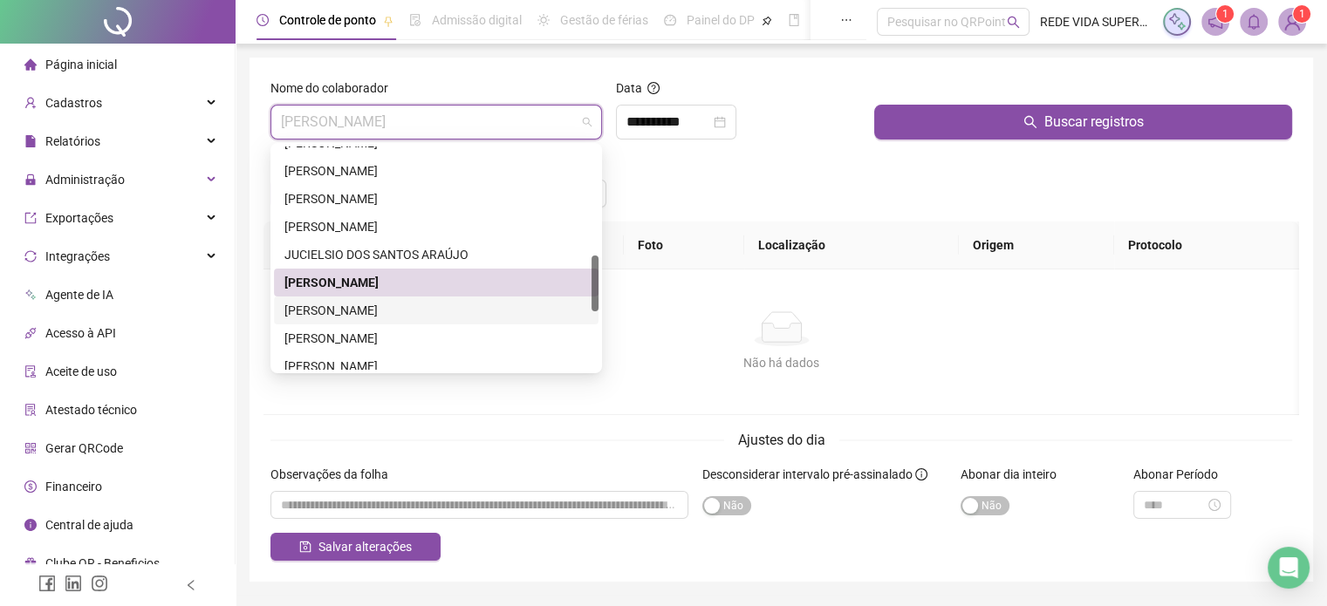
click at [402, 313] on div "[PERSON_NAME]" at bounding box center [436, 310] width 304 height 19
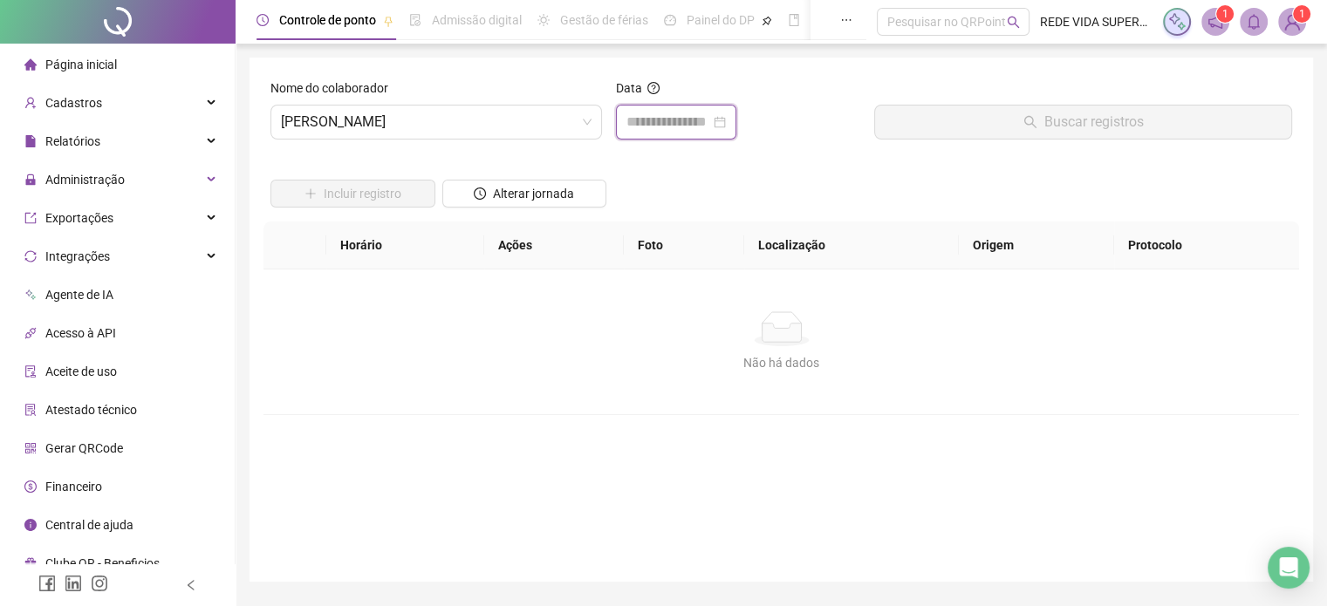
click at [688, 113] on input at bounding box center [668, 122] width 84 height 21
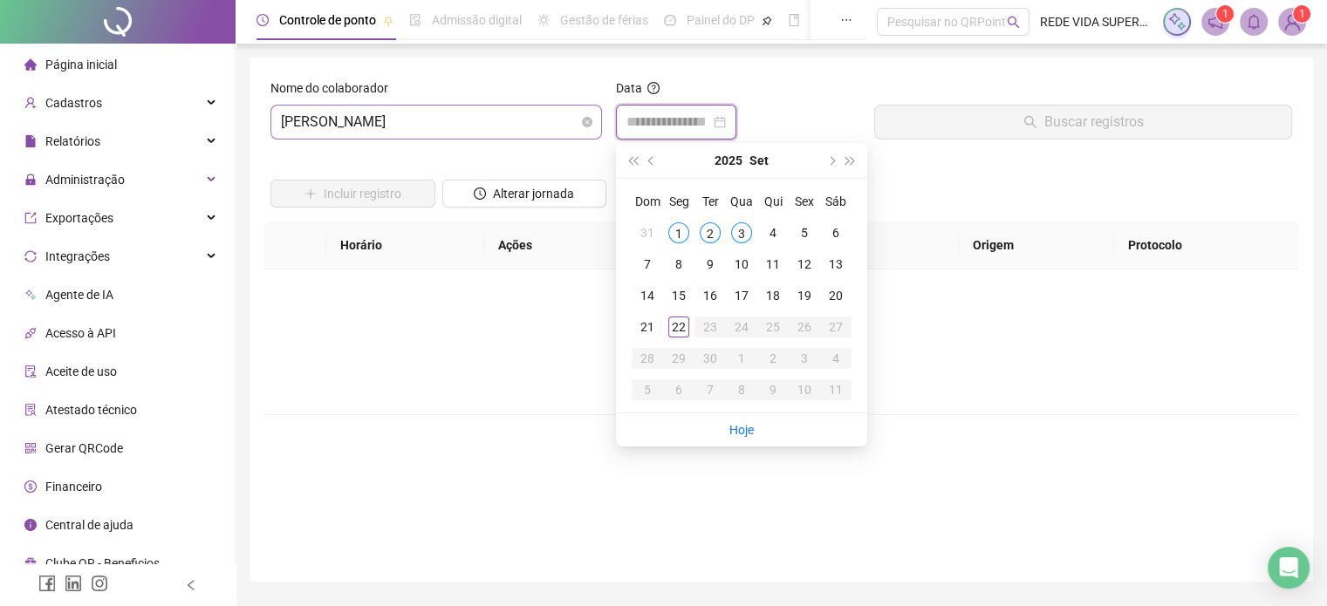
click at [485, 113] on span "[PERSON_NAME]" at bounding box center [436, 122] width 311 height 33
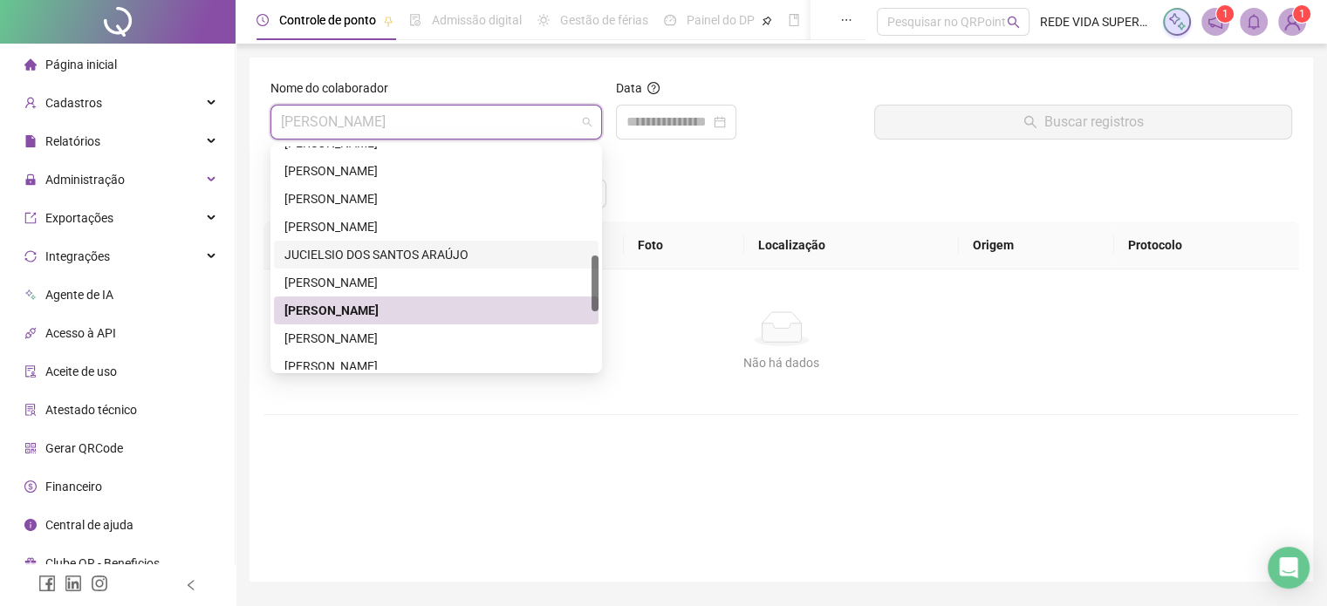
scroll to position [523, 0]
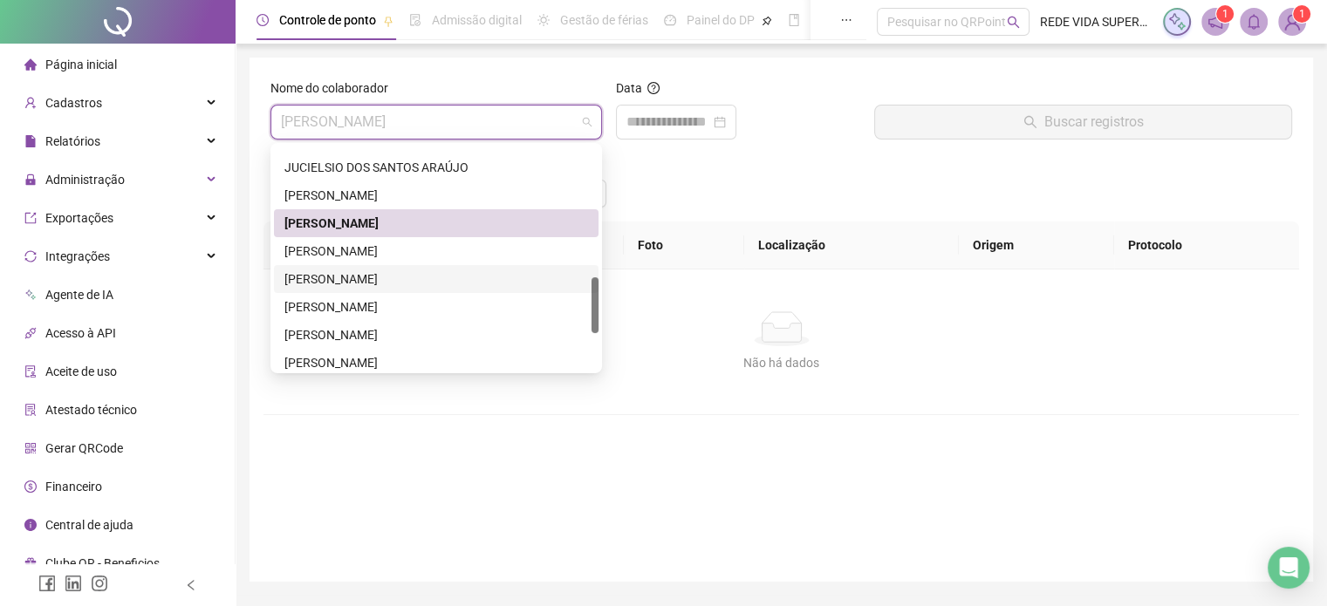
click at [481, 243] on div "[PERSON_NAME]" at bounding box center [436, 251] width 304 height 19
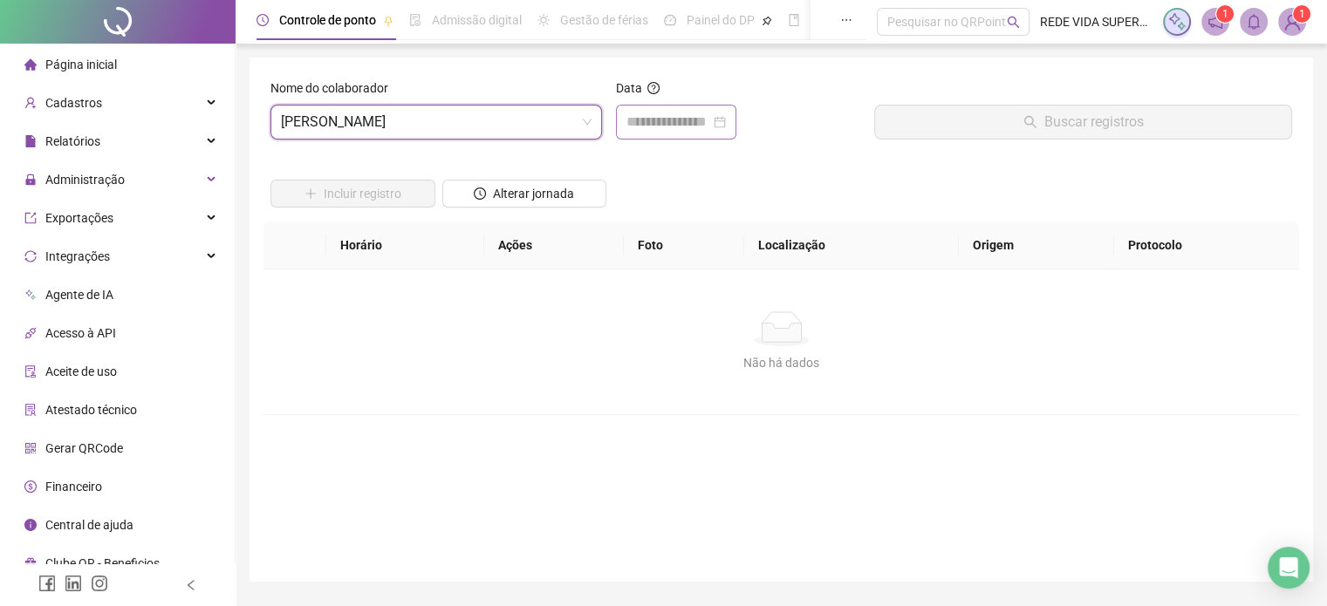
click at [696, 109] on div at bounding box center [676, 122] width 120 height 35
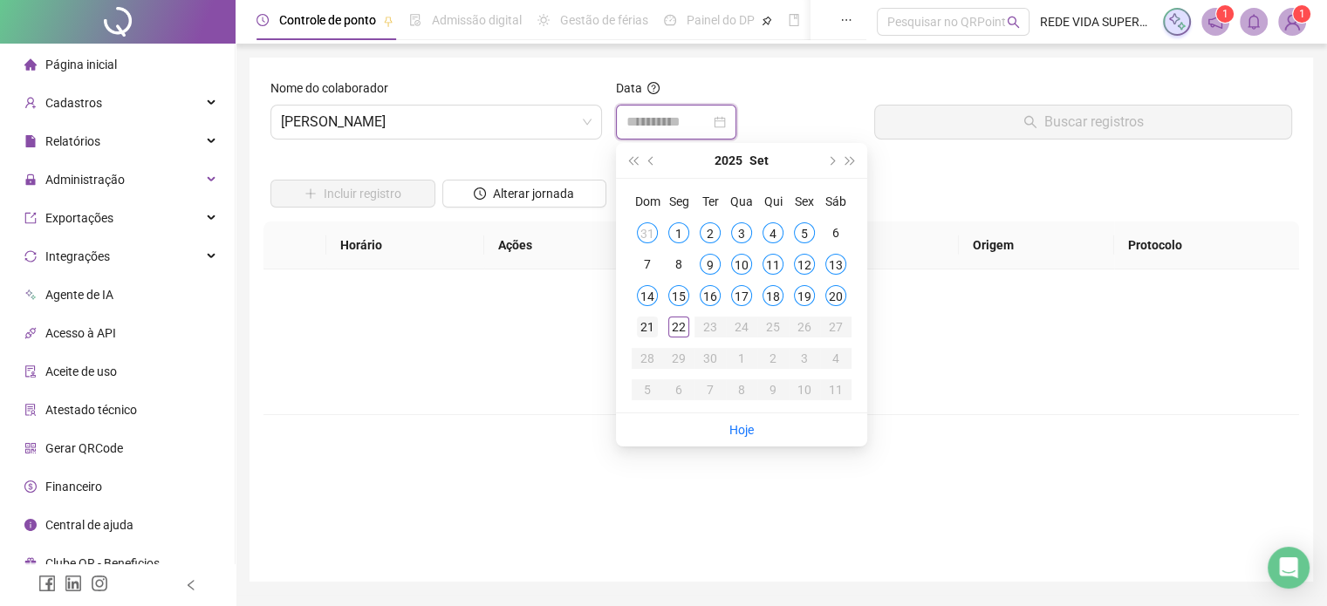
type input "**********"
click at [645, 318] on div "21" at bounding box center [647, 327] width 21 height 21
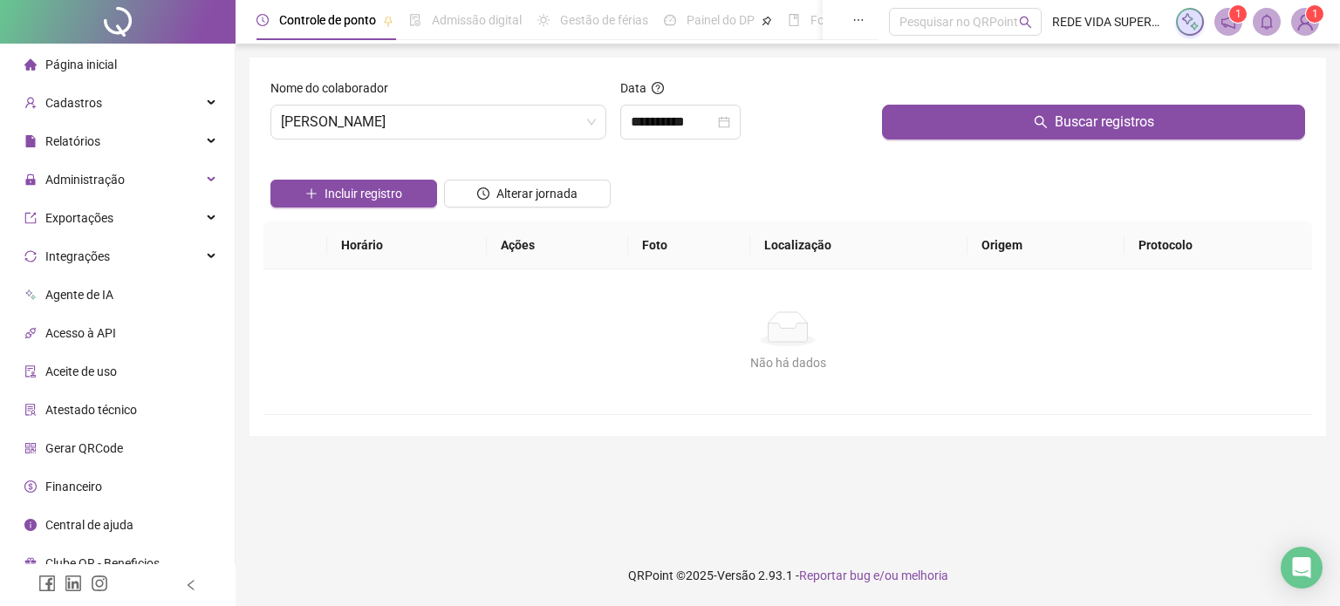
drag, startPoint x: 907, startPoint y: 159, endPoint x: 942, endPoint y: 133, distance: 43.6
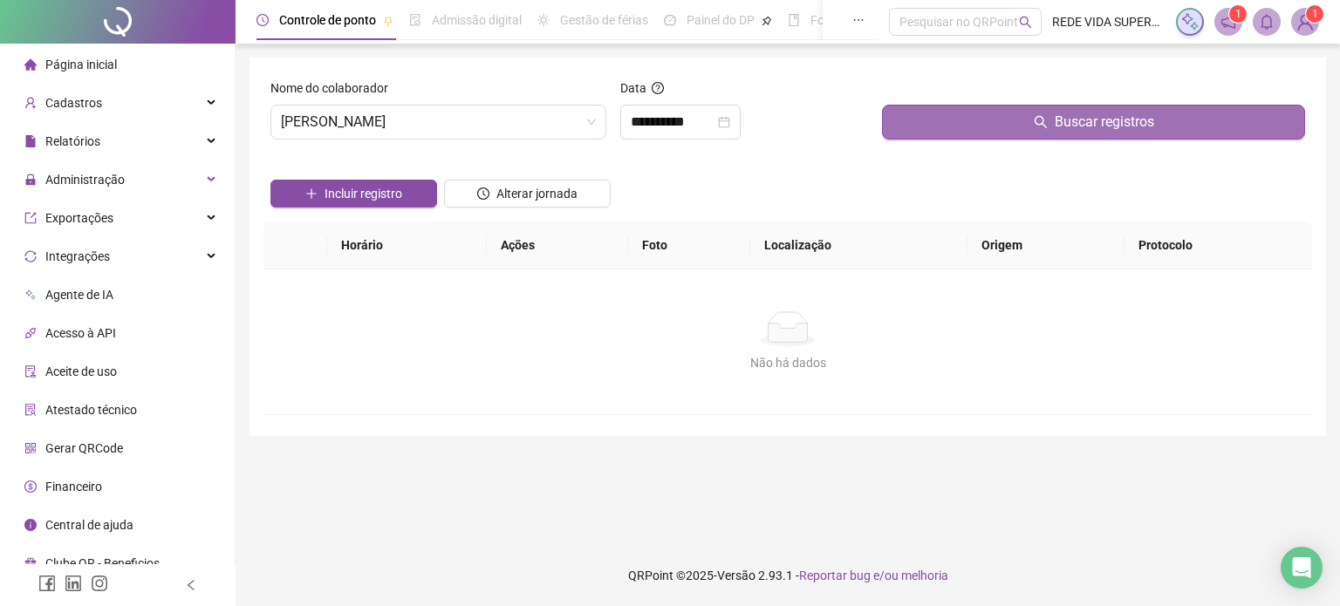
click at [908, 157] on div "Incluir registro Alterar jornada" at bounding box center [787, 188] width 1041 height 68
click at [942, 133] on button "Buscar registros" at bounding box center [1093, 122] width 423 height 35
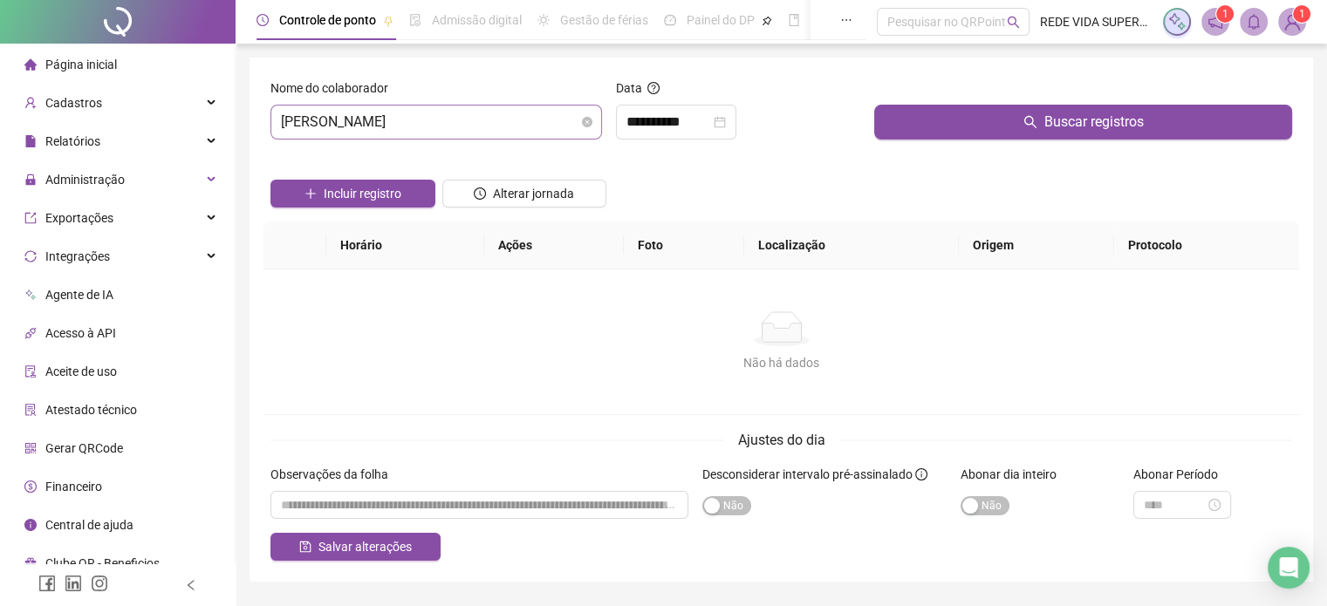
click at [549, 125] on span "[PERSON_NAME]" at bounding box center [436, 122] width 311 height 33
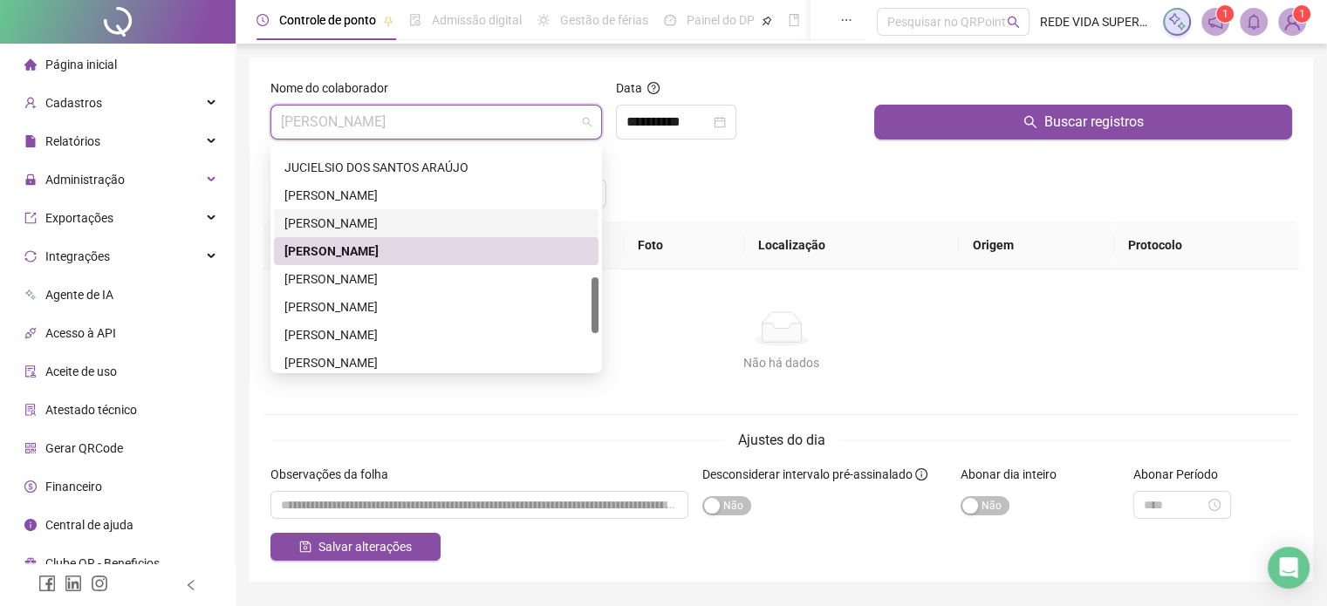
scroll to position [611, 0]
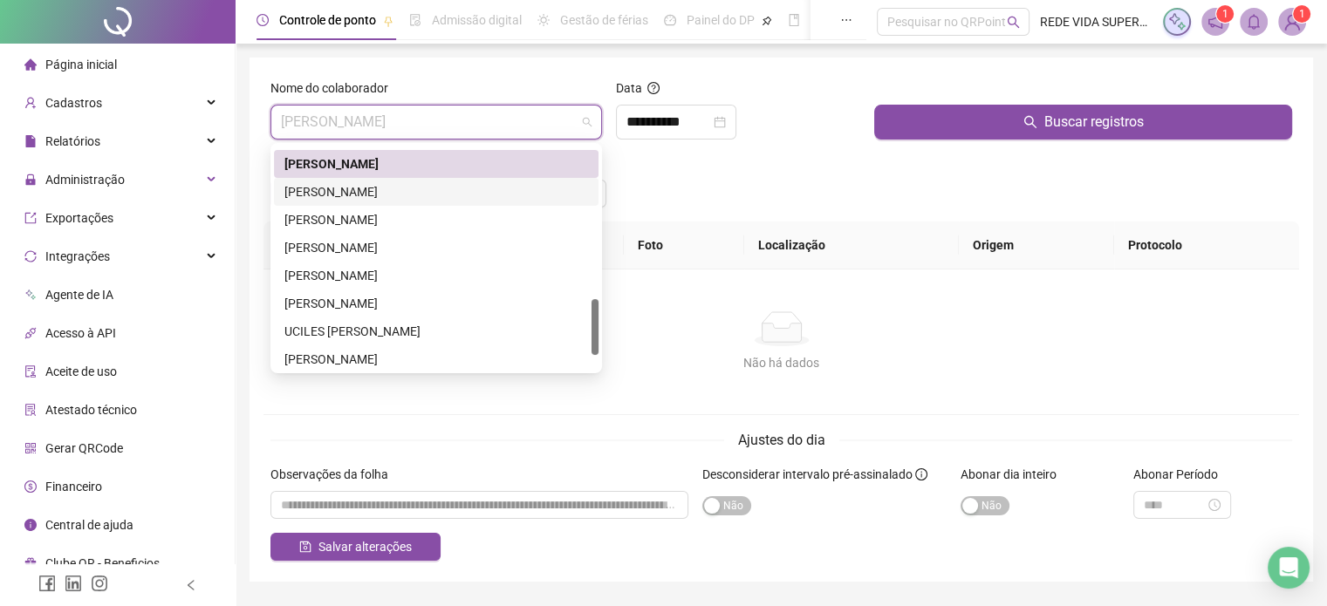
click at [460, 187] on div "[PERSON_NAME]" at bounding box center [436, 191] width 304 height 19
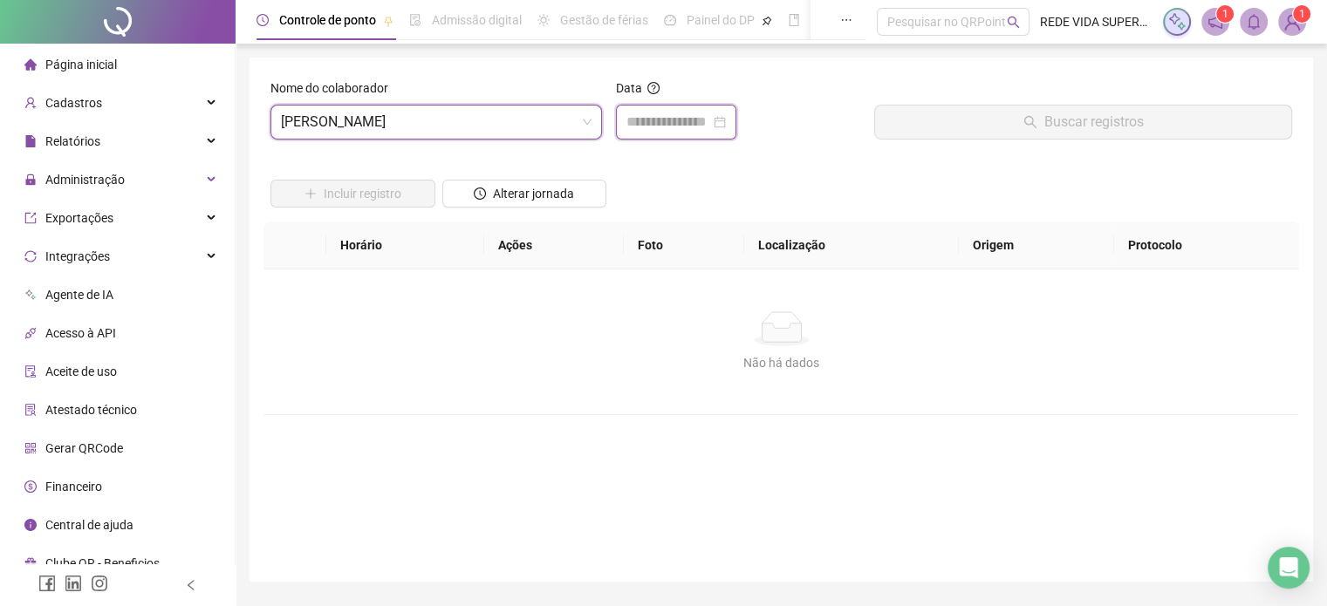
click at [681, 126] on input at bounding box center [668, 122] width 84 height 21
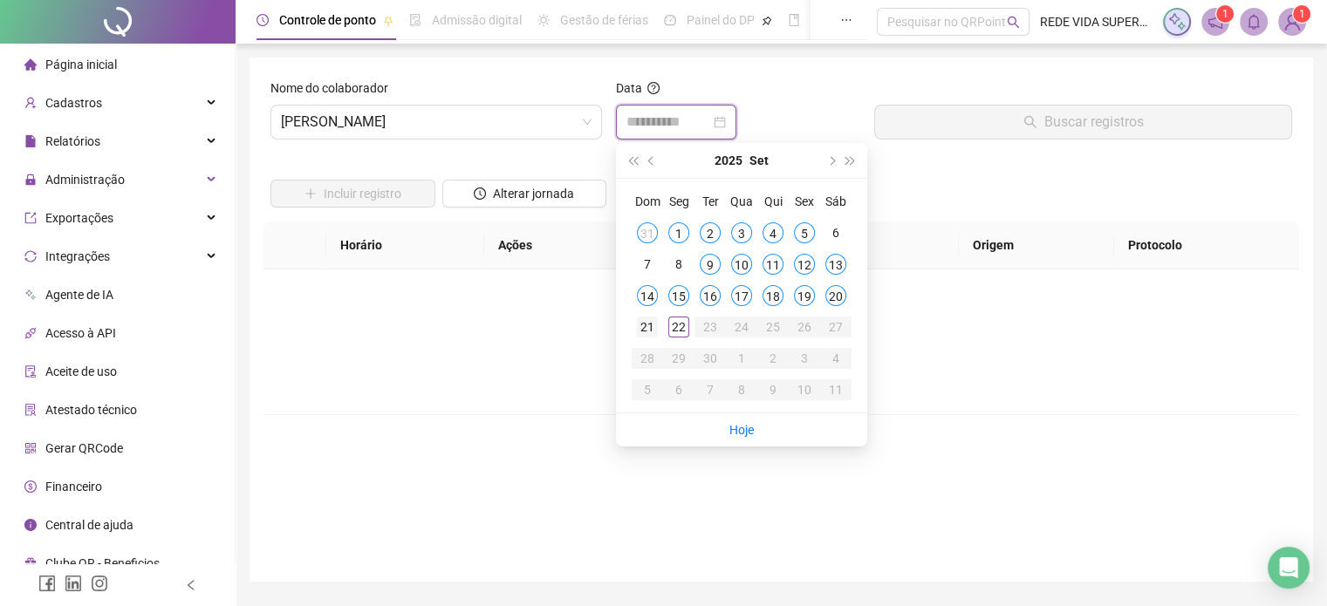
type input "**********"
click at [643, 328] on div "21" at bounding box center [647, 327] width 21 height 21
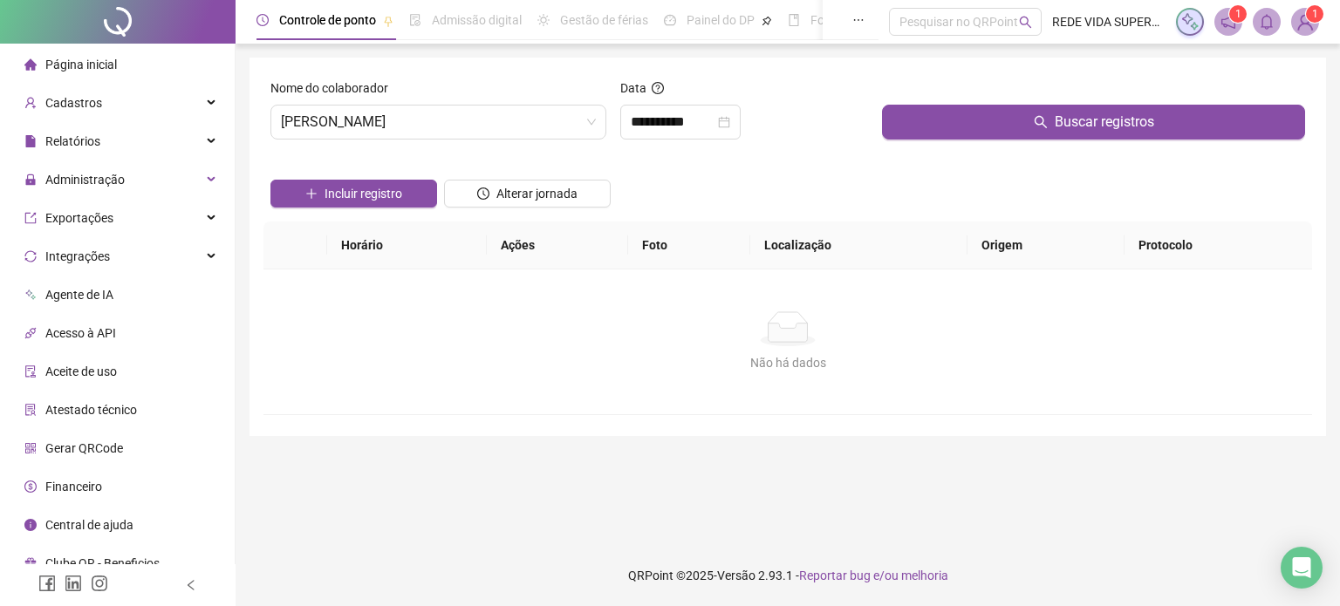
click at [928, 142] on div "Buscar registros" at bounding box center [1093, 115] width 437 height 75
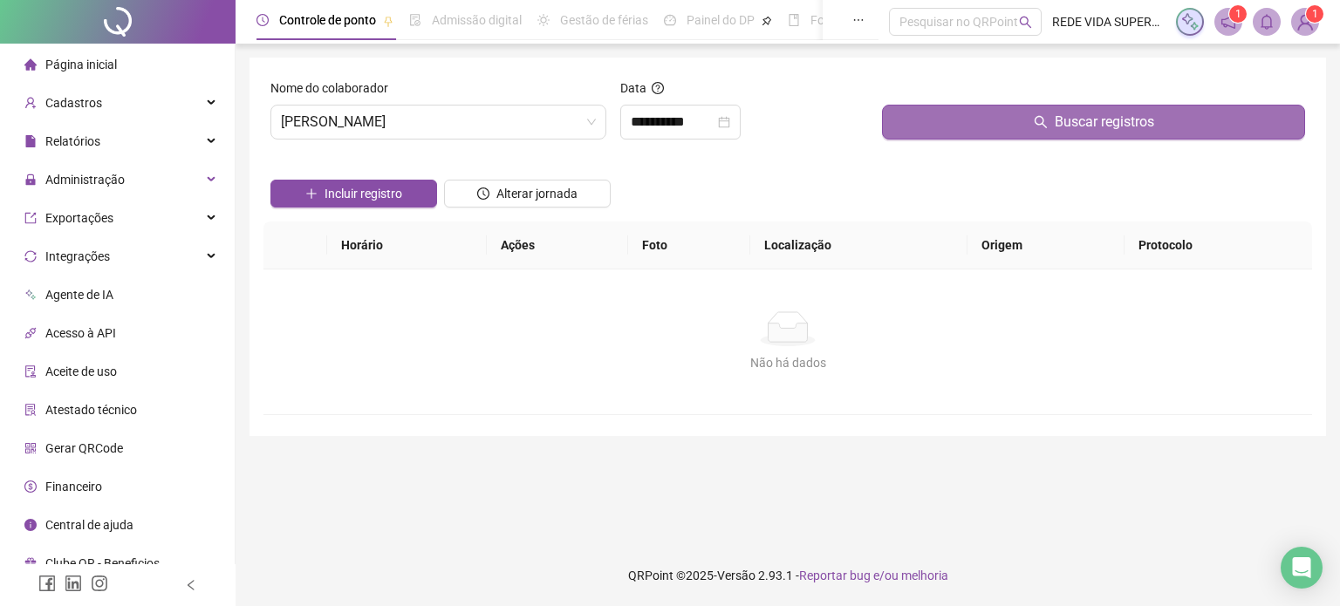
click at [950, 126] on button "Buscar registros" at bounding box center [1093, 122] width 423 height 35
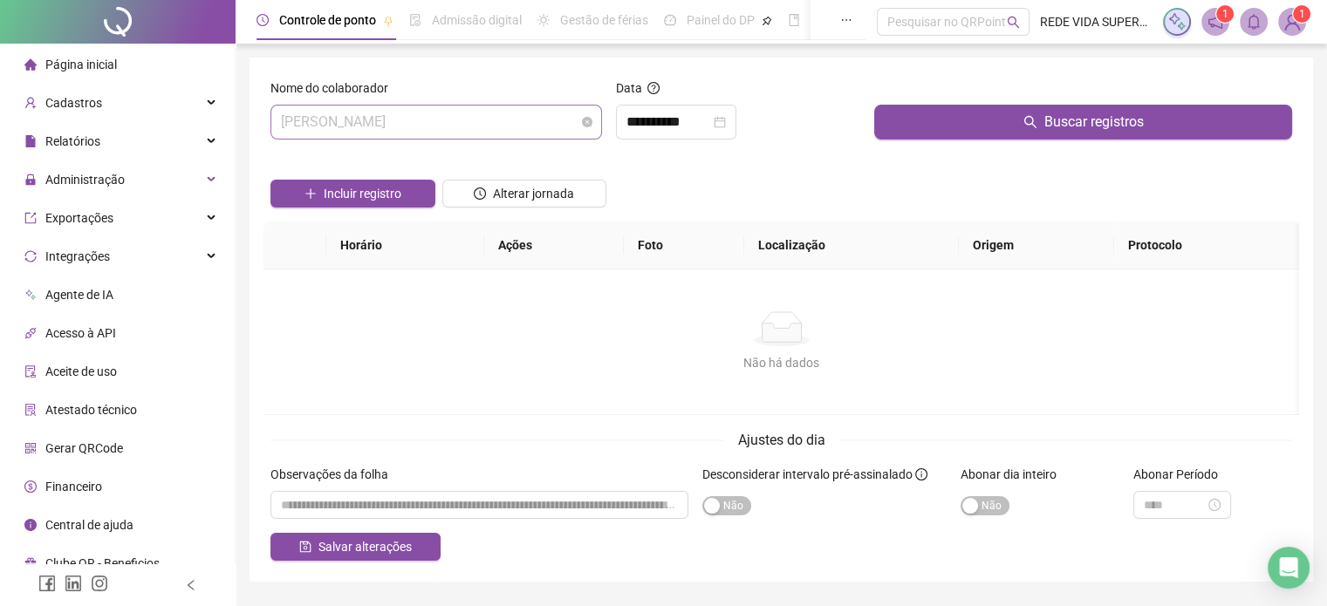
click at [570, 115] on span "[PERSON_NAME]" at bounding box center [436, 122] width 311 height 33
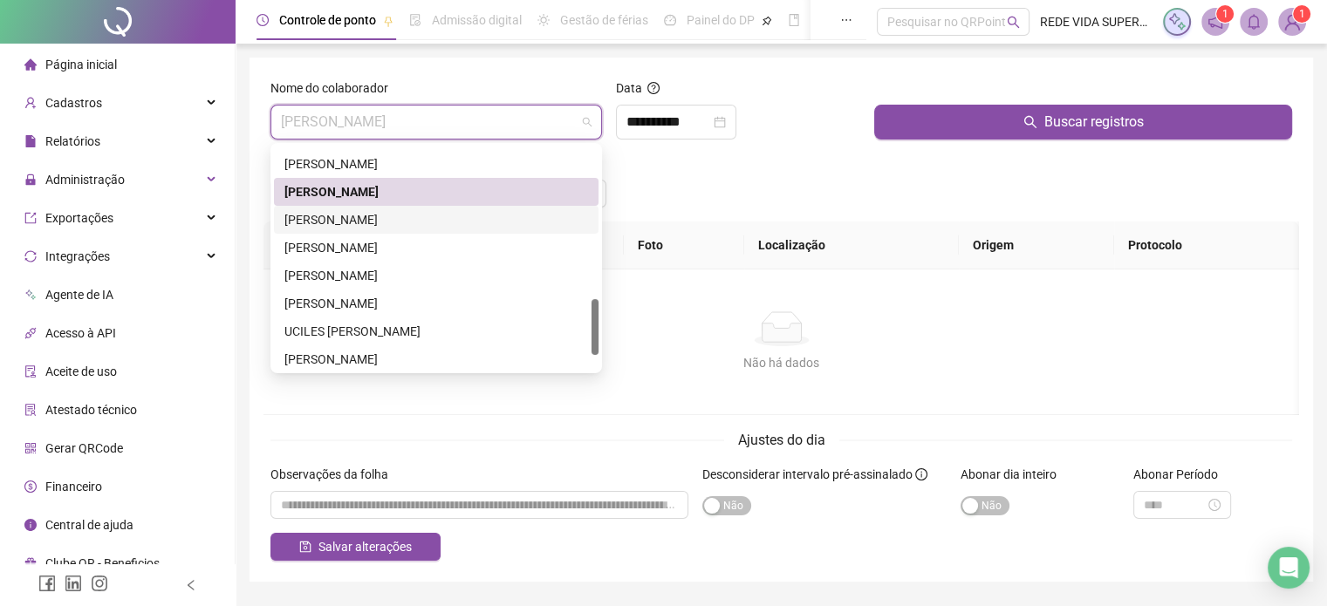
click at [488, 214] on div "[PERSON_NAME]" at bounding box center [436, 219] width 304 height 19
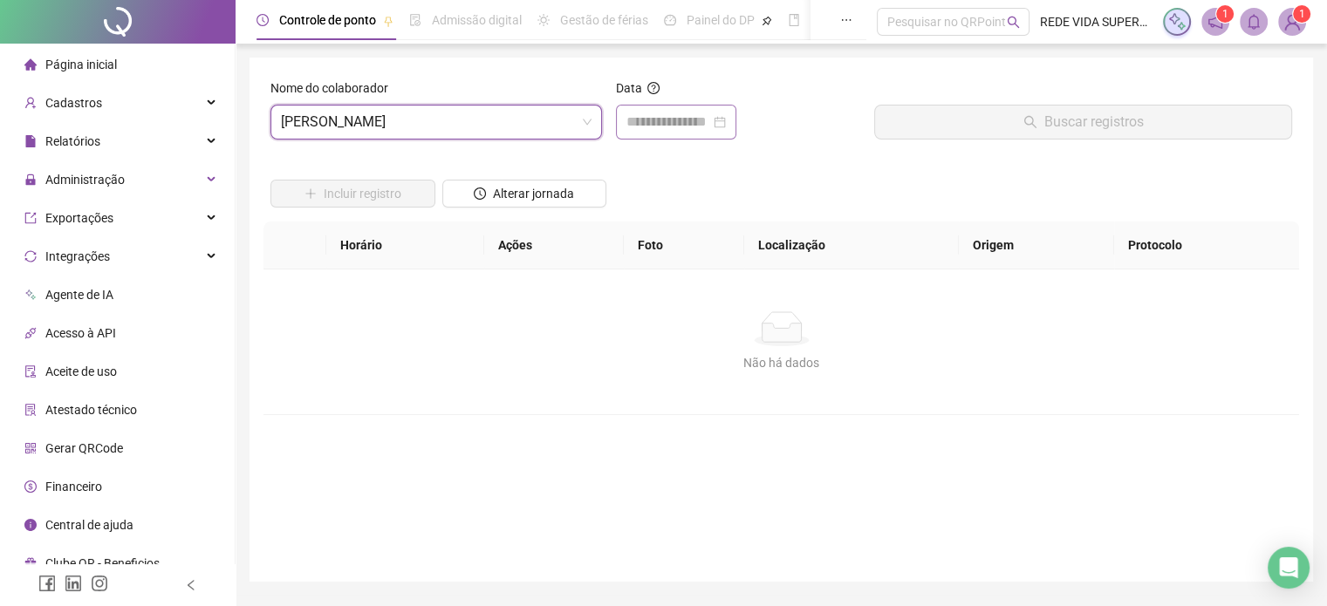
click at [652, 133] on div at bounding box center [676, 122] width 120 height 35
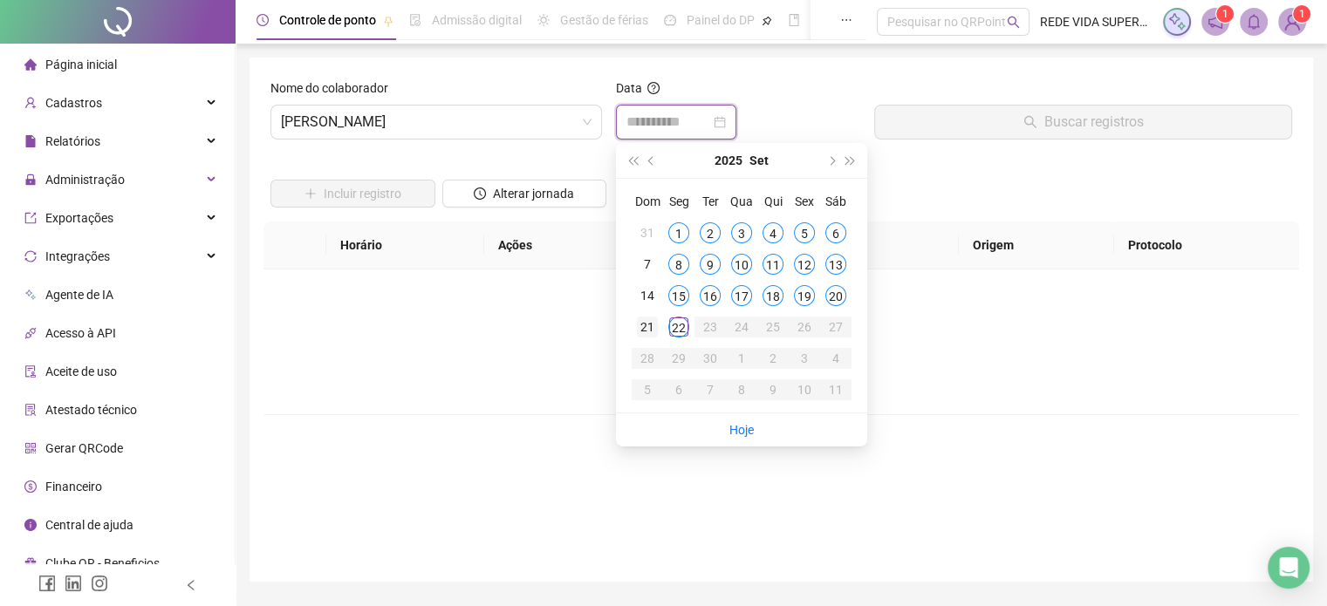
type input "**********"
click at [650, 326] on div "21" at bounding box center [647, 327] width 21 height 21
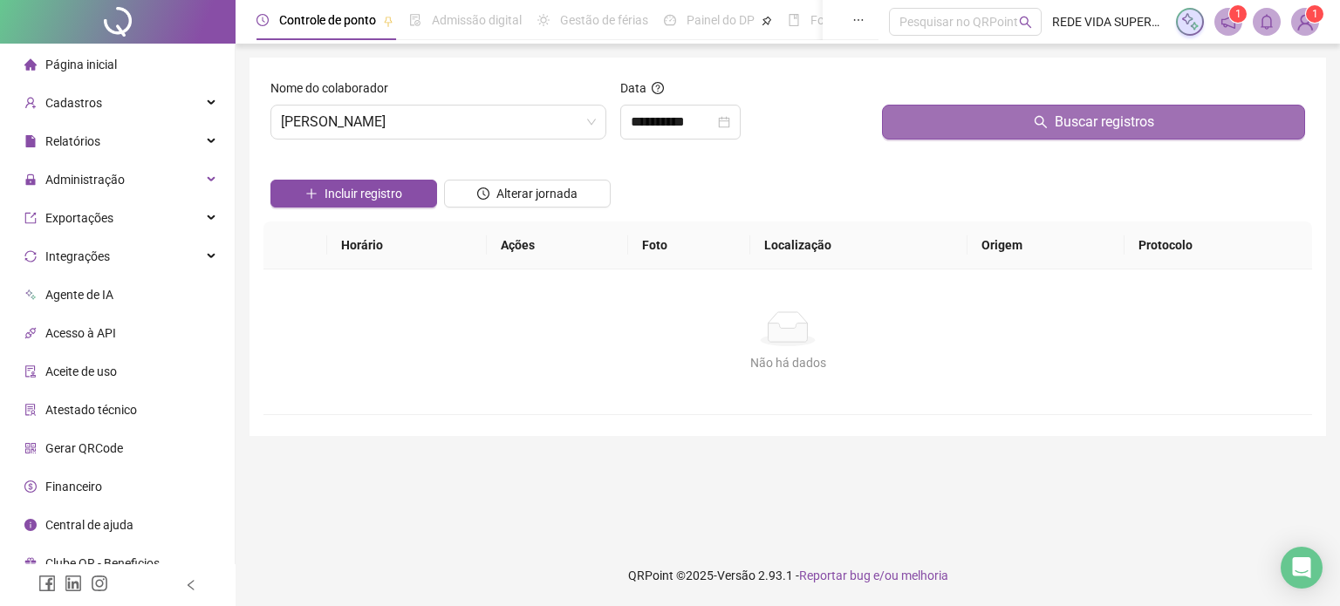
click at [955, 133] on button "Buscar registros" at bounding box center [1093, 122] width 423 height 35
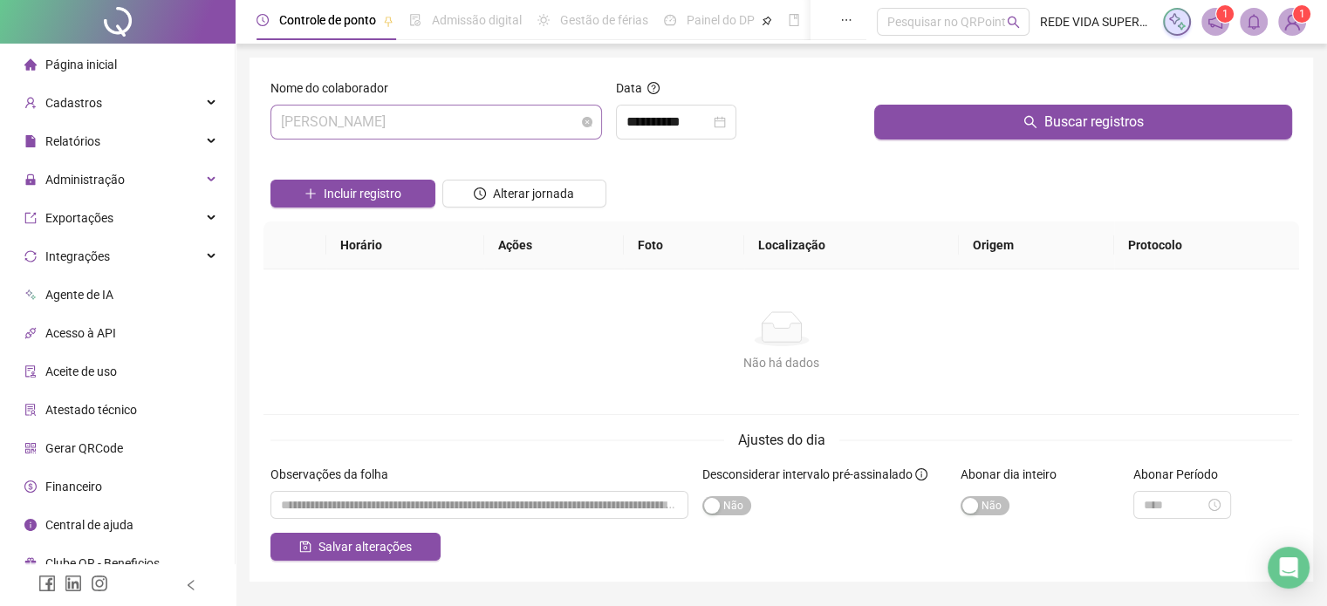
click at [541, 126] on span "[PERSON_NAME]" at bounding box center [436, 122] width 311 height 33
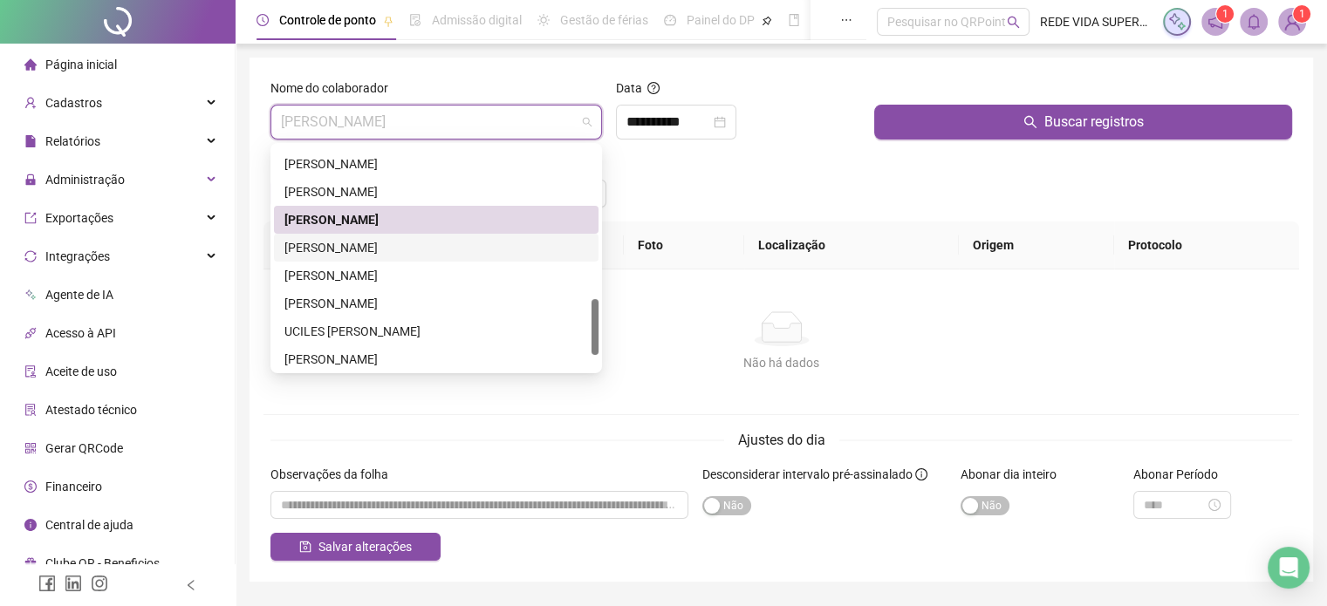
click at [519, 240] on div "[PERSON_NAME]" at bounding box center [436, 247] width 304 height 19
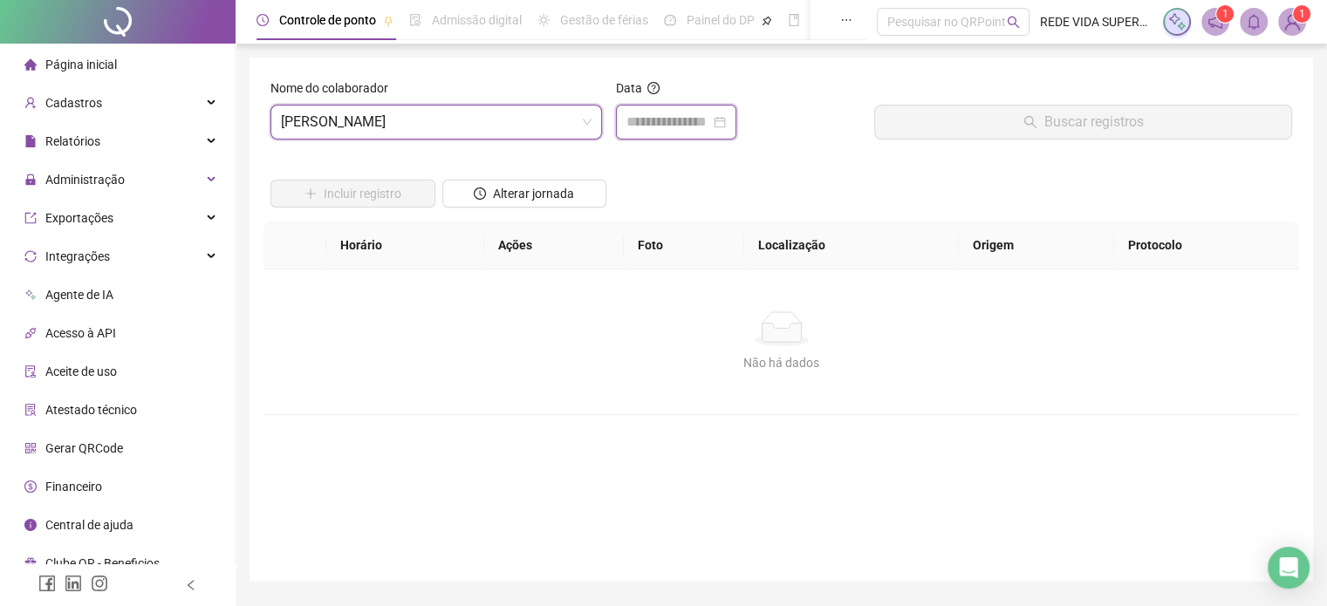
click at [678, 132] on input at bounding box center [668, 122] width 84 height 21
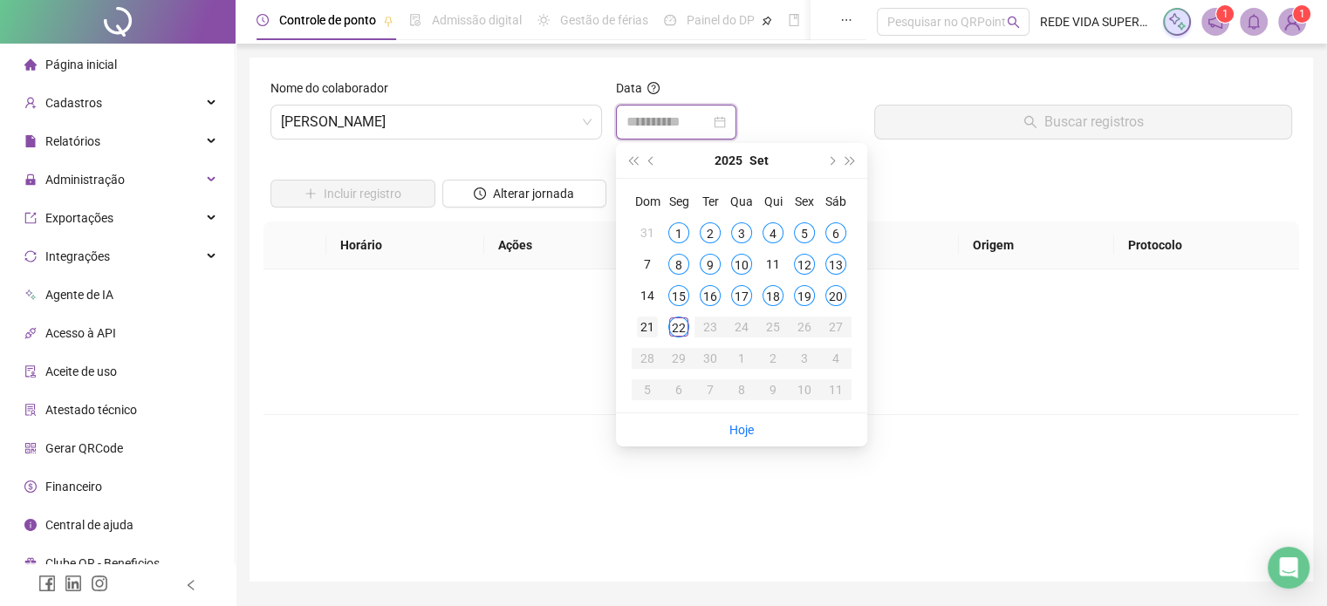
type input "**********"
click at [643, 336] on div "21" at bounding box center [647, 327] width 21 height 21
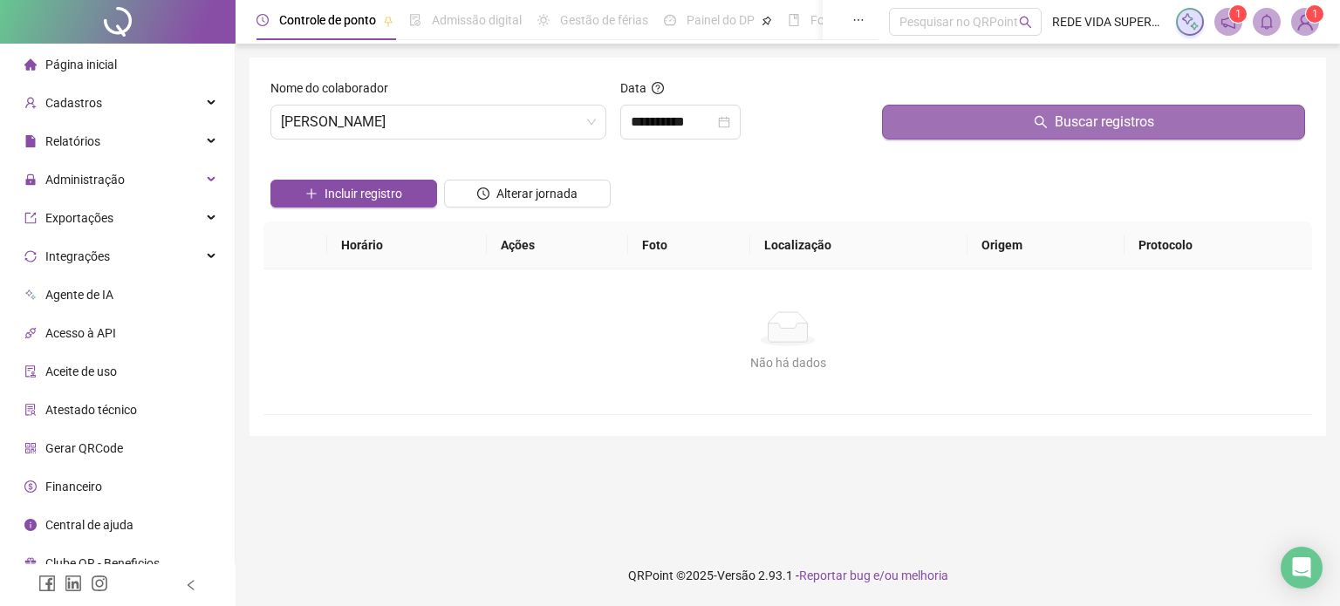
click at [945, 128] on button "Buscar registros" at bounding box center [1093, 122] width 423 height 35
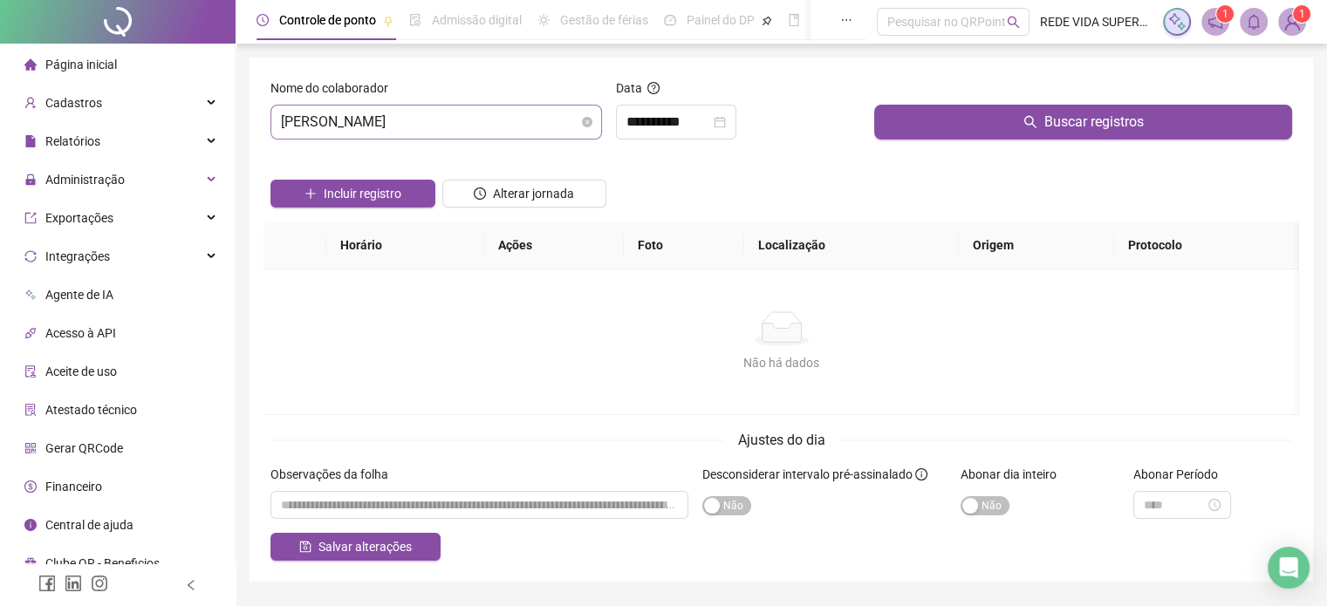
click at [579, 135] on span "[PERSON_NAME]" at bounding box center [436, 122] width 311 height 33
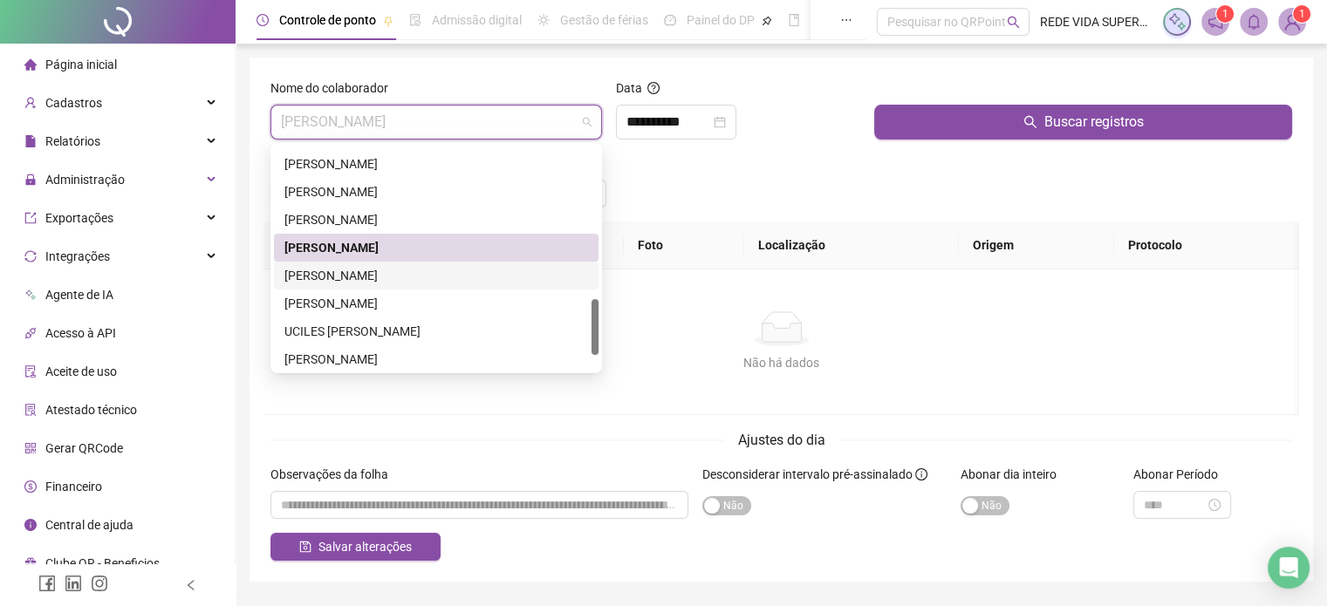
click at [497, 278] on div "[PERSON_NAME]" at bounding box center [436, 275] width 304 height 19
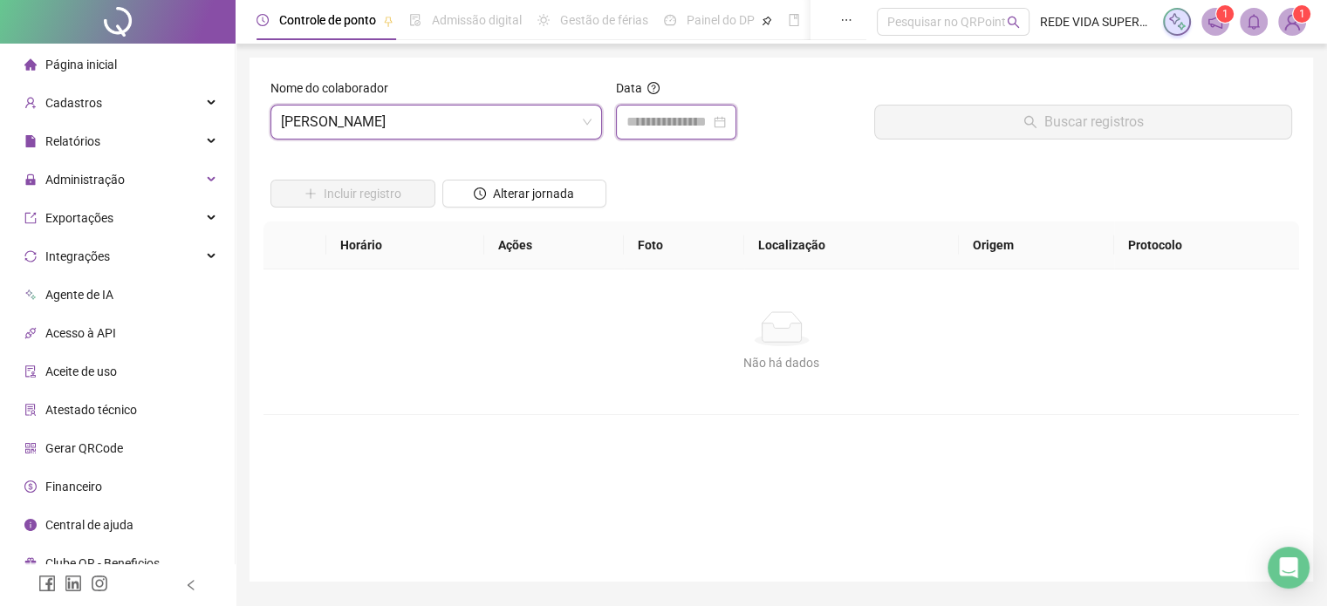
click at [703, 119] on input at bounding box center [668, 122] width 84 height 21
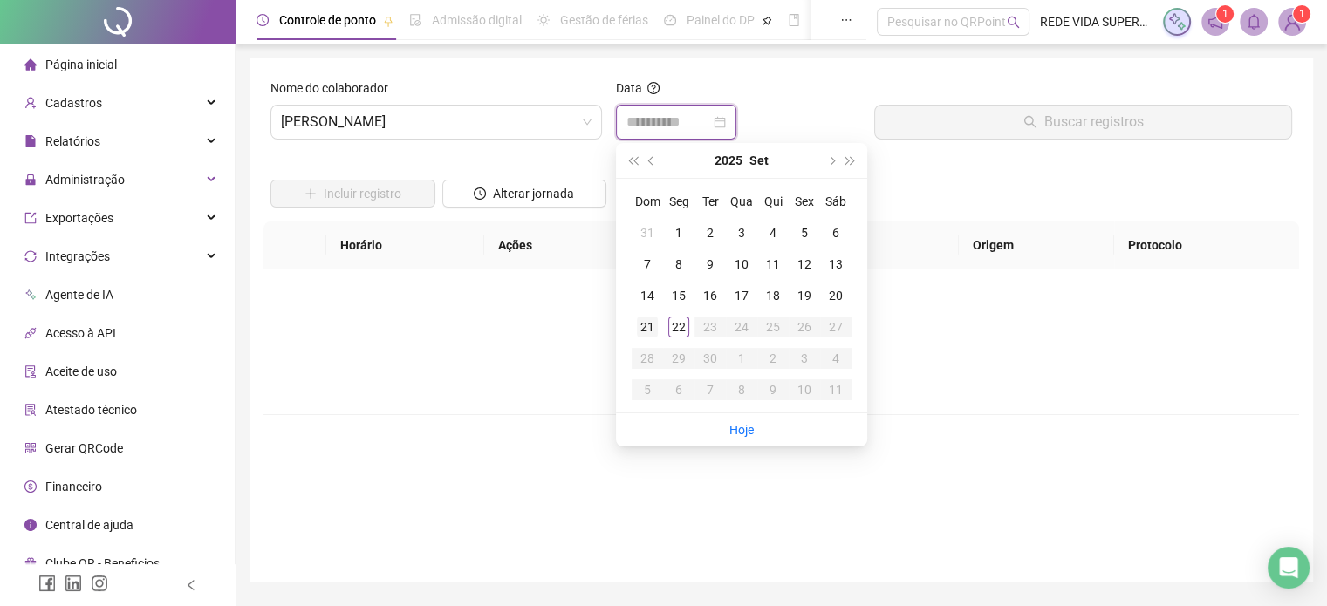
type input "**********"
click at [642, 327] on div "21" at bounding box center [647, 327] width 21 height 21
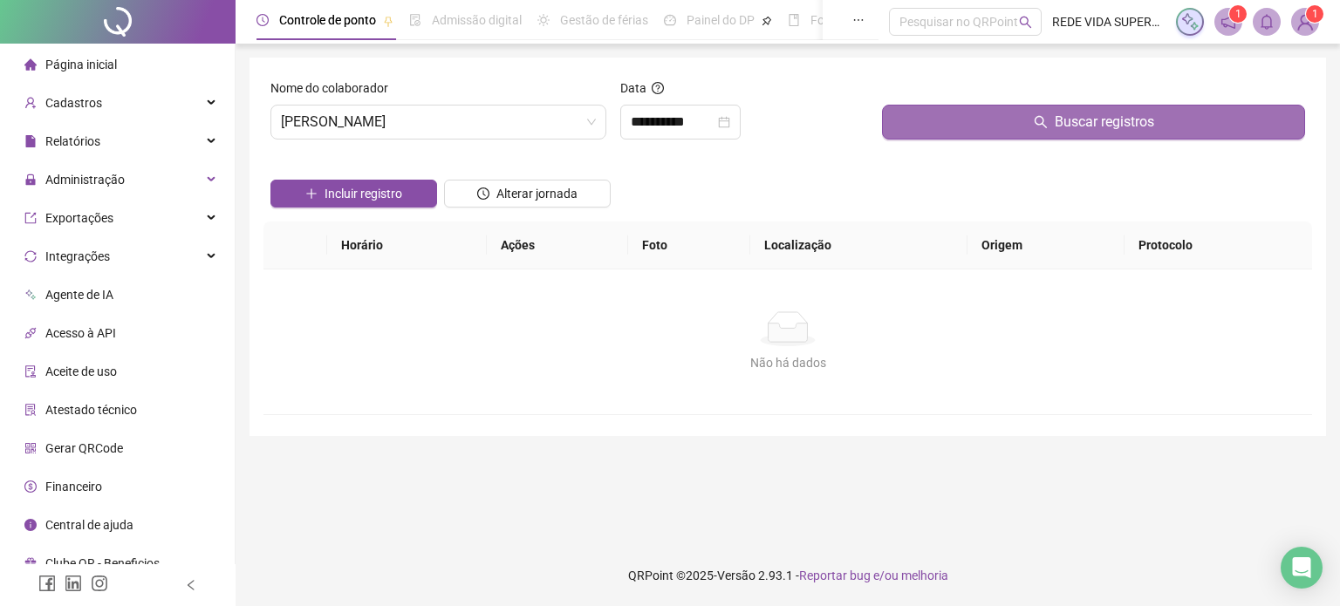
click at [927, 119] on button "Buscar registros" at bounding box center [1093, 122] width 423 height 35
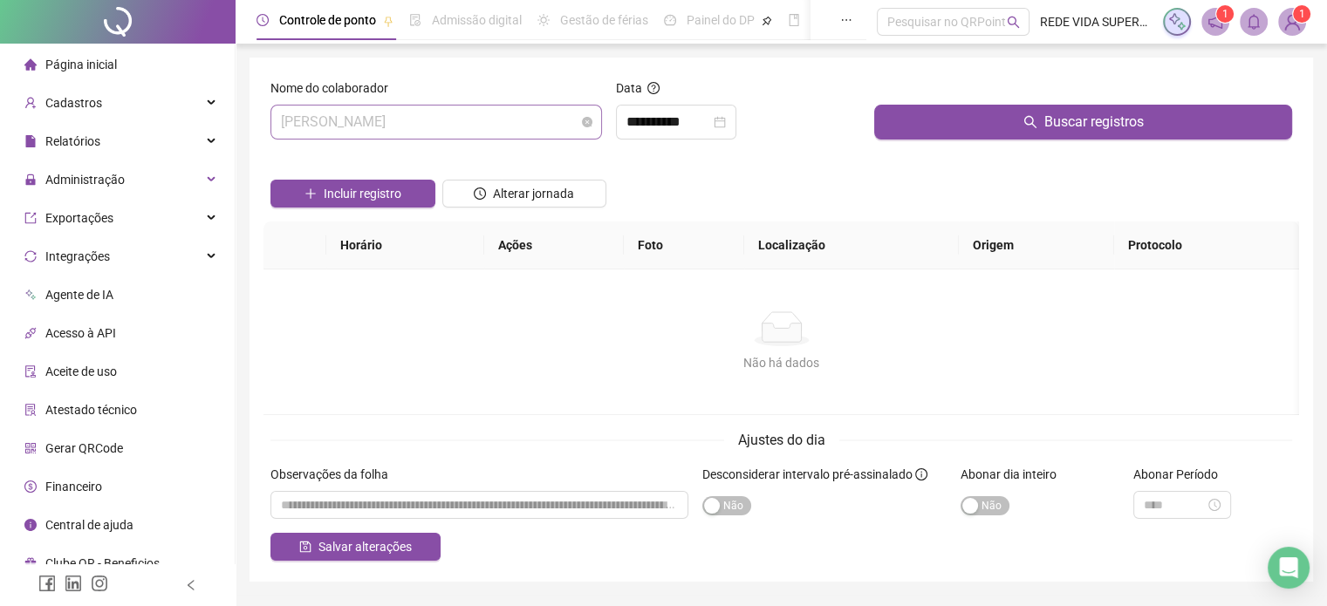
click at [528, 123] on span "[PERSON_NAME]" at bounding box center [436, 122] width 311 height 33
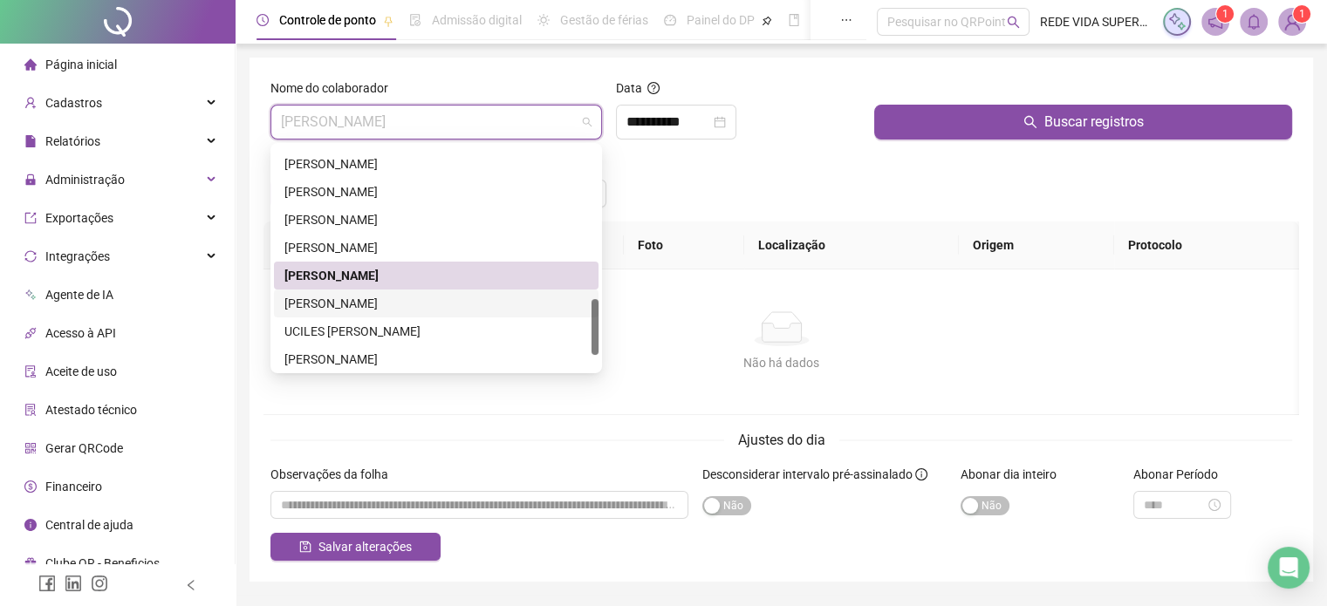
click at [467, 300] on div "[PERSON_NAME]" at bounding box center [436, 303] width 304 height 19
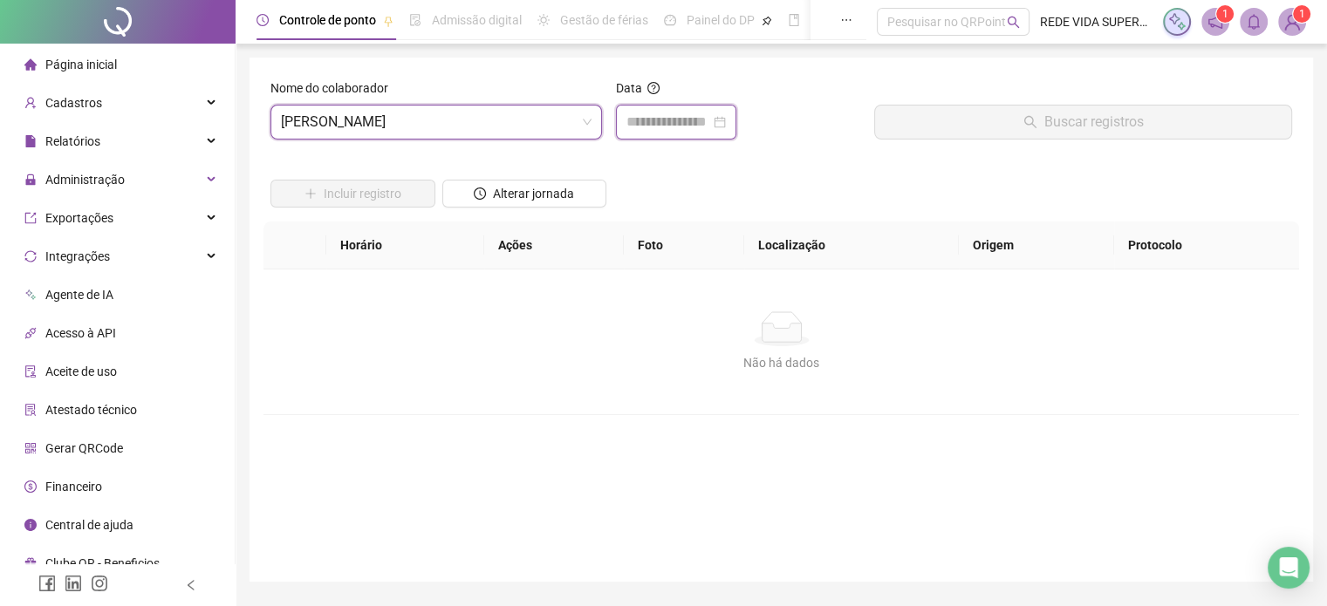
click at [698, 125] on input at bounding box center [668, 122] width 84 height 21
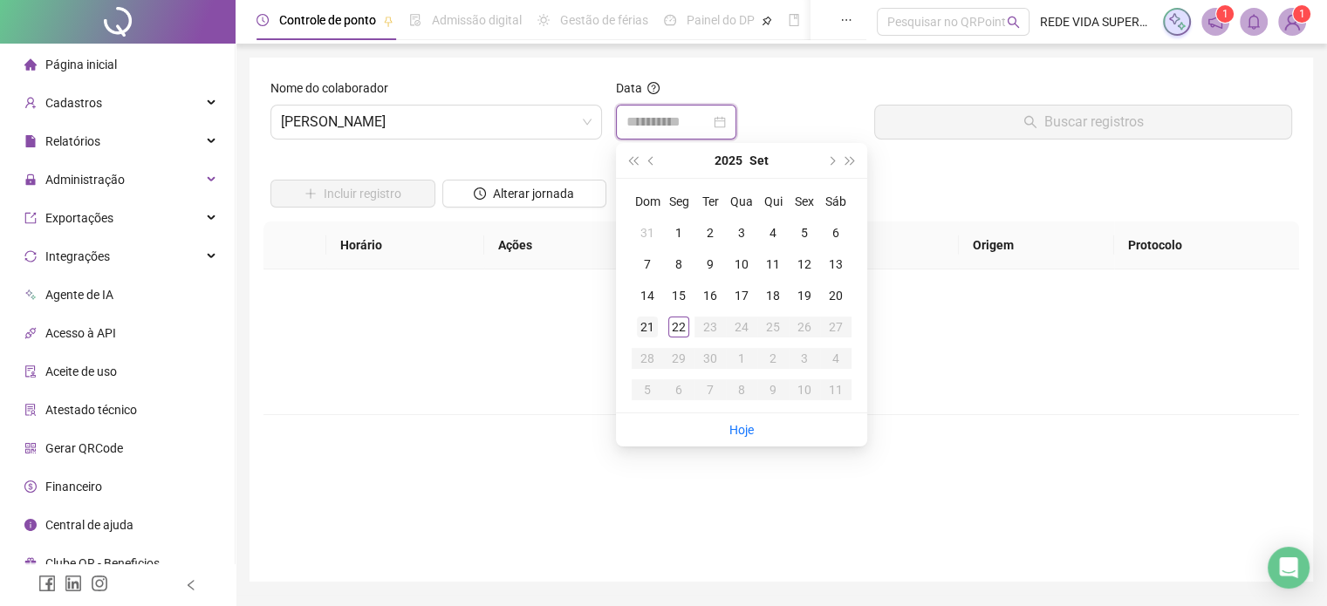
type input "**********"
click at [645, 324] on div "21" at bounding box center [647, 327] width 21 height 21
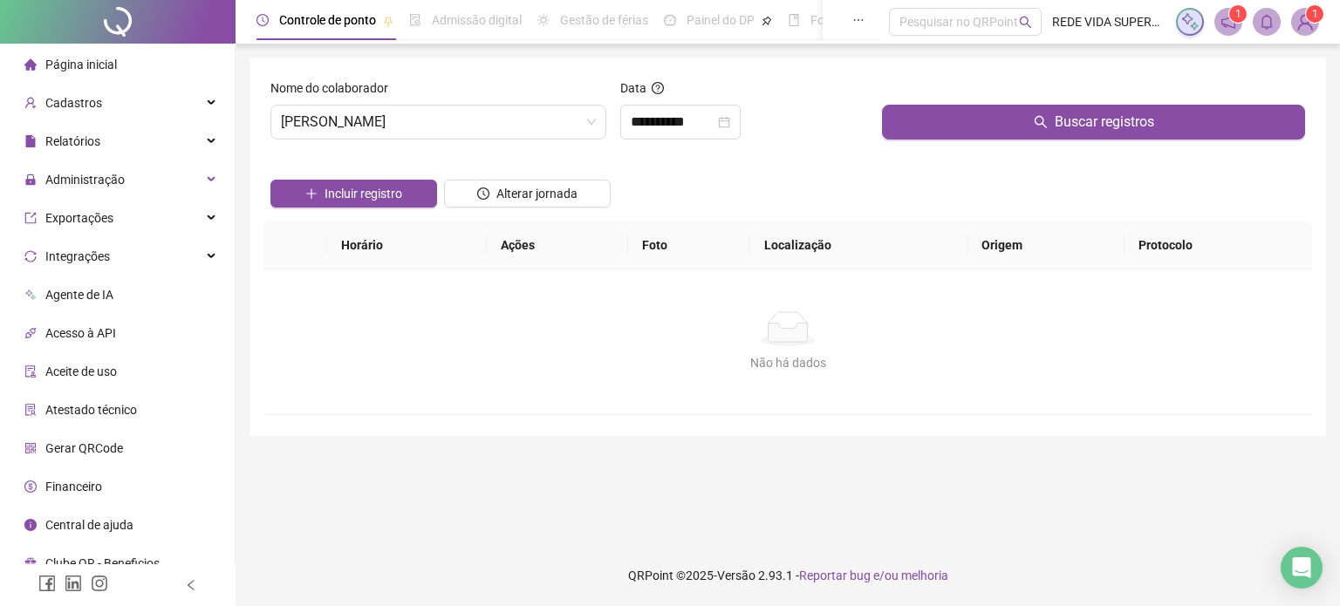
click at [965, 100] on div at bounding box center [1093, 91] width 423 height 26
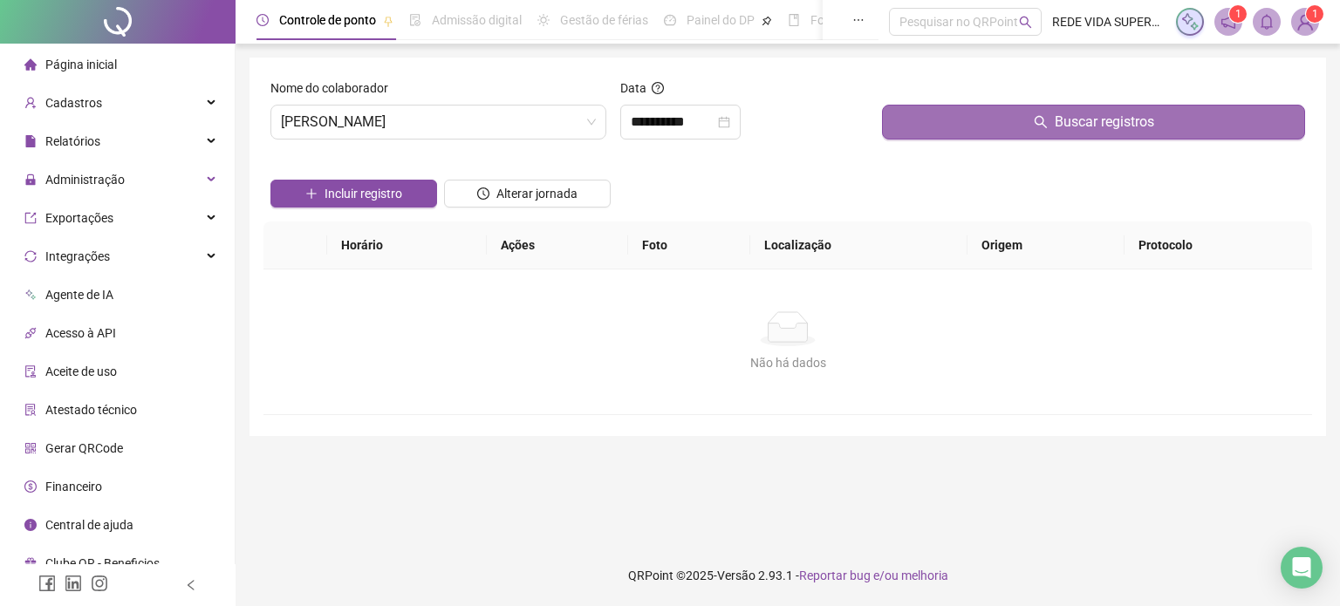
click at [957, 122] on button "Buscar registros" at bounding box center [1093, 122] width 423 height 35
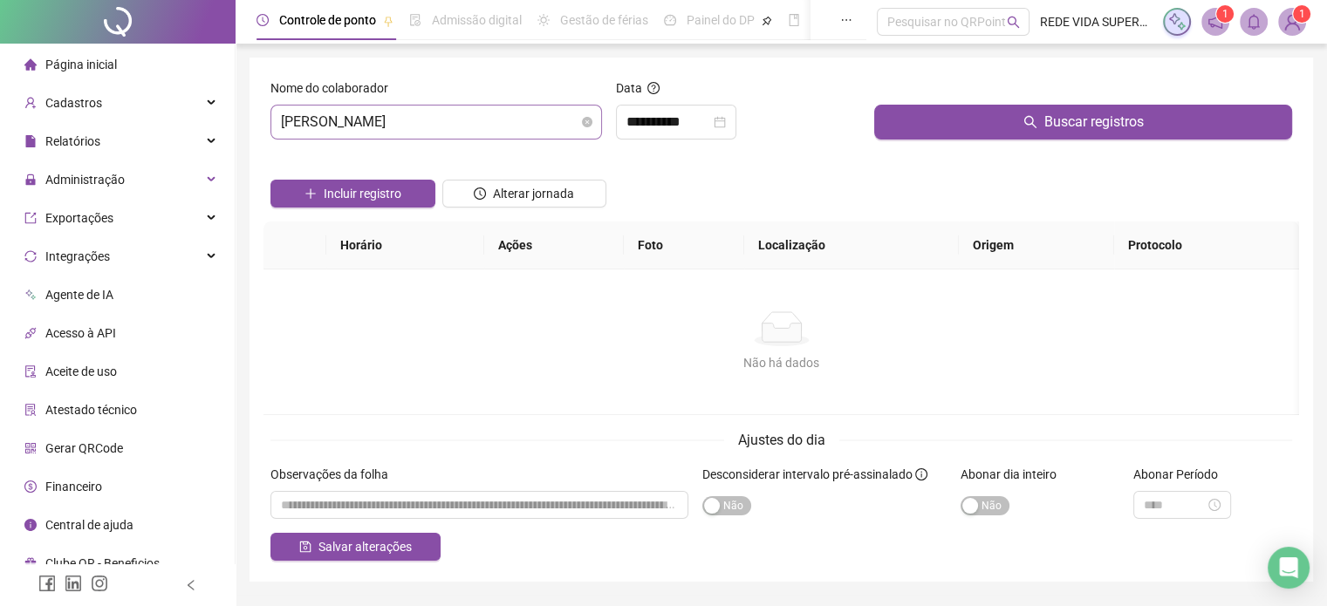
click at [547, 122] on span "[PERSON_NAME]" at bounding box center [436, 122] width 311 height 33
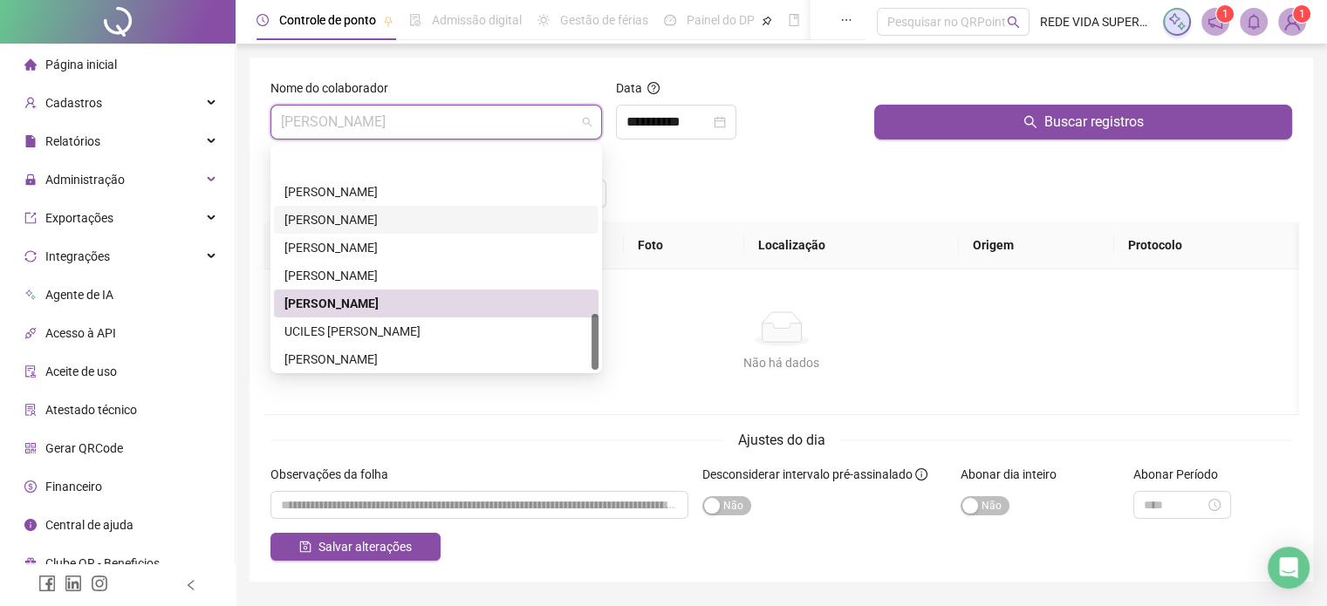
scroll to position [670, 0]
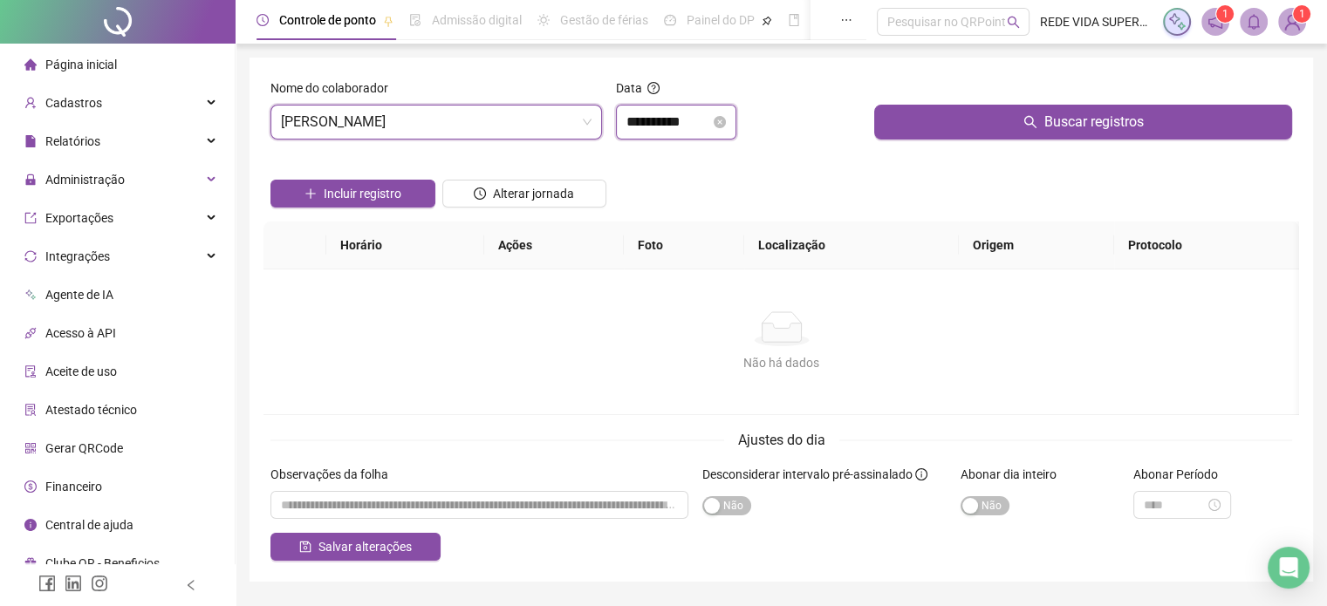
click at [691, 122] on input "**********" at bounding box center [668, 122] width 84 height 21
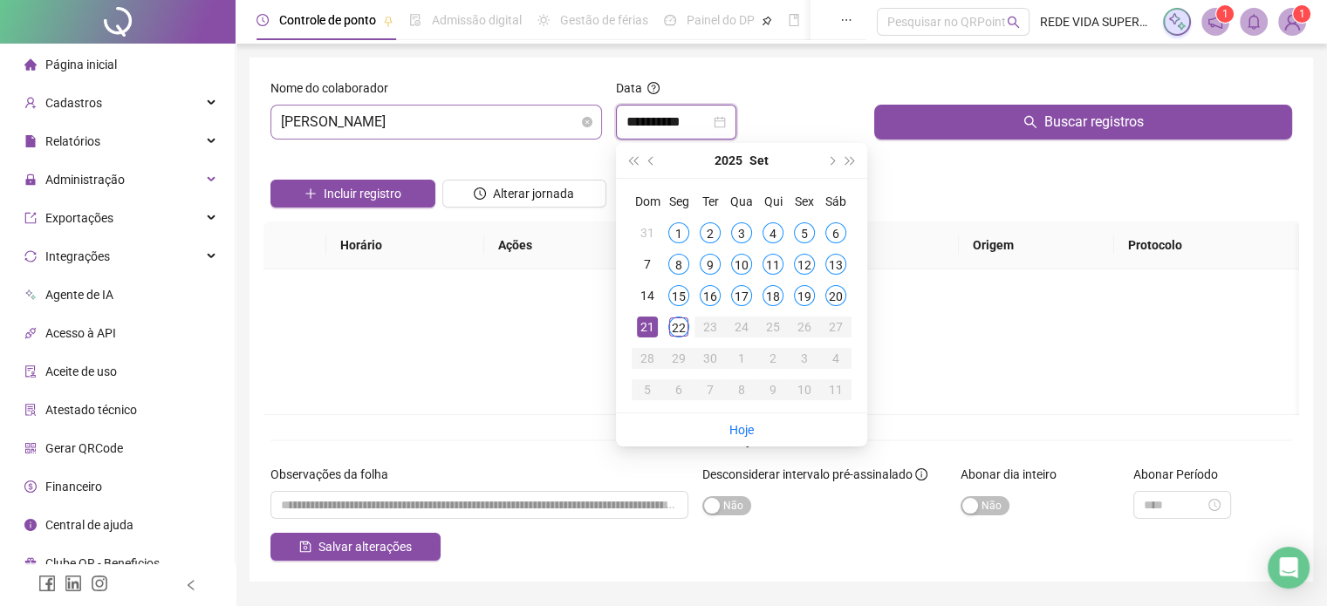
click at [497, 118] on span "[PERSON_NAME]" at bounding box center [436, 122] width 311 height 33
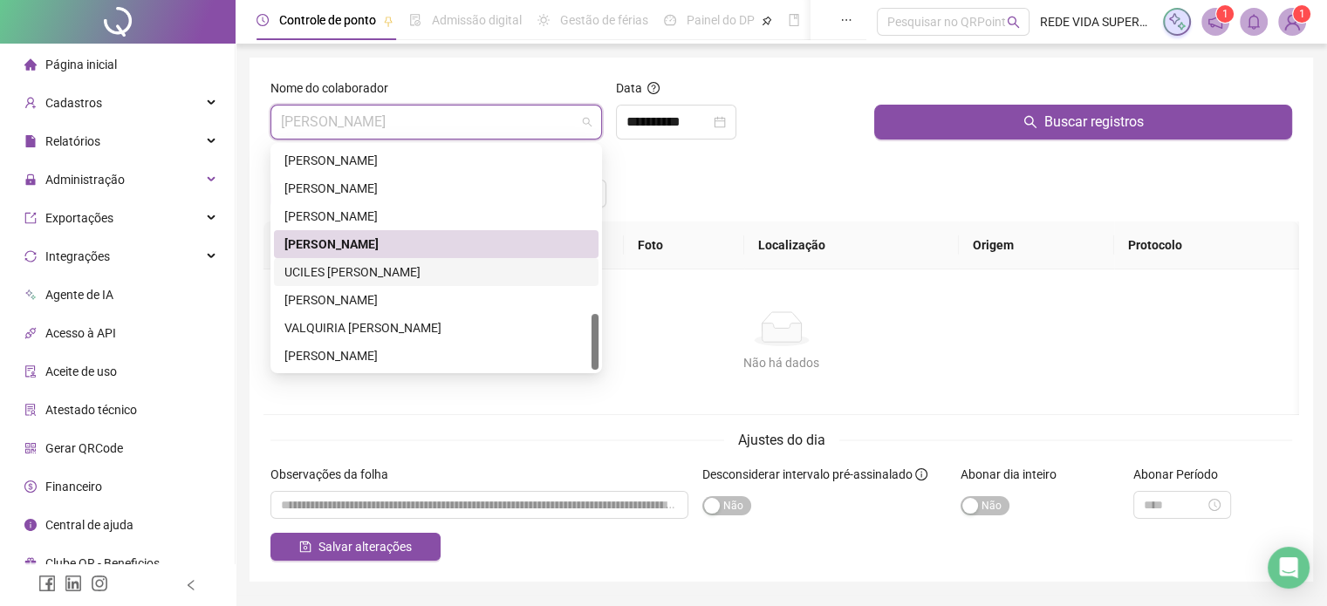
click at [381, 276] on div "UCILES [PERSON_NAME]" at bounding box center [436, 272] width 304 height 19
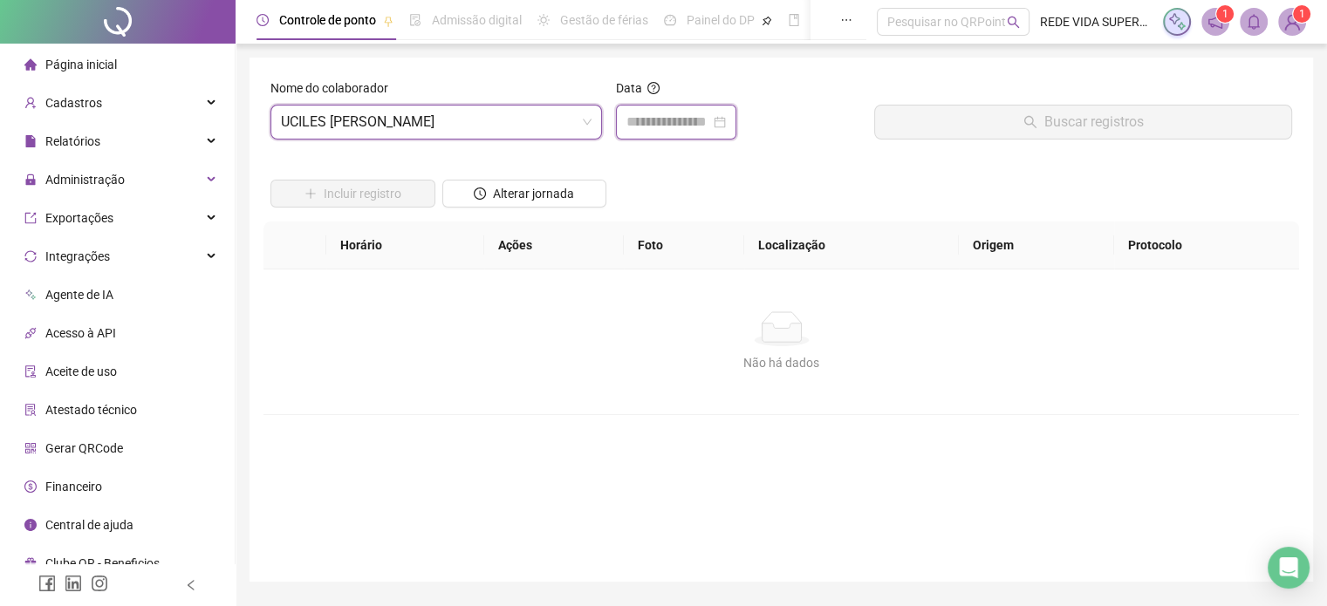
click at [663, 128] on input at bounding box center [668, 122] width 84 height 21
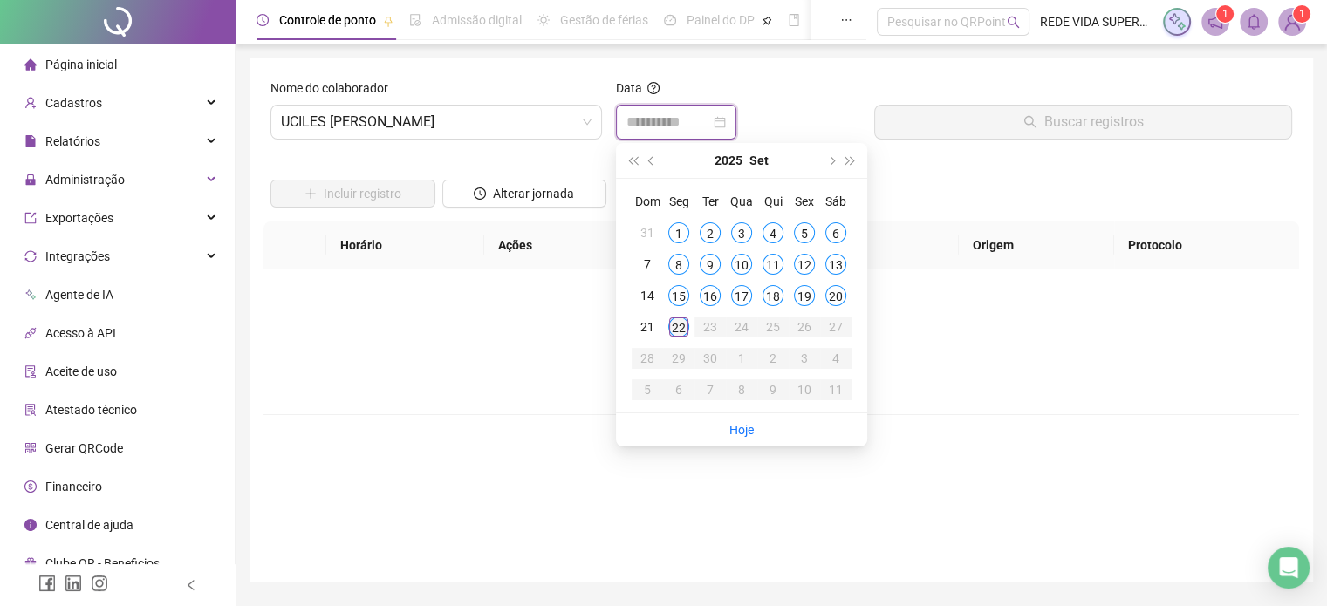
type input "**********"
click at [644, 317] on div "21" at bounding box center [647, 327] width 21 height 21
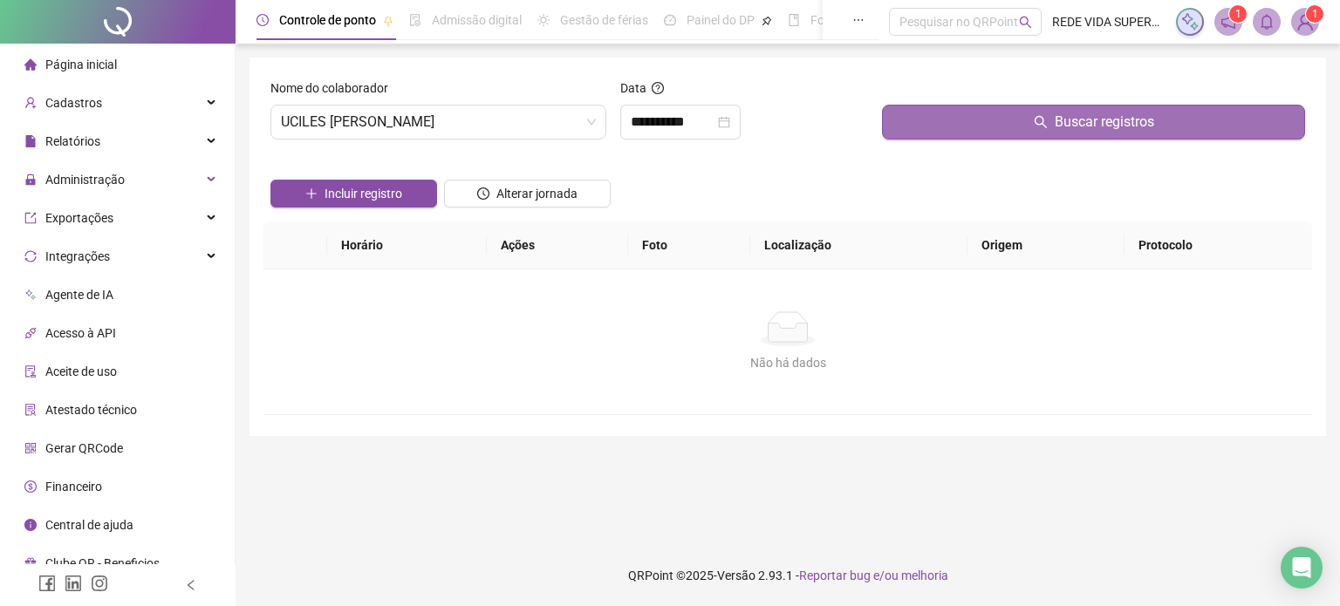
click at [1060, 117] on span "Buscar registros" at bounding box center [1103, 122] width 99 height 21
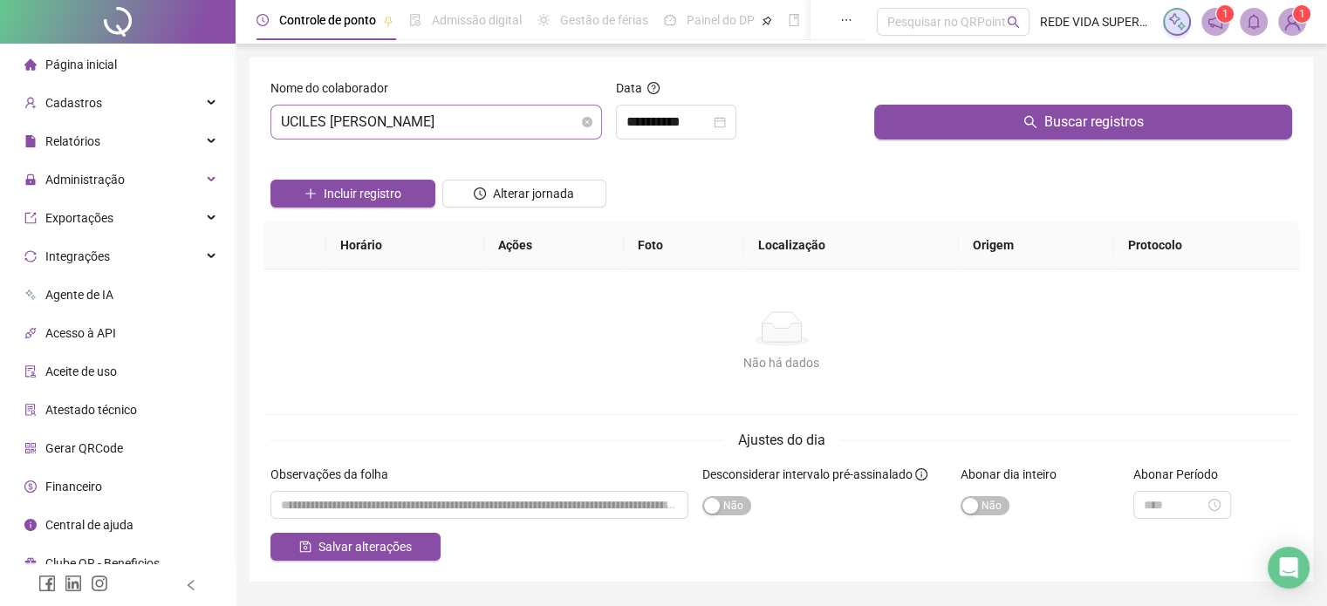
click at [541, 106] on span "UCILES [PERSON_NAME]" at bounding box center [436, 122] width 311 height 33
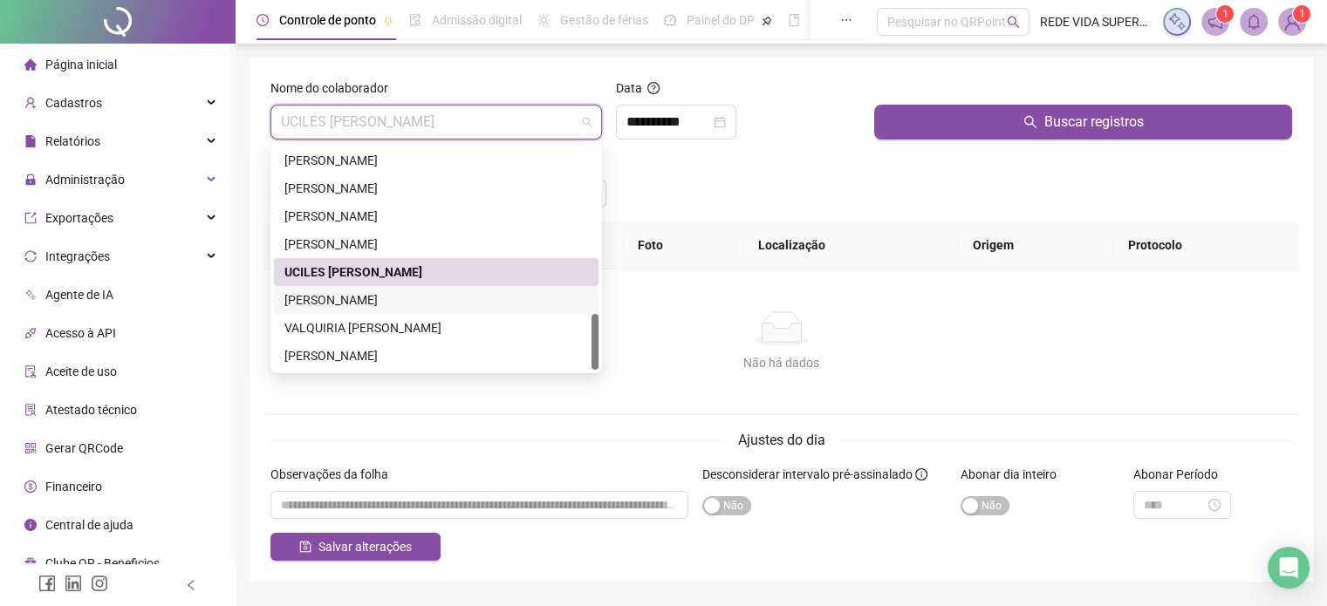
click at [373, 292] on div "[PERSON_NAME]" at bounding box center [436, 299] width 304 height 19
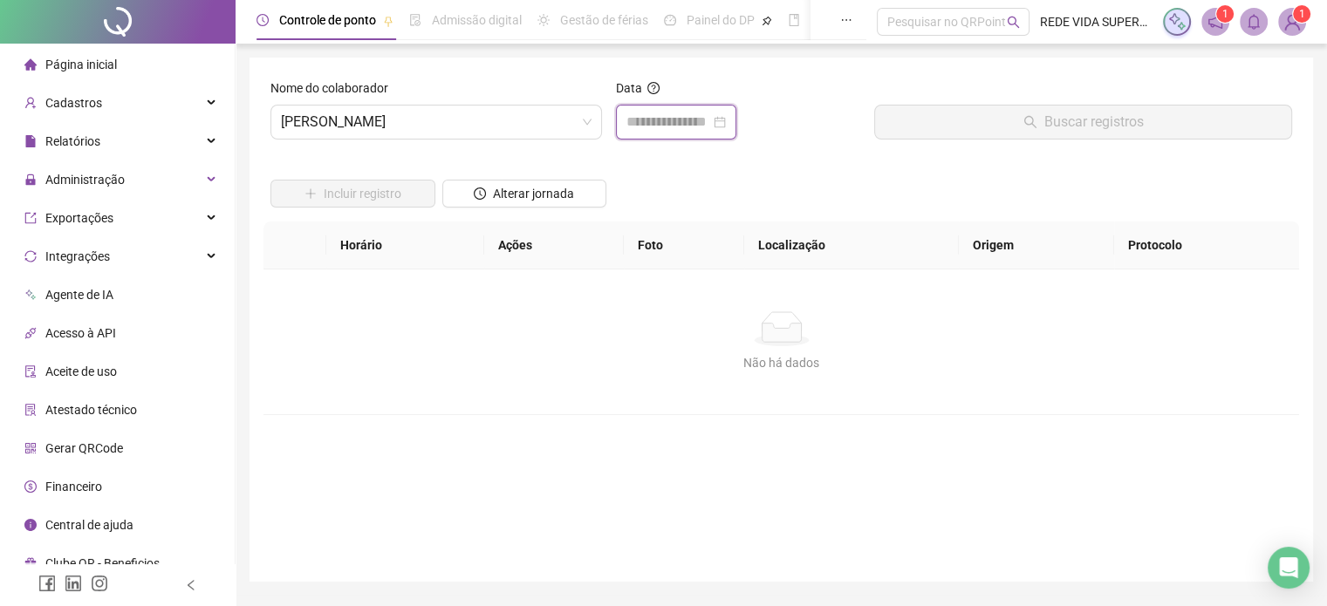
click at [680, 128] on input at bounding box center [668, 122] width 84 height 21
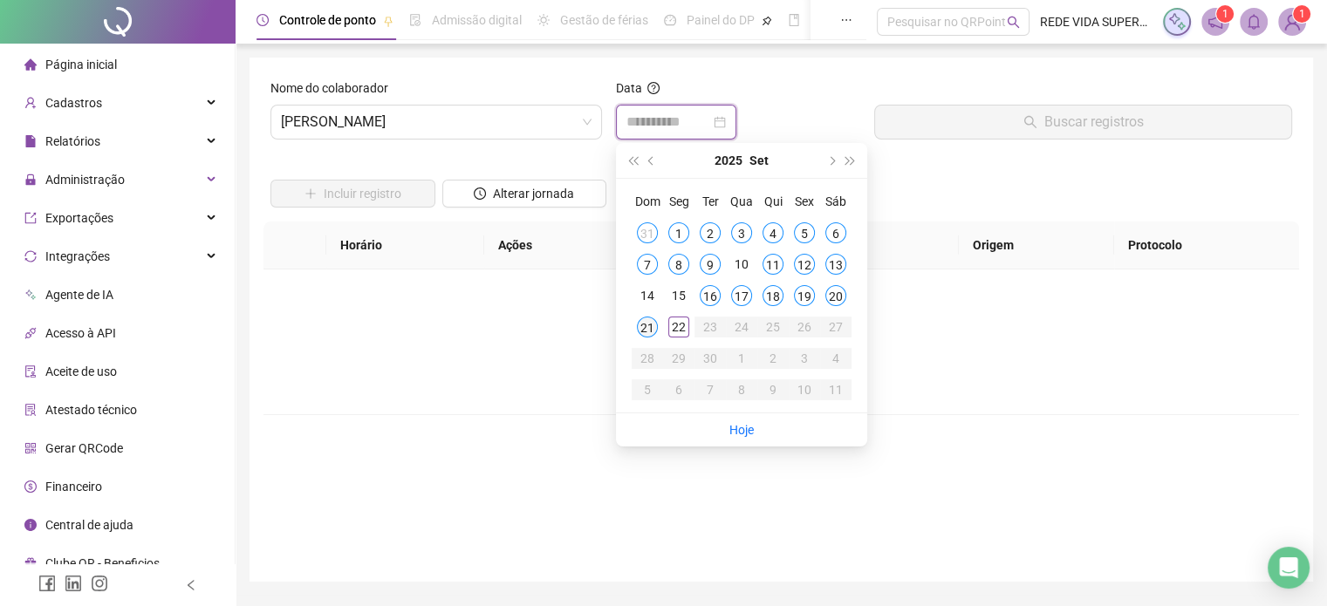
type input "**********"
click at [643, 324] on div "21" at bounding box center [647, 327] width 21 height 21
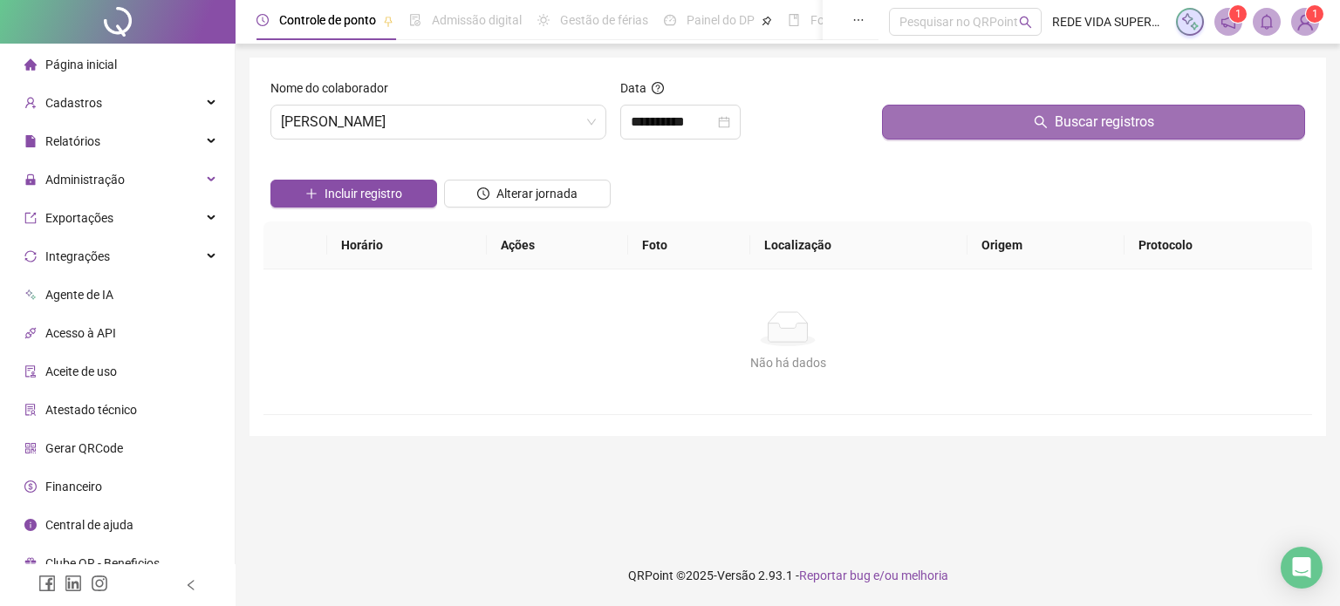
click at [978, 122] on button "Buscar registros" at bounding box center [1093, 122] width 423 height 35
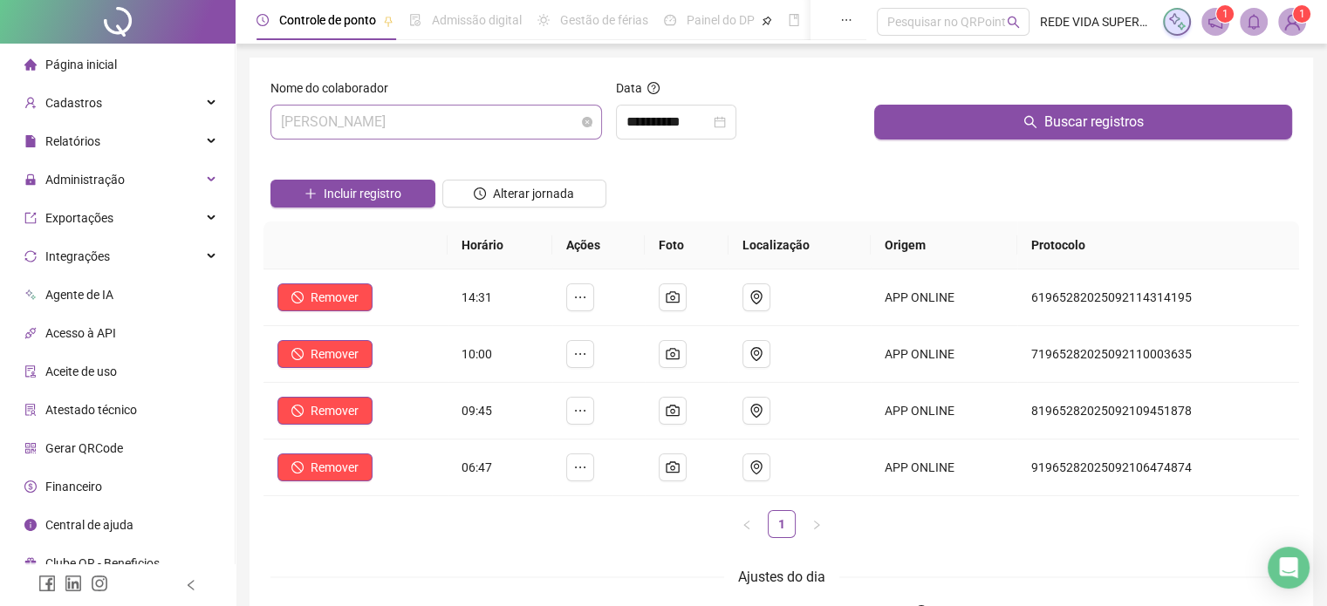
click at [530, 120] on span "[PERSON_NAME]" at bounding box center [436, 122] width 311 height 33
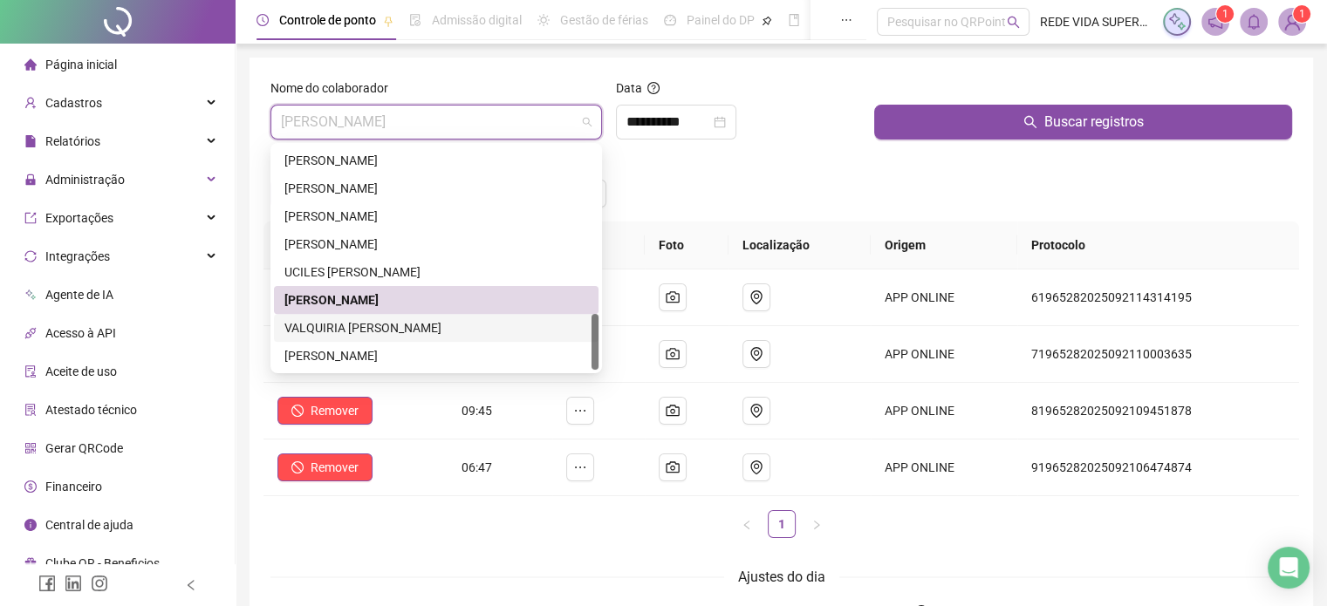
click at [440, 327] on div "VALQUIRIA [PERSON_NAME]" at bounding box center [436, 327] width 304 height 19
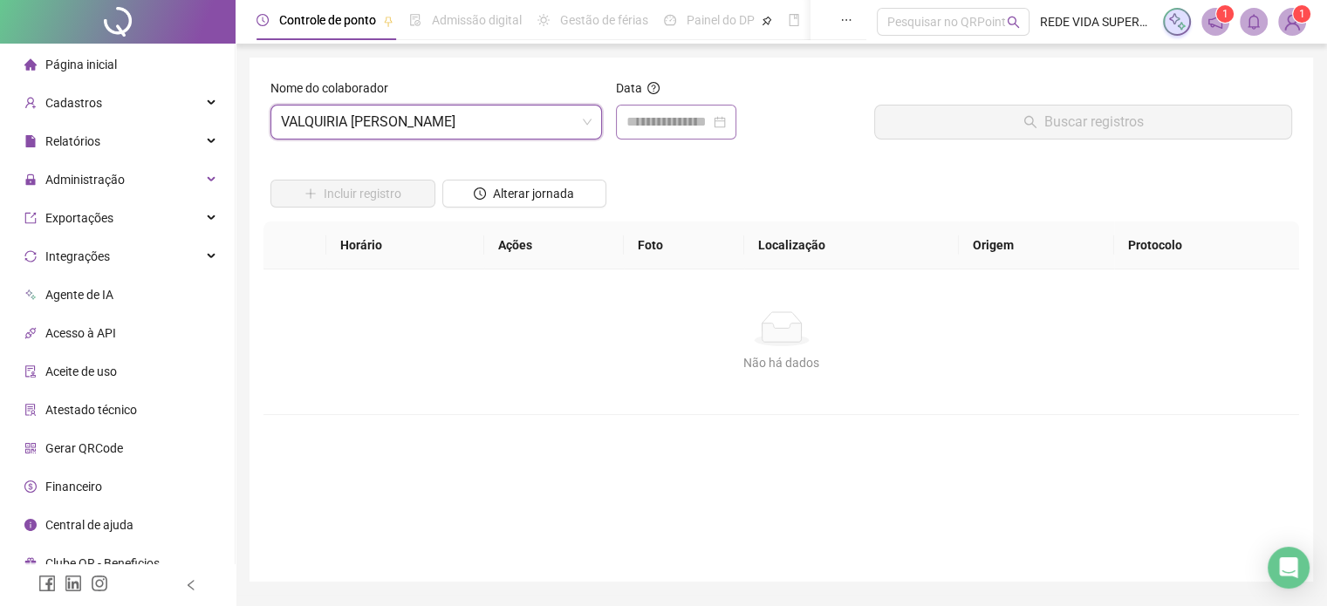
click at [677, 132] on div at bounding box center [676, 122] width 120 height 35
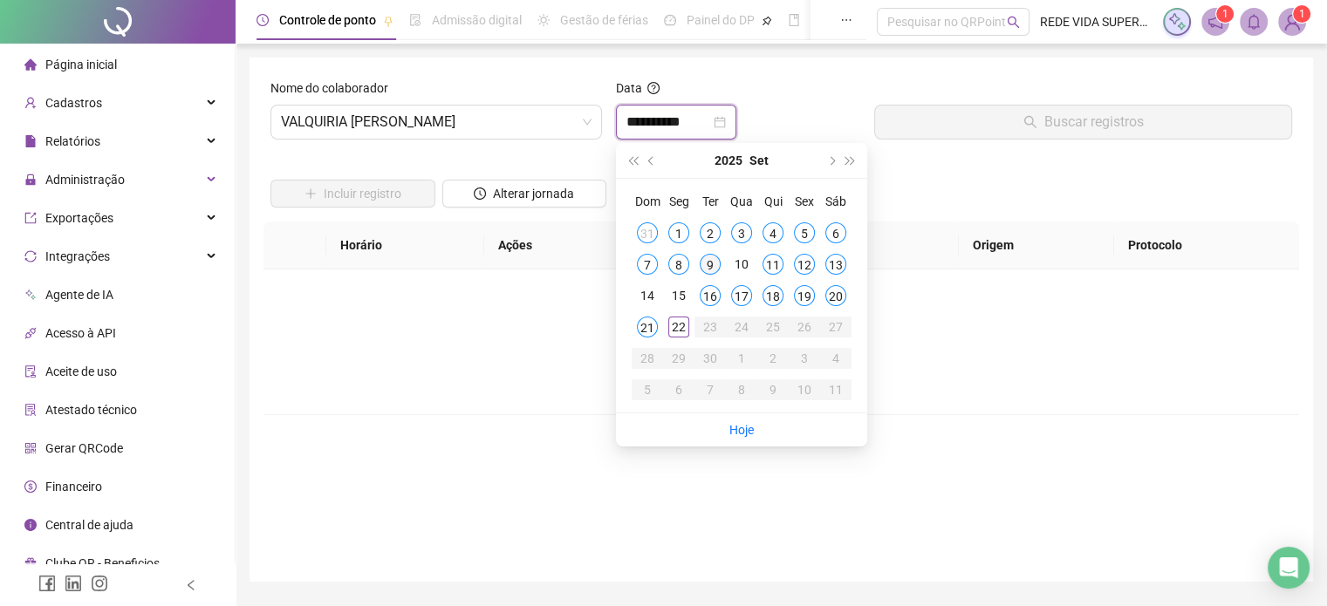
type input "**********"
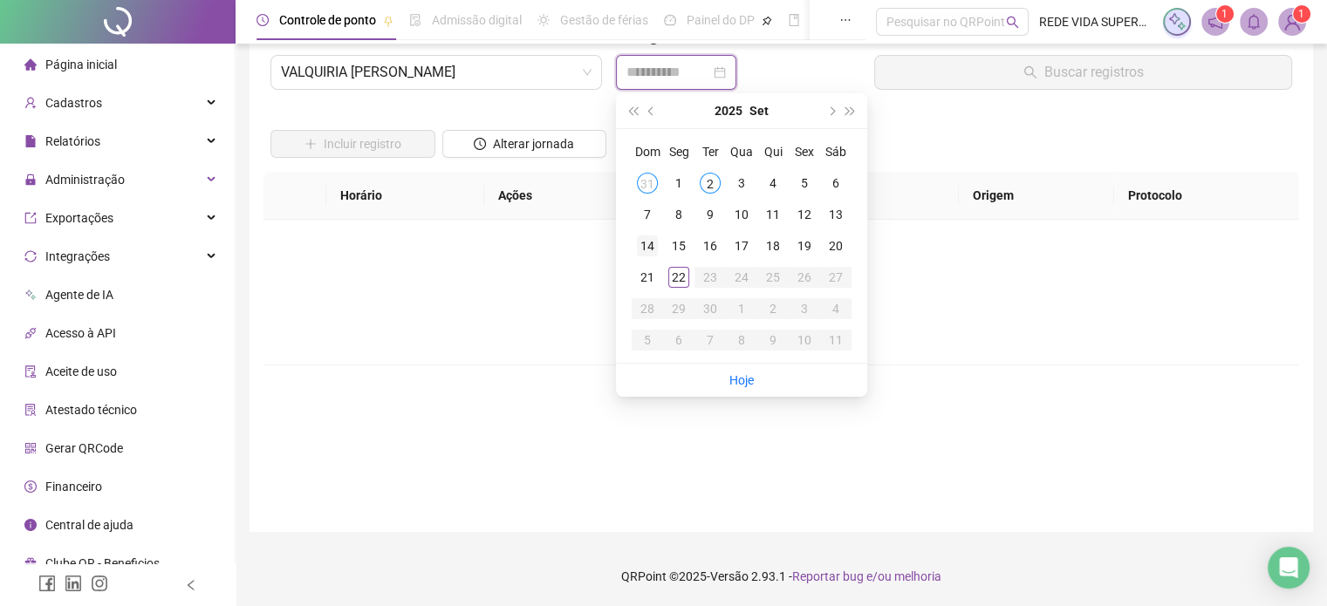
type input "**********"
drag, startPoint x: 513, startPoint y: 72, endPoint x: 495, endPoint y: 97, distance: 30.0
click at [513, 72] on span "VALQUIRIA [PERSON_NAME]" at bounding box center [436, 72] width 311 height 33
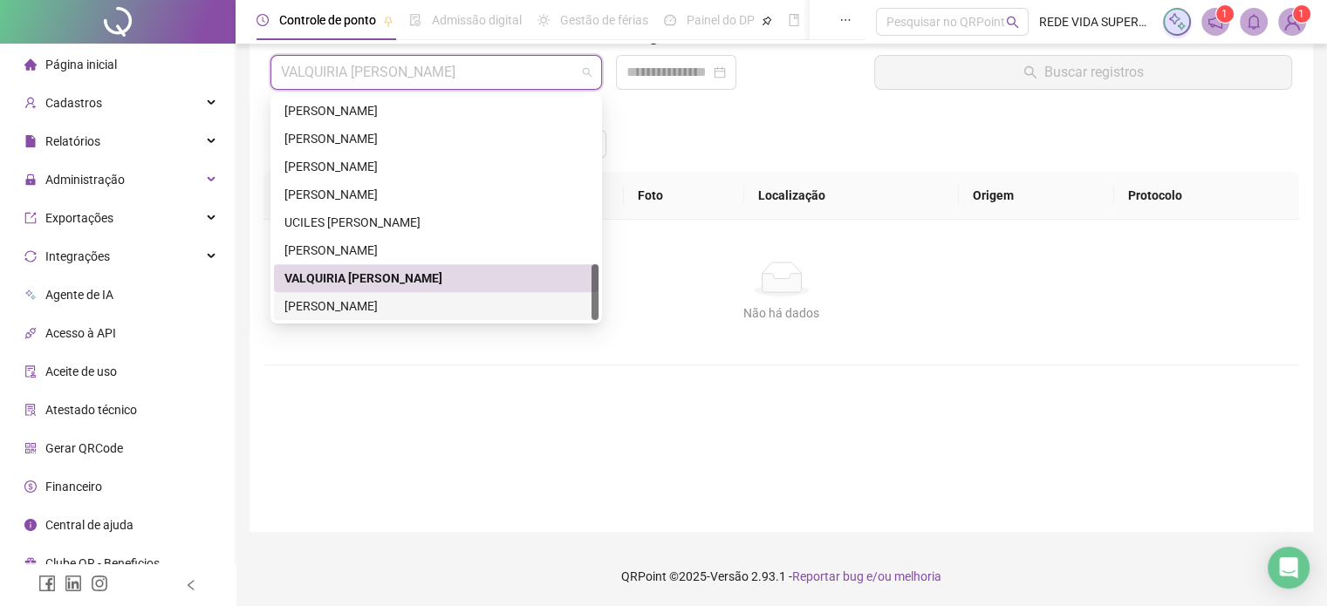
click at [441, 299] on div "[PERSON_NAME]" at bounding box center [436, 306] width 304 height 19
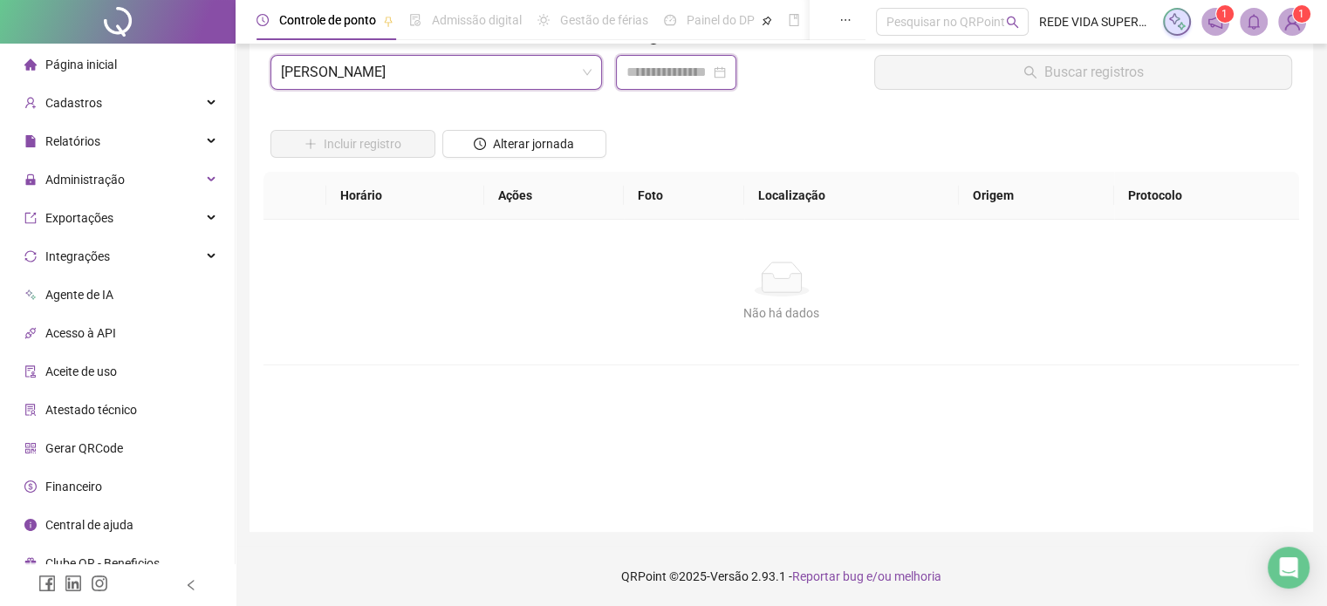
click at [680, 80] on input at bounding box center [668, 72] width 84 height 21
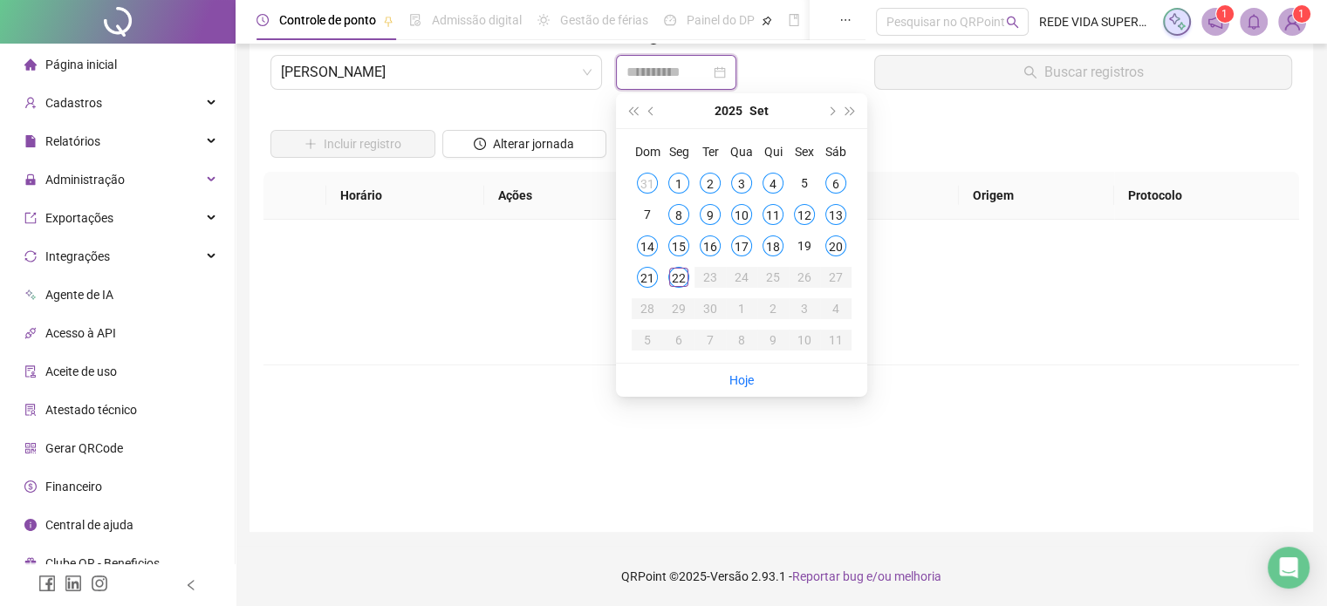
type input "**********"
click at [654, 282] on div "21" at bounding box center [647, 277] width 21 height 21
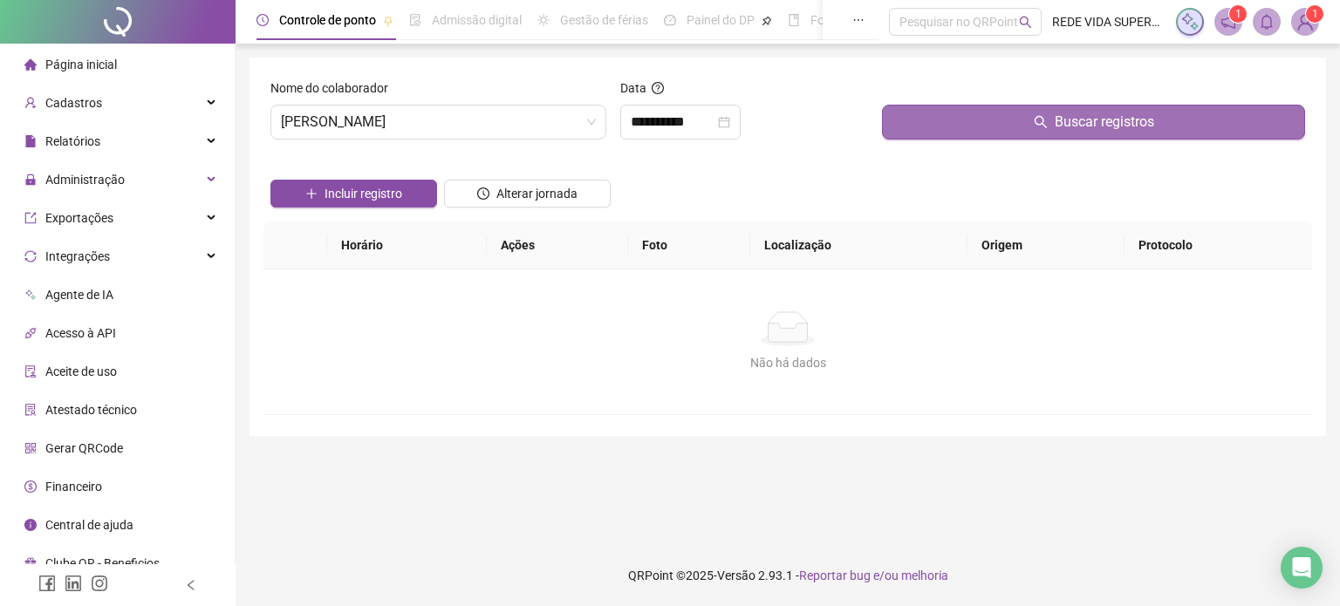
click at [982, 128] on button "Buscar registros" at bounding box center [1093, 122] width 423 height 35
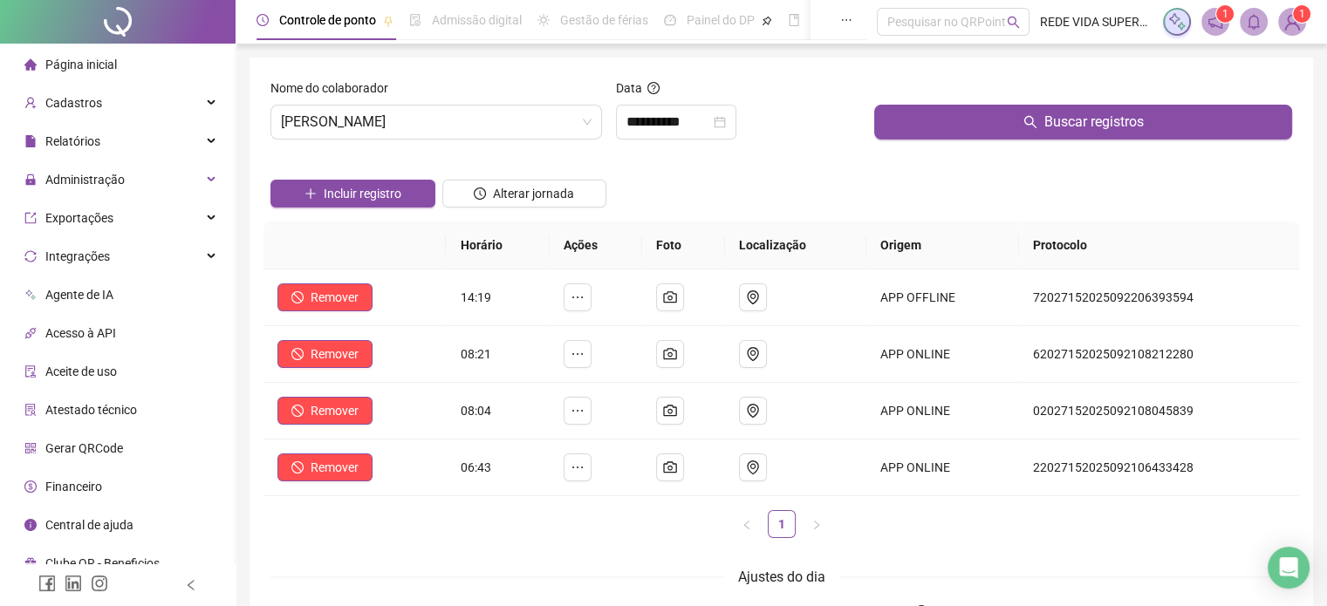
drag, startPoint x: 174, startPoint y: 64, endPoint x: 161, endPoint y: 6, distance: 59.0
click at [174, 64] on li "Página inicial" at bounding box center [117, 64] width 228 height 35
